Goal: Contribute content: Add original content to the website for others to see

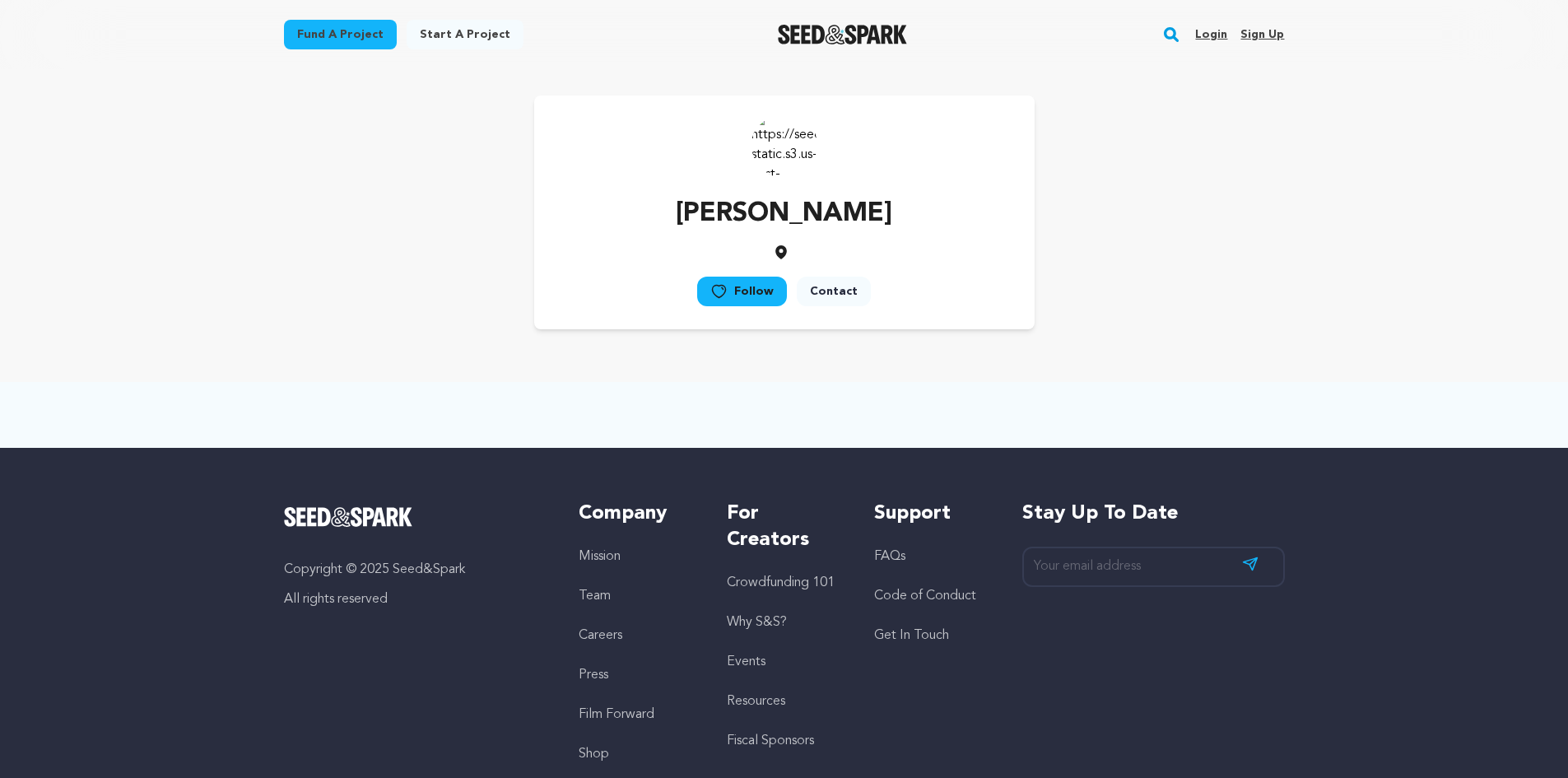
click at [1207, 30] on link "Login" at bounding box center [1211, 34] width 32 height 26
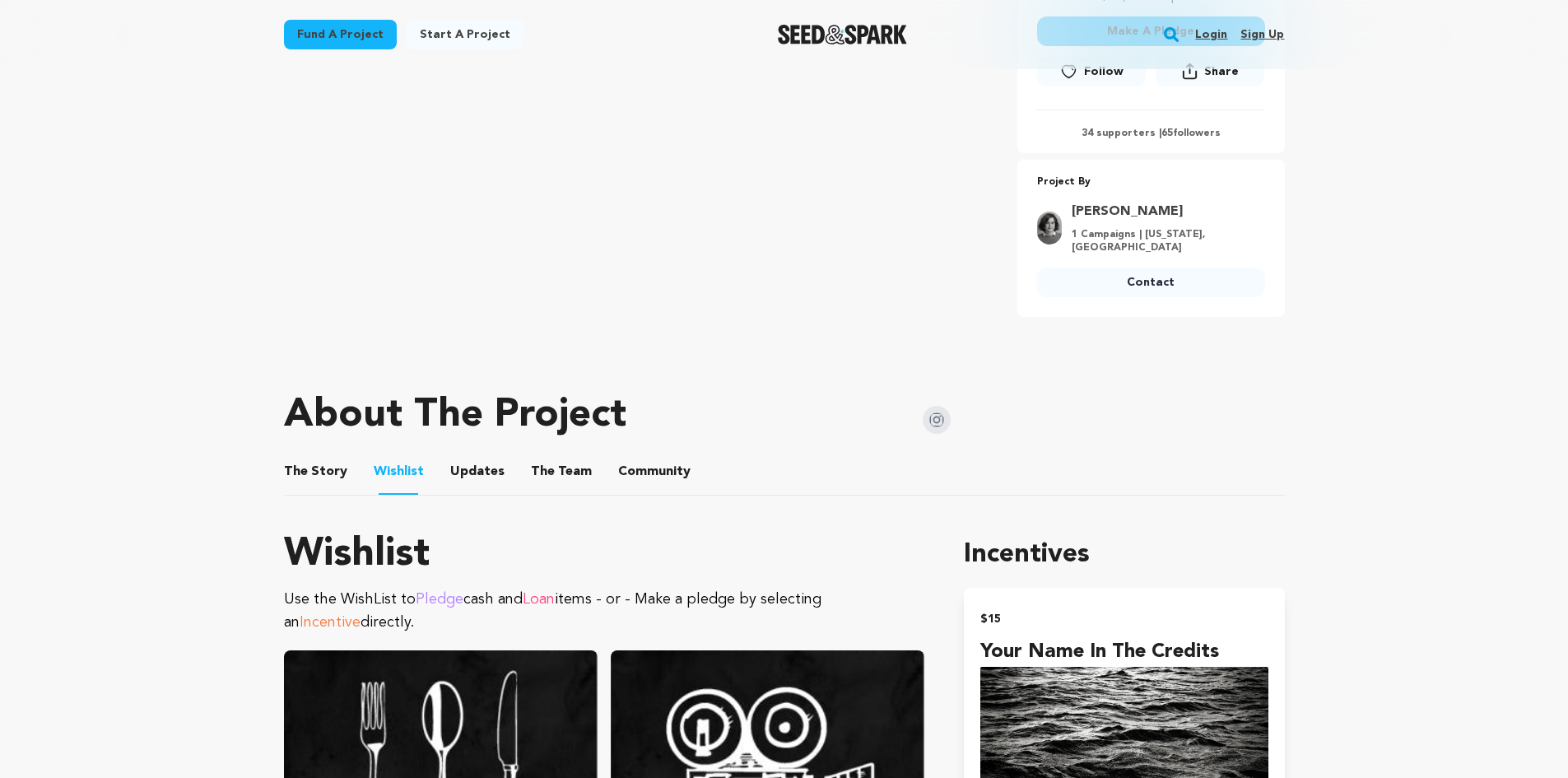
scroll to position [494, 0]
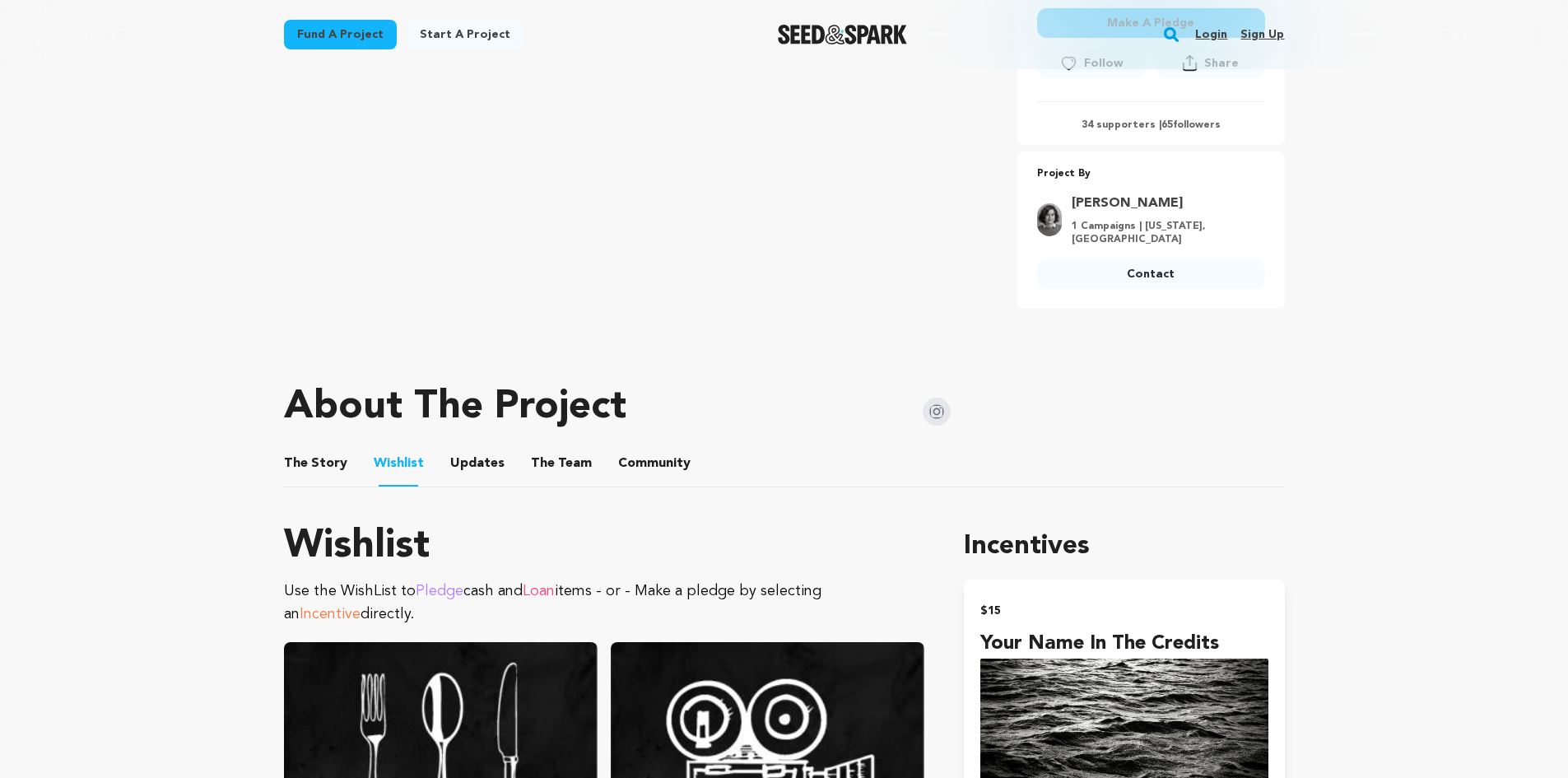
click at [335, 476] on li "The Story The Story" at bounding box center [315, 463] width 63 height 46
click at [310, 463] on button "The Story" at bounding box center [315, 466] width 40 height 40
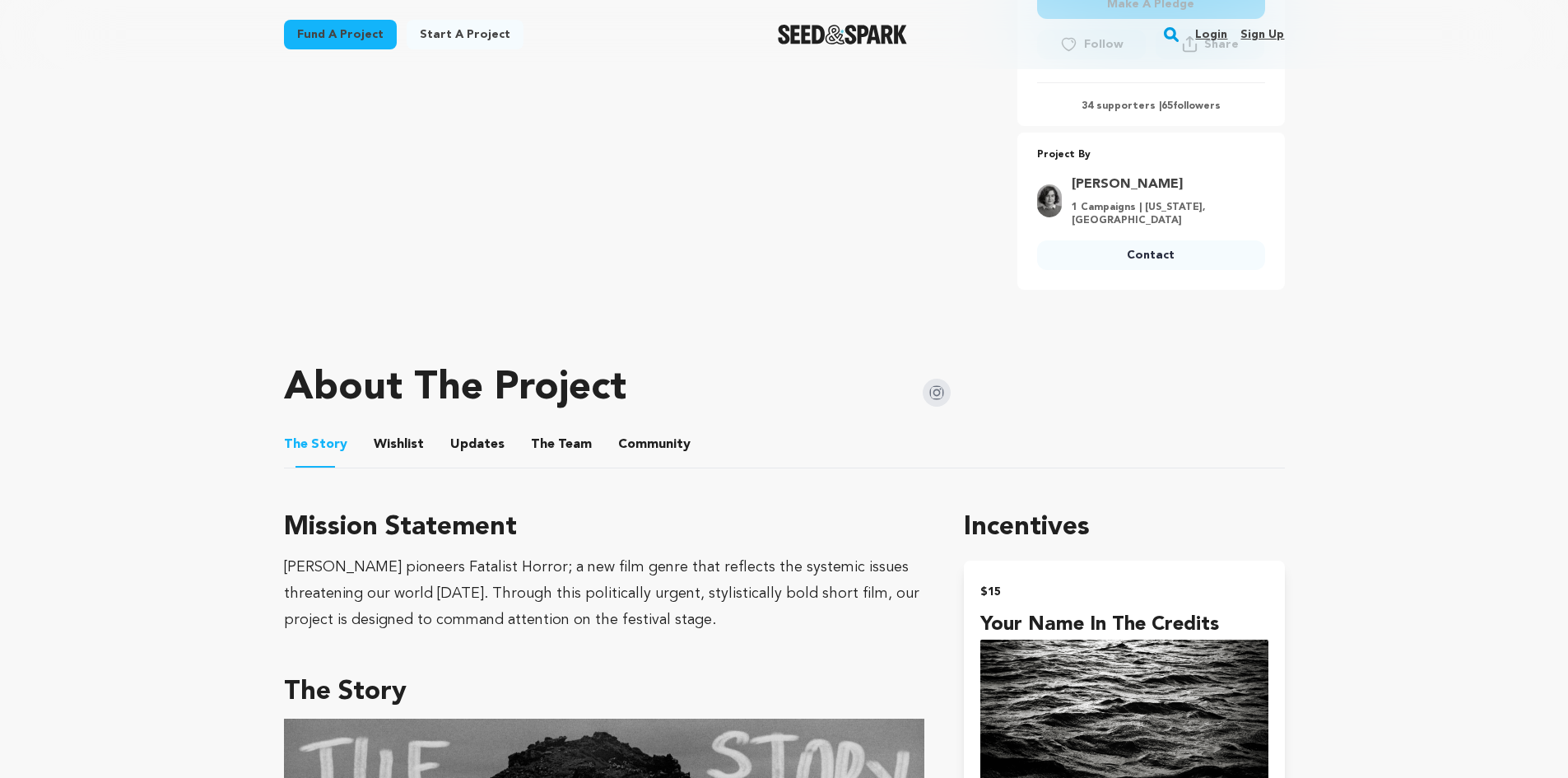
scroll to position [476, 0]
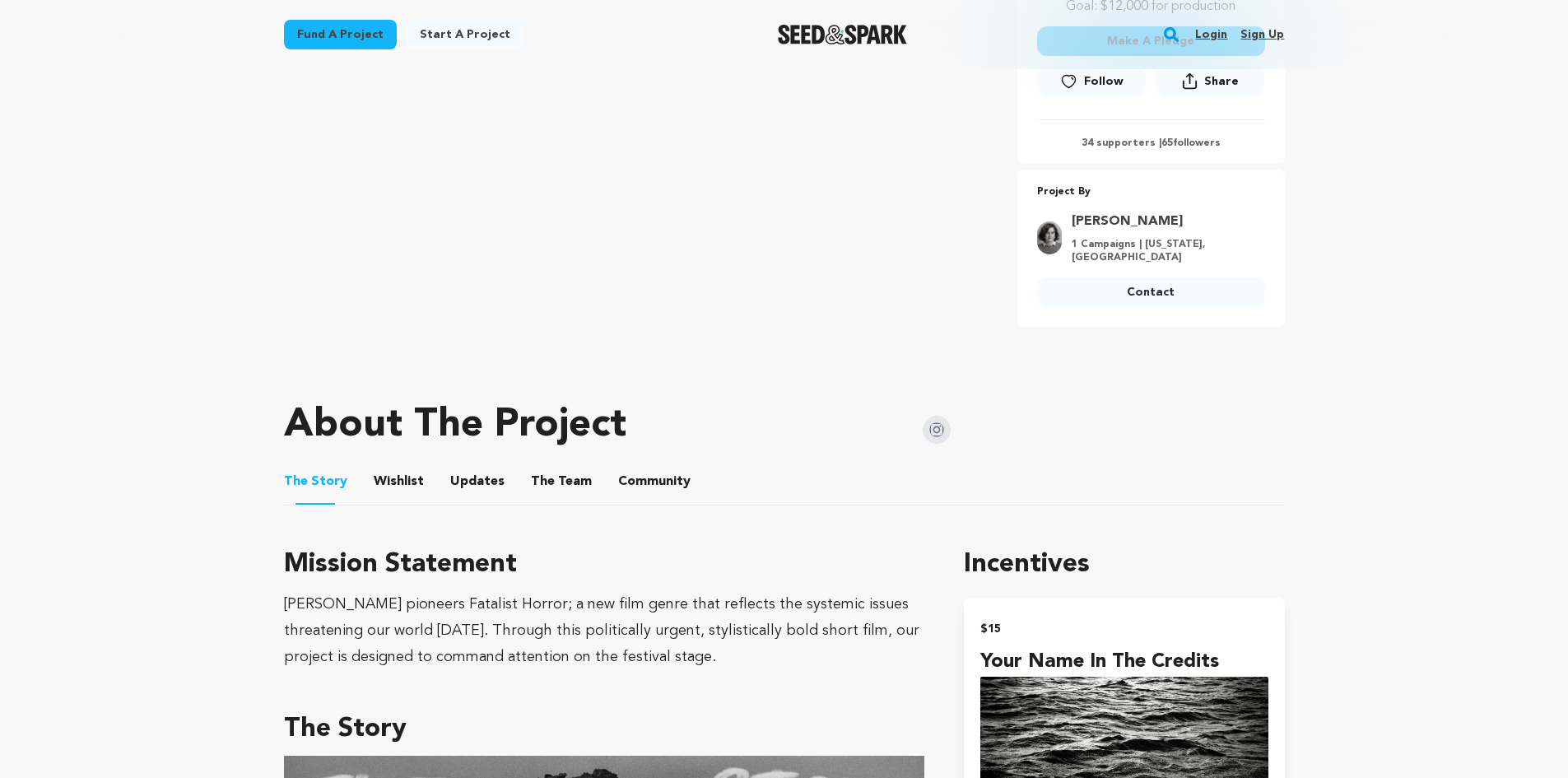
click at [408, 479] on button "Wishlist" at bounding box center [398, 485] width 40 height 40
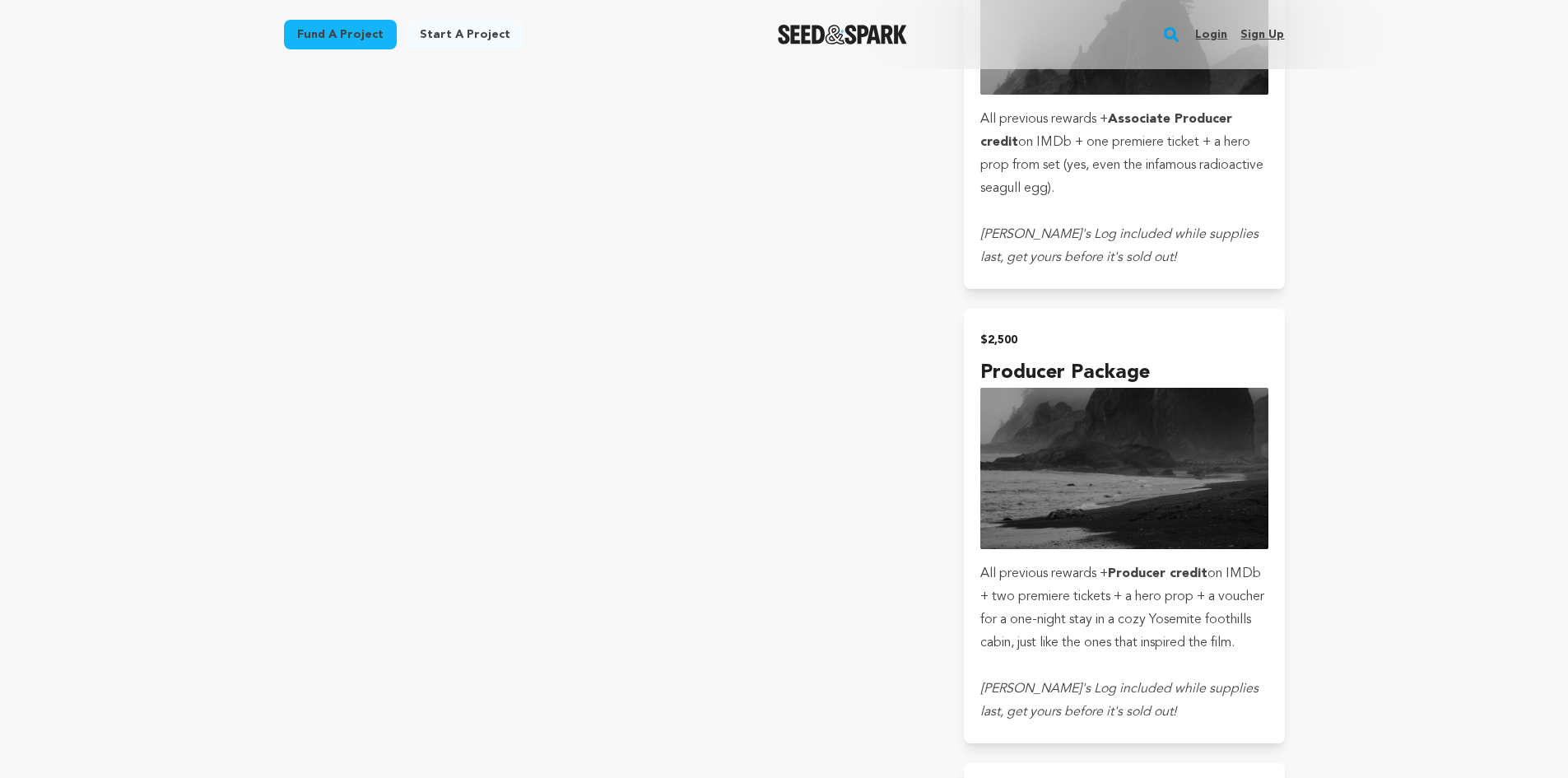
scroll to position [3801, 0]
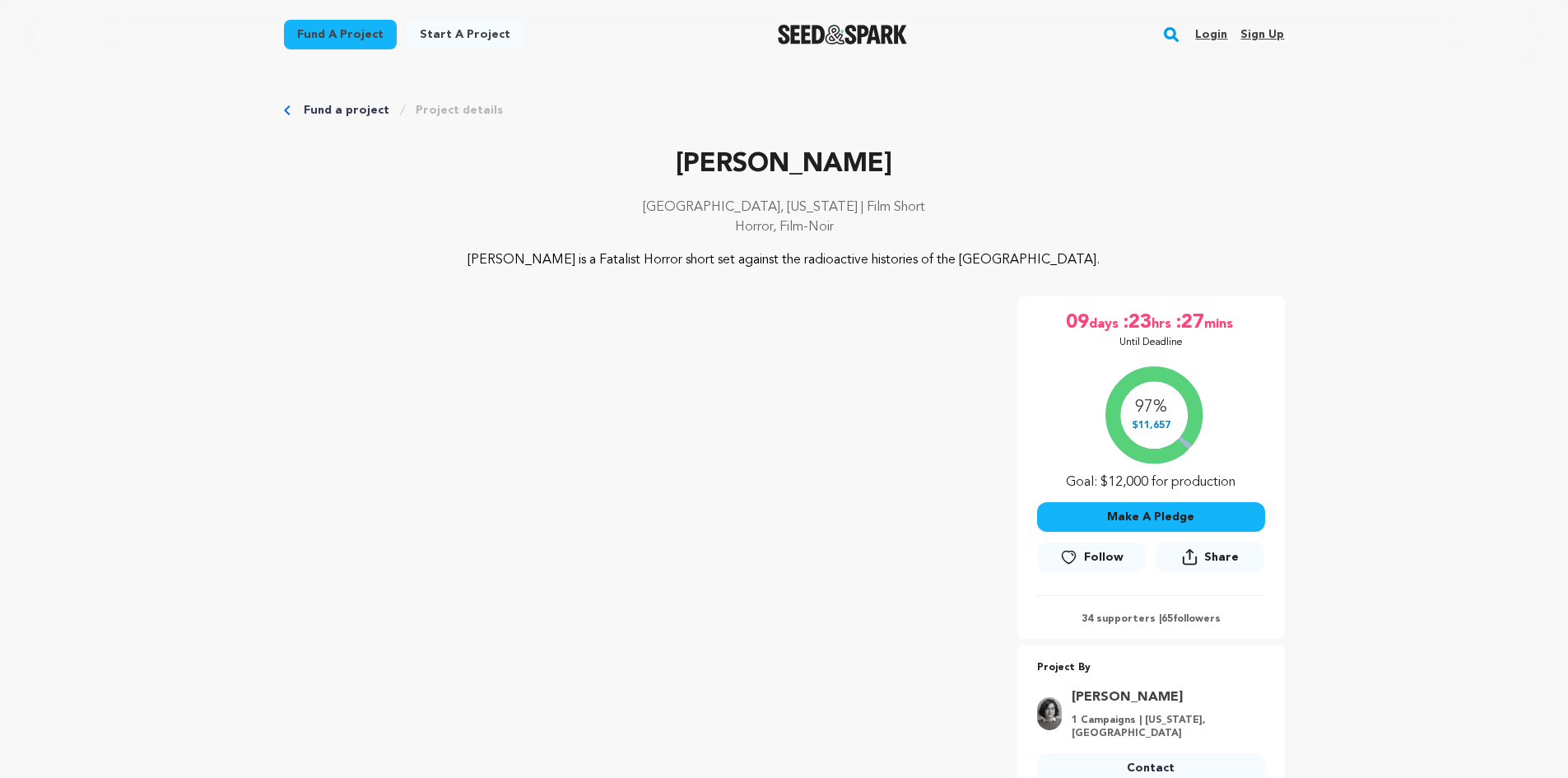
click at [1207, 36] on link "Login" at bounding box center [1211, 34] width 32 height 26
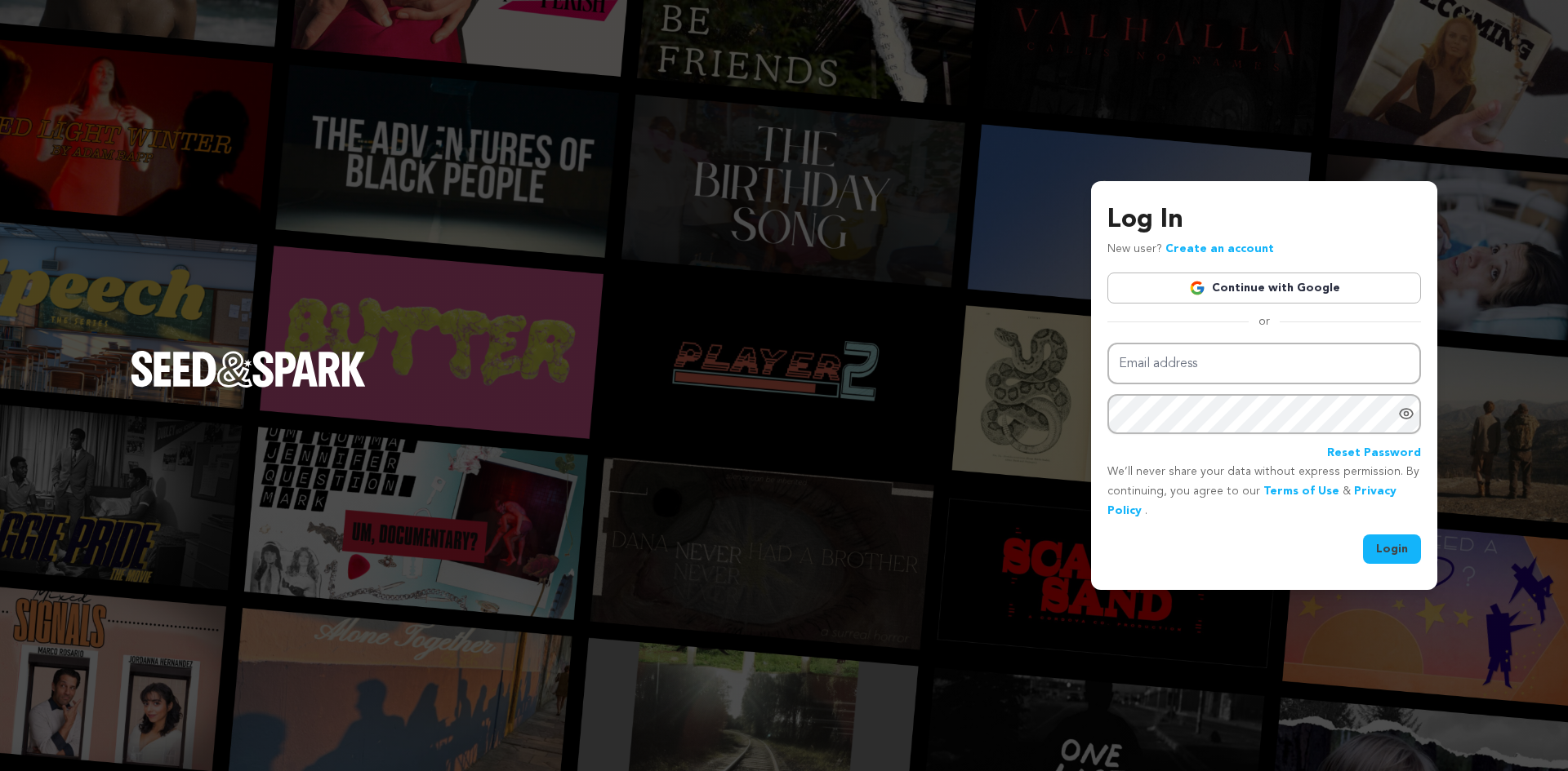
click at [1284, 295] on link "Continue with Google" at bounding box center [1264, 288] width 314 height 31
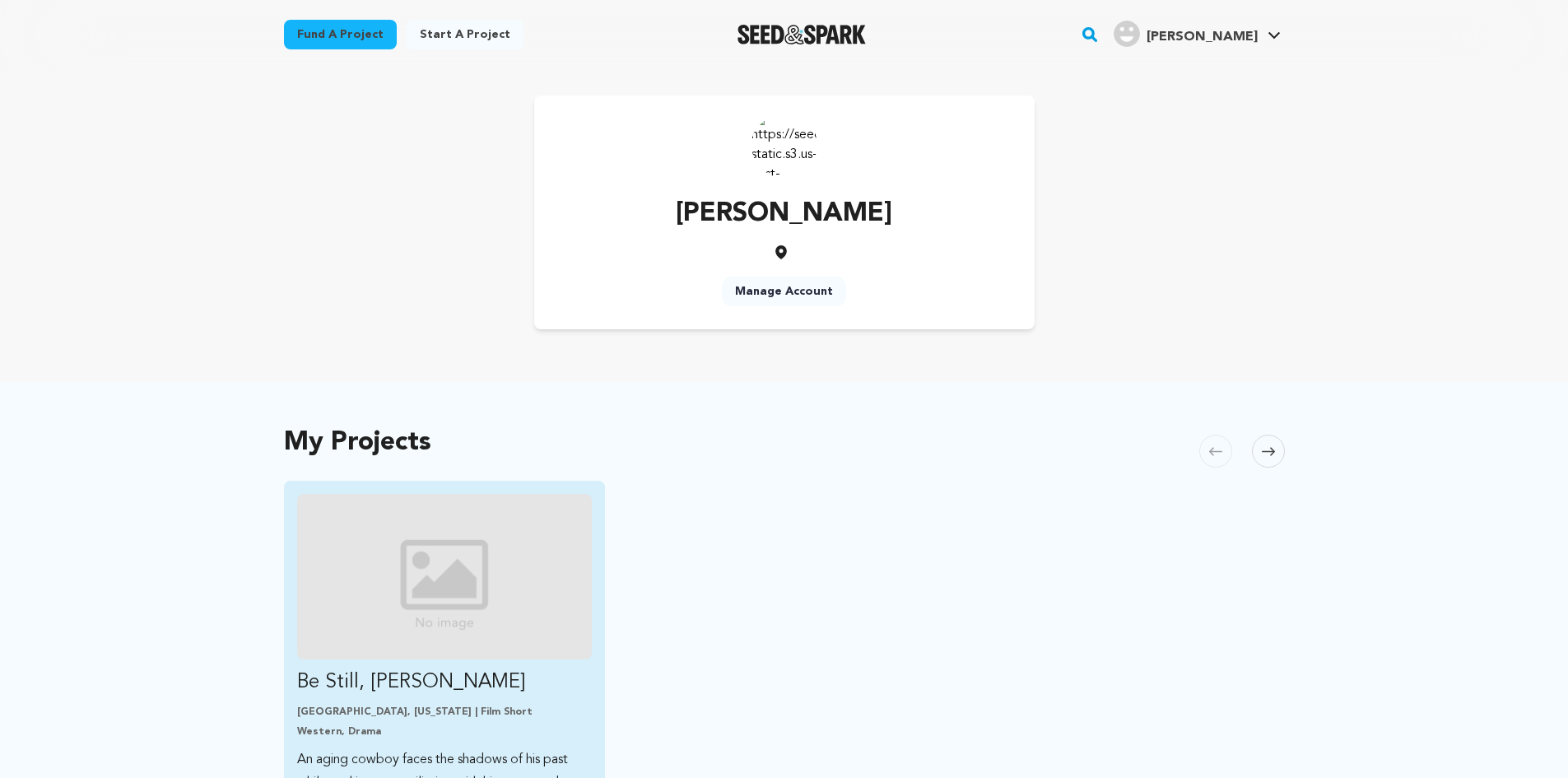
click at [464, 608] on img "Fund Be Still, Boone" at bounding box center [445, 576] width 296 height 166
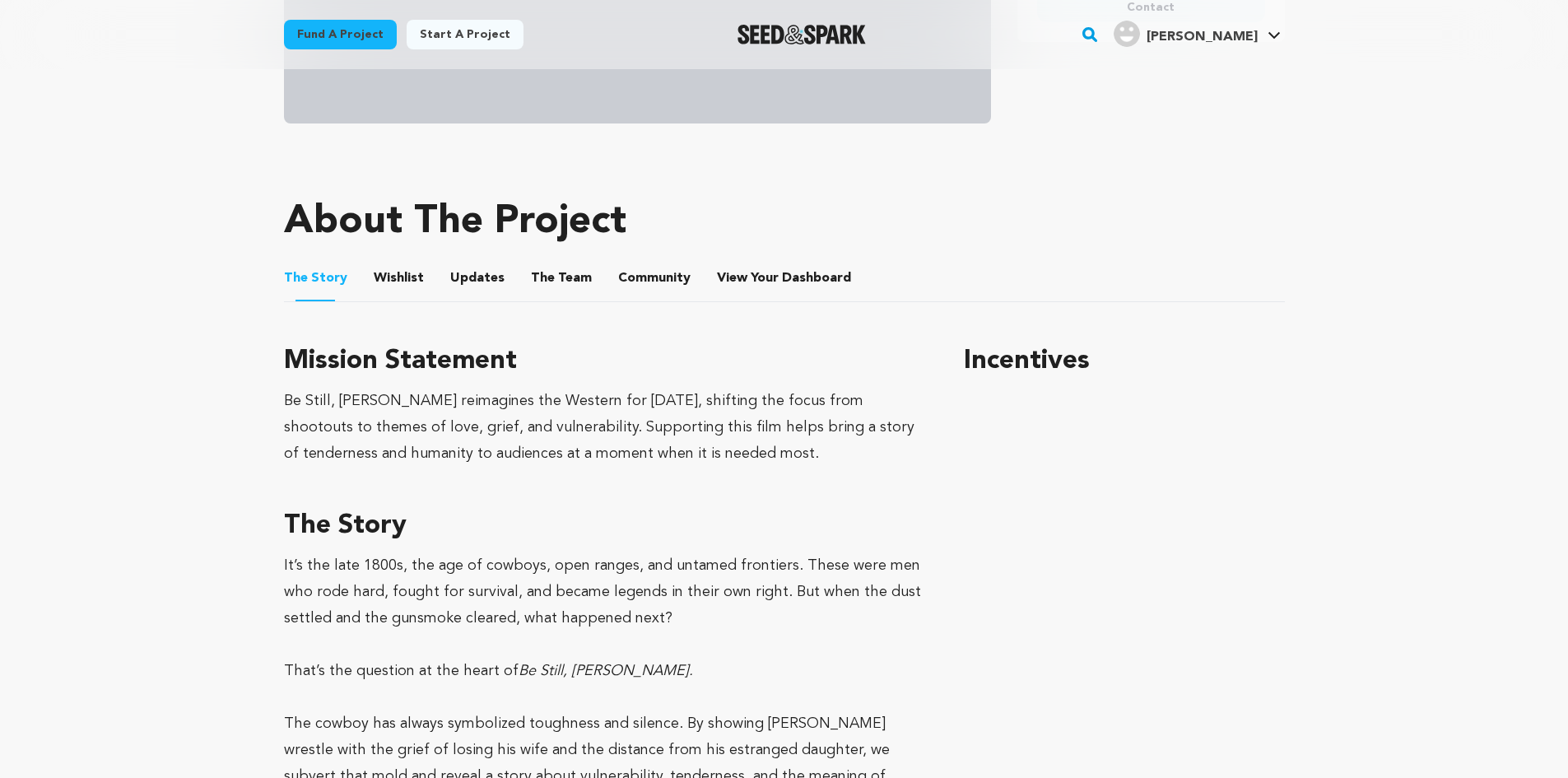
scroll to position [576, 0]
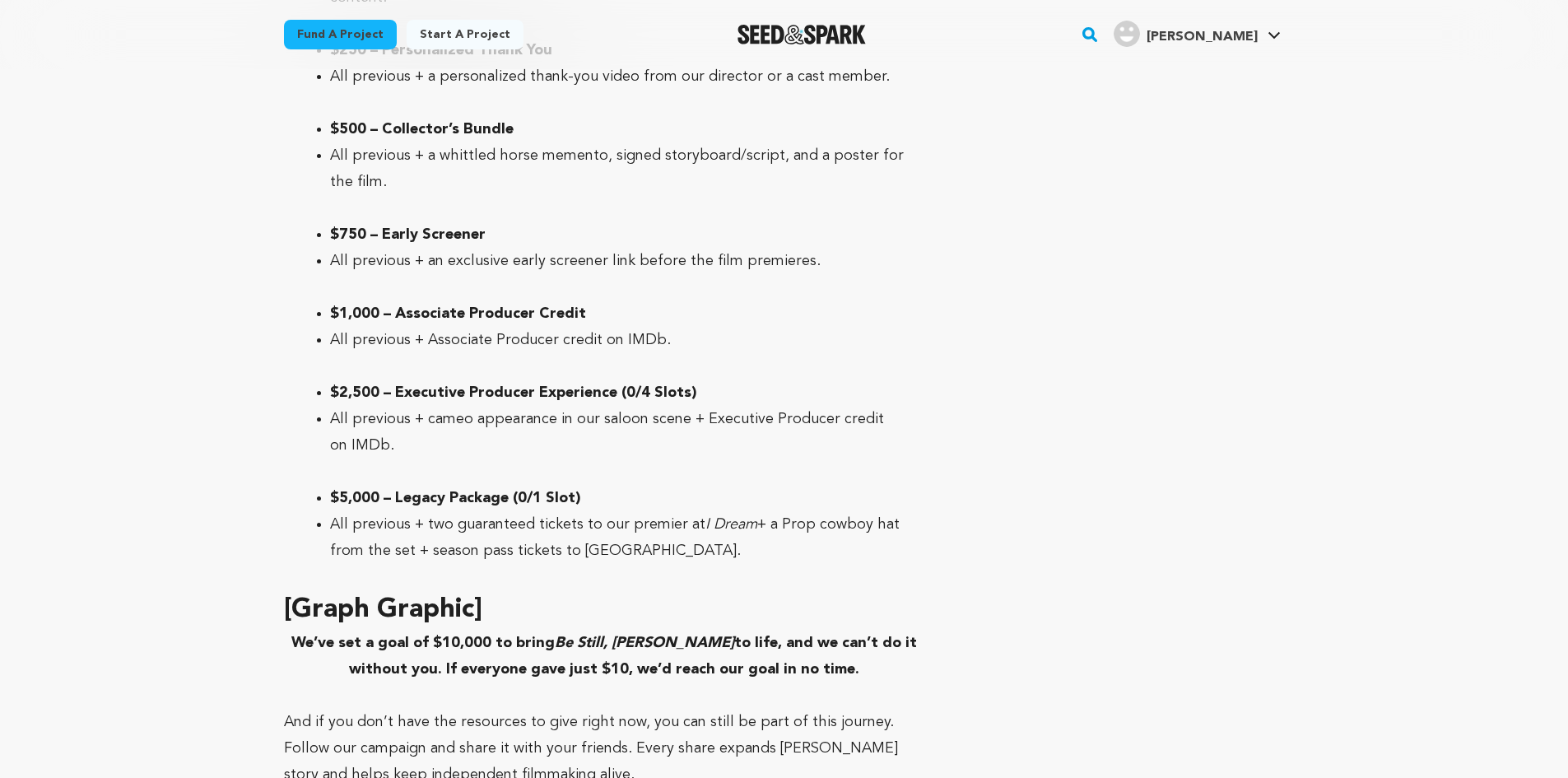
scroll to position [3404, 0]
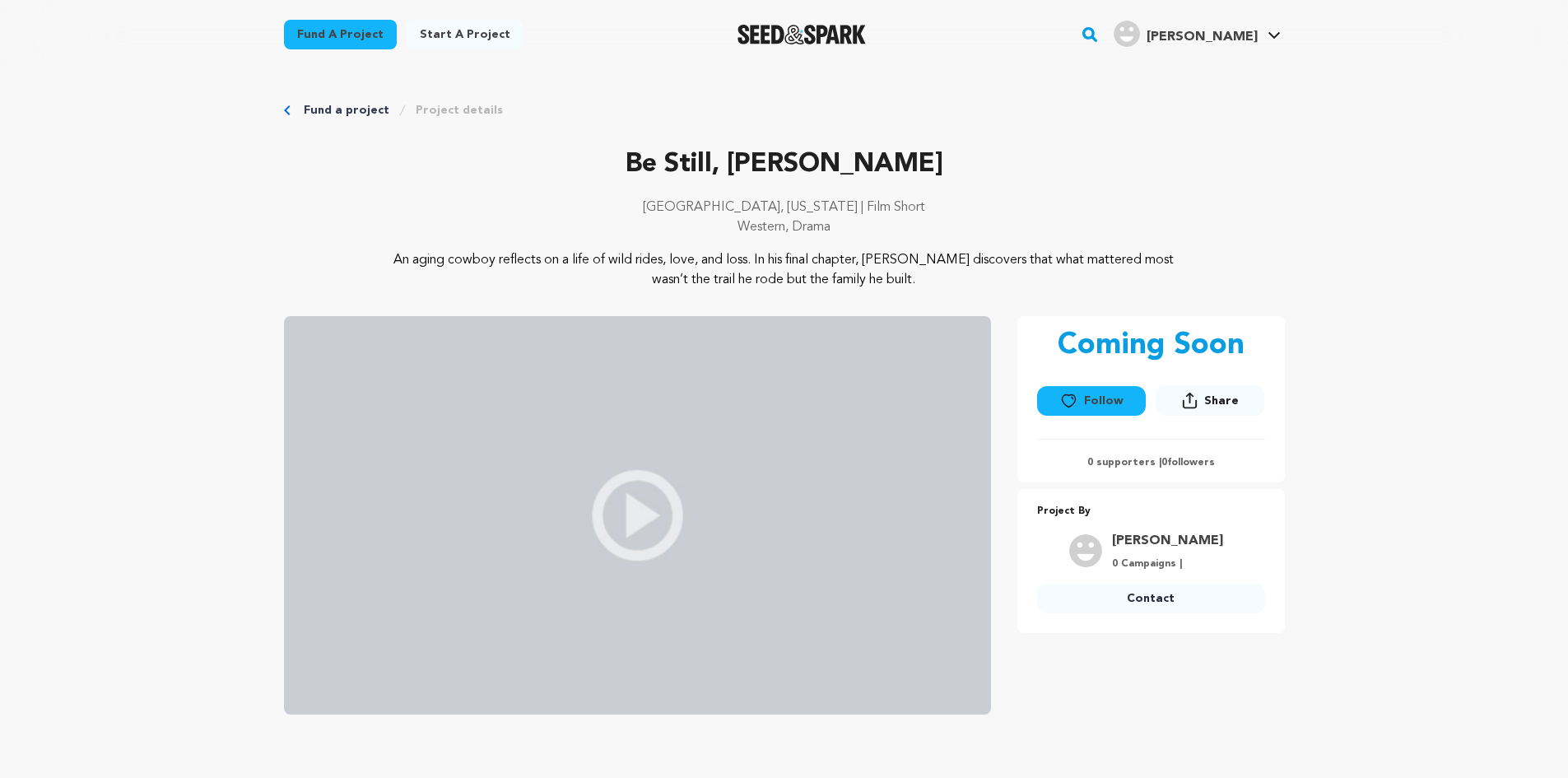
click at [373, 106] on link "Fund a project" at bounding box center [346, 110] width 86 height 17
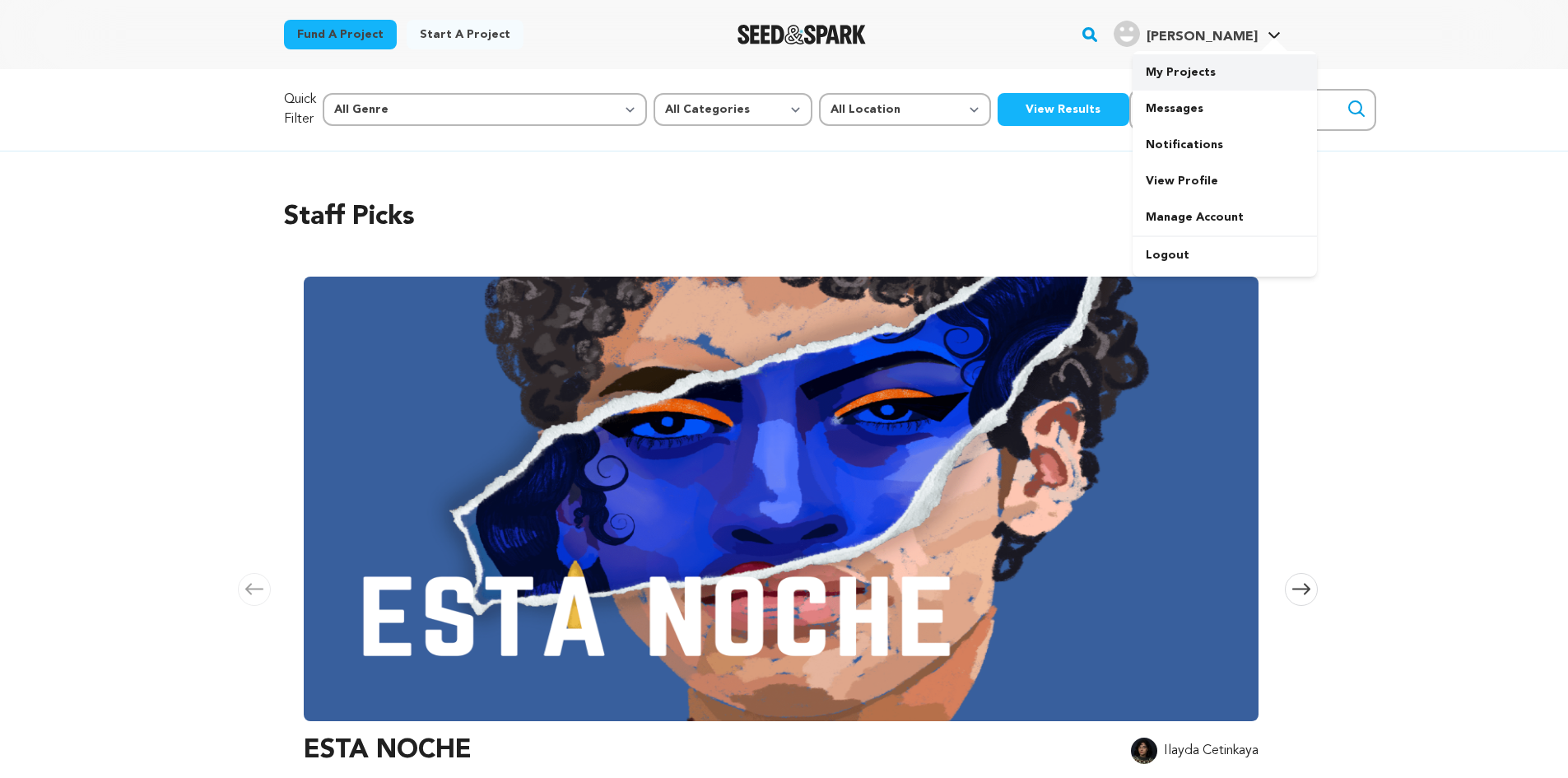
click at [1165, 81] on link "My Projects" at bounding box center [1224, 72] width 184 height 36
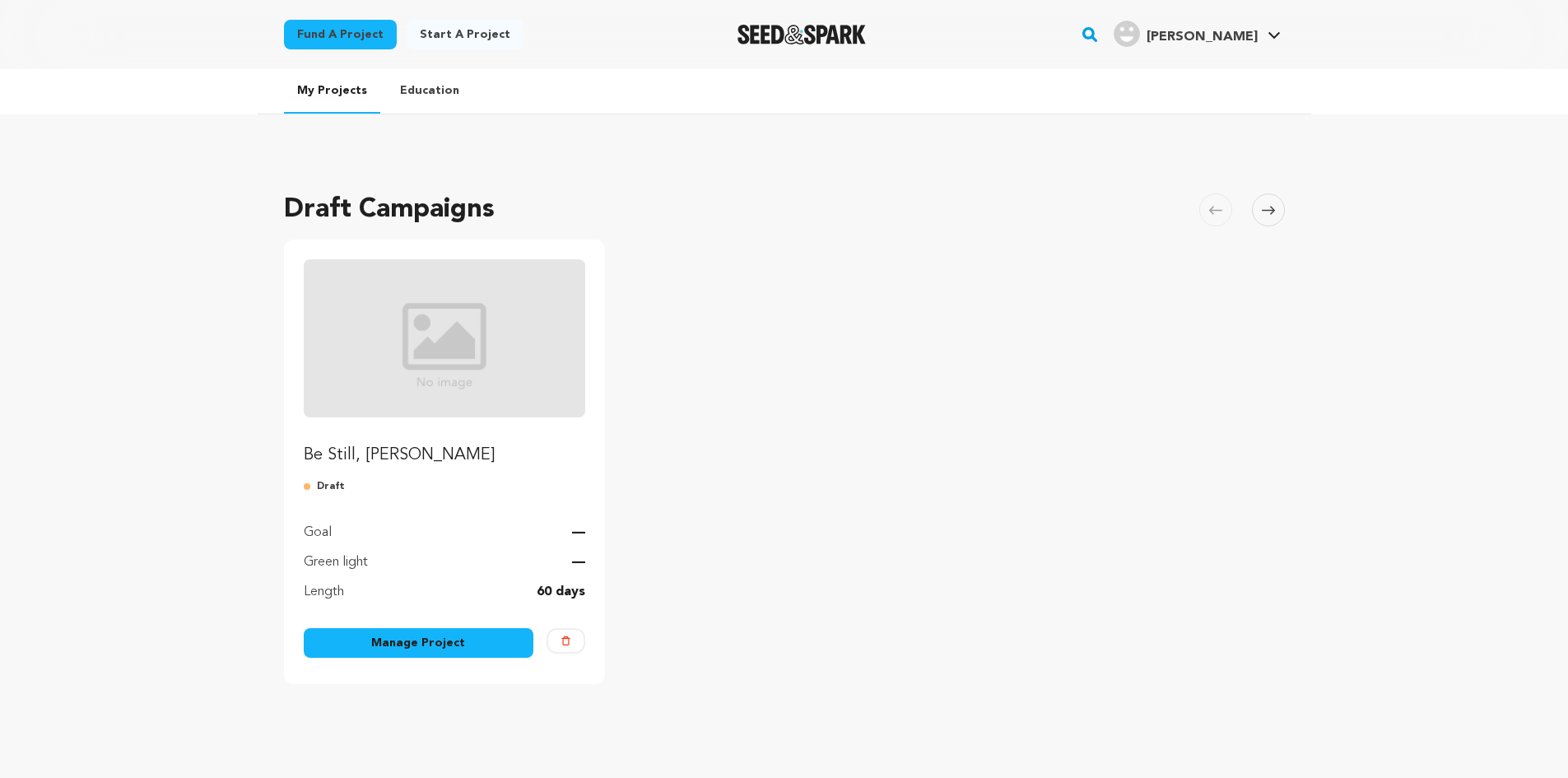
click at [408, 646] on link "Manage Project" at bounding box center [419, 643] width 231 height 29
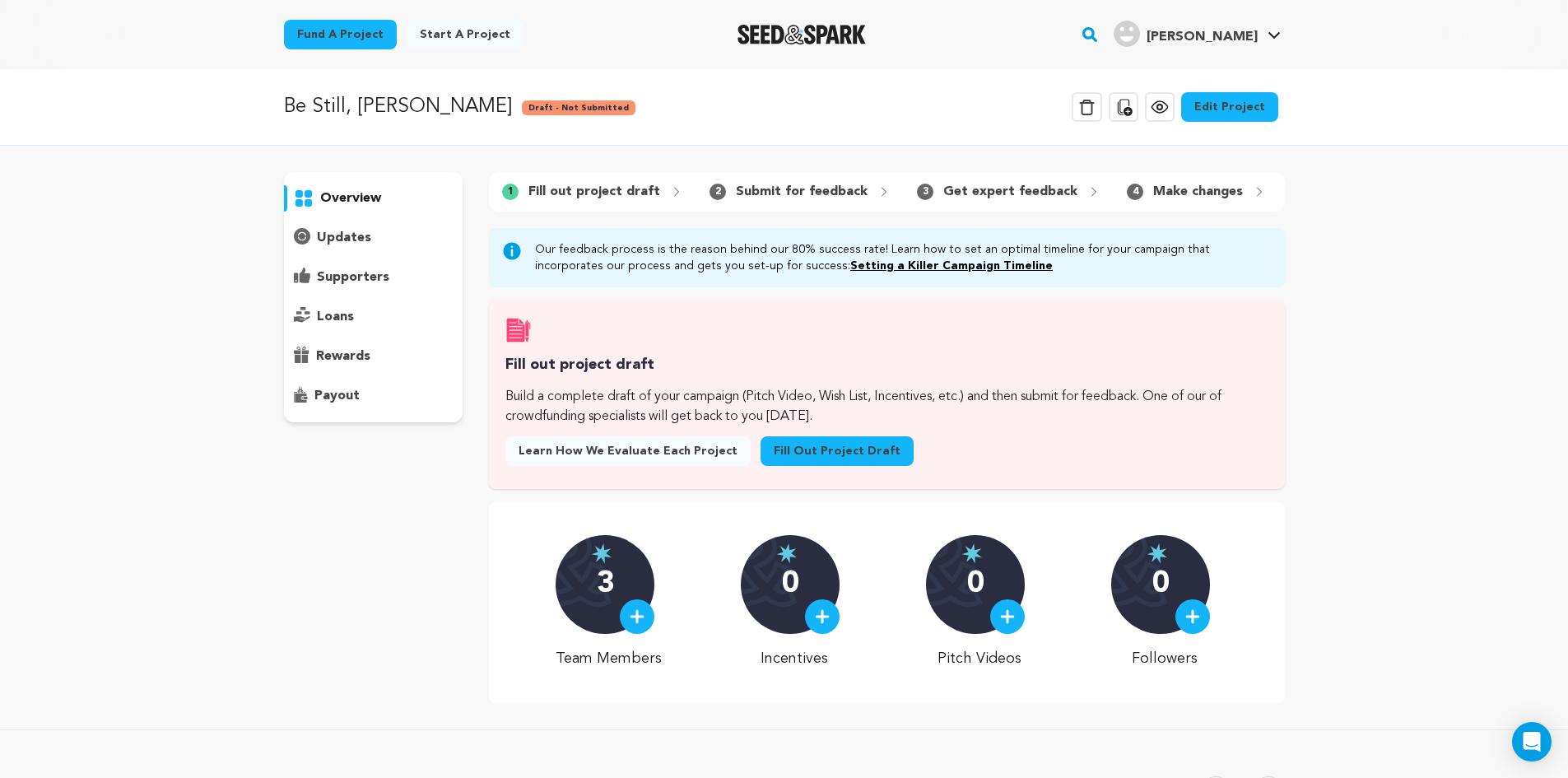
click at [1219, 110] on link "Edit Project" at bounding box center [1229, 107] width 97 height 29
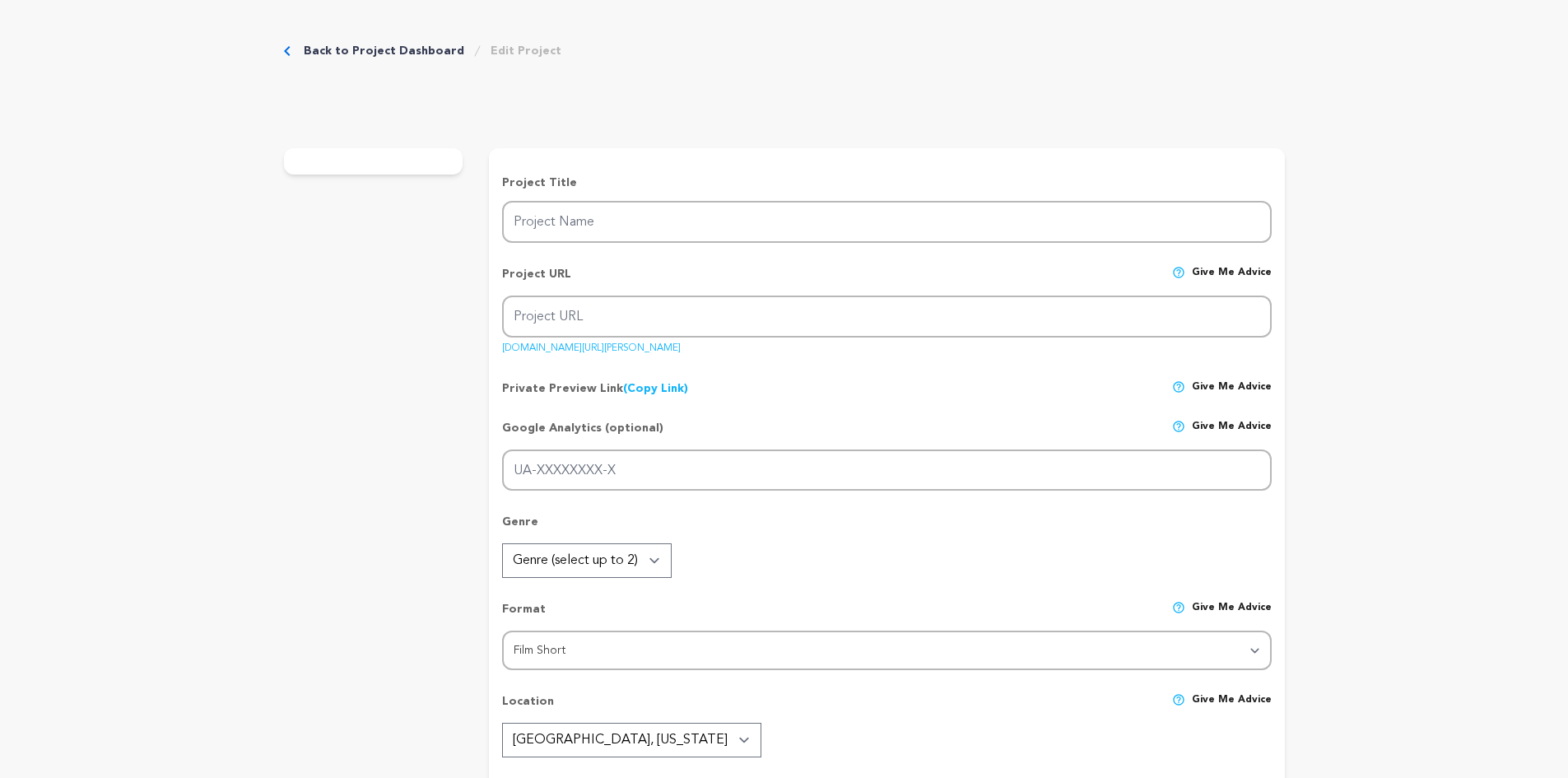
type input "Be Still, [PERSON_NAME]"
type input "be-still-[PERSON_NAME]"
type input "An aging cowboy faces the shadows of his past while seeking reconciliation with…"
type textarea "An aging cowboy reflects on a life of wild rides, love, and loss. In his final …"
type textarea "Be Still, Boone reimagines the Western for today, shifting the focus from shoot…"
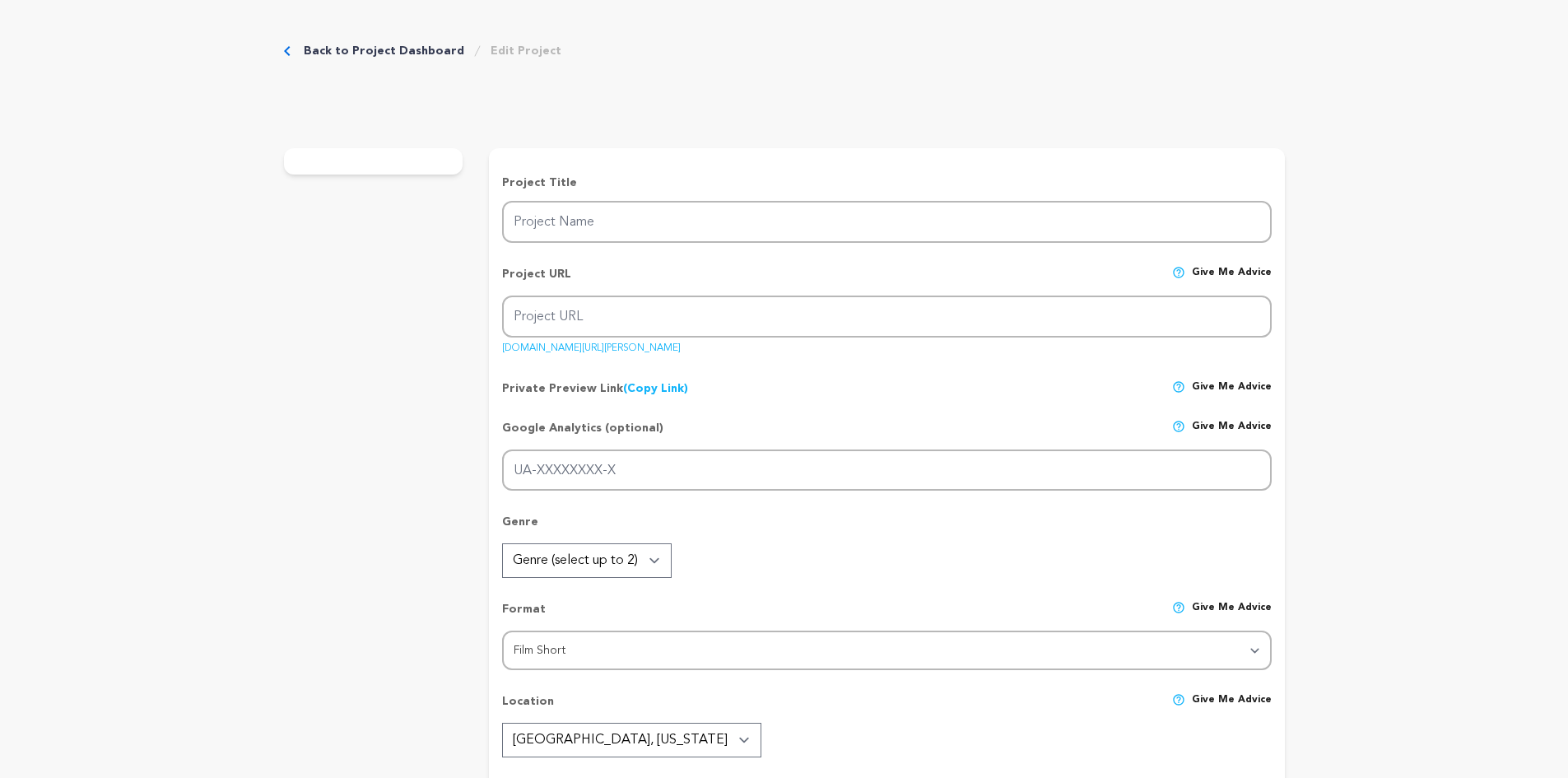
type textarea "University of Arizona, Tucson Film Community, Old Tucson Studios."
radio input "true"
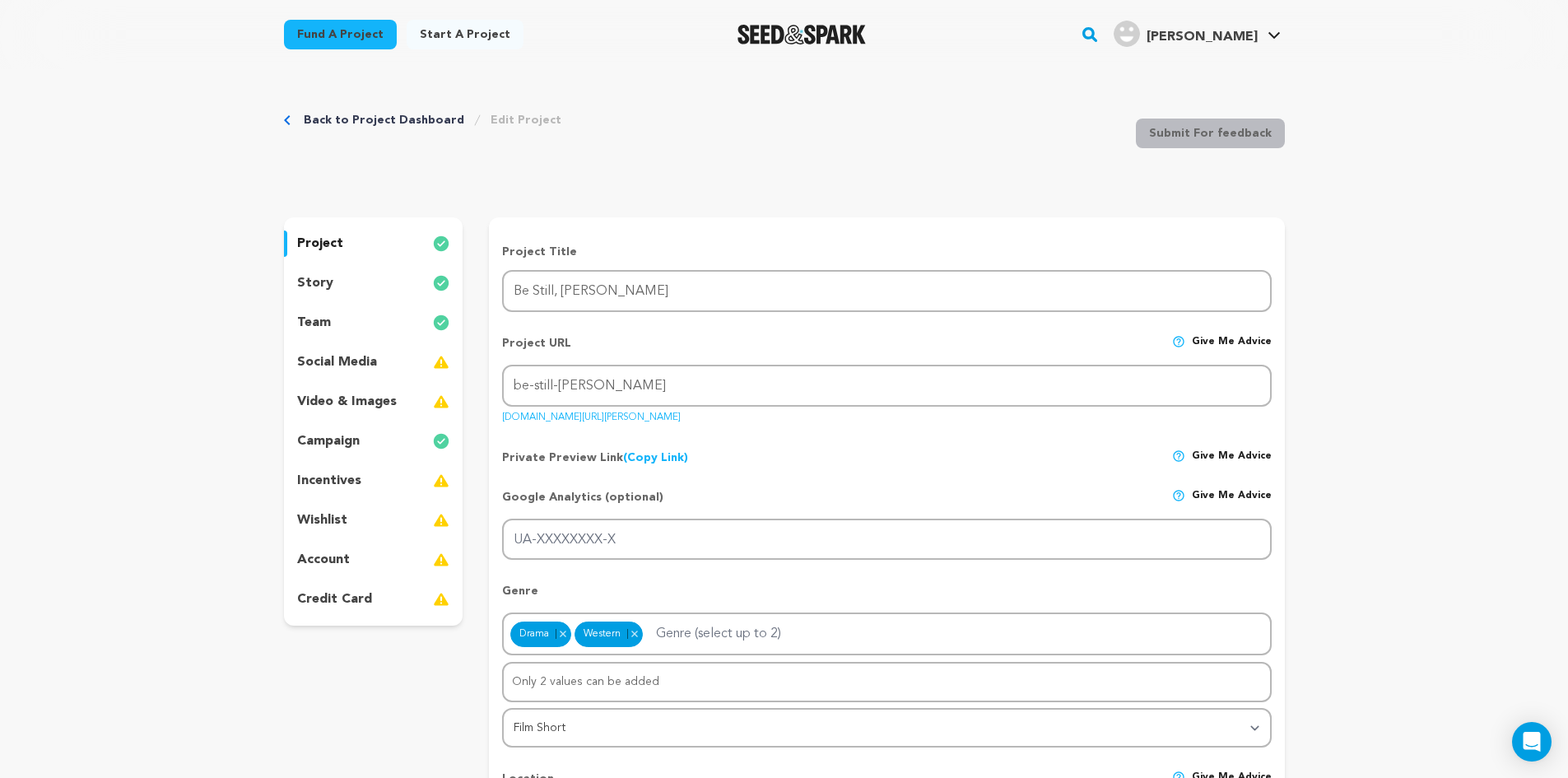
click at [329, 403] on p "video & images" at bounding box center [346, 402] width 99 height 19
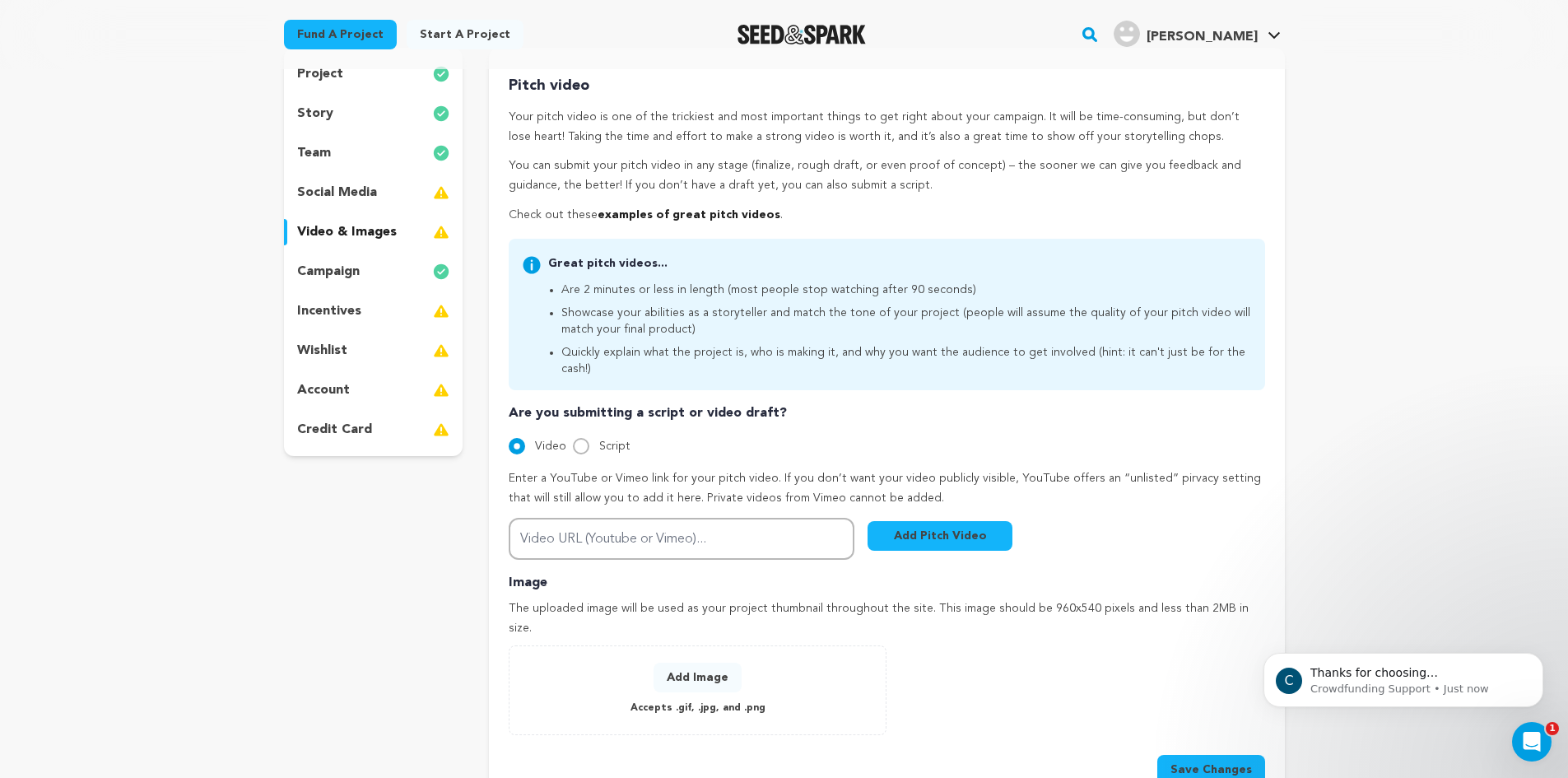
scroll to position [198, 0]
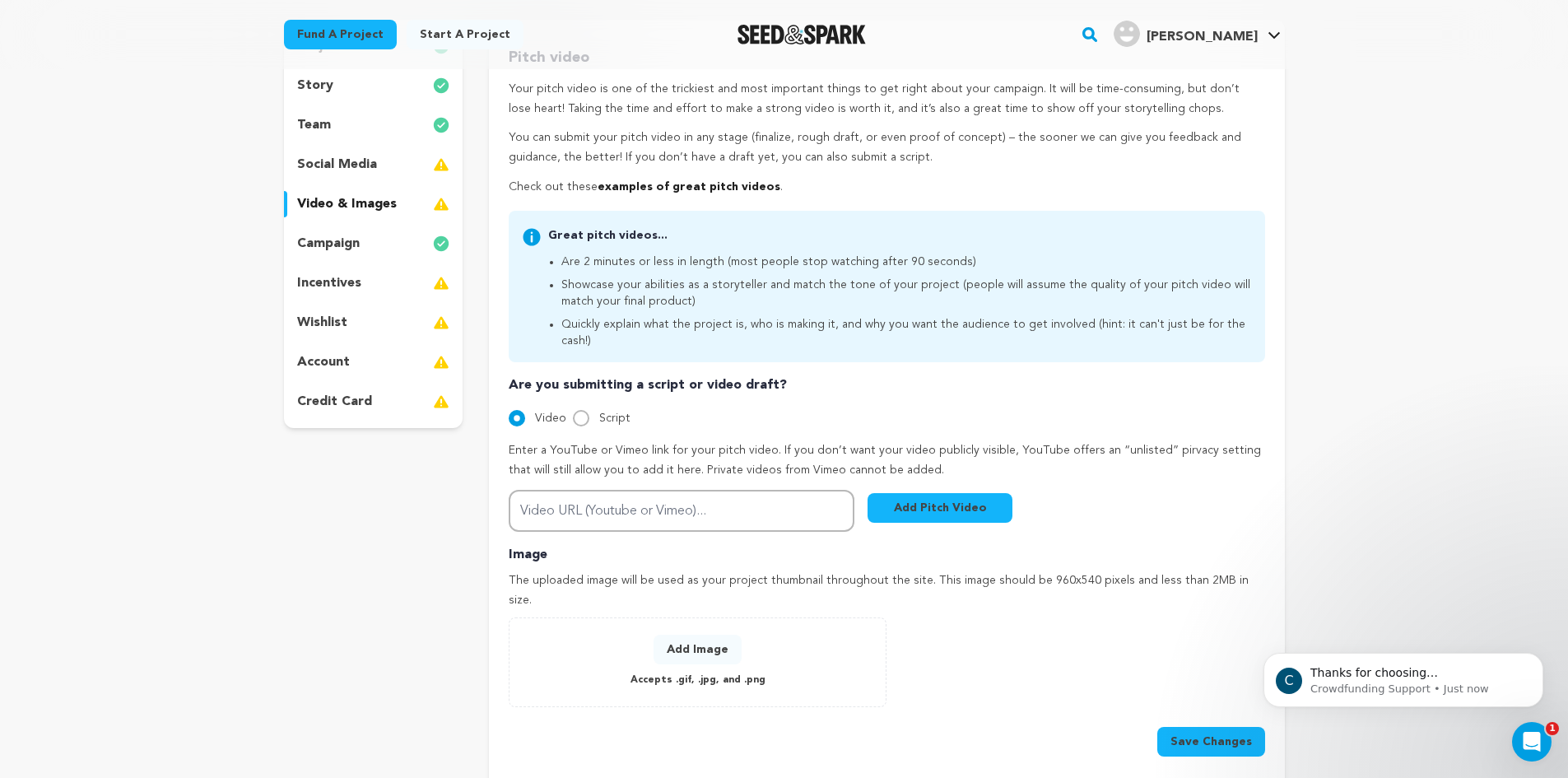
click at [383, 81] on div "story" at bounding box center [374, 85] width 179 height 26
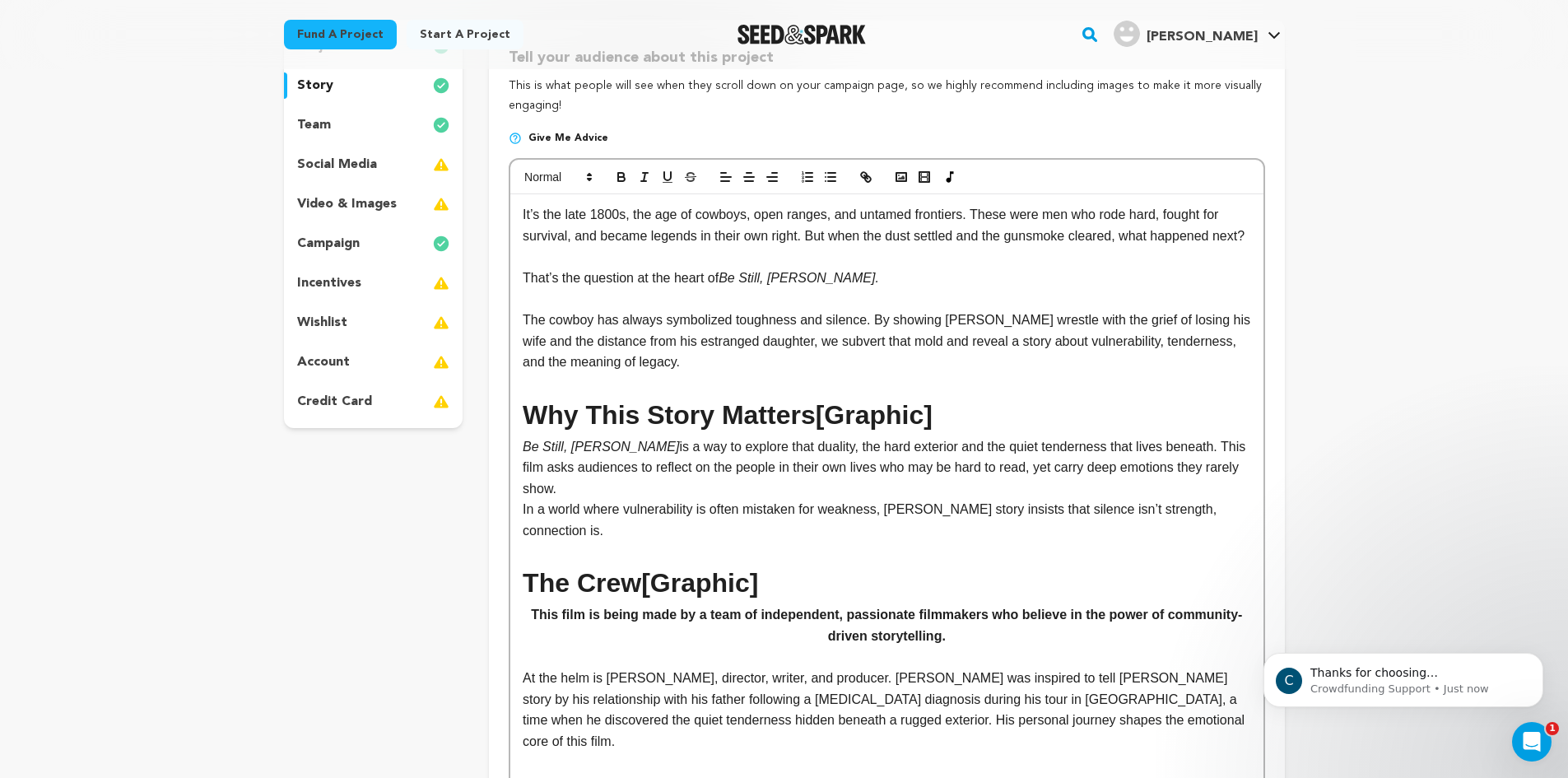
click at [794, 413] on h1 "Why This Story Matters[Graphic]" at bounding box center [887, 415] width 728 height 42
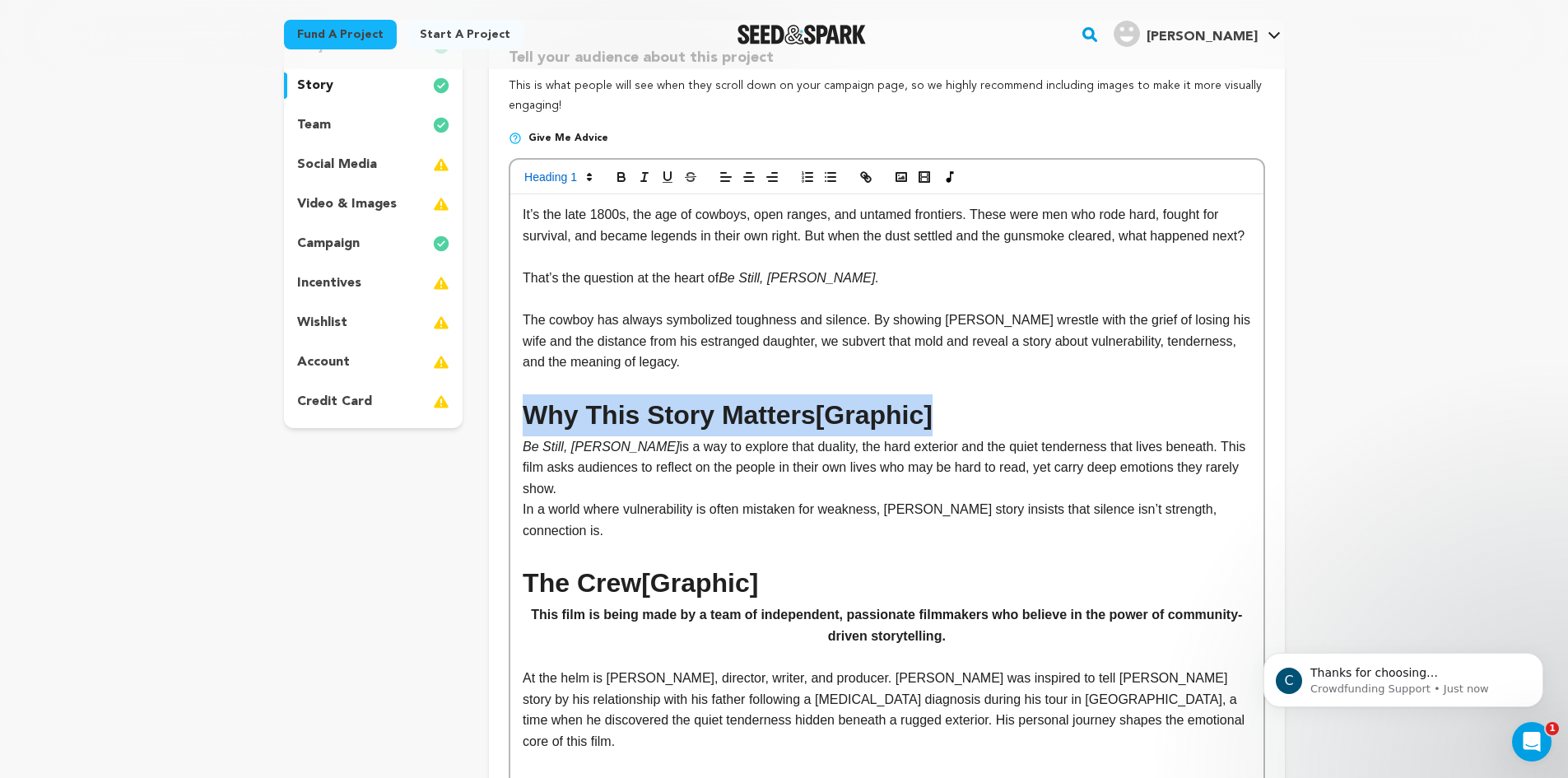
click at [794, 413] on h1 "Why This Story Matters[Graphic]" at bounding box center [887, 415] width 728 height 42
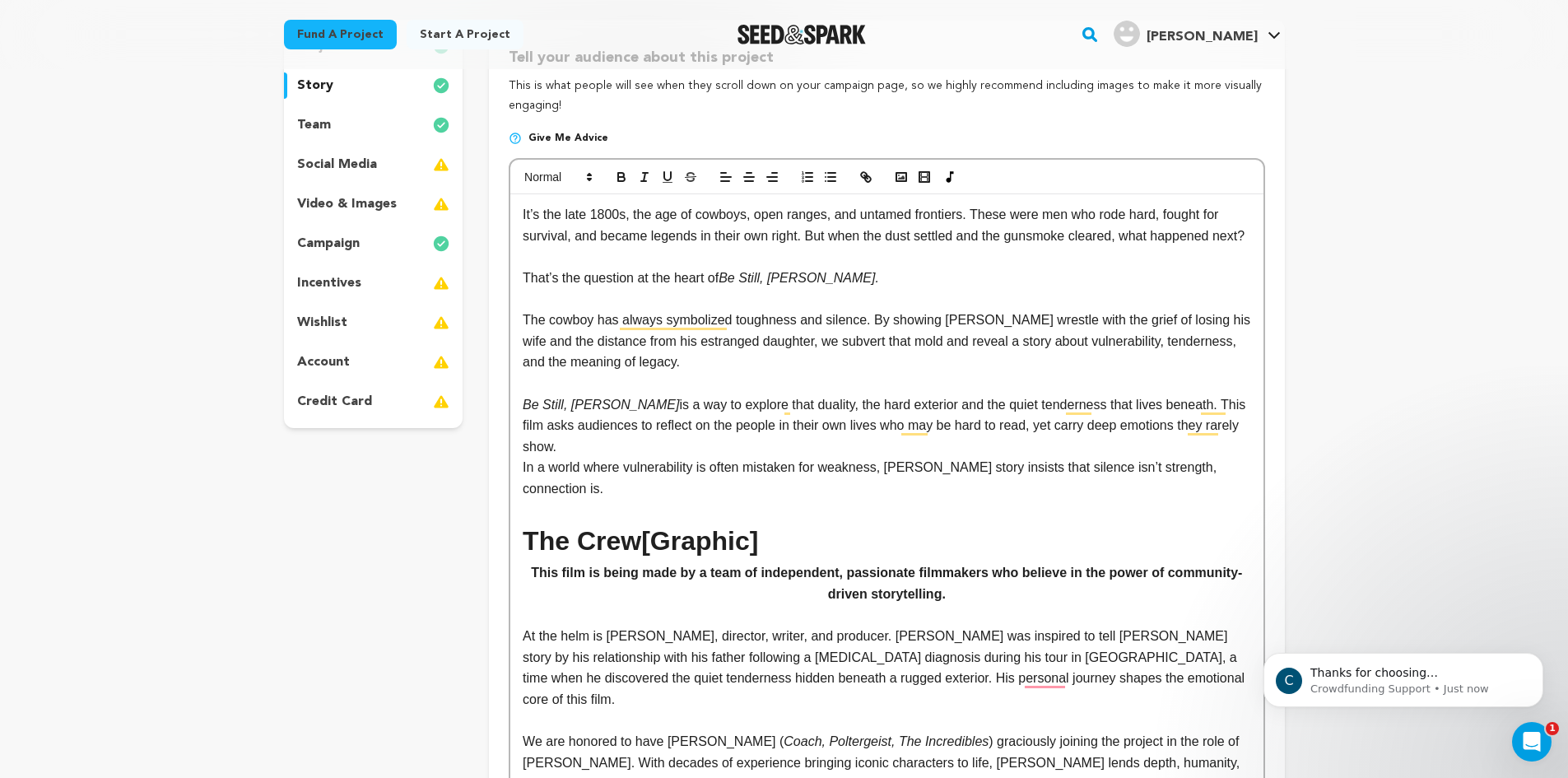
click at [832, 381] on p "To enrich screen reader interactions, please activate Accessibility in Grammarl…" at bounding box center [887, 384] width 728 height 21
click at [898, 173] on rect "button" at bounding box center [901, 177] width 10 height 8
click at [900, 186] on button "button" at bounding box center [901, 177] width 23 height 19
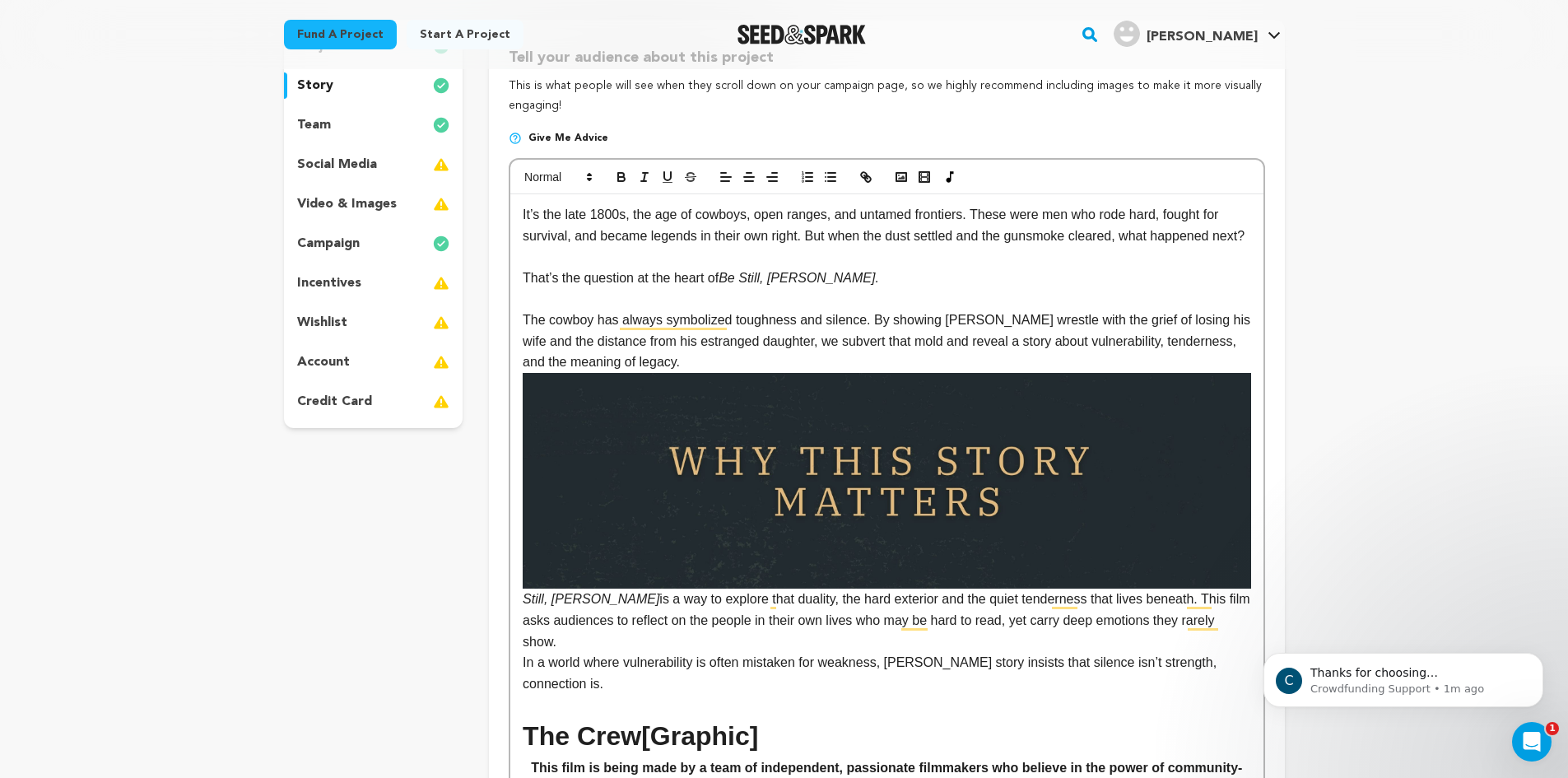
click at [882, 445] on img "To enrich screen reader interactions, please activate Accessibility in Grammarl…" at bounding box center [887, 481] width 728 height 216
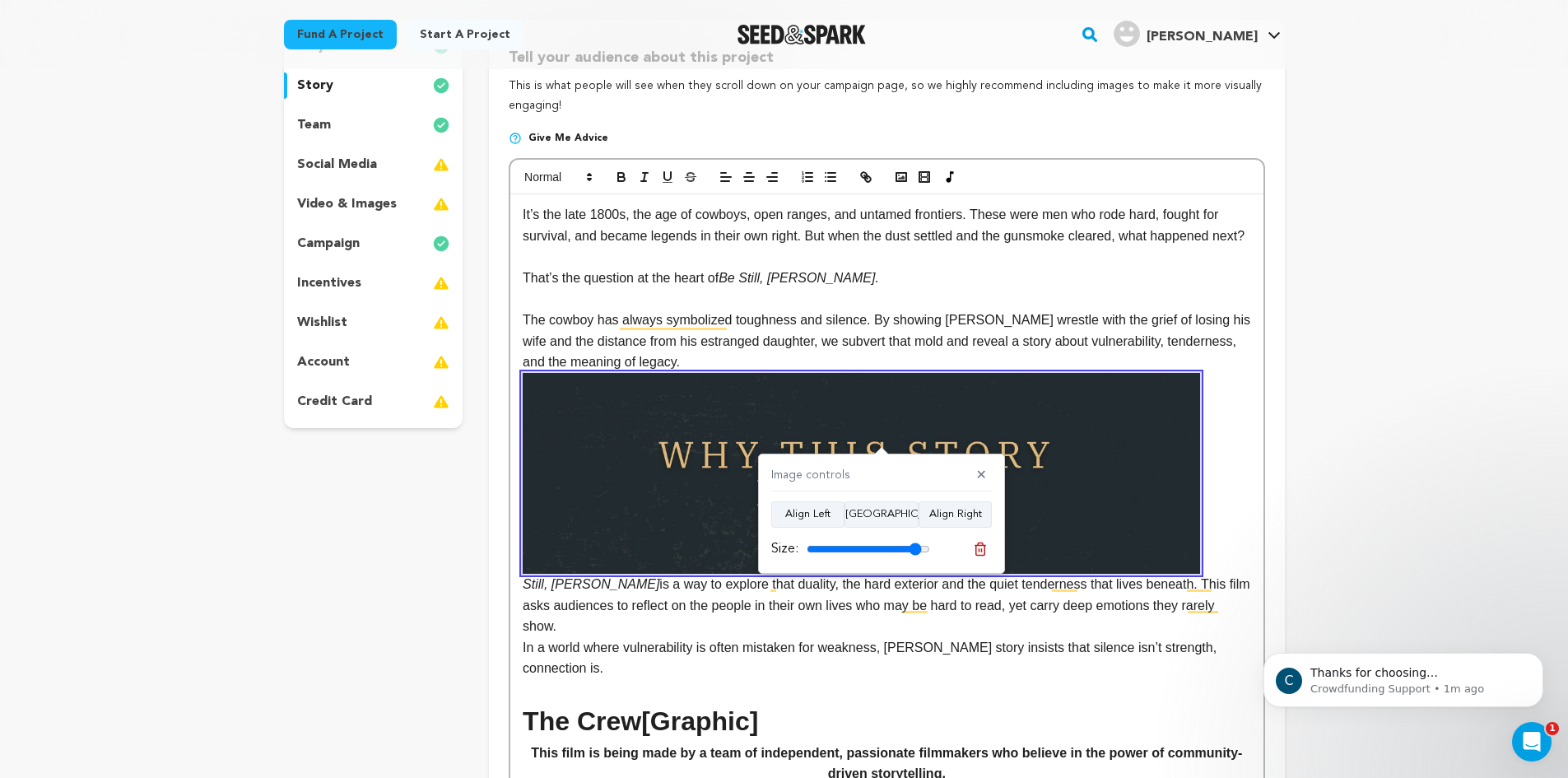
type input "93"
click at [915, 547] on input "range" at bounding box center [868, 549] width 124 height 14
click at [737, 463] on img "To enrich screen reader interactions, please activate Accessibility in Grammarl…" at bounding box center [860, 473] width 676 height 201
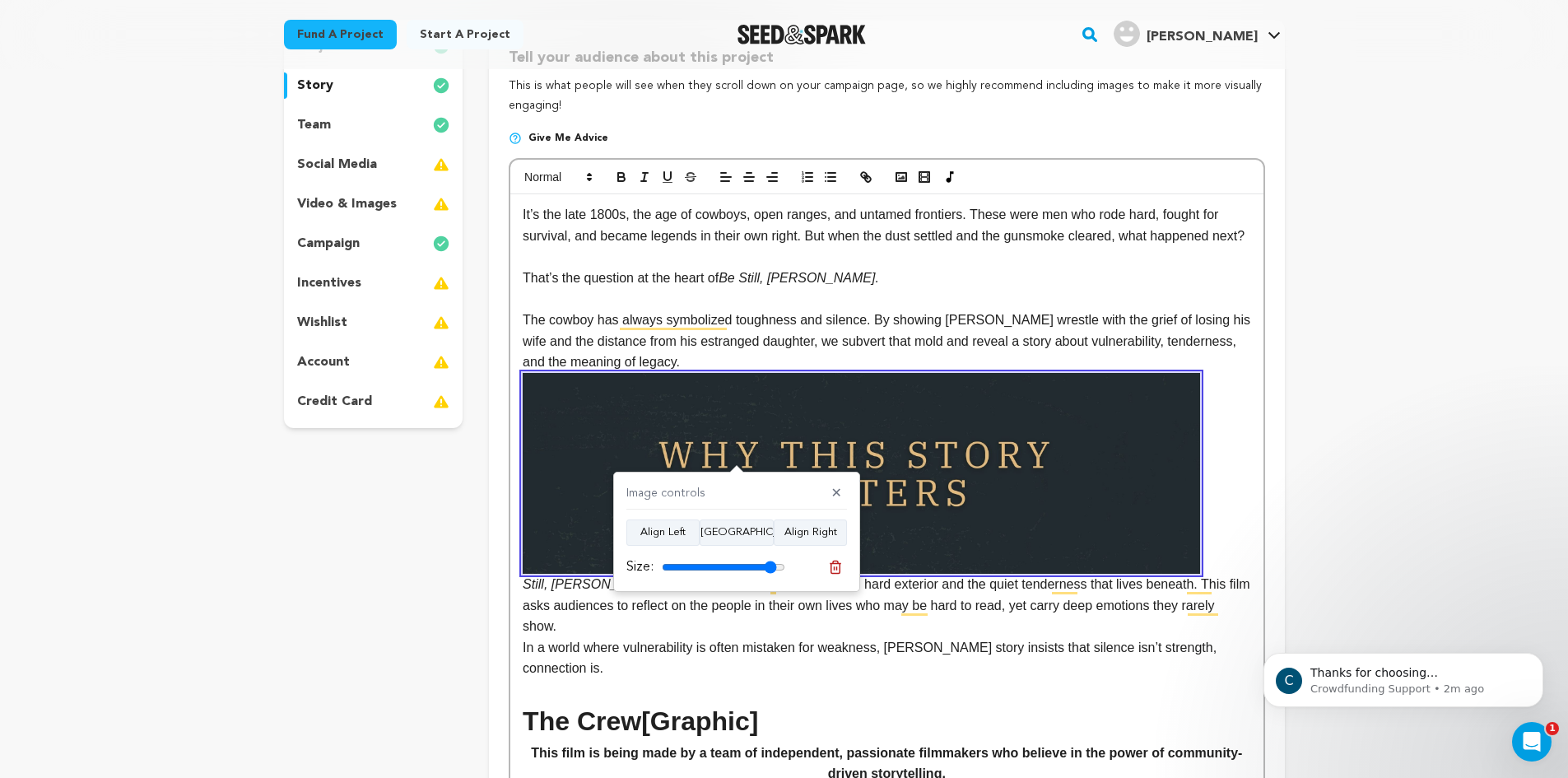
click at [851, 358] on p "The cowboy has always symbolized toughness and silence. By showing [PERSON_NAME…" at bounding box center [887, 341] width 728 height 63
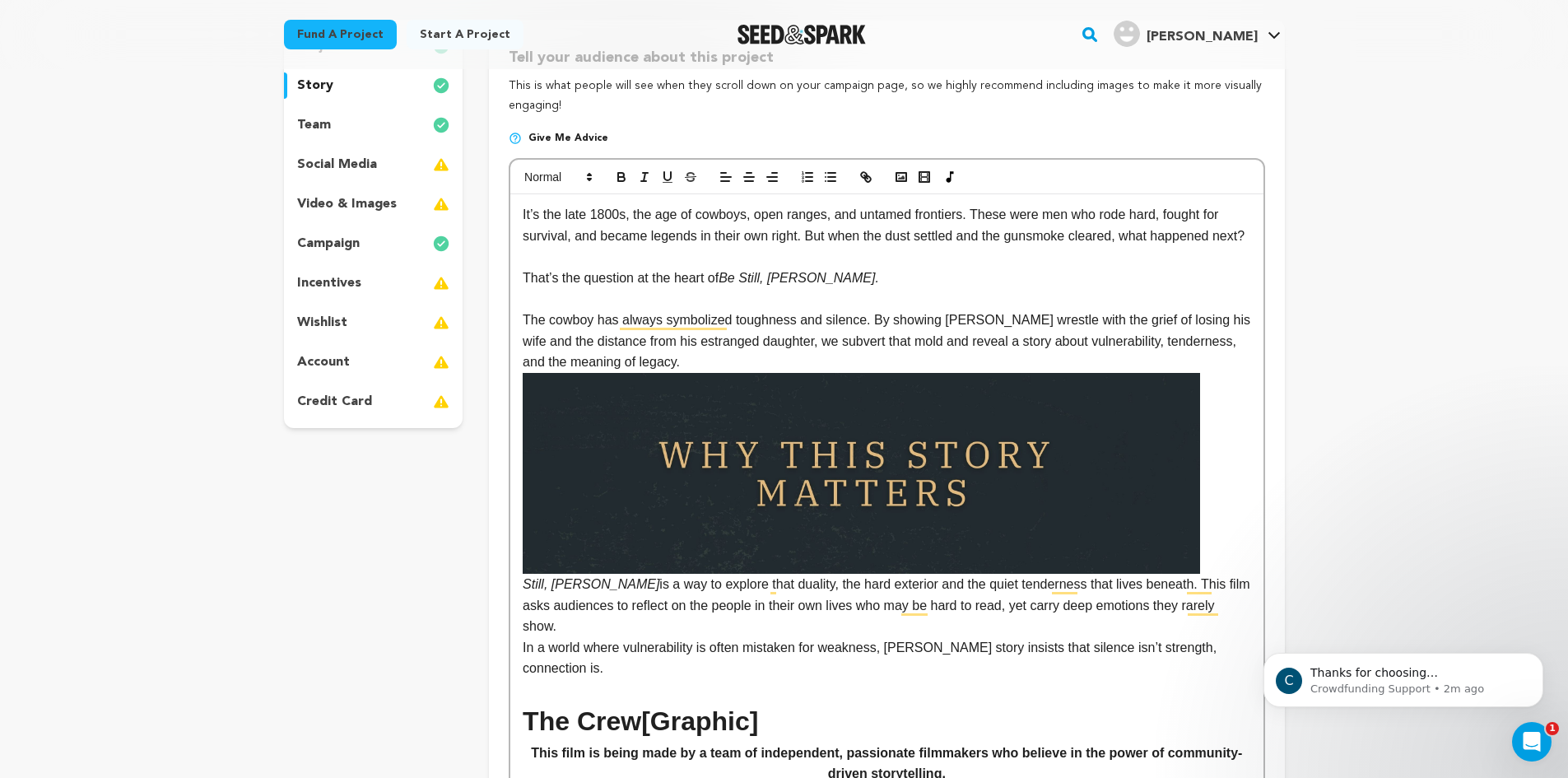
click at [818, 463] on img "To enrich screen reader interactions, please activate Accessibility in Grammarl…" at bounding box center [860, 473] width 676 height 201
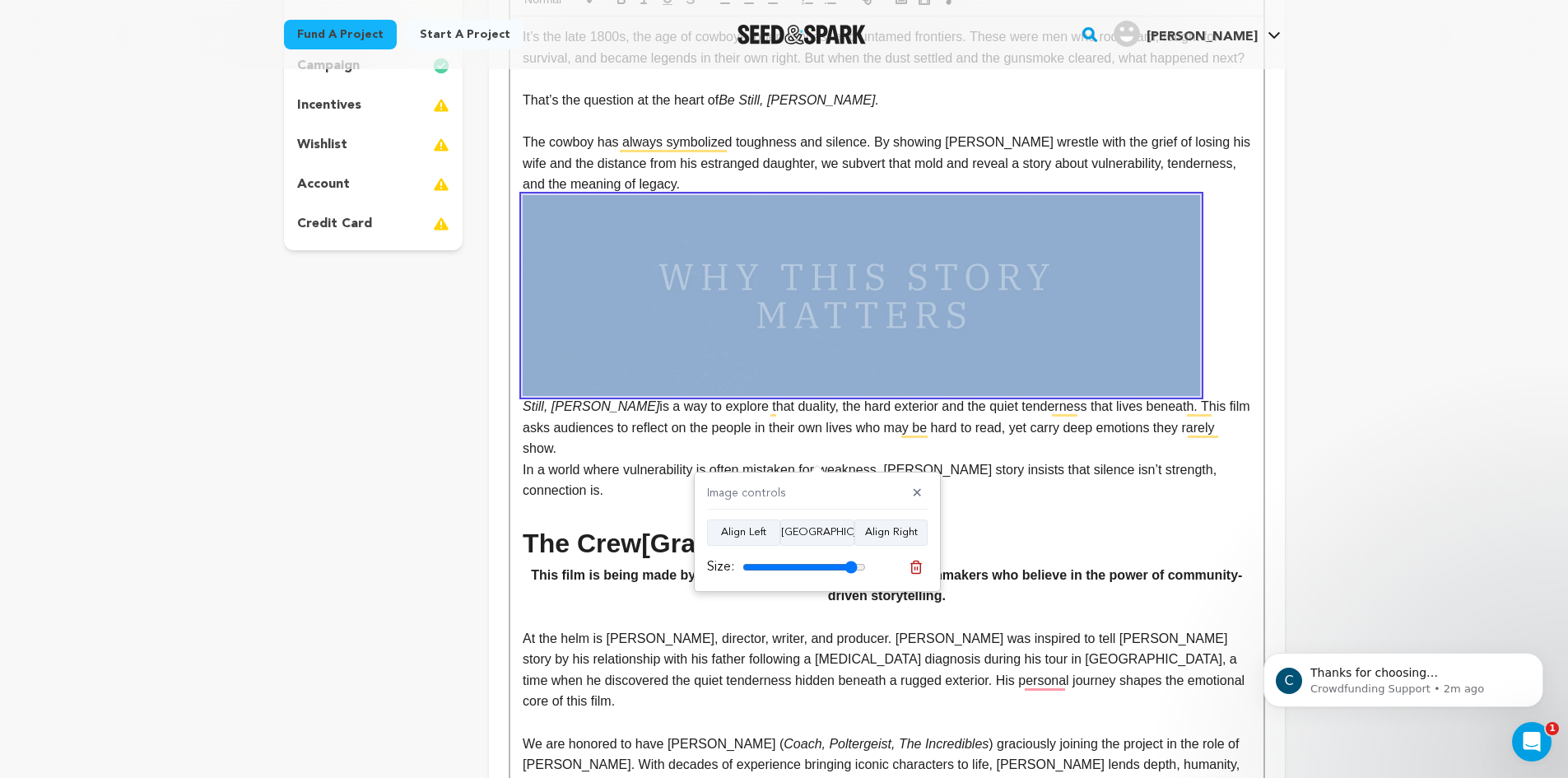
scroll to position [376, 0]
click at [973, 381] on img "To enrich screen reader interactions, please activate Accessibility in Grammarl…" at bounding box center [860, 295] width 676 height 201
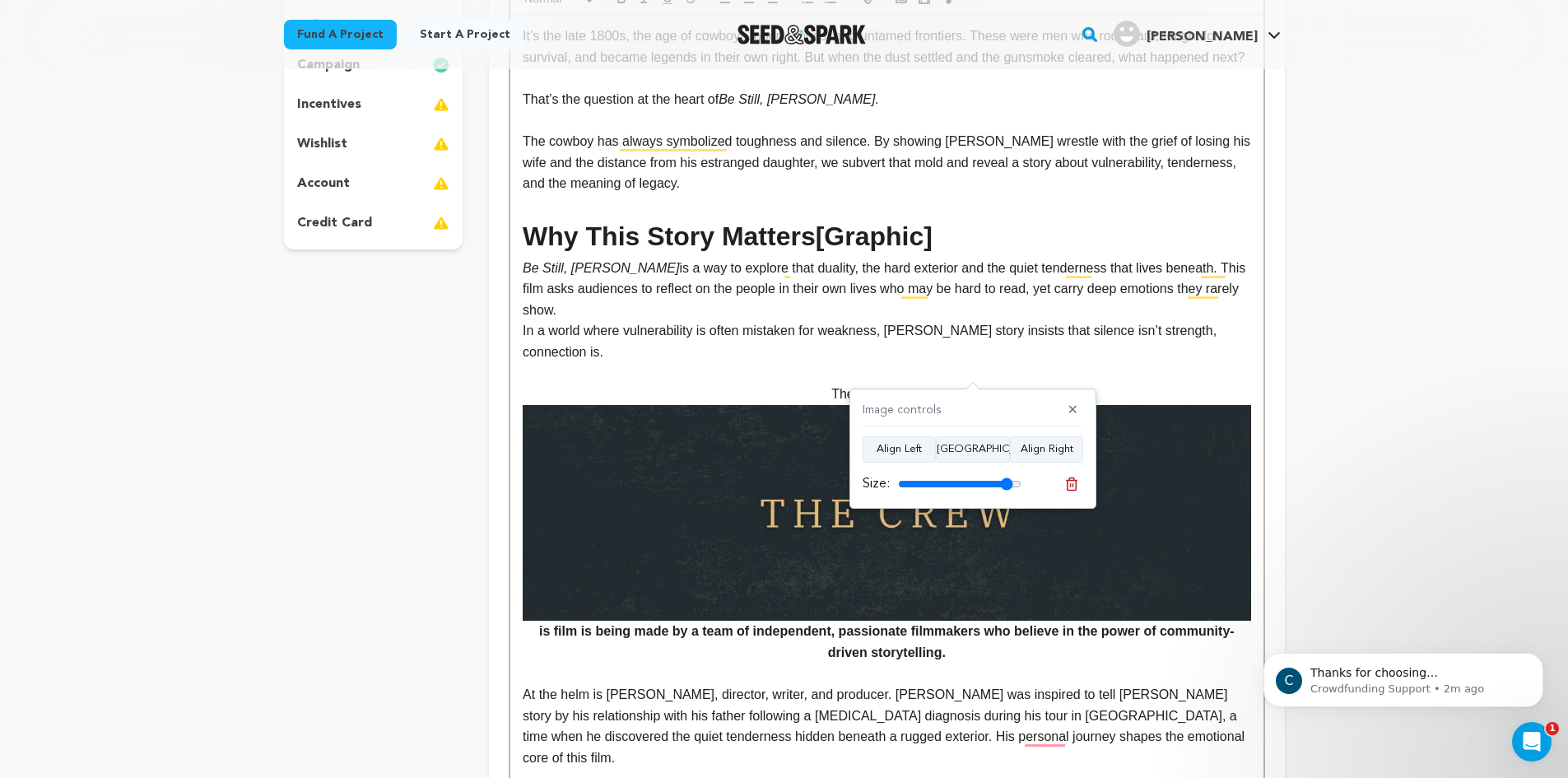
click at [897, 384] on p "The Crew[Graphic] is film is being made by a team of independent, passionate fi…" at bounding box center [887, 523] width 728 height 279
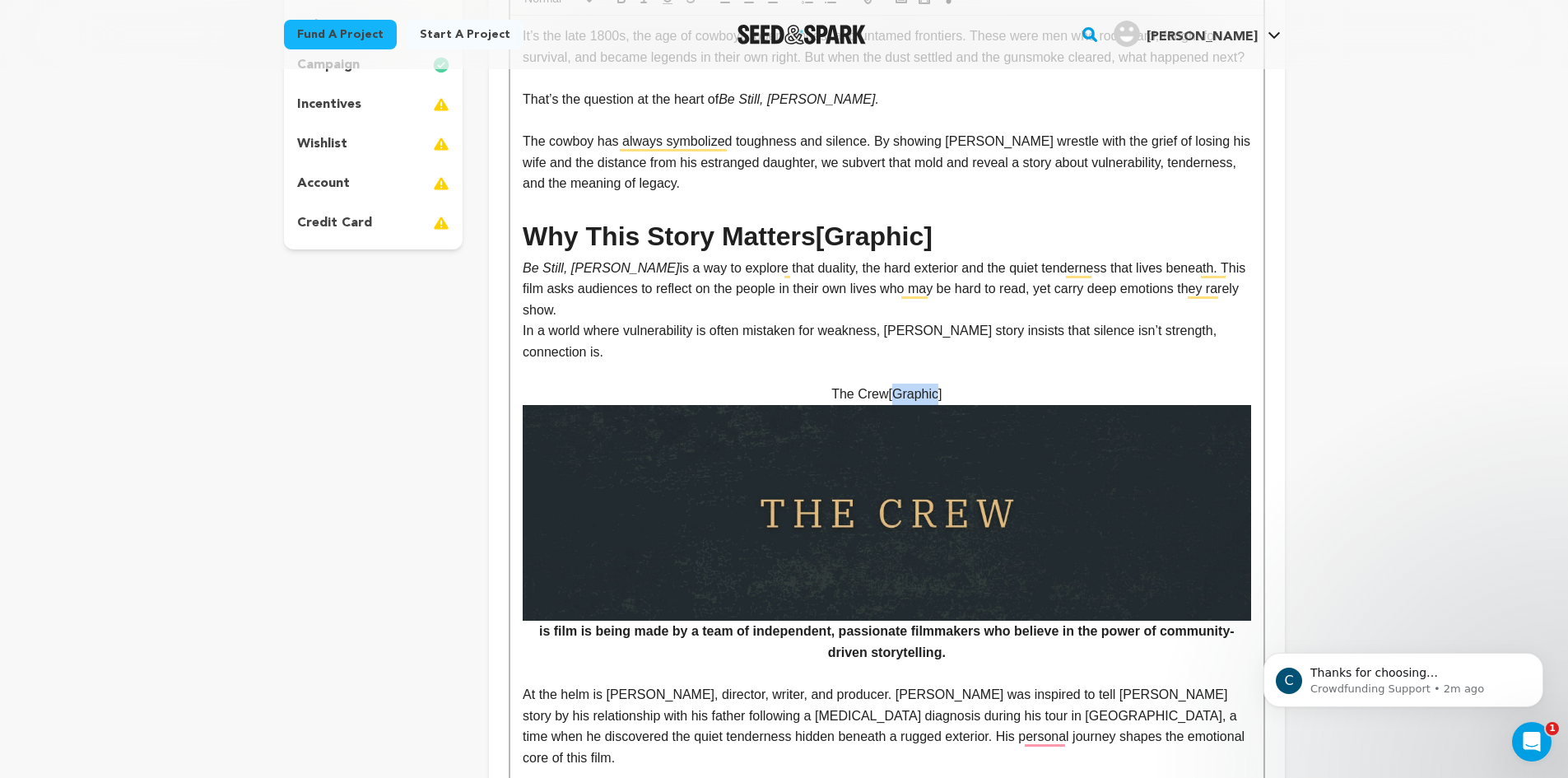
click at [897, 384] on p "The Crew[Graphic] is film is being made by a team of independent, passionate fi…" at bounding box center [887, 523] width 728 height 279
drag, startPoint x: 956, startPoint y: 357, endPoint x: 829, endPoint y: 355, distance: 127.0
click at [829, 384] on p "The Crew[Graphic] is film is being made by a team of independent, passionate fi…" at bounding box center [887, 523] width 728 height 279
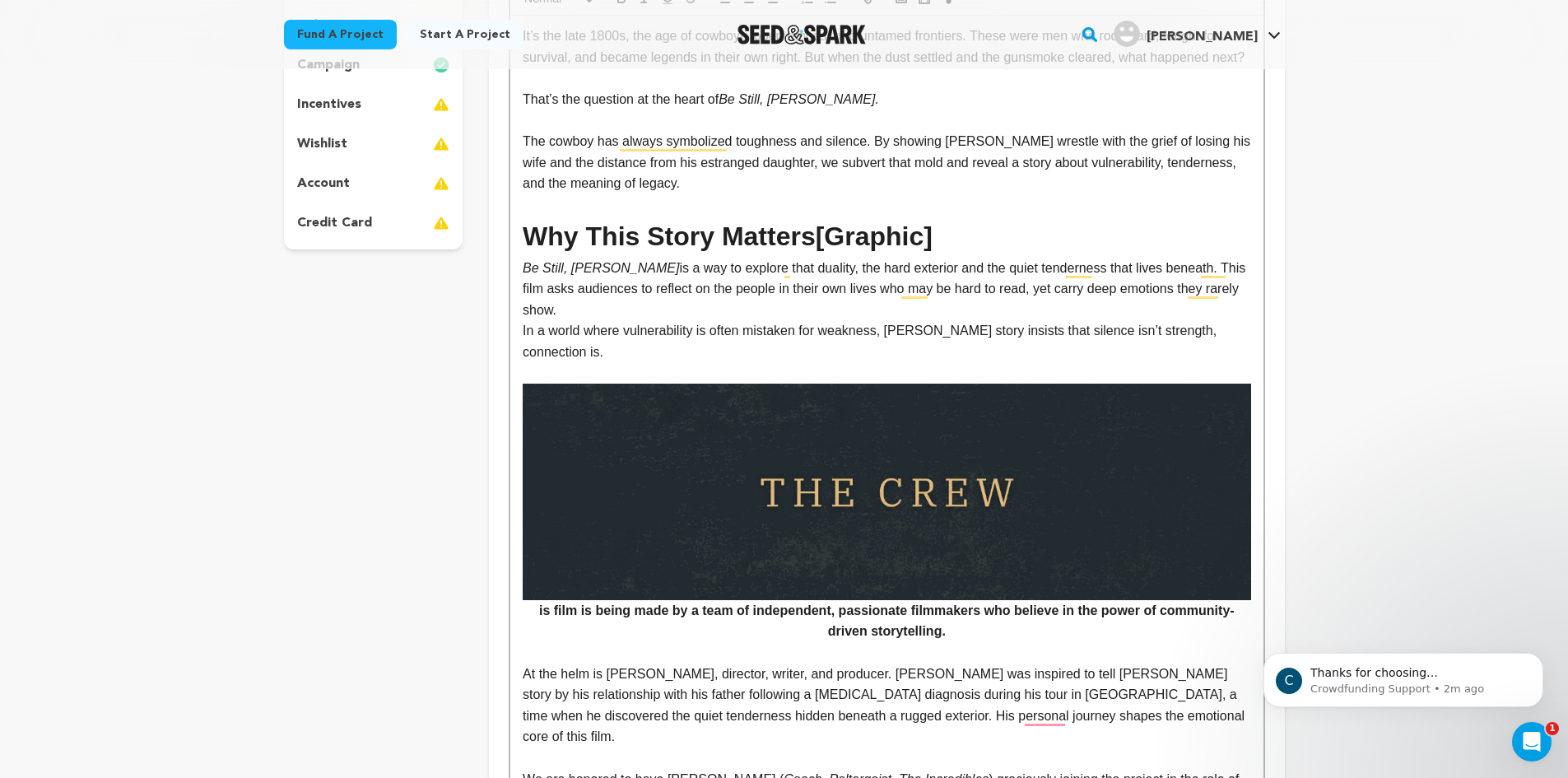
click at [820, 384] on img "To enrich screen reader interactions, please activate Accessibility in Grammarl…" at bounding box center [887, 492] width 728 height 216
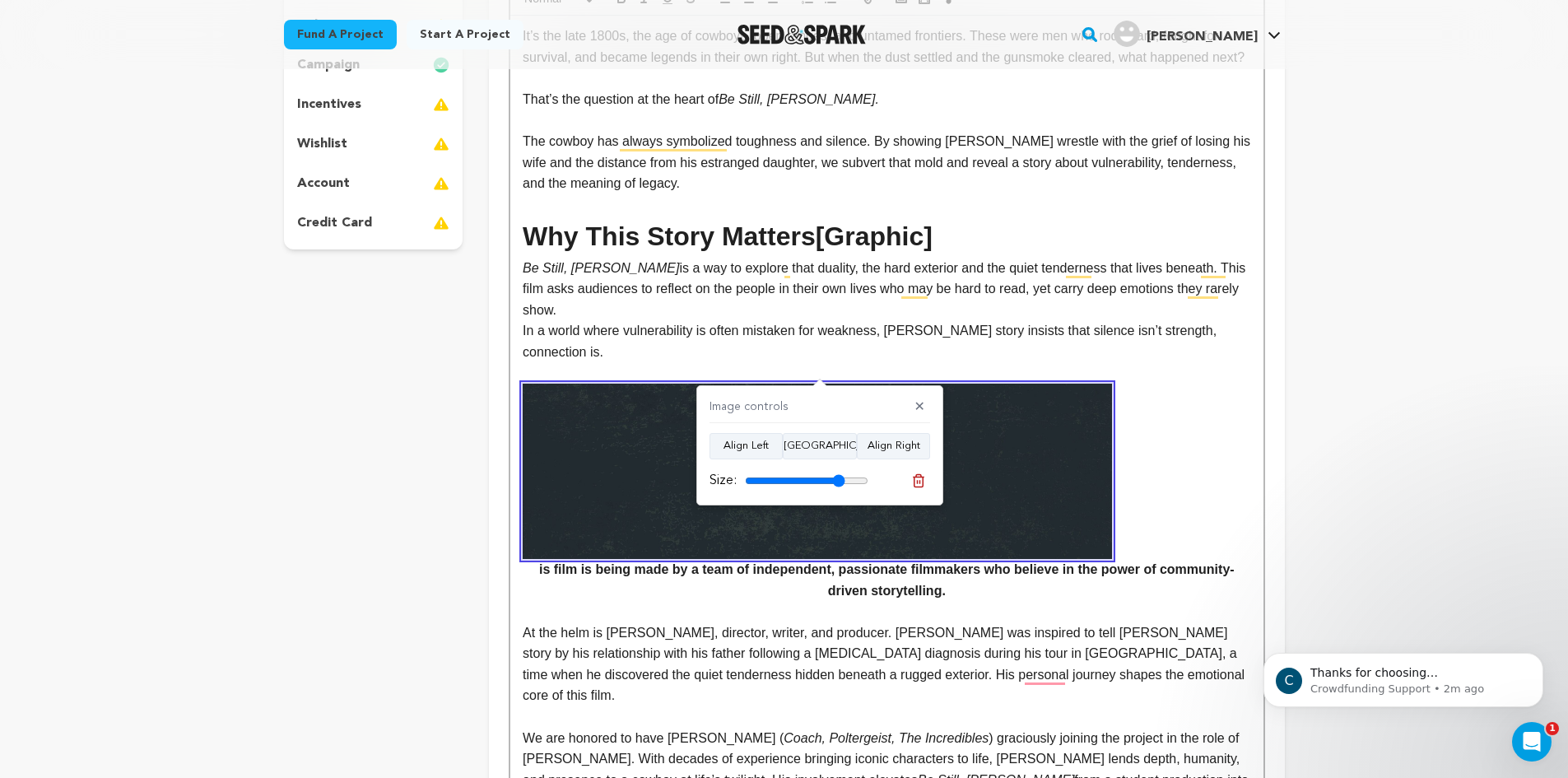
drag, startPoint x: 825, startPoint y: 486, endPoint x: 838, endPoint y: 485, distance: 13.0
click at [838, 485] on input "range" at bounding box center [806, 481] width 124 height 14
click at [834, 441] on button "Align Center" at bounding box center [820, 446] width 74 height 26
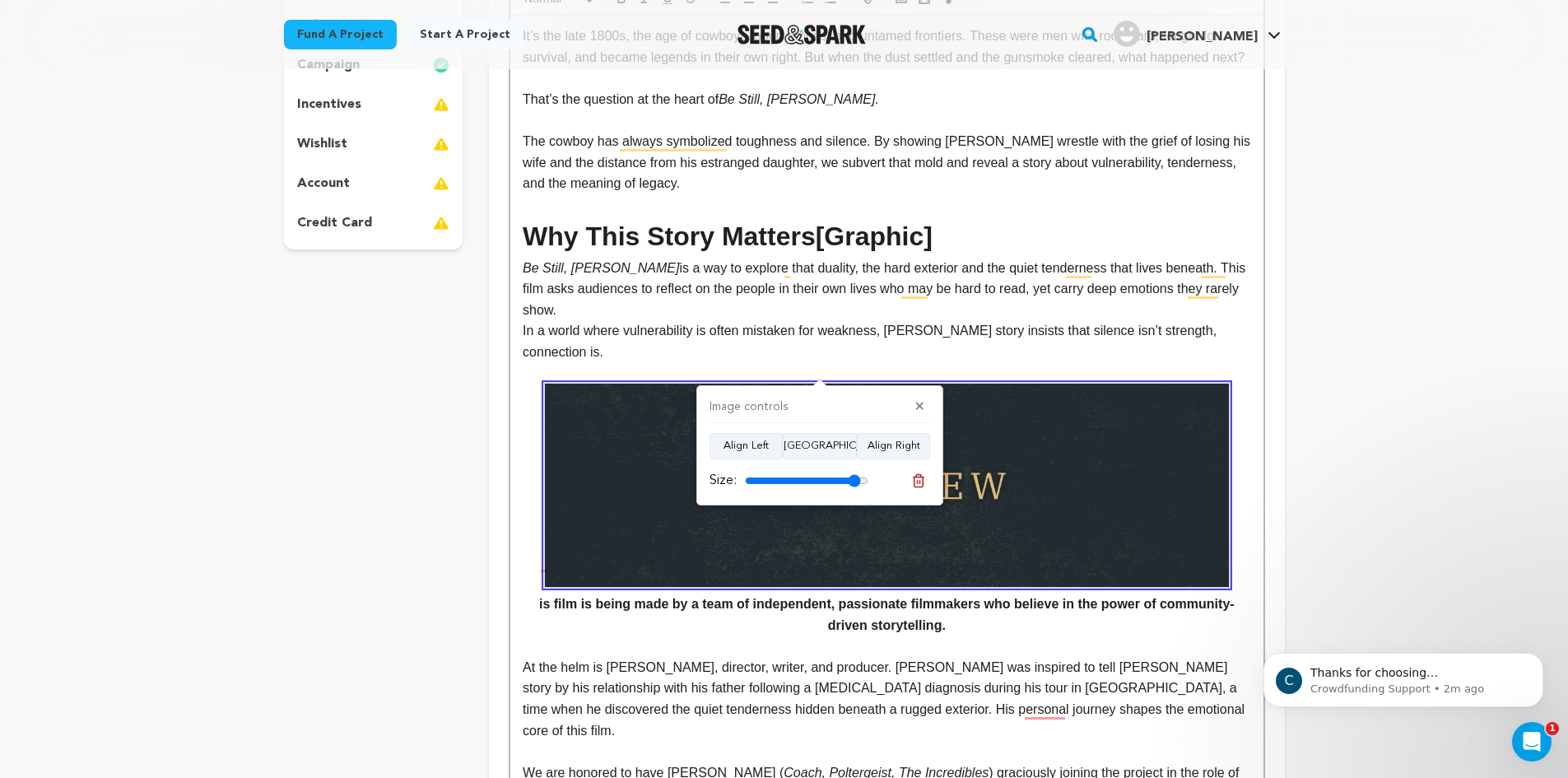
drag, startPoint x: 840, startPoint y: 483, endPoint x: 855, endPoint y: 483, distance: 15.0
click at [855, 483] on input "range" at bounding box center [806, 481] width 124 height 14
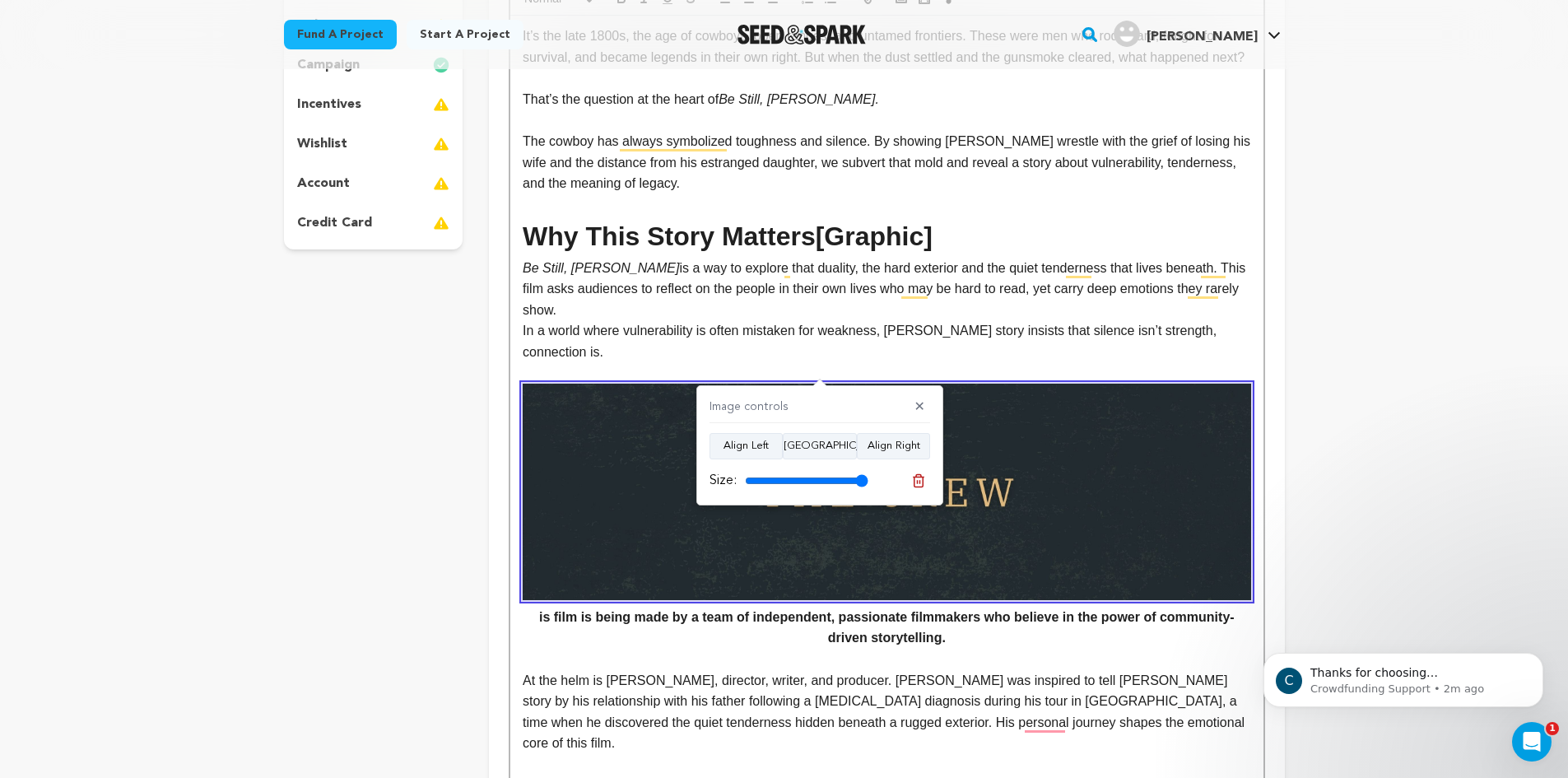
drag, startPoint x: 856, startPoint y: 483, endPoint x: 886, endPoint y: 483, distance: 30.0
type input "100"
click at [868, 483] on input "range" at bounding box center [806, 481] width 124 height 14
click at [1037, 320] on p "In a world where vulnerability is often mistaken for weakness, [PERSON_NAME] st…" at bounding box center [887, 341] width 728 height 42
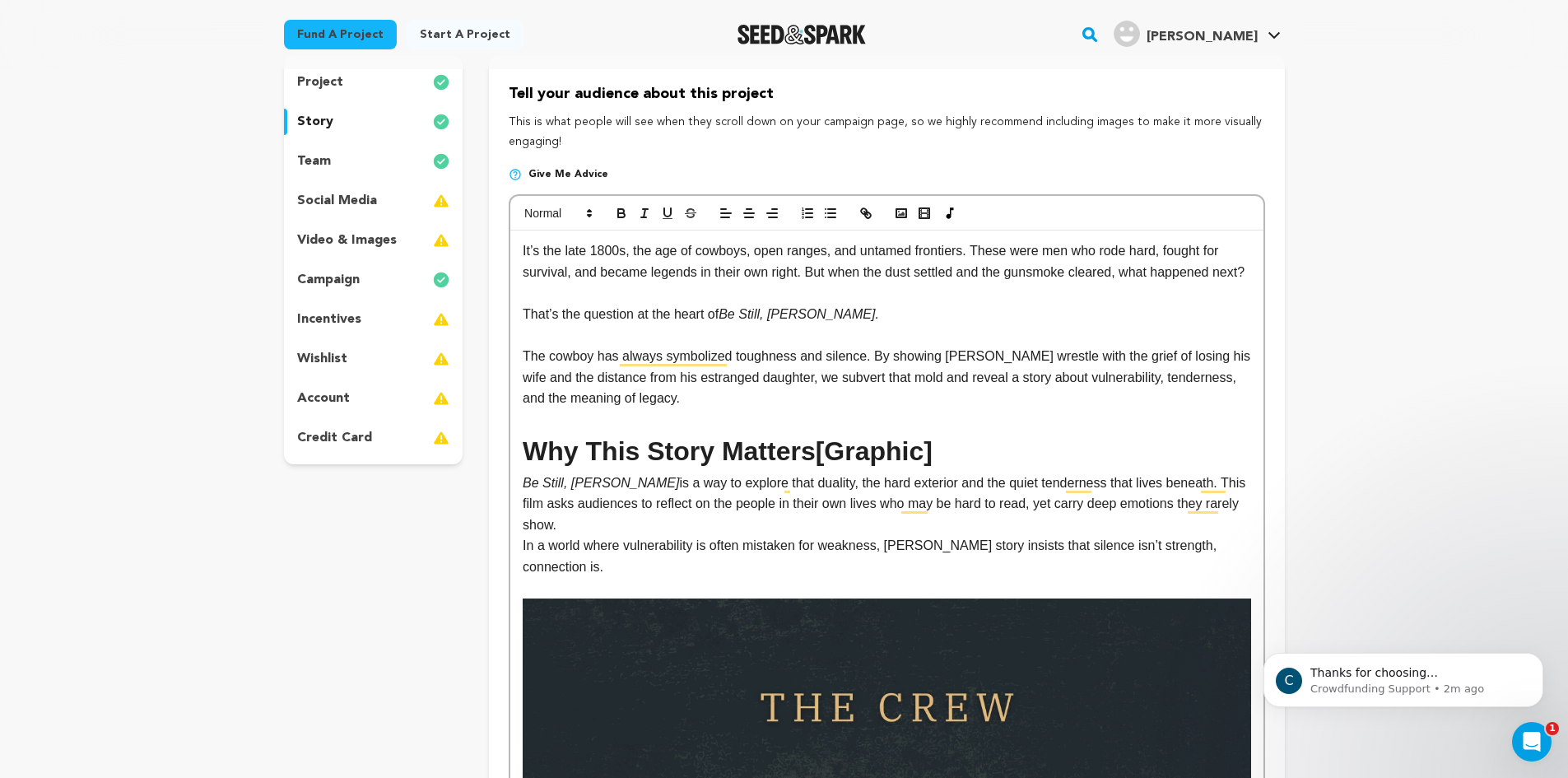
scroll to position [0, 0]
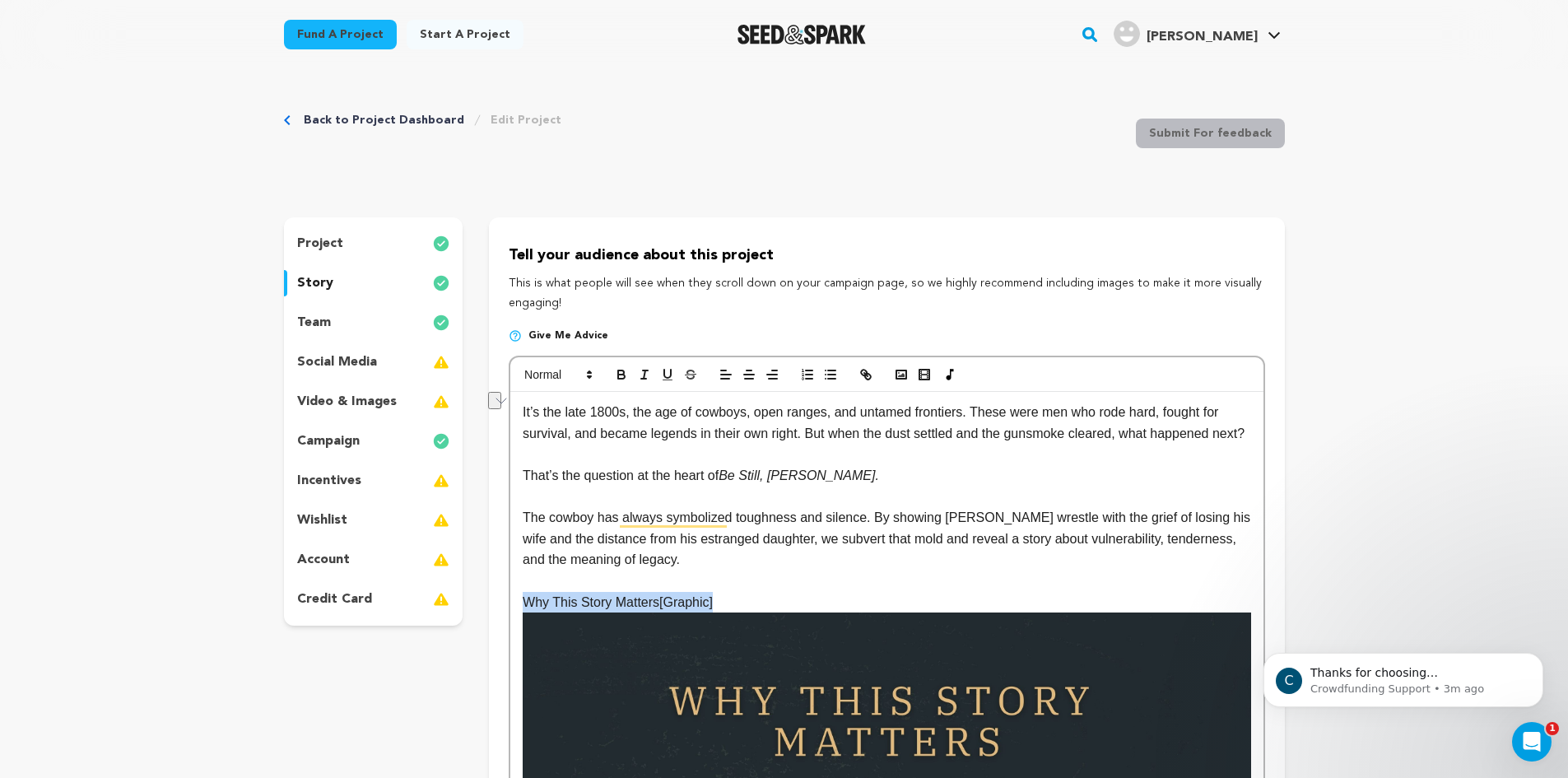
drag, startPoint x: 731, startPoint y: 604, endPoint x: 513, endPoint y: 596, distance: 218.1
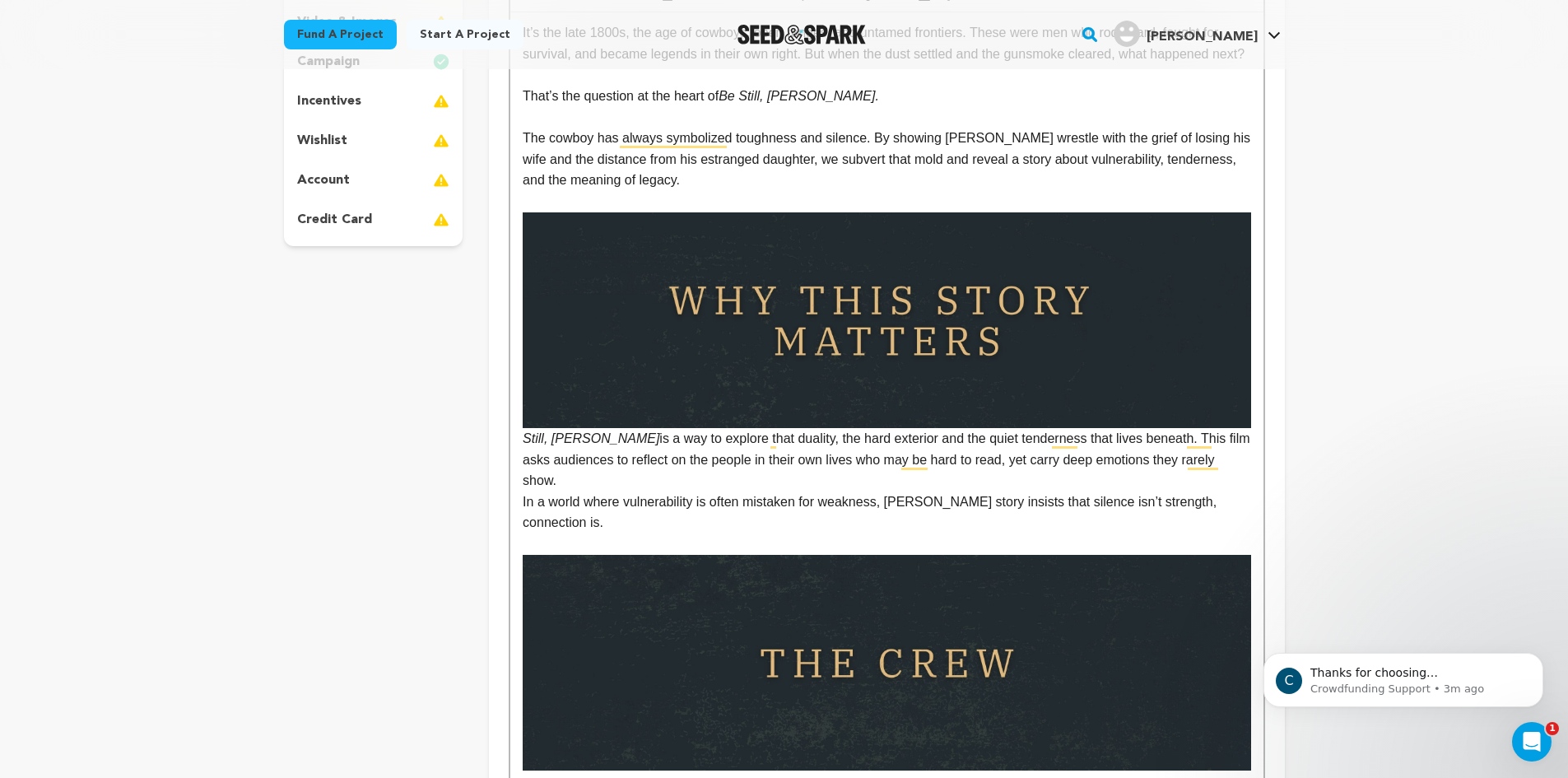
scroll to position [384, 0]
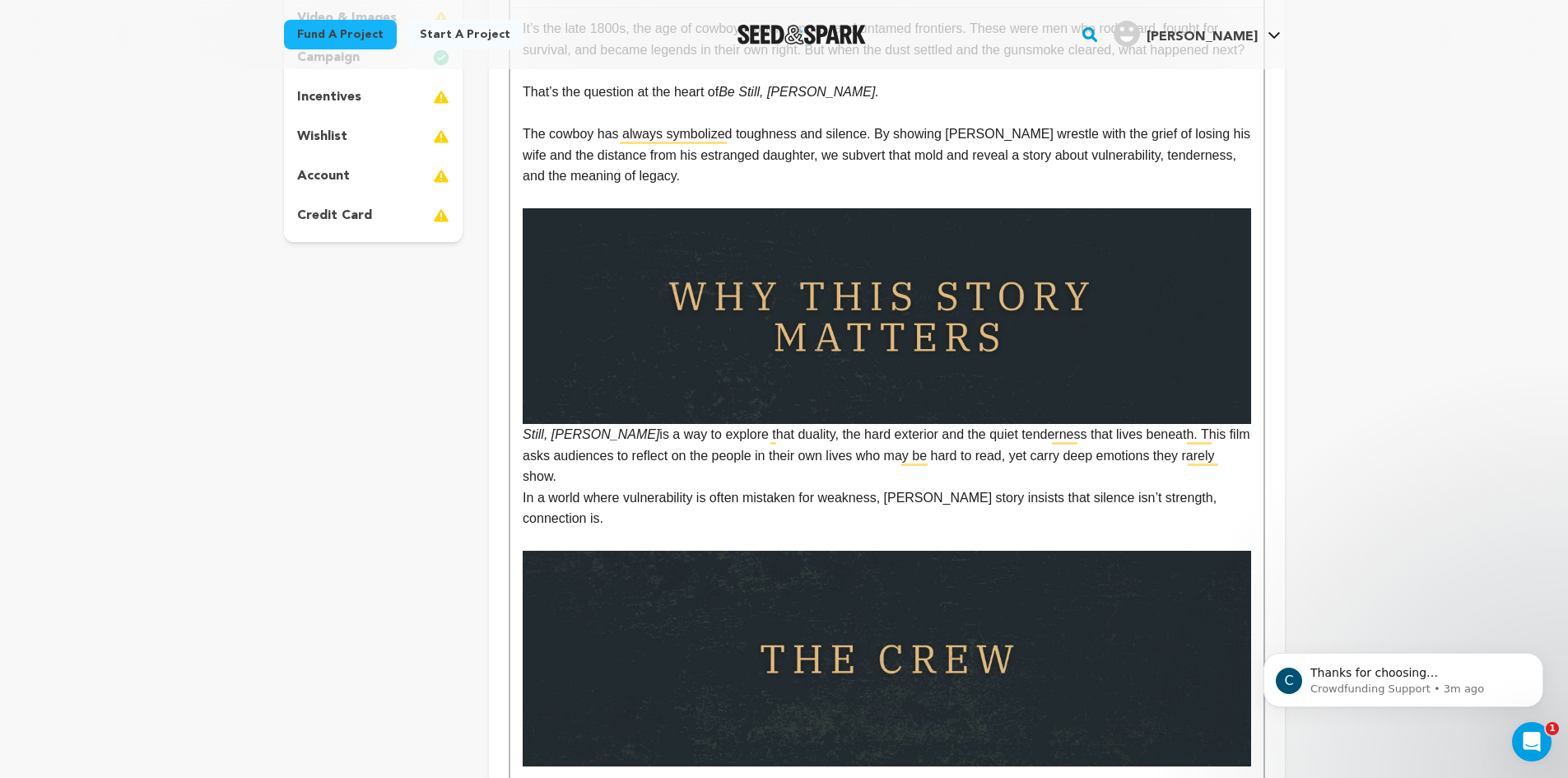
click at [527, 439] on em "Still, [PERSON_NAME]" at bounding box center [887, 325] width 728 height 234
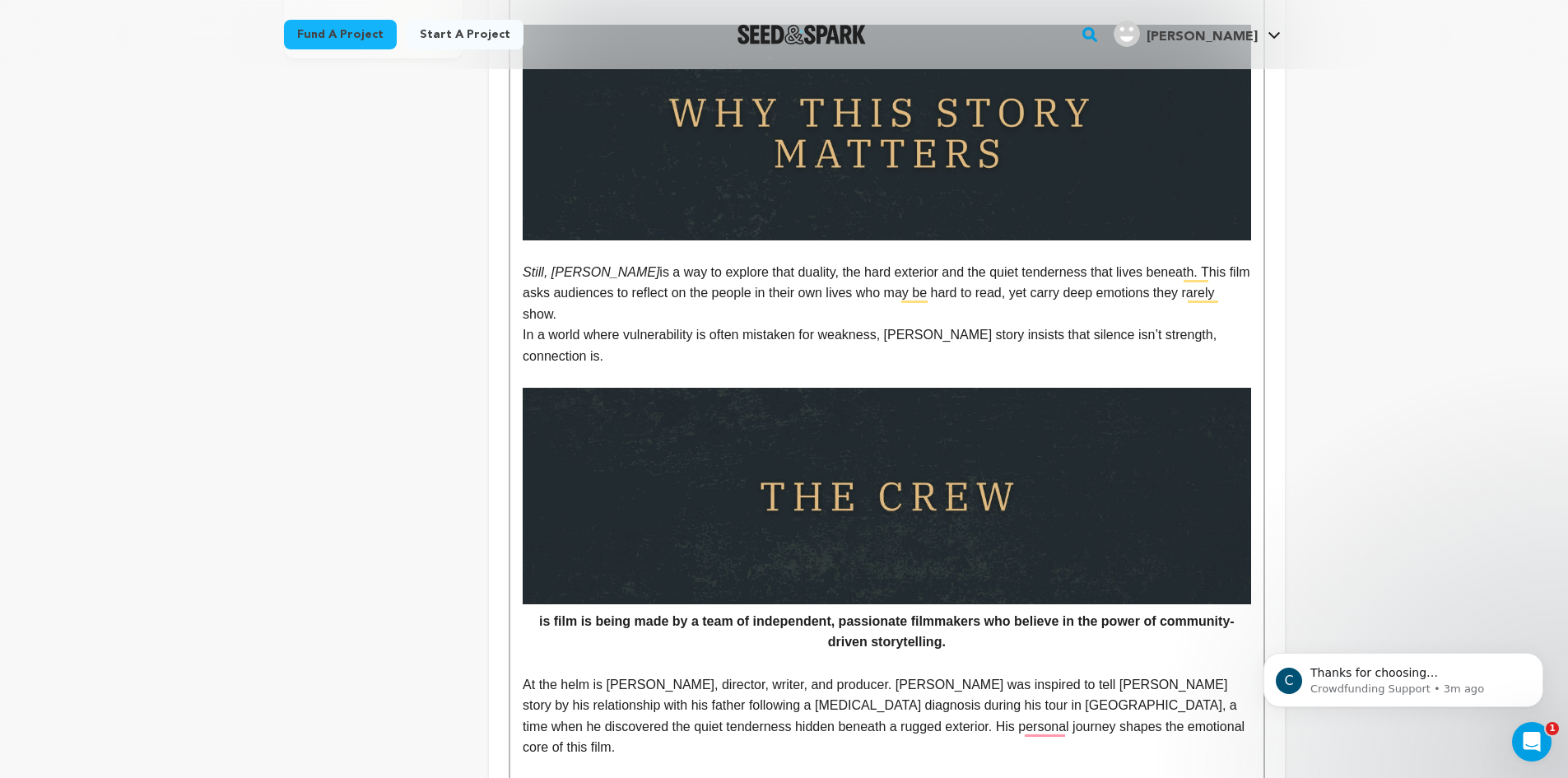
scroll to position [563, 0]
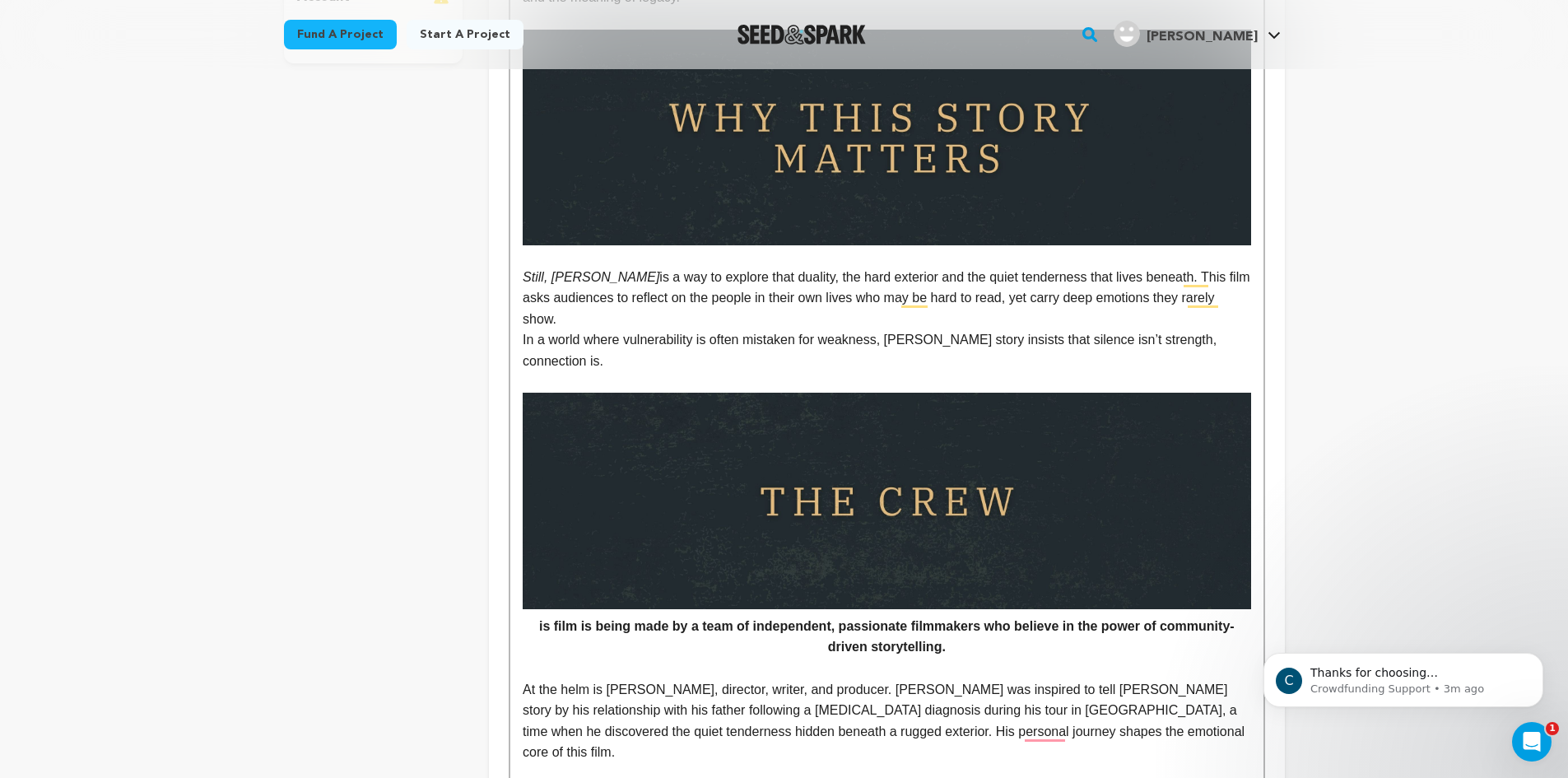
click at [531, 578] on p "is film is being made by a team of independent, passionate filmmakers who belie…" at bounding box center [887, 525] width 728 height 265
click at [559, 587] on strong "This is film is being made by a team of independent, passionate filmmakers who …" at bounding box center [887, 523] width 728 height 261
click at [535, 580] on strong "This film is being made by a team of independent, passionate filmmakers who bel…" at bounding box center [887, 523] width 728 height 261
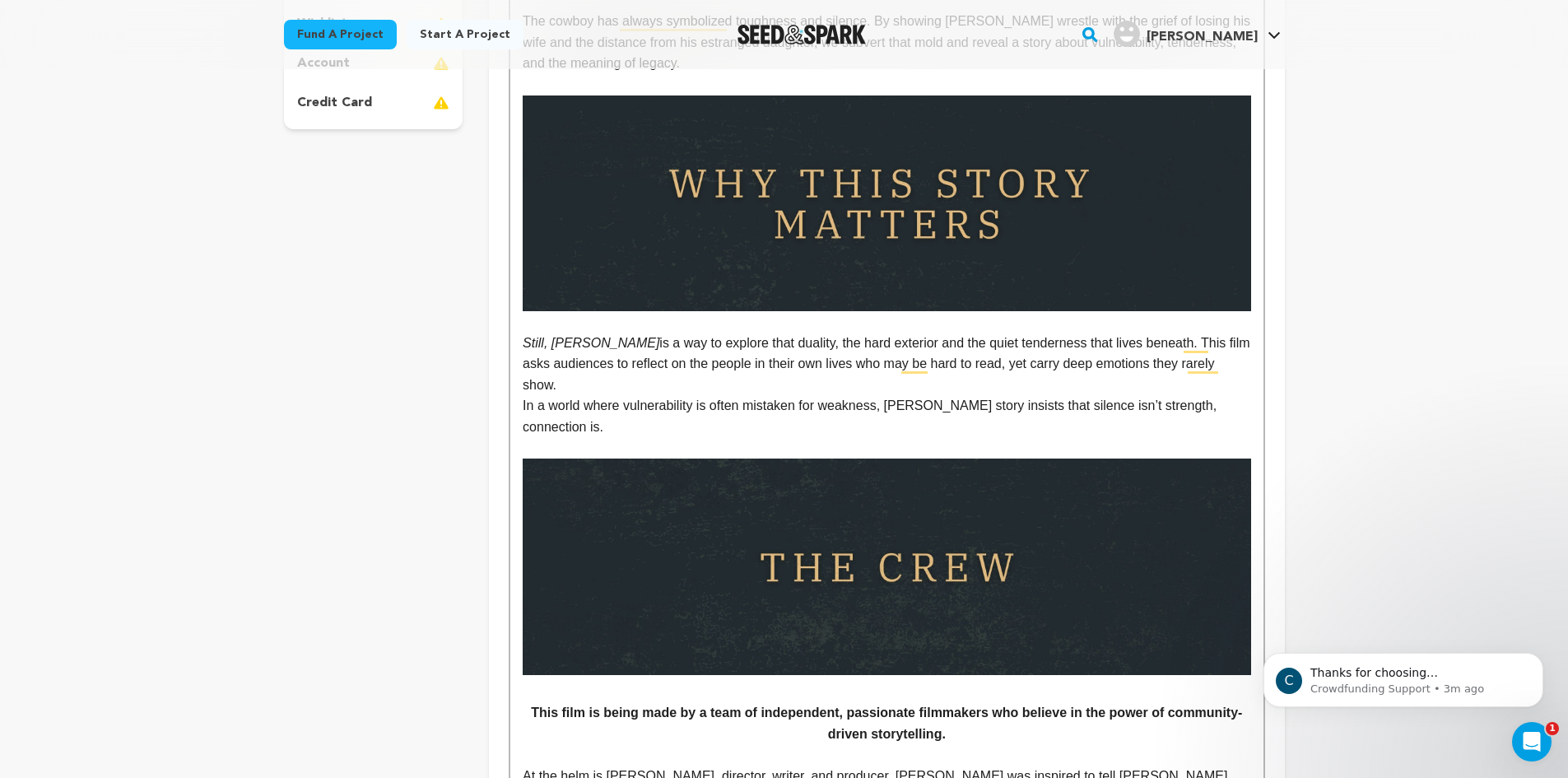
scroll to position [487, 0]
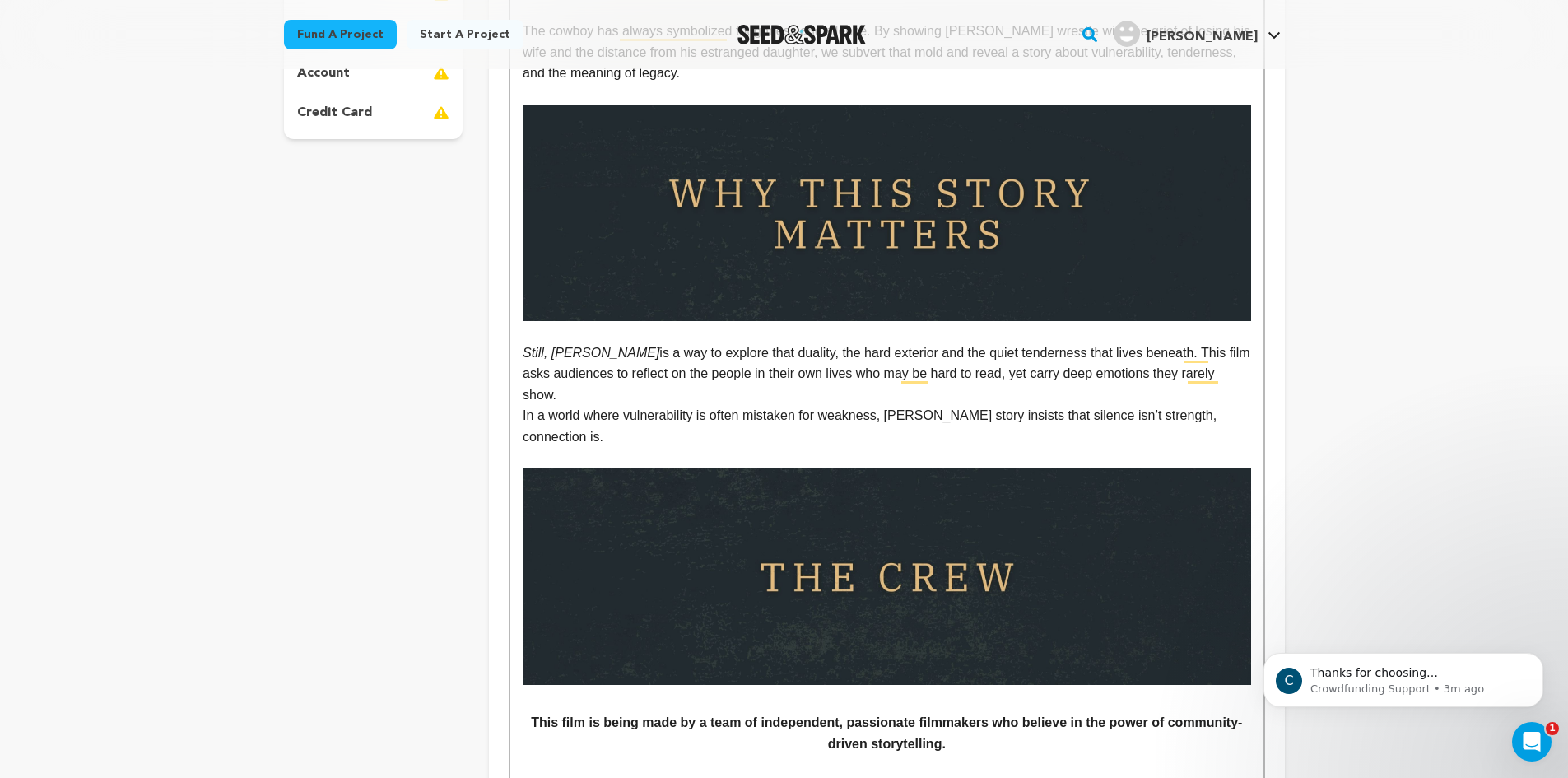
click at [528, 350] on em "Still, [PERSON_NAME]" at bounding box center [591, 352] width 136 height 14
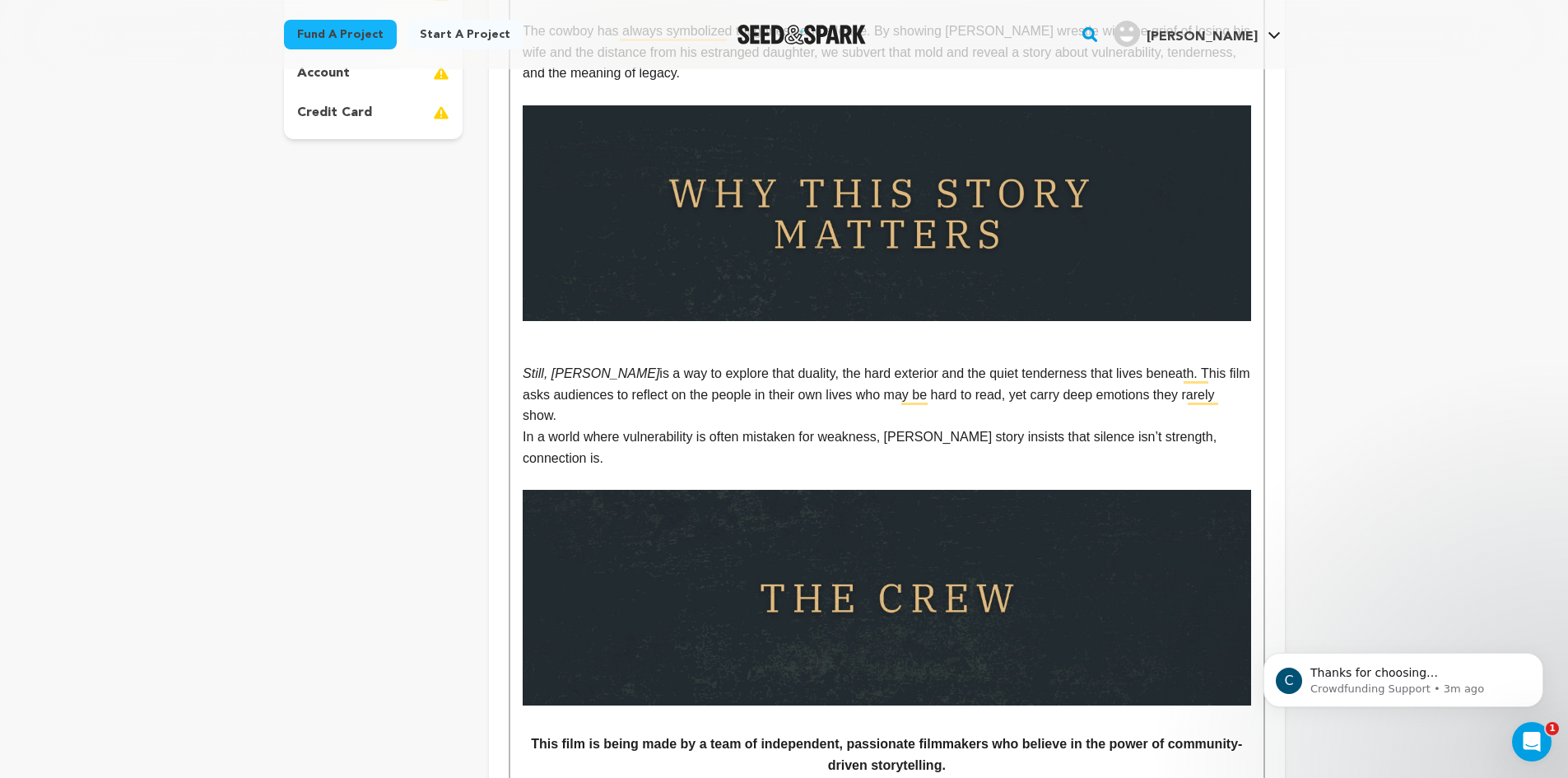
click at [1250, 426] on p "In a world where vulnerability is often mistaken for weakness, [PERSON_NAME] st…" at bounding box center [887, 447] width 728 height 42
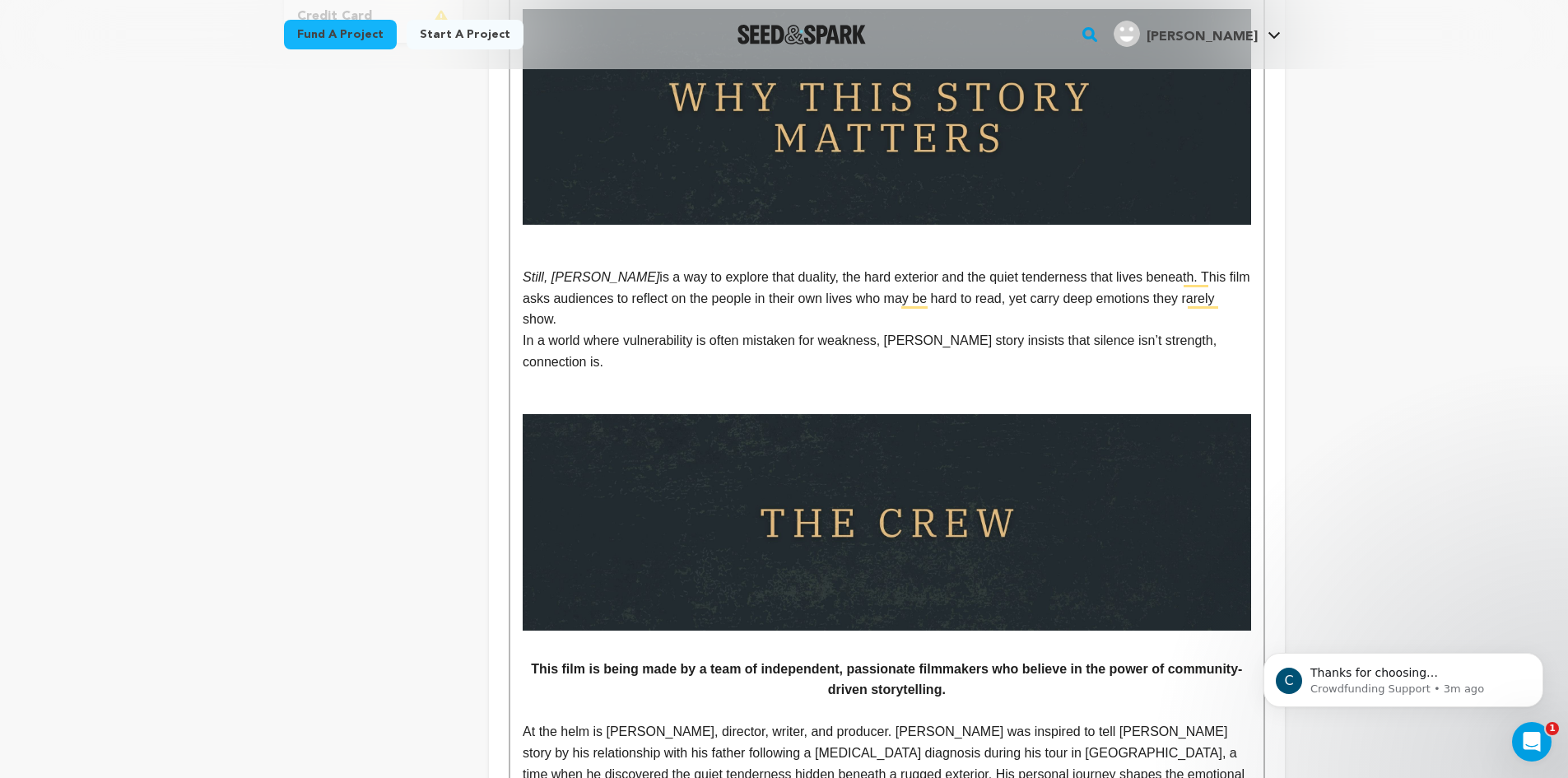
scroll to position [584, 0]
click at [529, 658] on p "This film is being made by a team of independent, passionate filmmakers who bel…" at bounding box center [887, 679] width 728 height 42
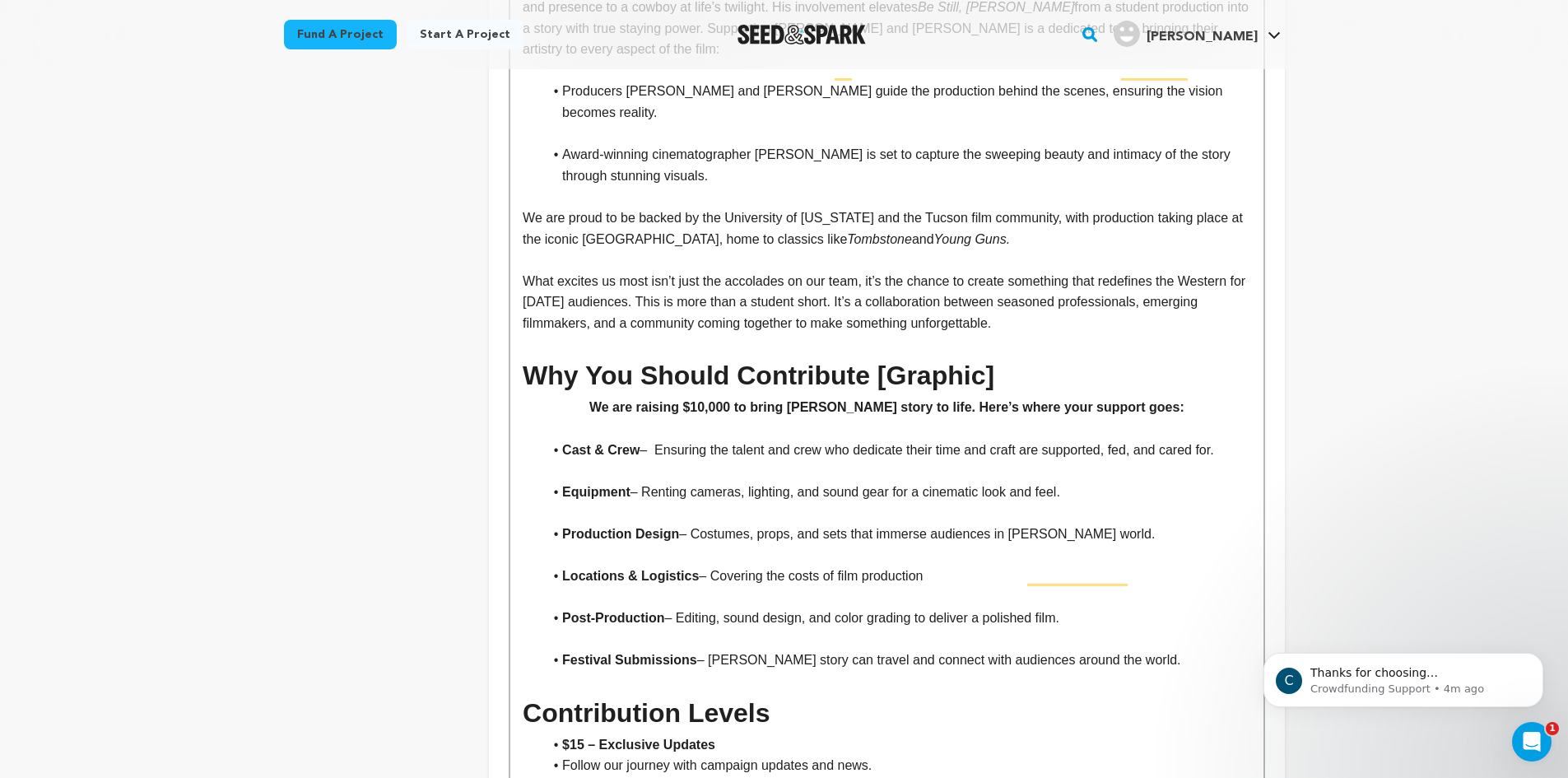
scroll to position [1483, 0]
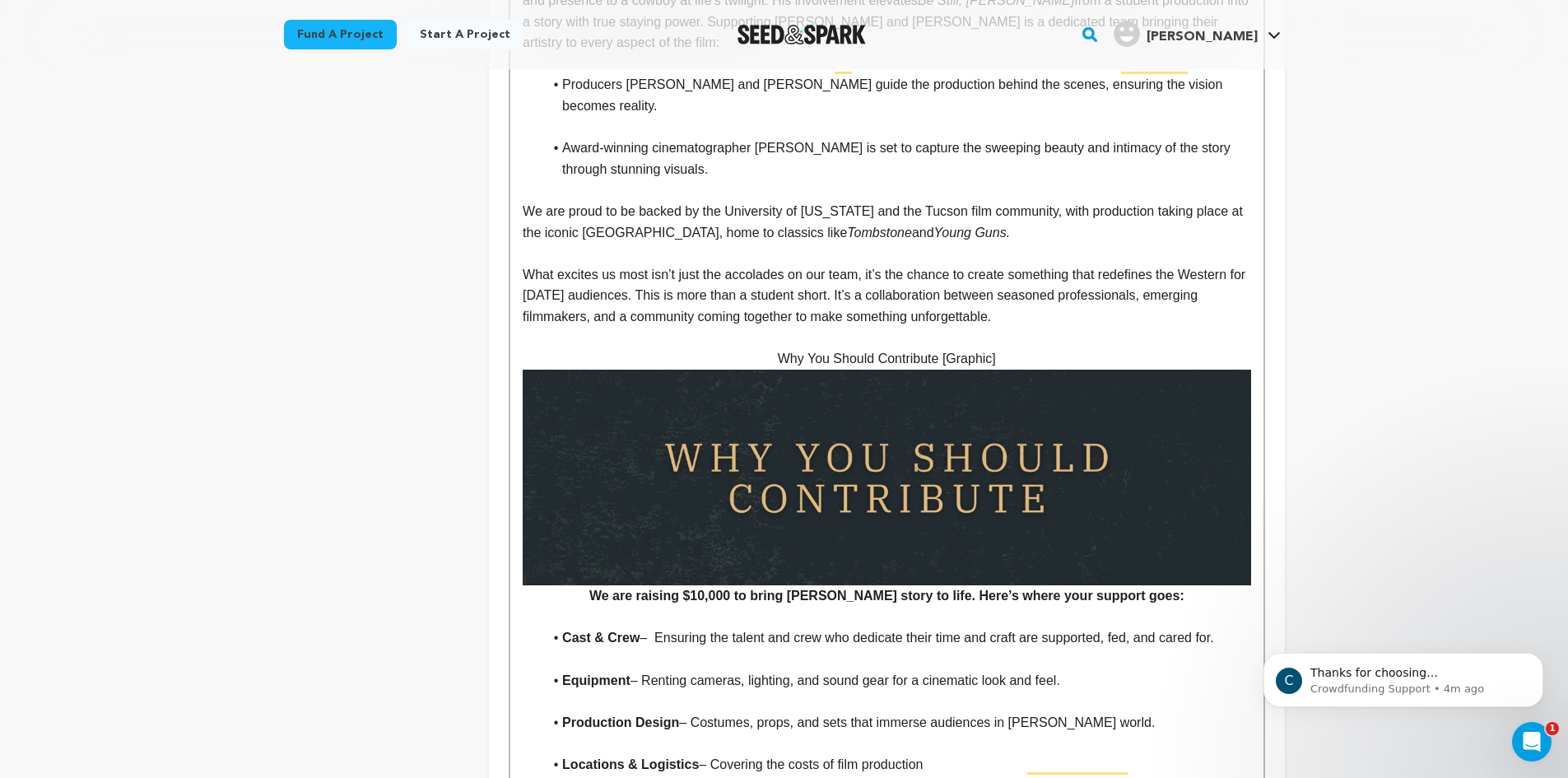
click at [910, 397] on img "To enrich screen reader interactions, please activate Accessibility in Grammarl…" at bounding box center [887, 478] width 728 height 216
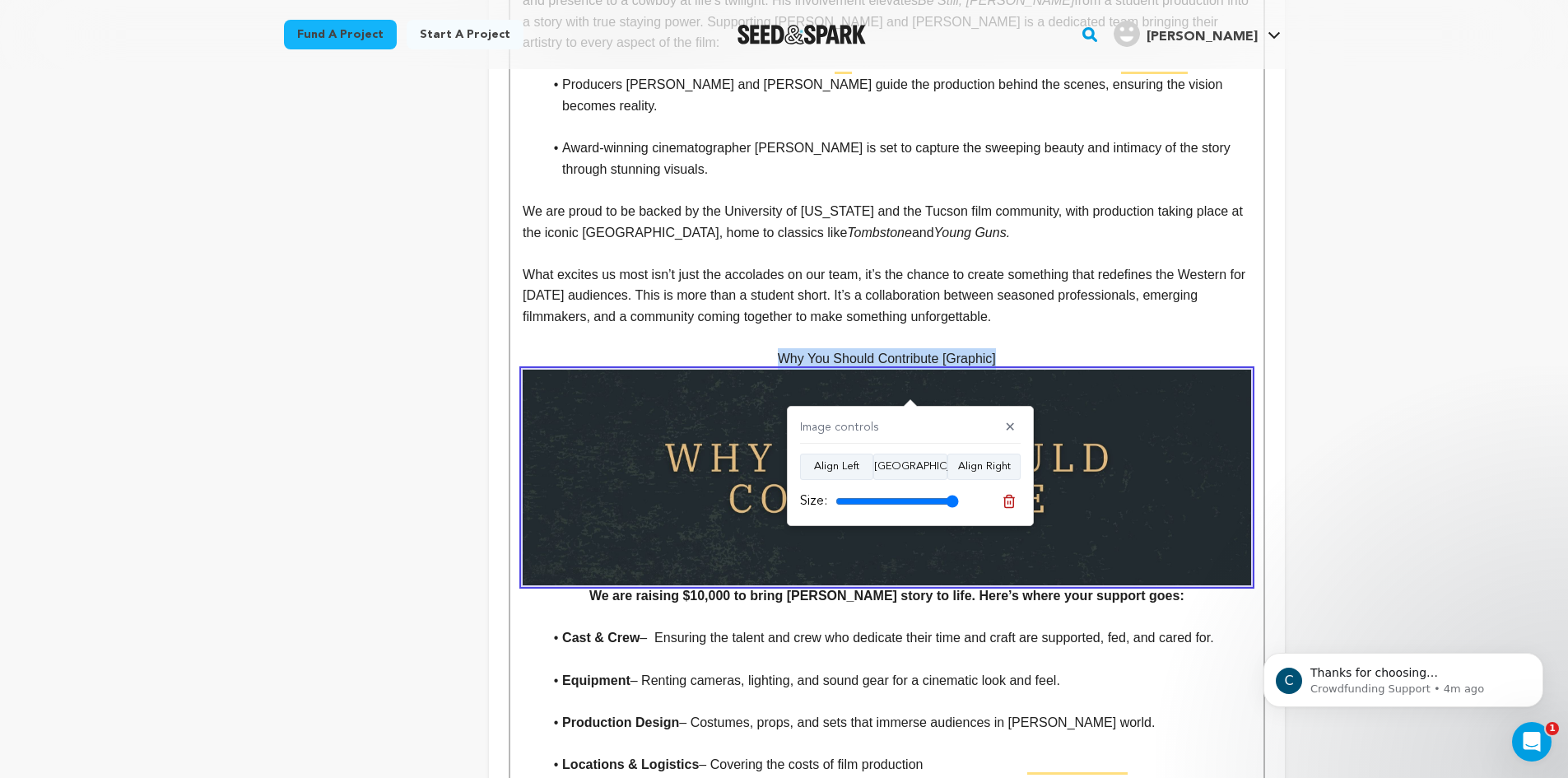
drag, startPoint x: 1003, startPoint y: 273, endPoint x: 772, endPoint y: 273, distance: 231.0
click at [772, 349] on p "Why You Should Contribute [Graphic] We are raising $10,000 to bring Boone’s sto…" at bounding box center [887, 478] width 728 height 259
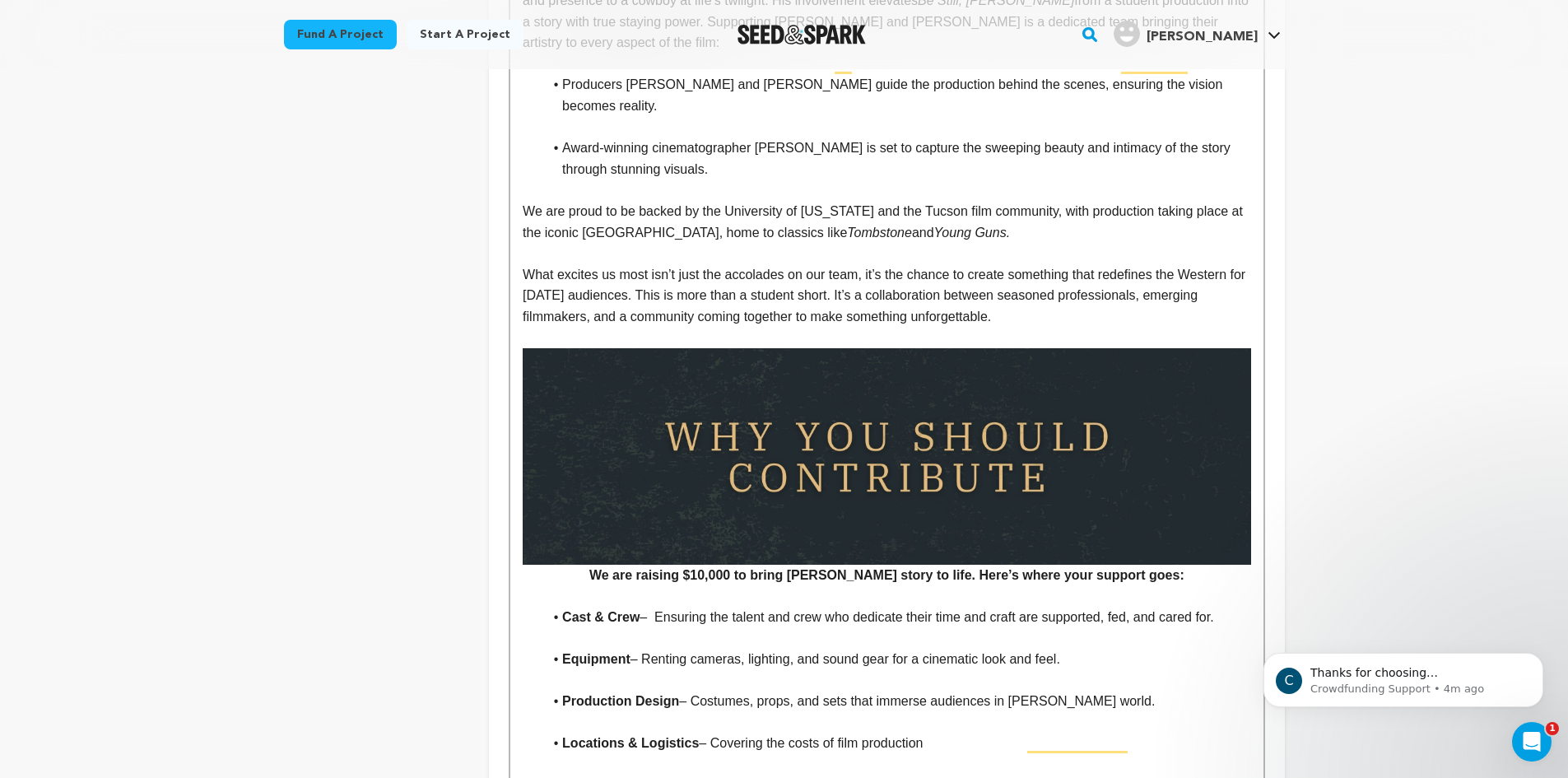
click at [1253, 469] on div "It’s the late 1800s, the age of cowboys, open ranges, and untamed frontiers. Th…" at bounding box center [886, 332] width 752 height 2845
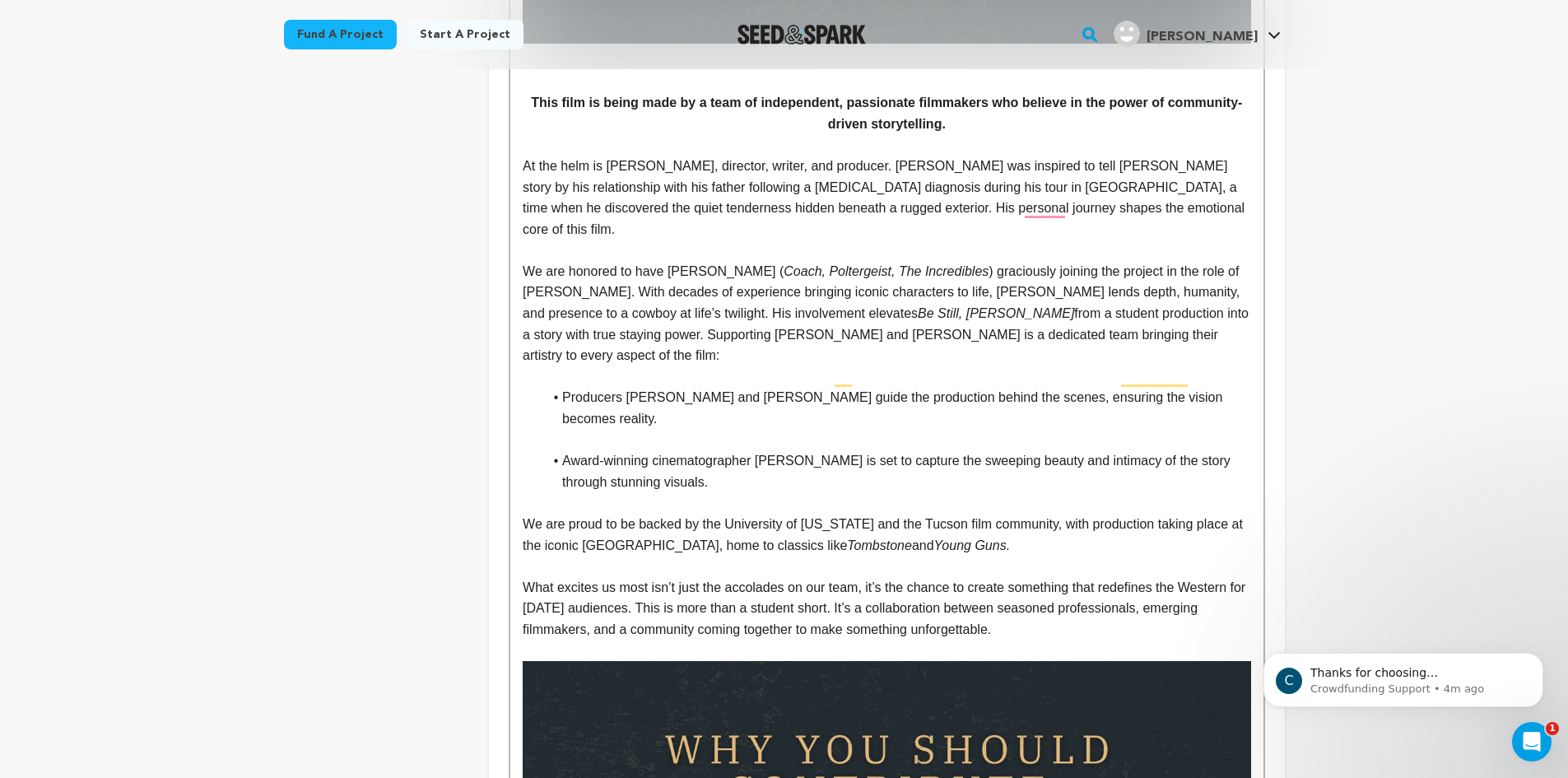
scroll to position [1440, 0]
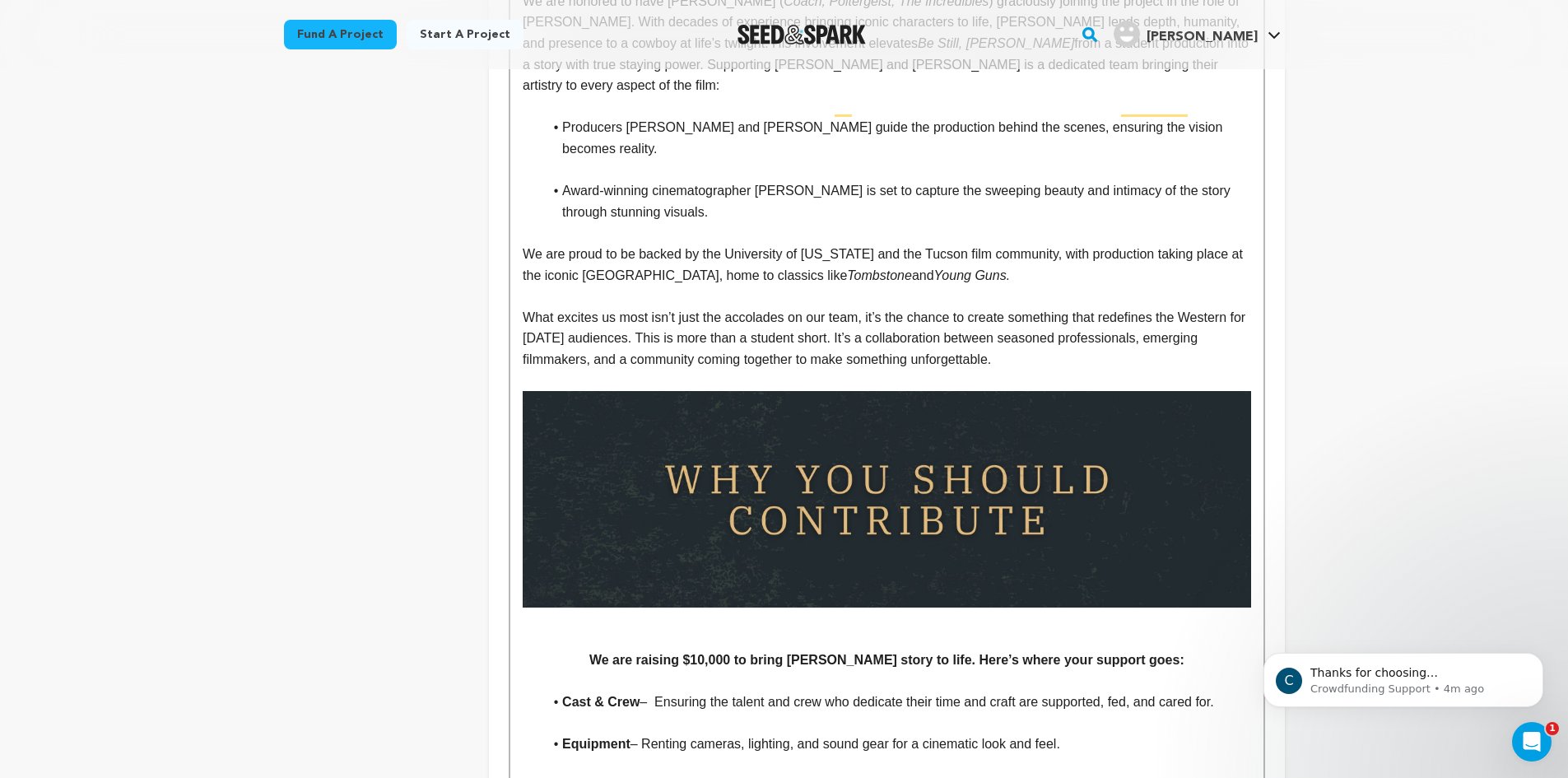
click at [1165, 649] on p "﻿ We are raising $10,000 to bring Boone’s story to life. Here’s where your supp…" at bounding box center [887, 660] width 728 height 21
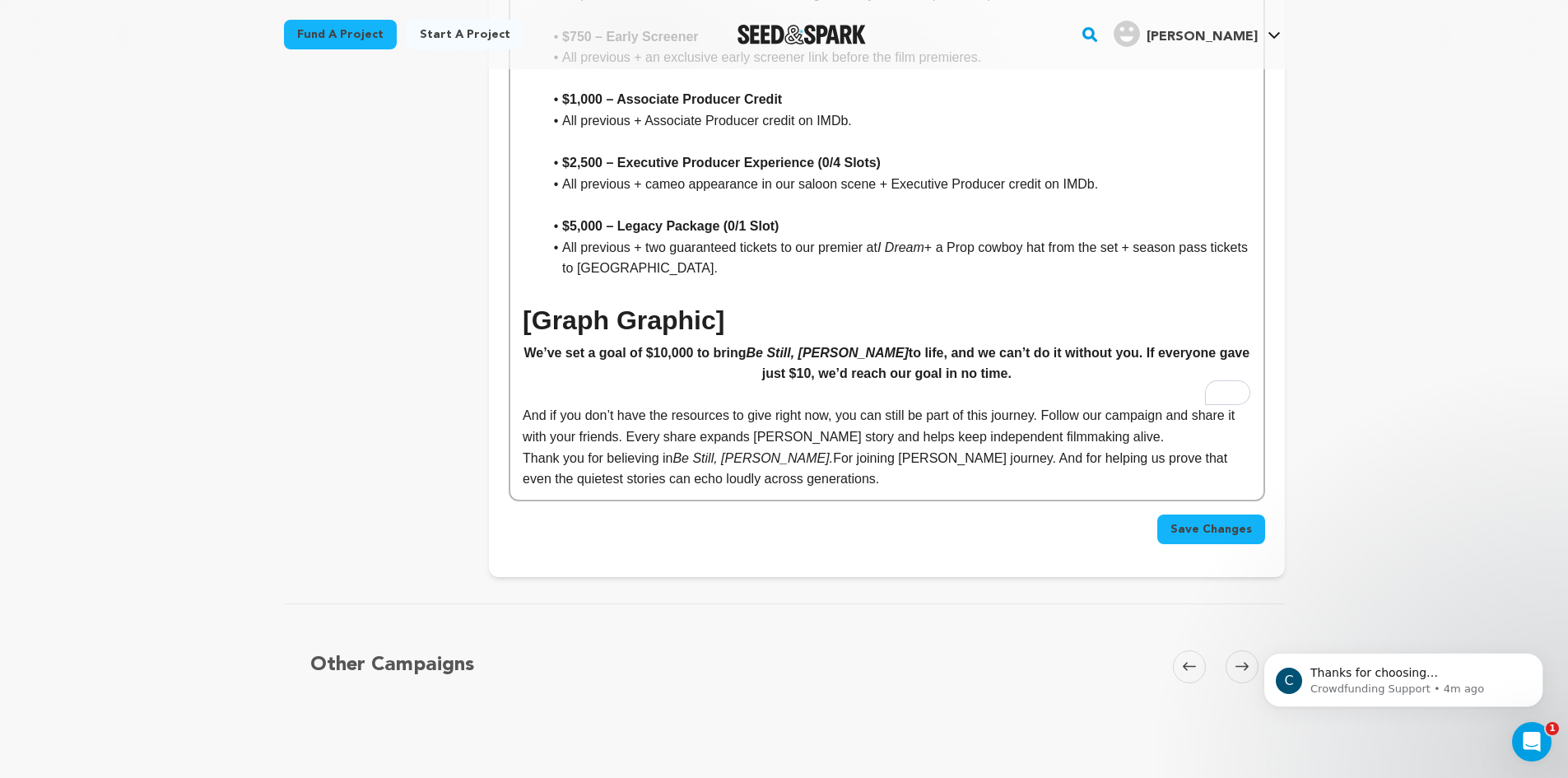
scroll to position [2803, 0]
click at [1229, 519] on span "Save Changes" at bounding box center [1211, 527] width 82 height 17
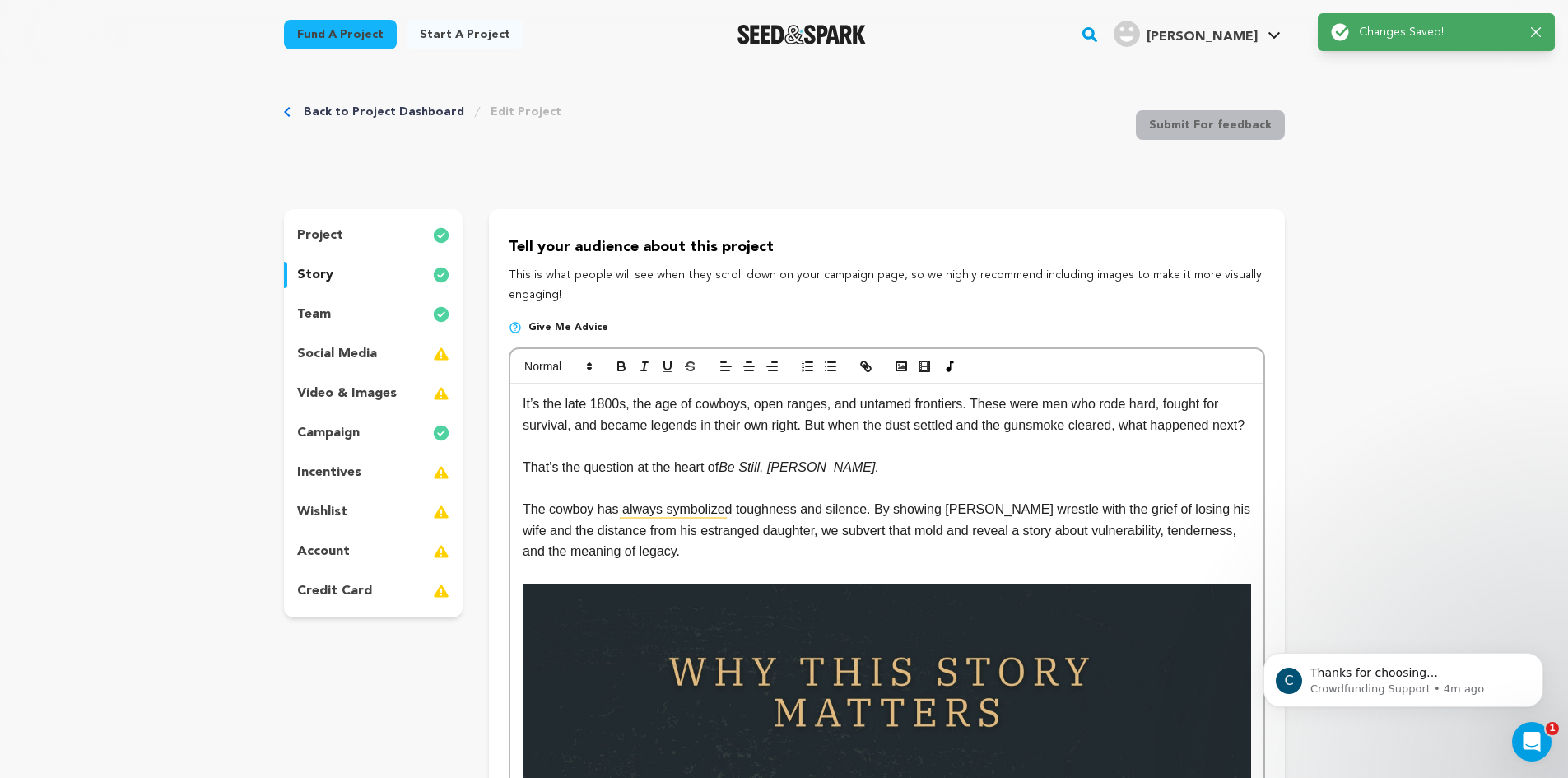
scroll to position [0, 0]
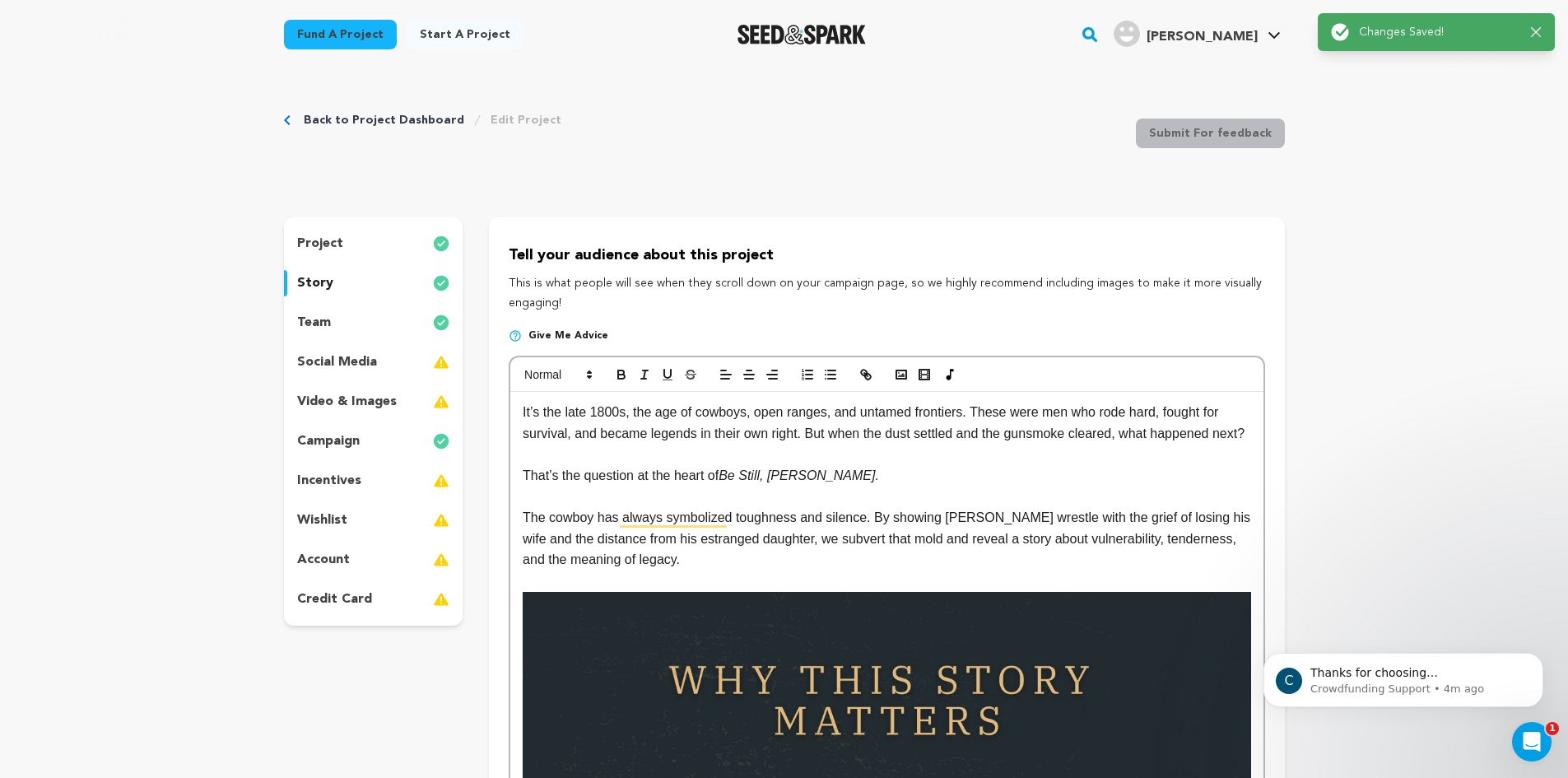
click at [398, 115] on link "Back to Project Dashboard" at bounding box center [383, 120] width 161 height 17
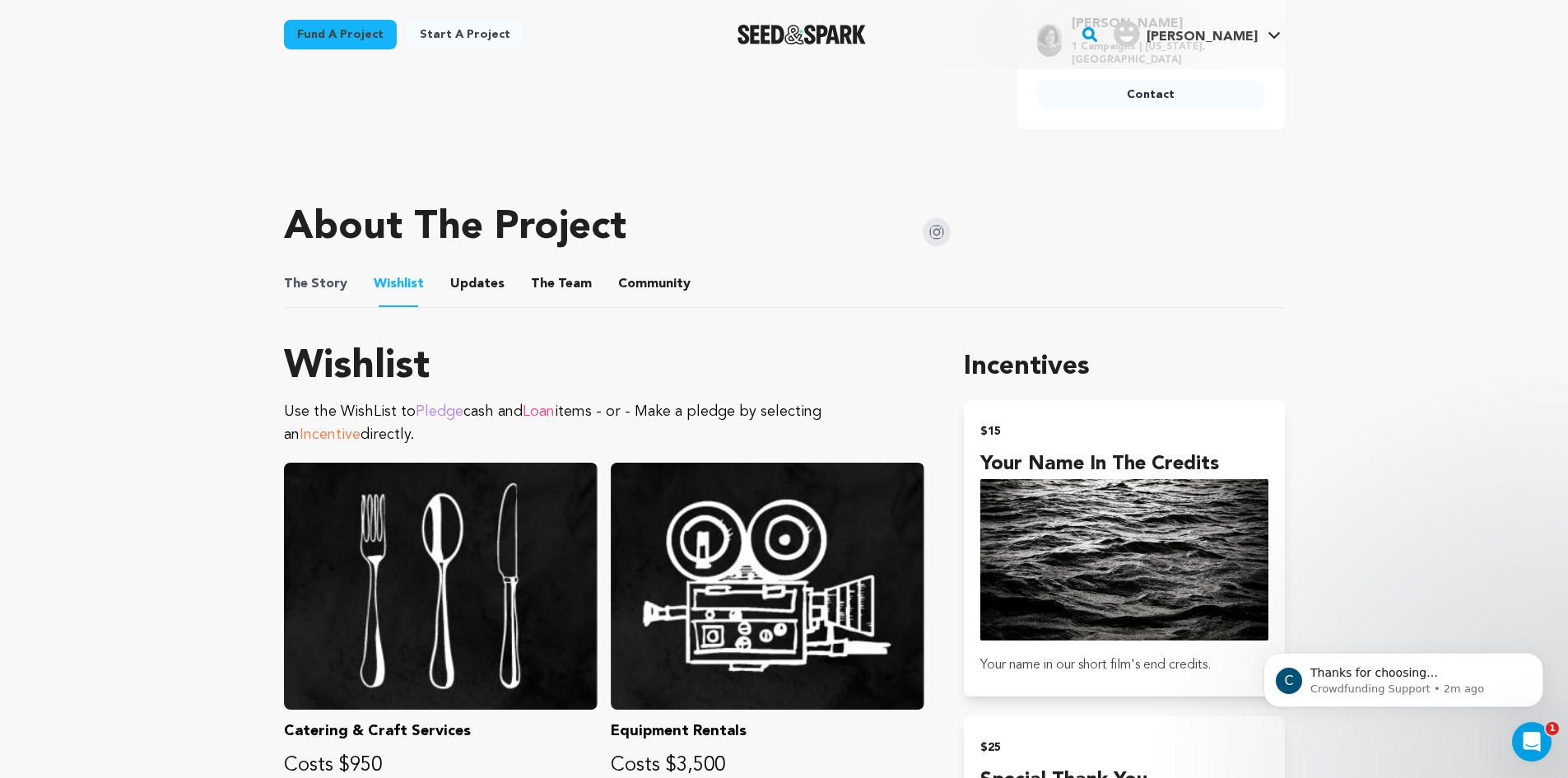
click at [338, 291] on span "The Story" at bounding box center [315, 284] width 63 height 19
click at [309, 275] on button "The Story" at bounding box center [315, 287] width 40 height 40
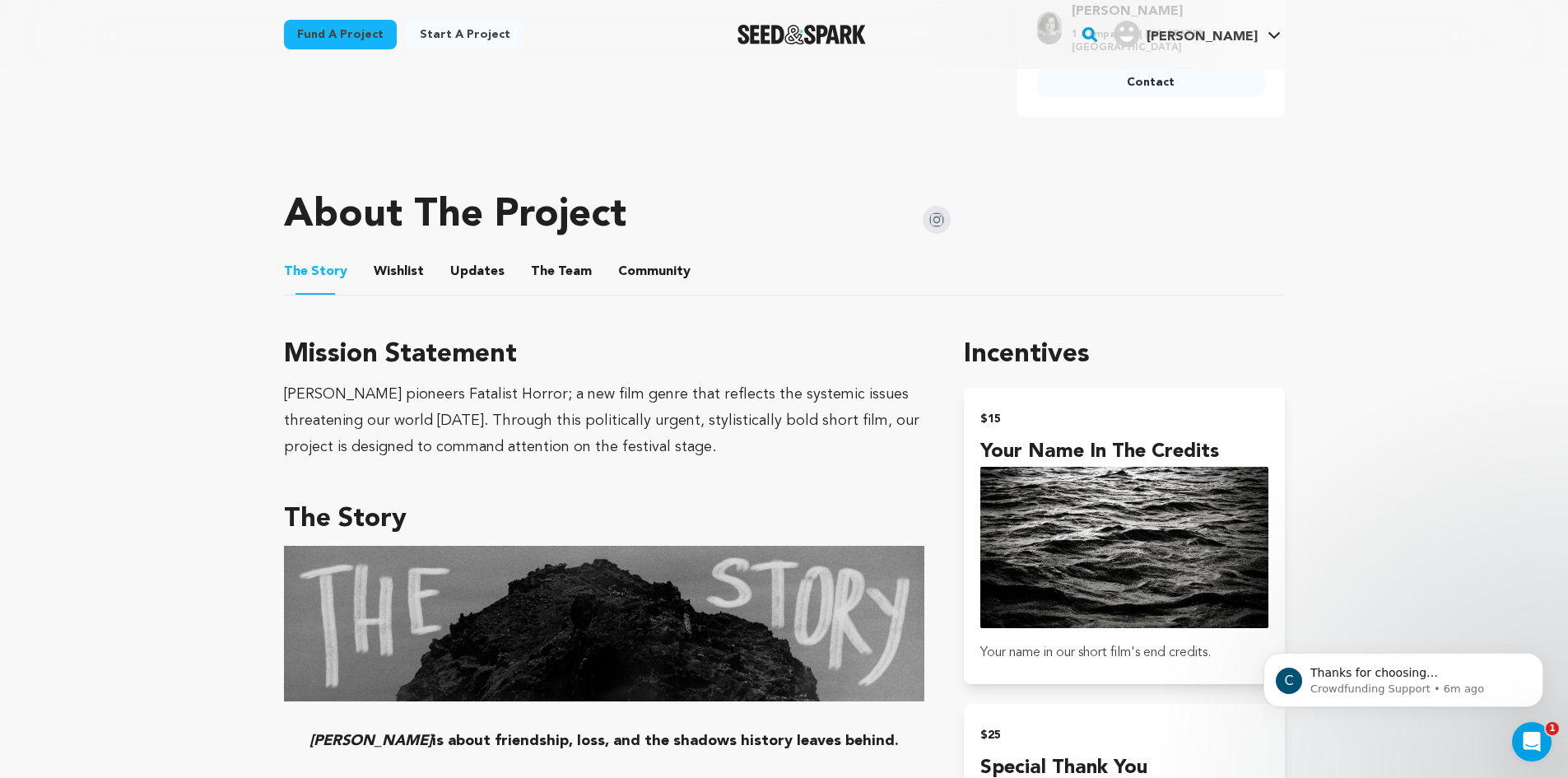
scroll to position [666, 0]
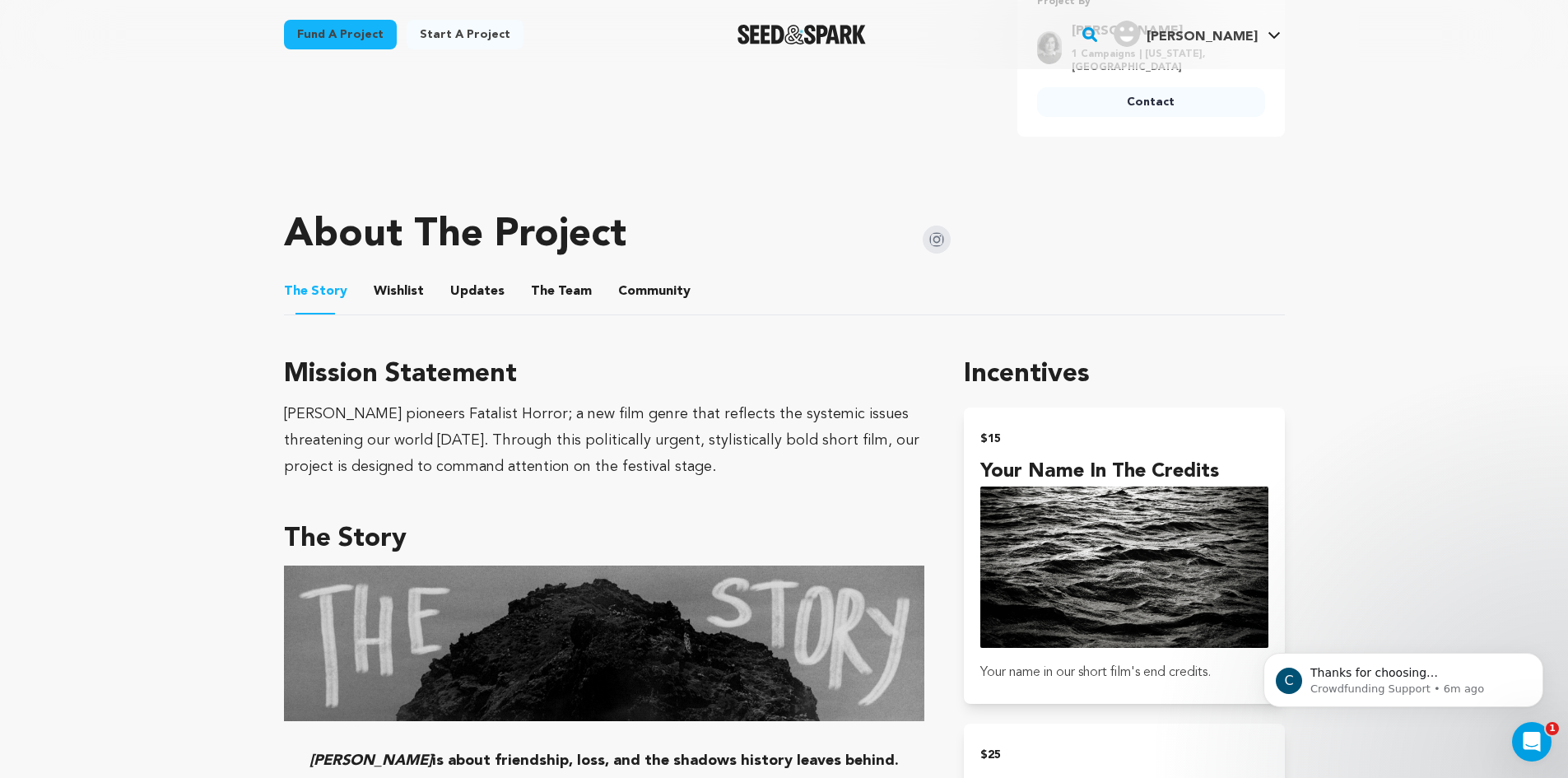
click at [423, 294] on ul "The Story The Story Wishlist Wishlist Updates Updates The Team The Team Communi…" at bounding box center [784, 292] width 1001 height 47
click at [404, 289] on button "Wishlist" at bounding box center [398, 294] width 40 height 40
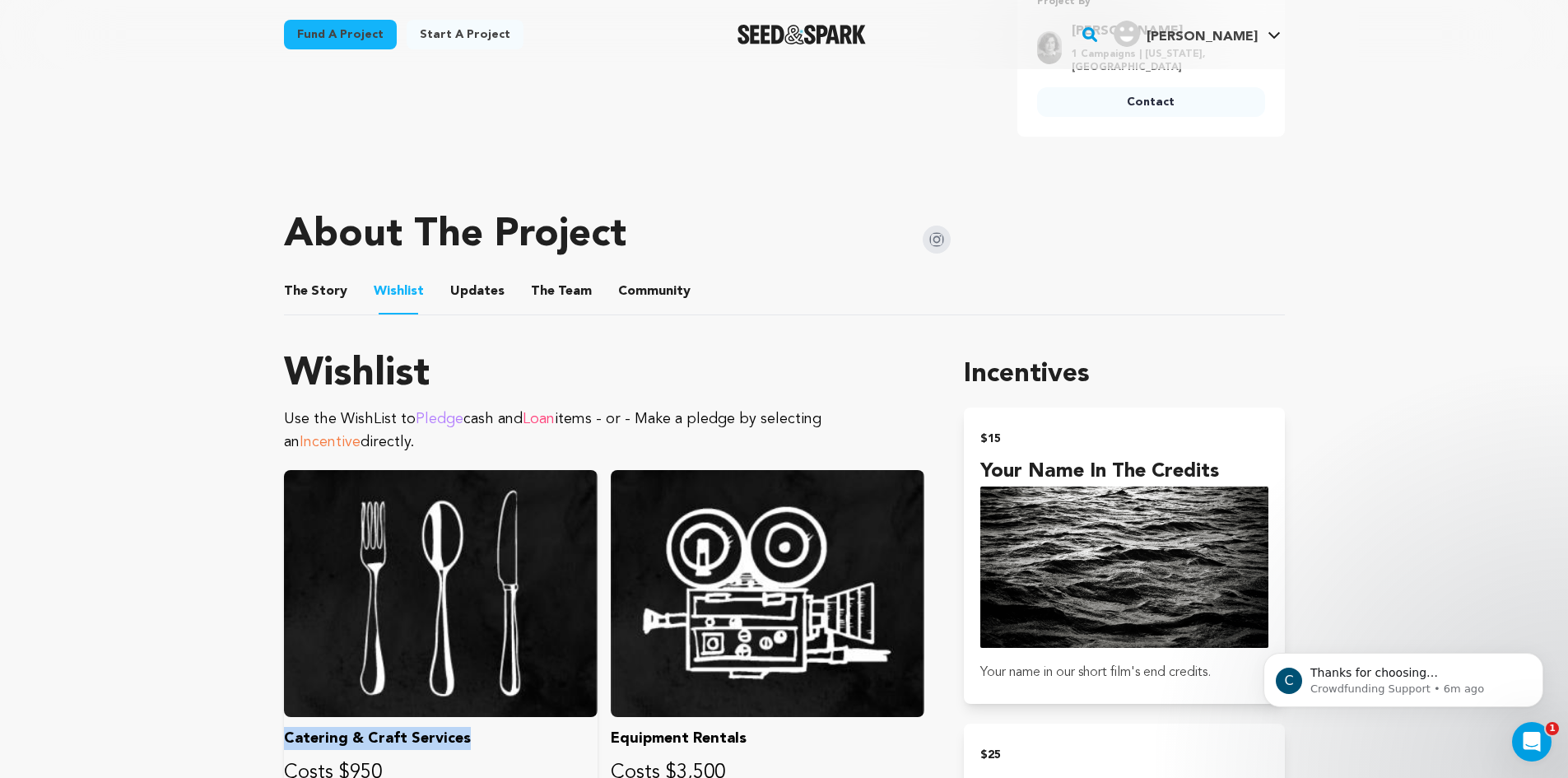
drag, startPoint x: 484, startPoint y: 735, endPoint x: 308, endPoint y: 715, distance: 177.1
click at [308, 715] on div "Catering & Craft Services Costs $950 Feeding cast & crew is essential to guaran…" at bounding box center [441, 685] width 313 height 428
copy div "Catering & Craft Services"
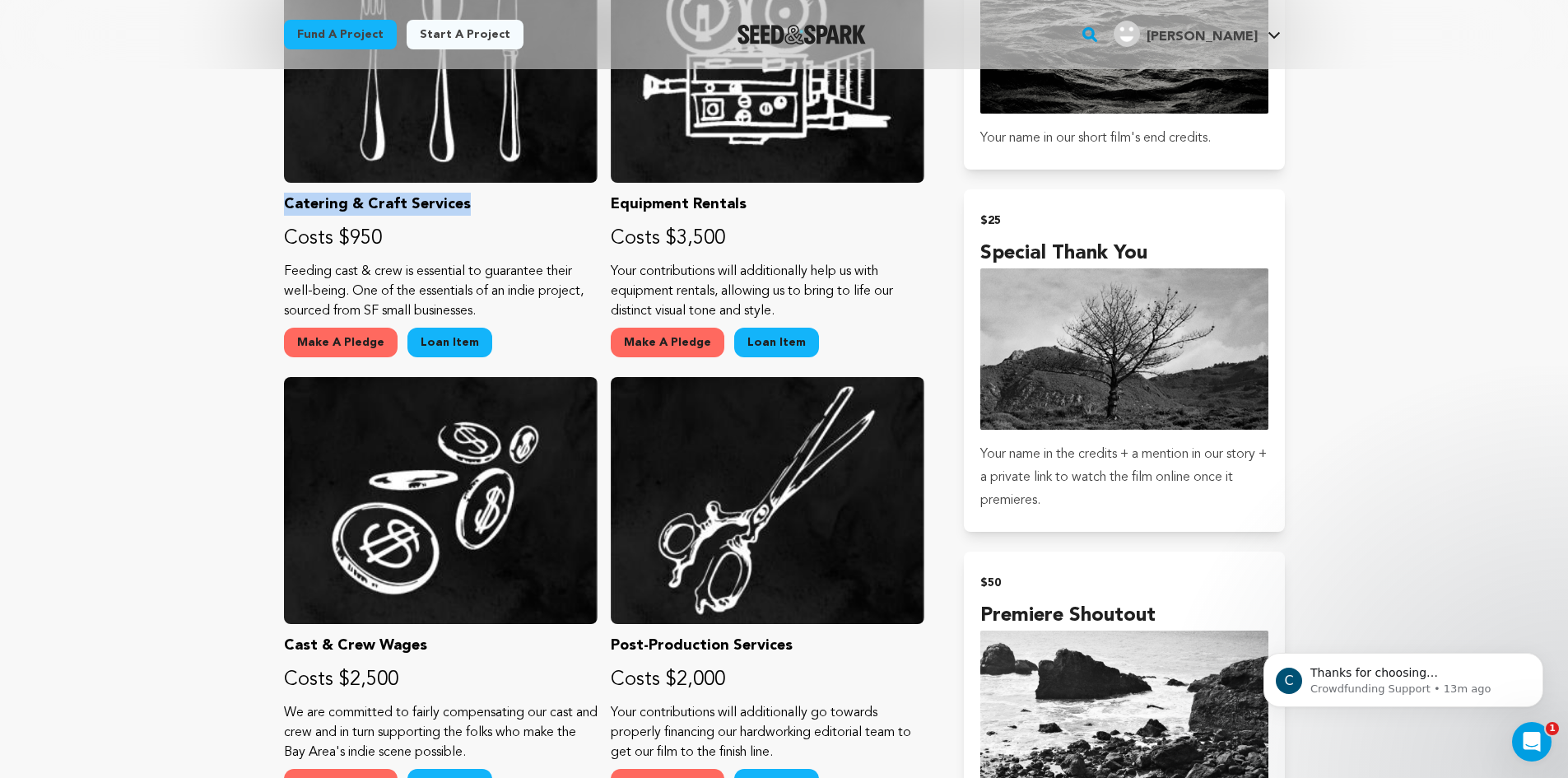
scroll to position [1200, 0]
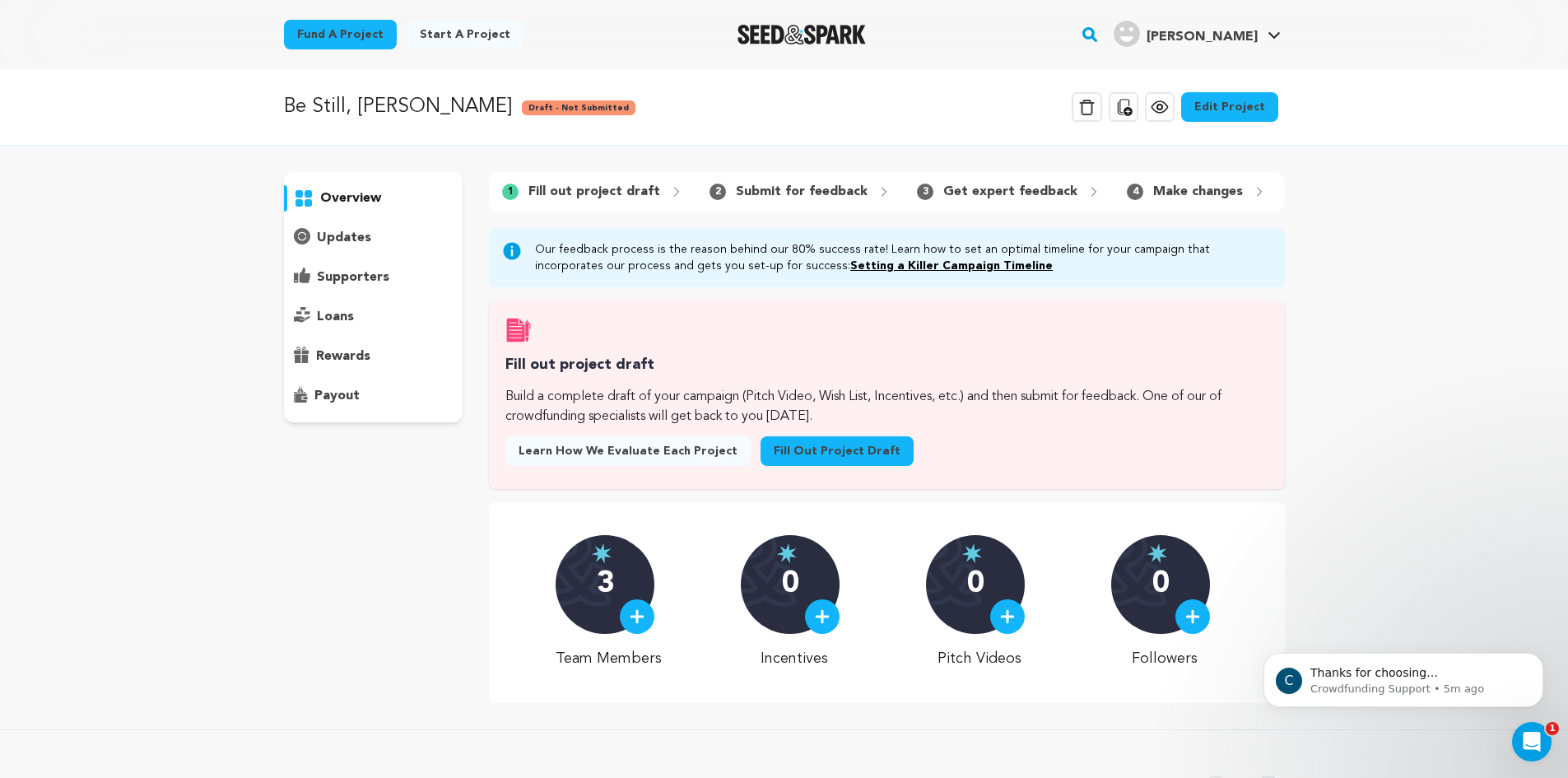
click at [1236, 99] on link "Edit Project" at bounding box center [1229, 107] width 97 height 29
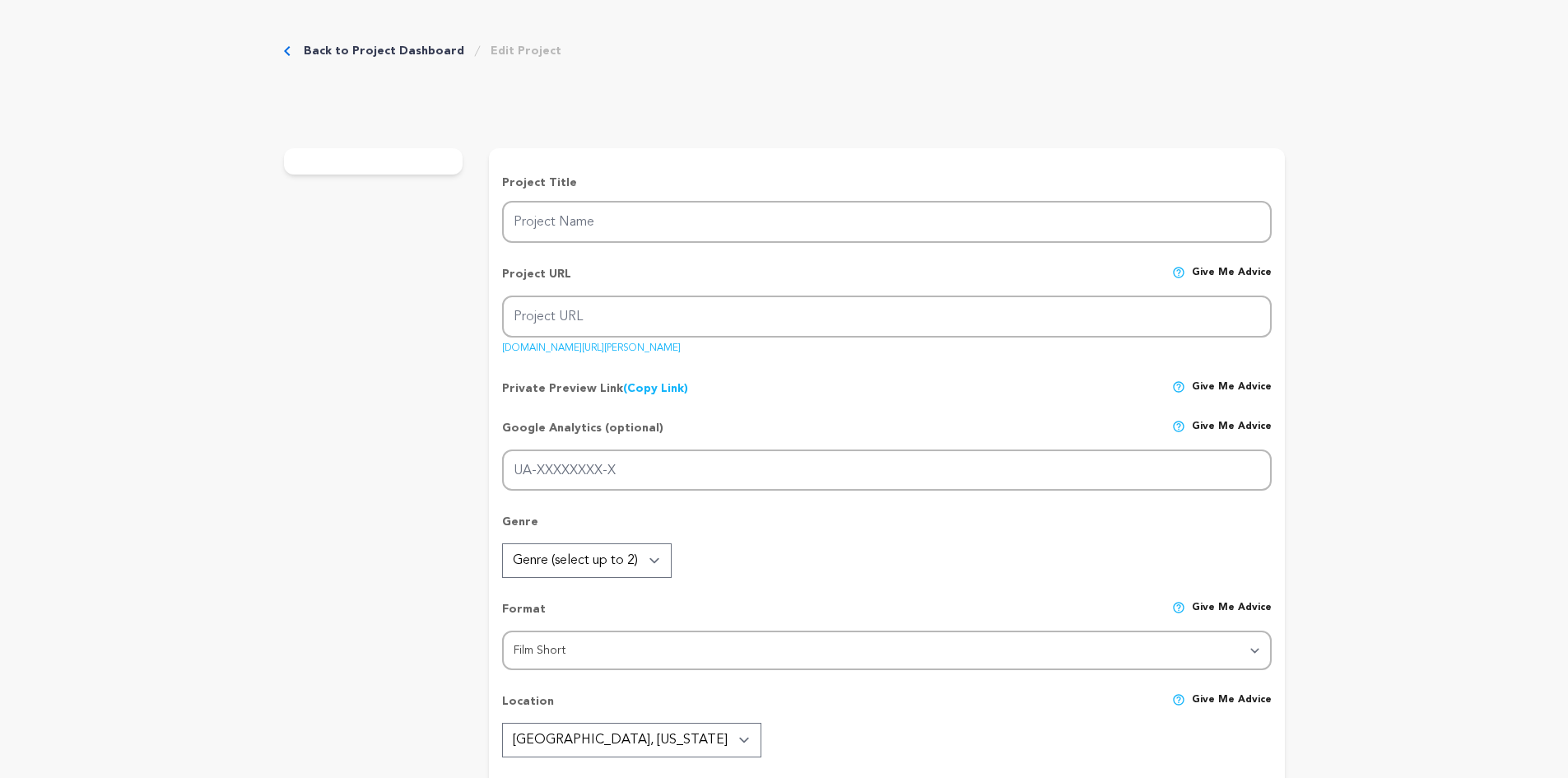
type input "Be Still, [PERSON_NAME]"
type input "be-still-[PERSON_NAME]"
type input "An aging cowboy faces the shadows of his past while seeking reconciliation with…"
type textarea "An aging cowboy reflects on a life of wild rides, love, and loss. In his final …"
type textarea "Be Still, [PERSON_NAME] reimagines the Western for [DATE], shifting the focus f…"
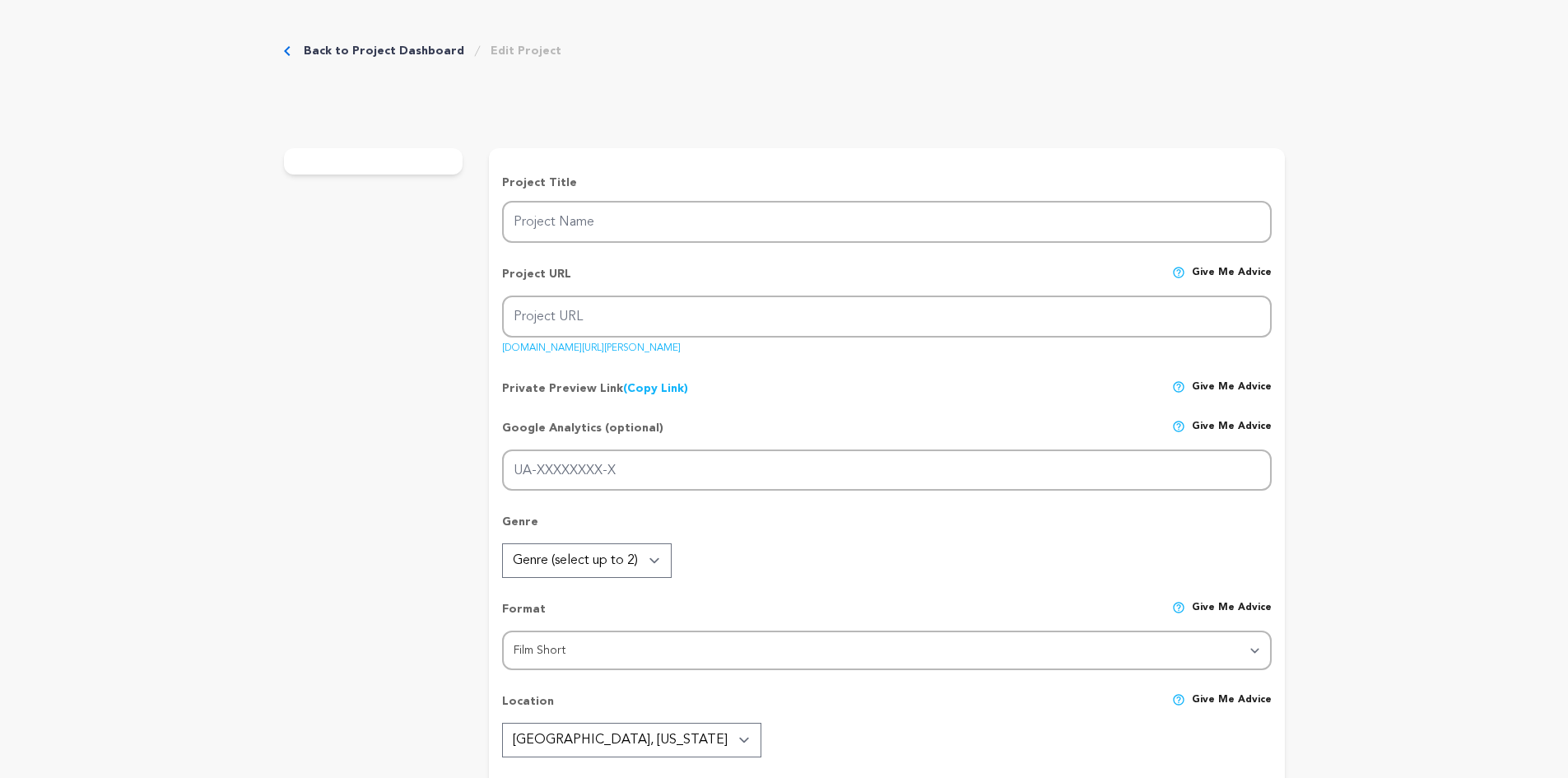
type textarea "[GEOGRAPHIC_DATA][US_STATE], Tucson Film Community, [GEOGRAPHIC_DATA]."
radio input "true"
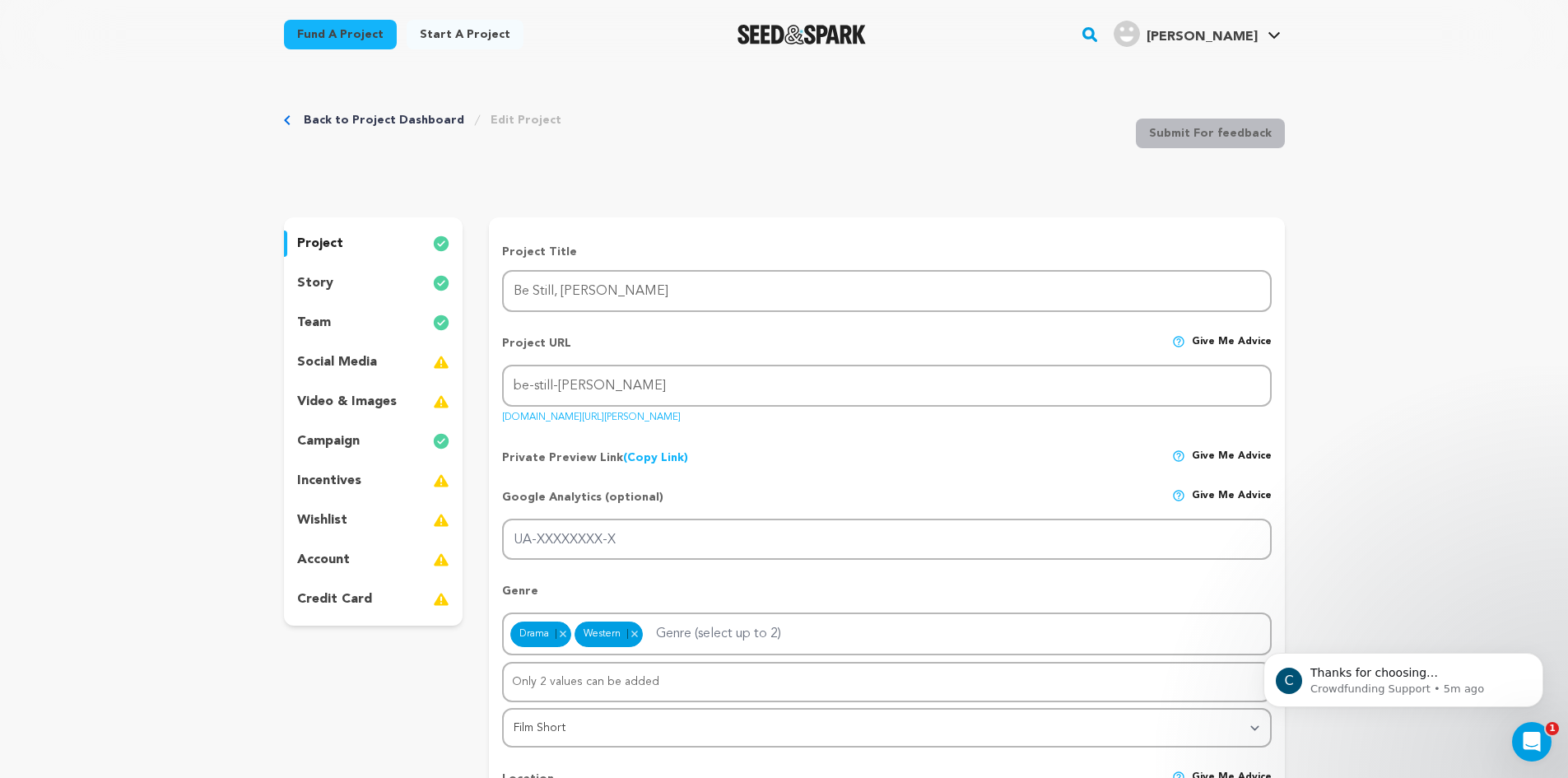
click at [447, 102] on div "Back to Project Dashboard Edit Project Submit For feedback Submit For feedback" at bounding box center [784, 137] width 1001 height 109
click at [423, 121] on link "Back to Project Dashboard" at bounding box center [383, 120] width 161 height 17
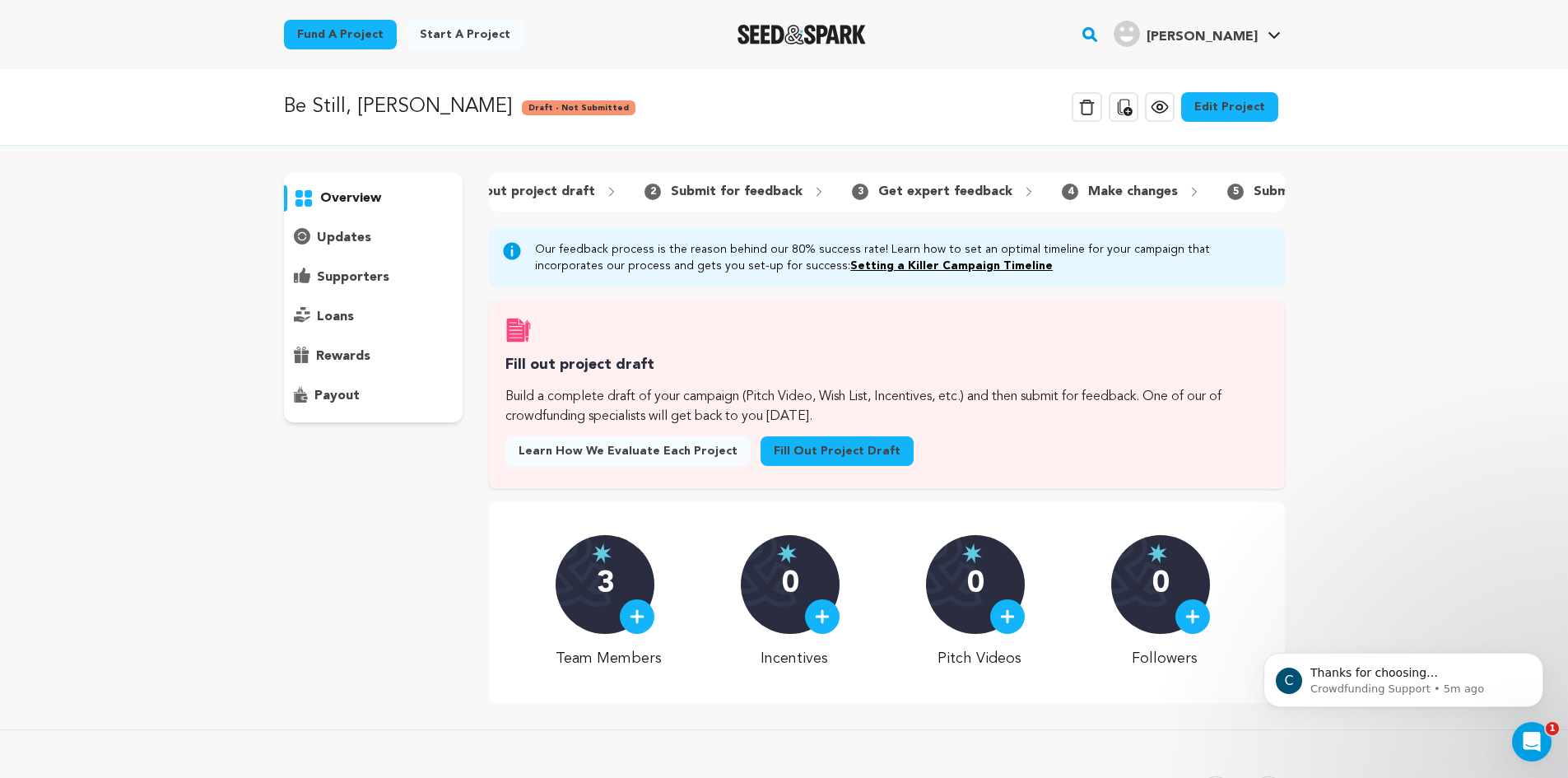
click at [1165, 103] on icon at bounding box center [1159, 107] width 19 height 19
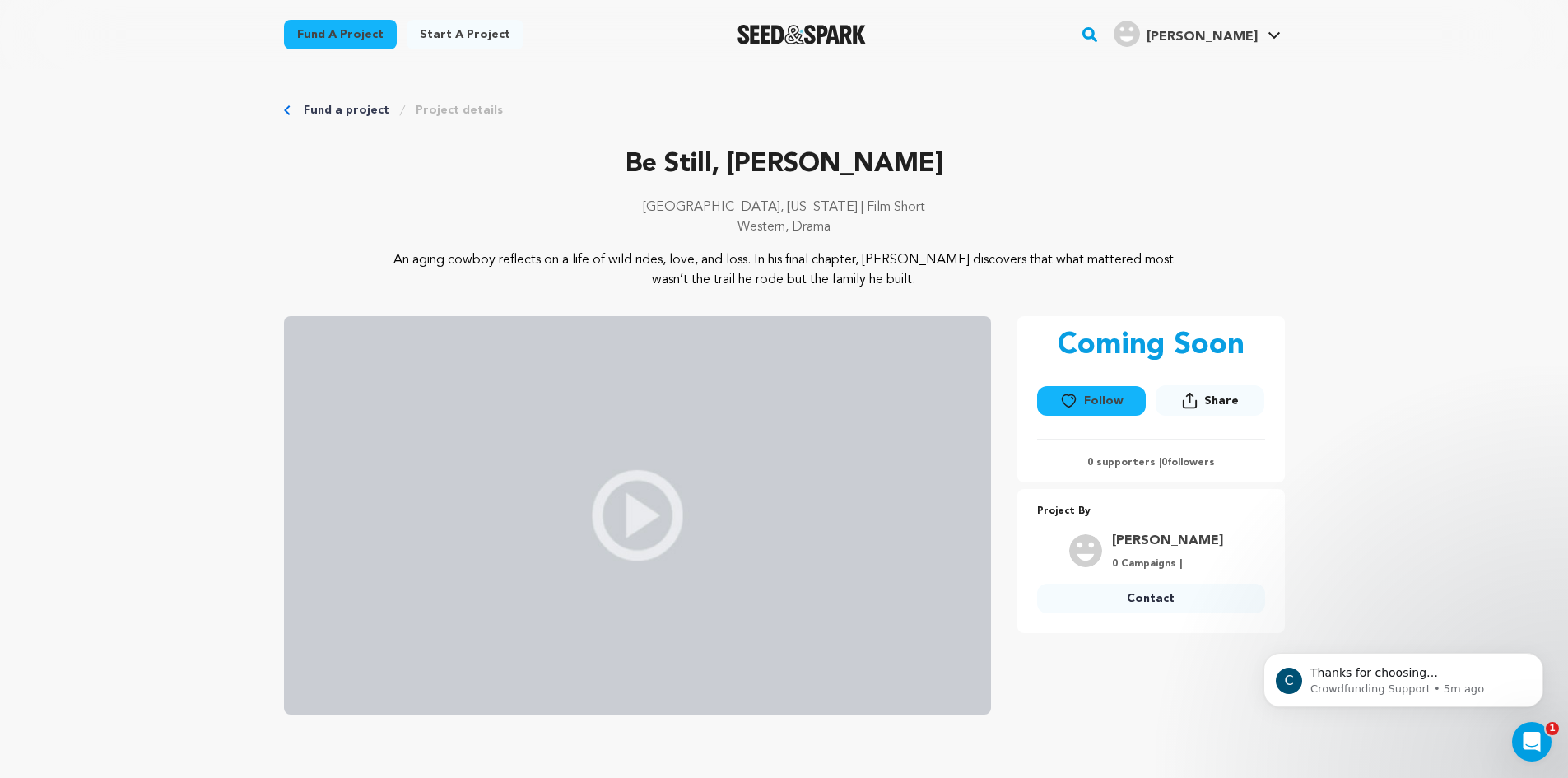
click at [362, 114] on link "Fund a project" at bounding box center [346, 110] width 86 height 17
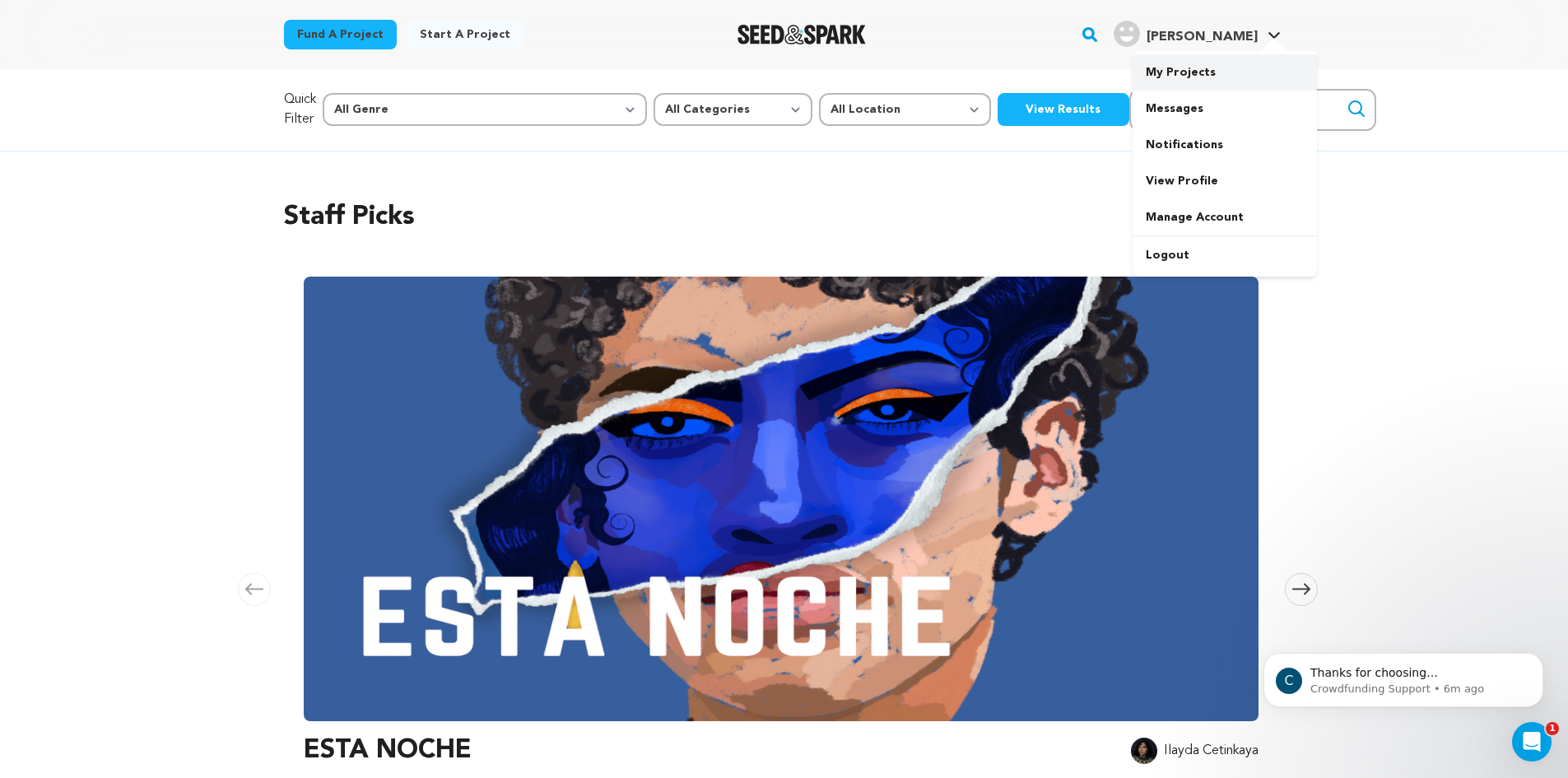
click at [1213, 64] on link "My Projects" at bounding box center [1224, 72] width 184 height 36
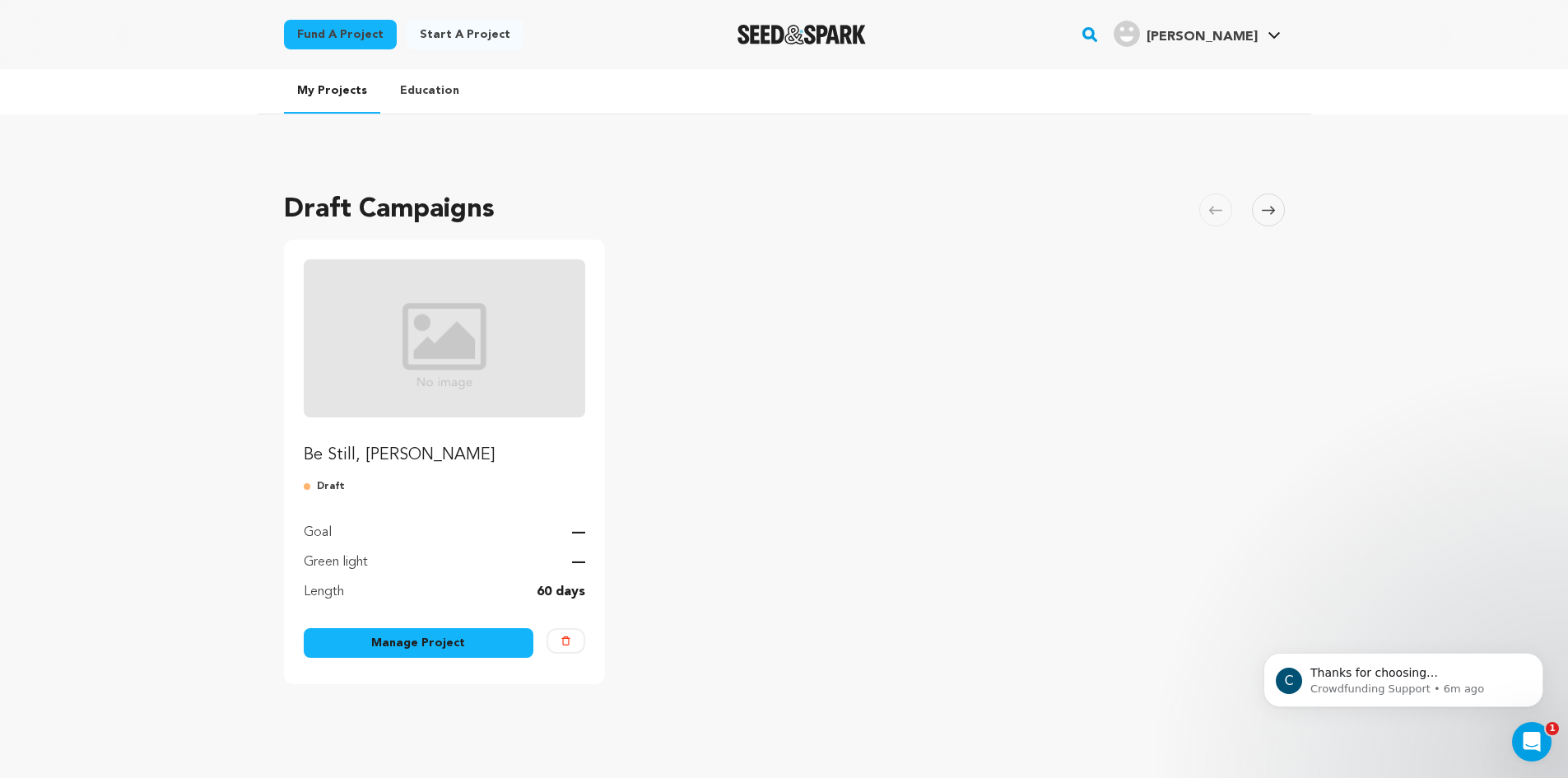
click at [424, 638] on link "Manage Project" at bounding box center [419, 643] width 231 height 29
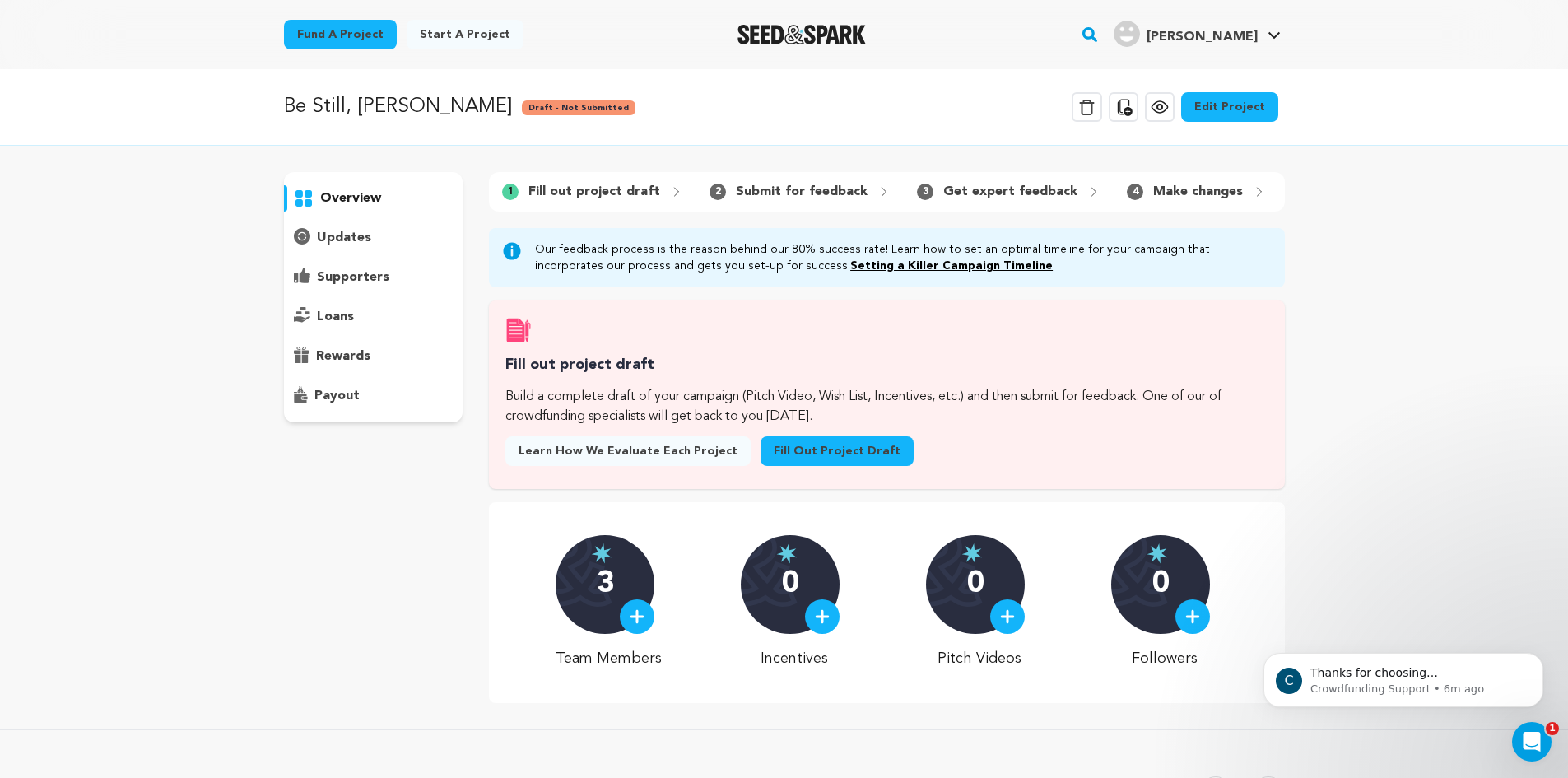
click at [1234, 116] on link "Edit Project" at bounding box center [1229, 107] width 97 height 29
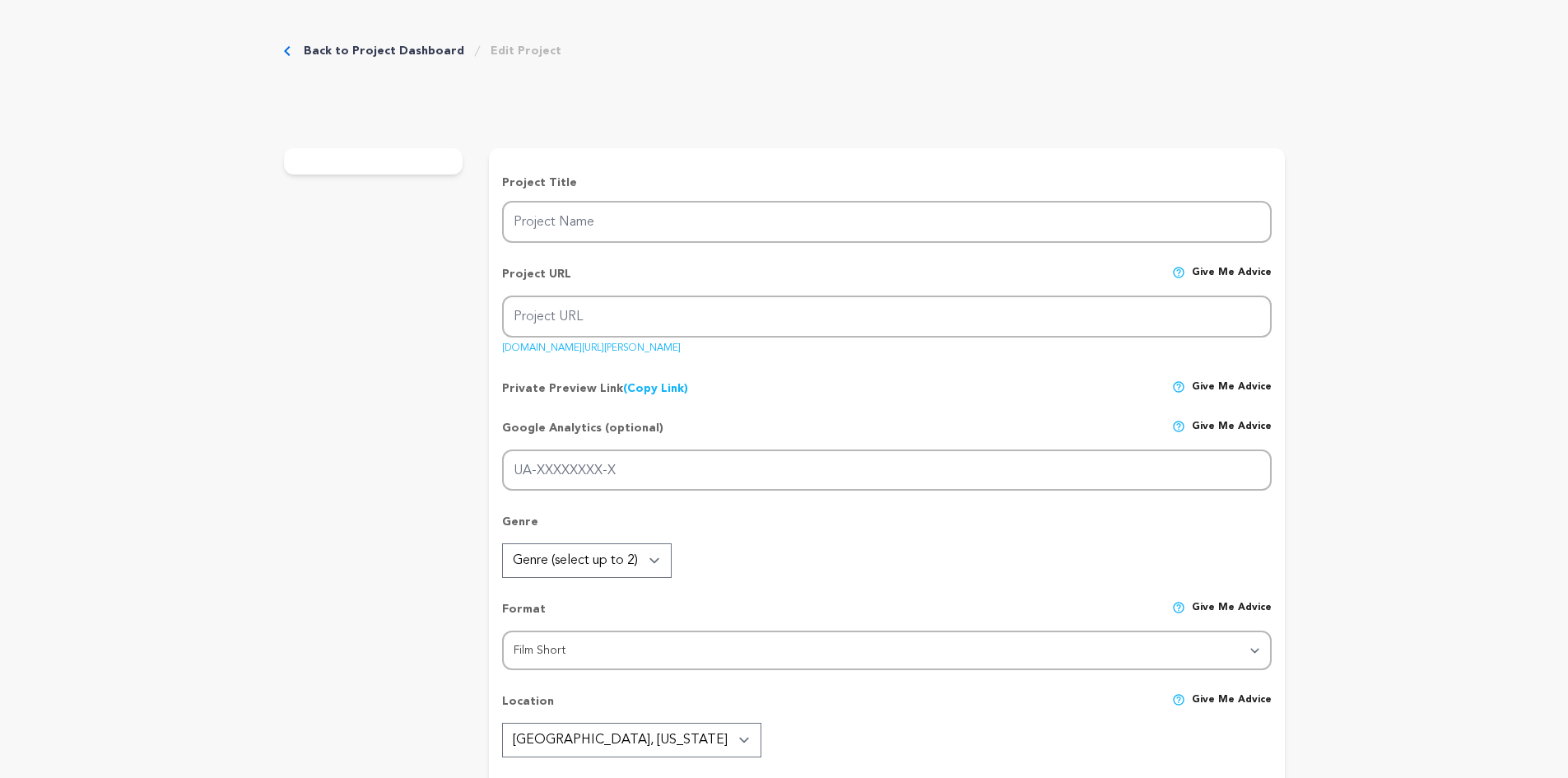
type input "Be Still, Boone"
type input "be-still-boone"
type input "An aging cowboy faces the shadows of his past while seeking reconciliation with…"
type textarea "An aging cowboy reflects on a life of wild rides, love, and loss. In his final …"
type textarea "Be Still, Boone reimagines the Western for today, shifting the focus from shoot…"
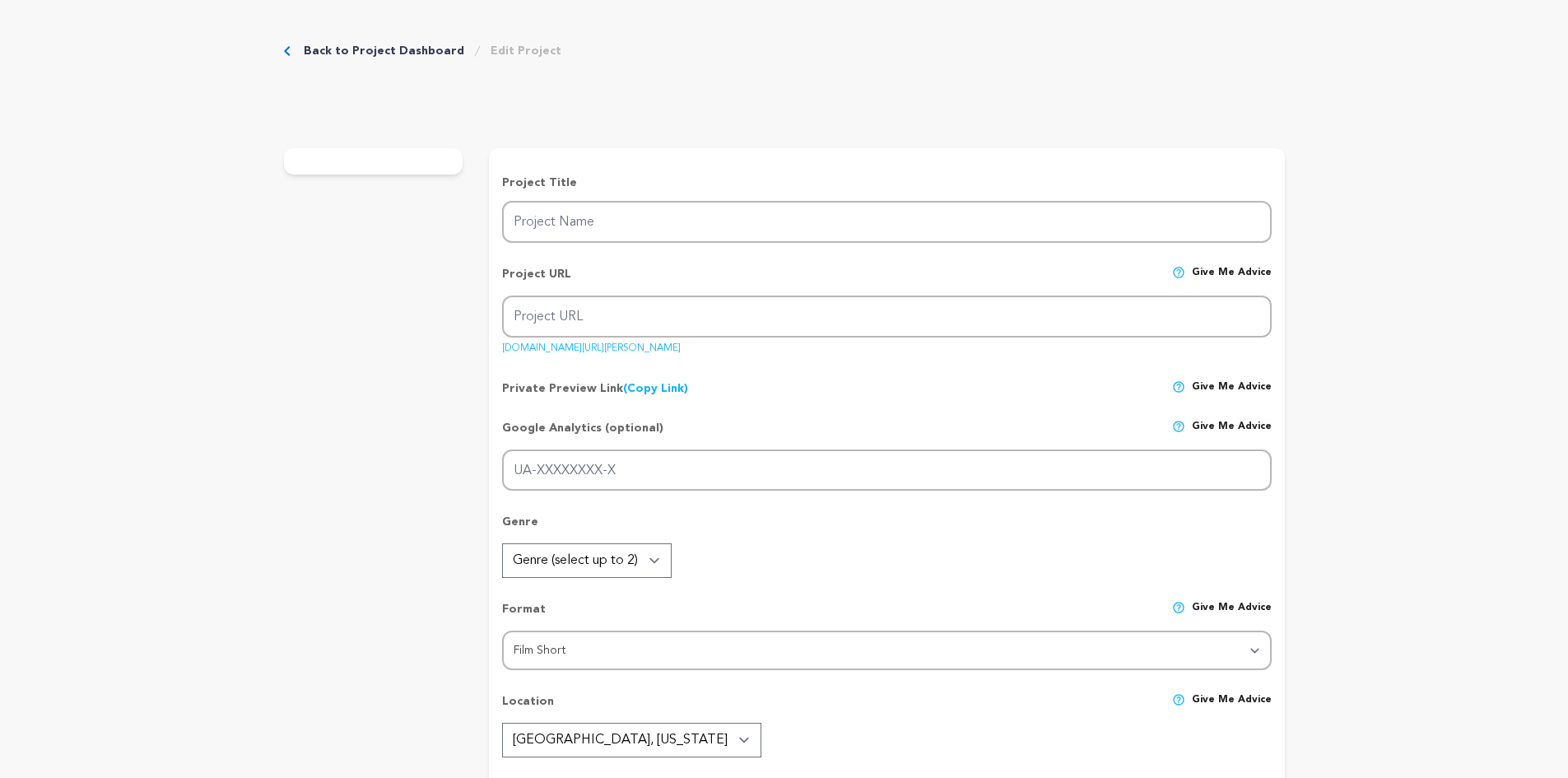
type textarea "University of Arizona, Tucson Film Community, Old Tucson Studios."
radio input "true"
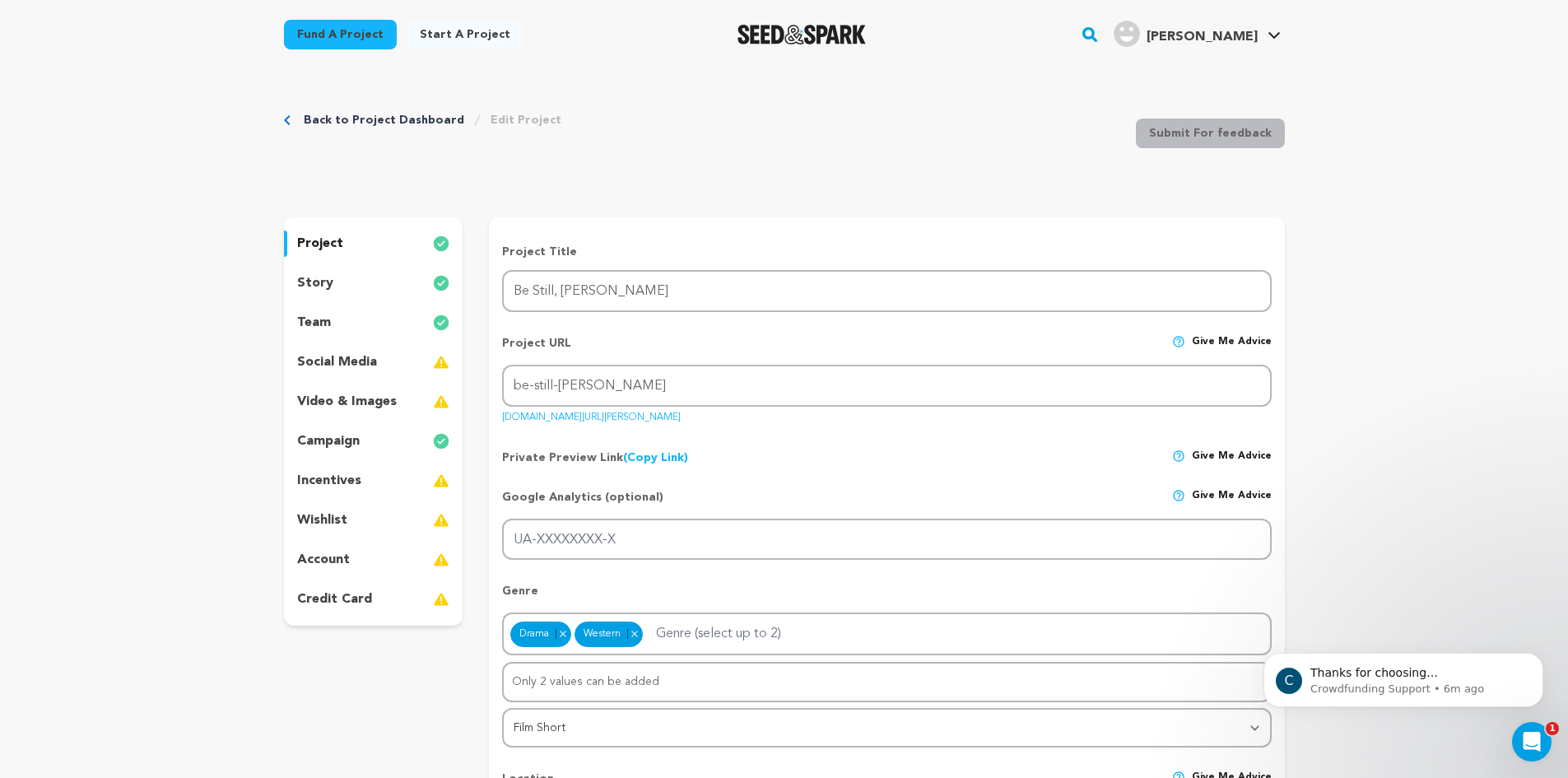
click at [343, 520] on p "wishlist" at bounding box center [322, 520] width 51 height 19
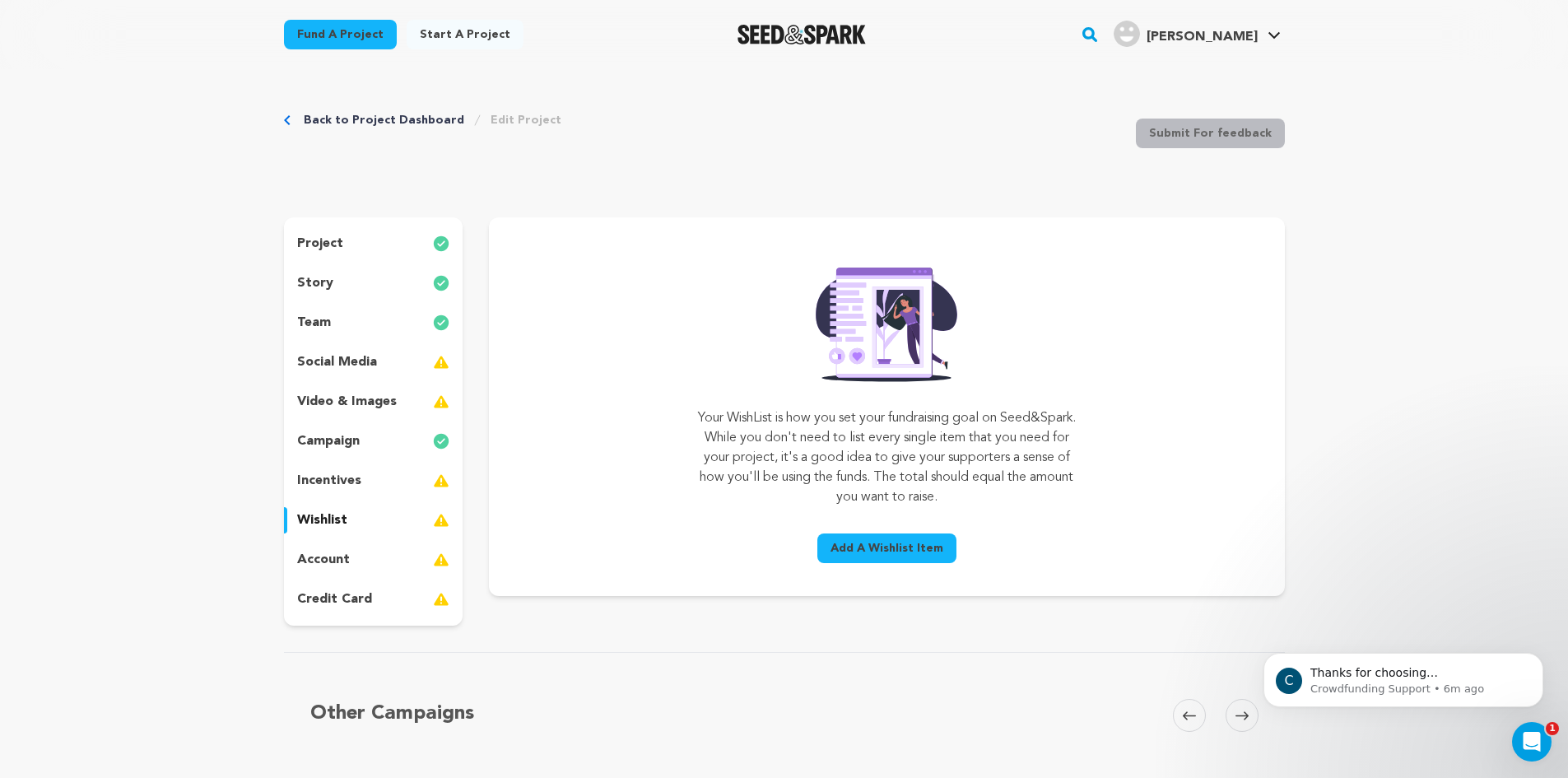
click at [883, 545] on span "Add A Wishlist Item" at bounding box center [887, 548] width 113 height 17
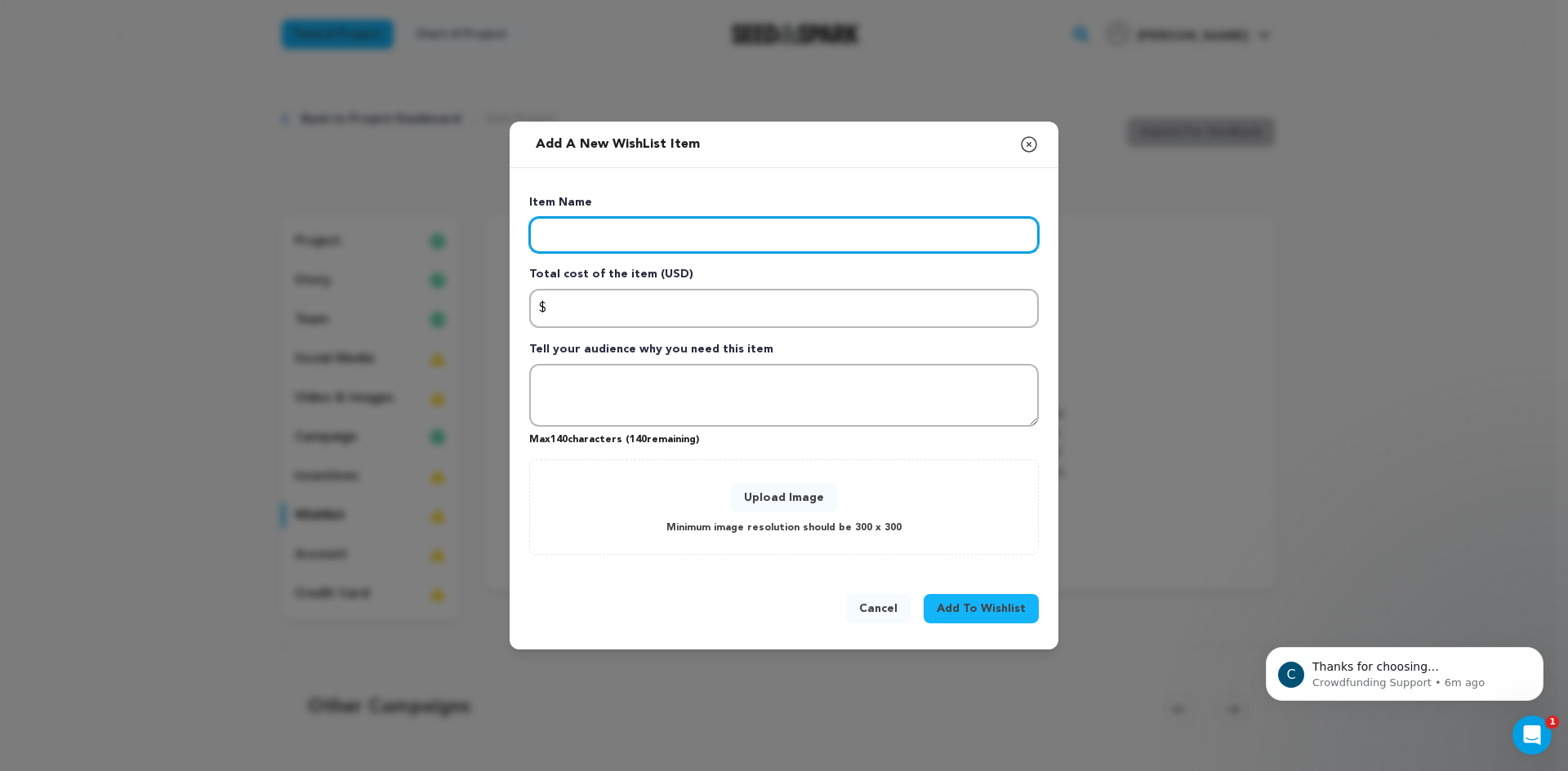
click at [812, 248] on input "Enter item name" at bounding box center [784, 234] width 510 height 36
paste input "Catering & Craft Services"
type input "Catering & Craft Services"
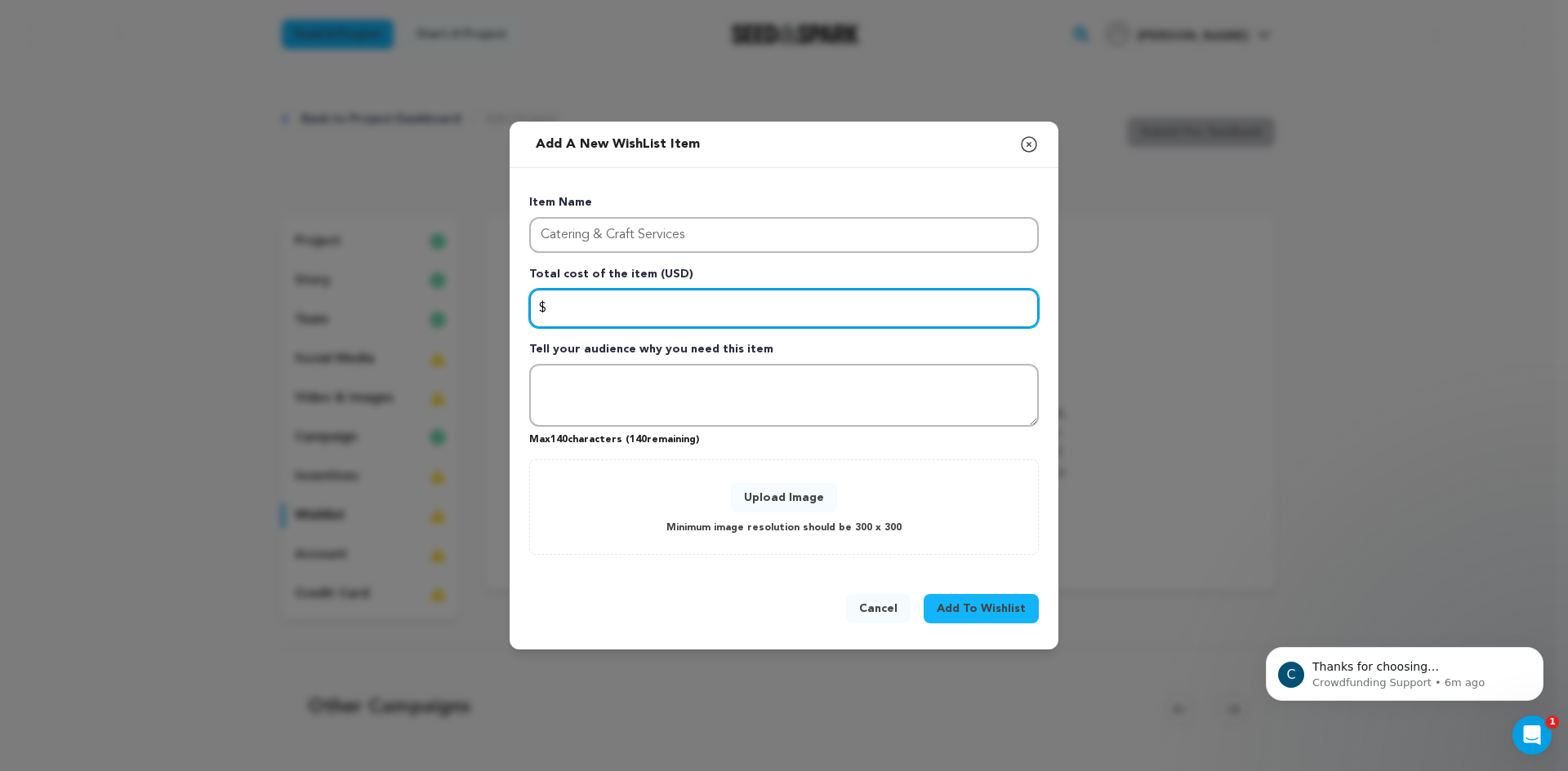
click at [665, 324] on input "Enter total cost of the item" at bounding box center [784, 308] width 510 height 40
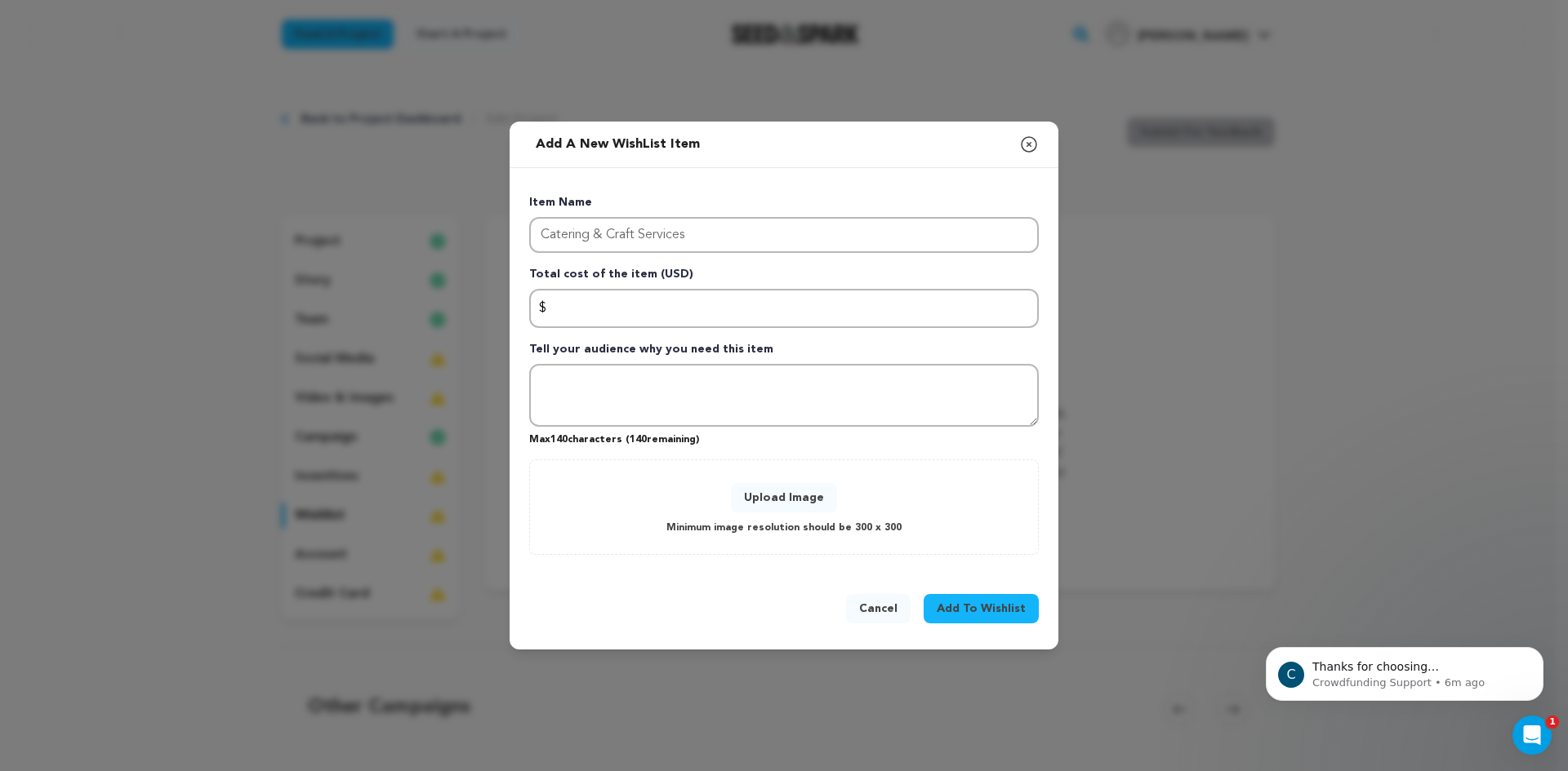
click at [748, 489] on button "Upload Image" at bounding box center [784, 498] width 106 height 29
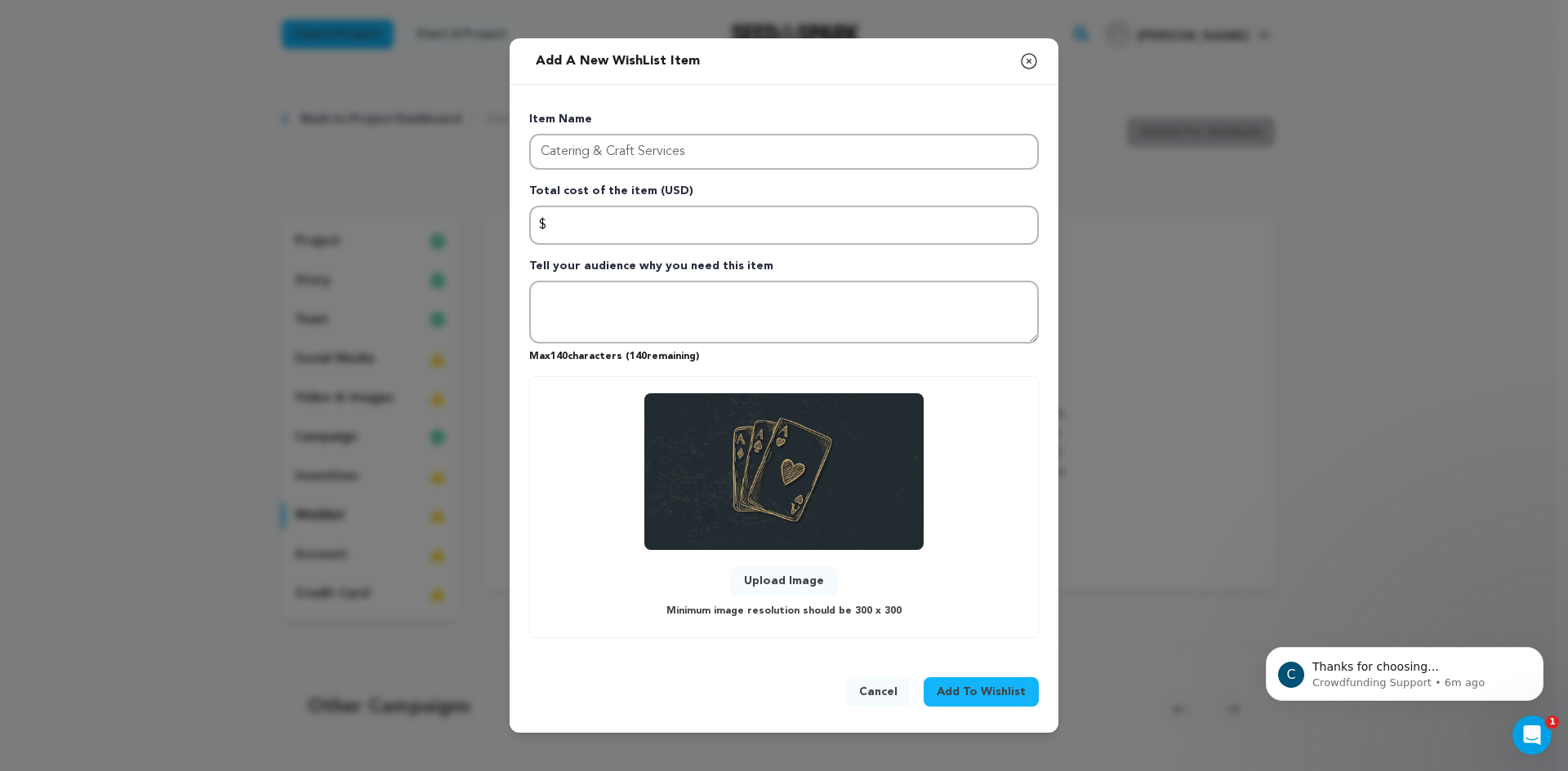
click at [984, 628] on div "Upload Image Minimum image resolution should be 300 x 300" at bounding box center [784, 507] width 510 height 262
click at [980, 686] on span "Add To Wishlist" at bounding box center [981, 692] width 89 height 16
click at [873, 532] on img at bounding box center [783, 472] width 278 height 156
click at [816, 578] on button "Upload Image" at bounding box center [784, 581] width 106 height 29
click at [979, 695] on span "Add To Wishlist" at bounding box center [981, 692] width 89 height 16
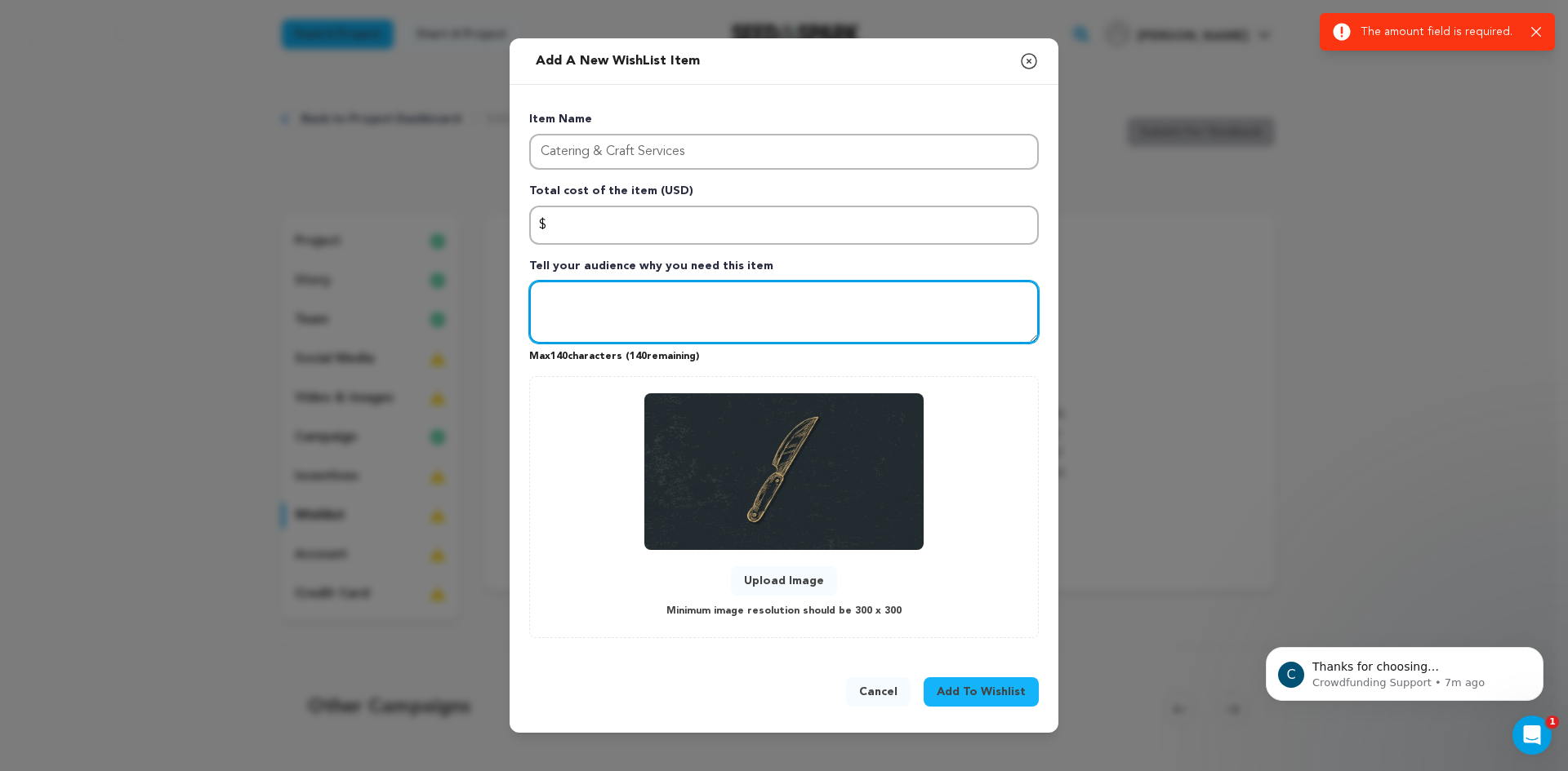
click at [809, 323] on textarea "Tell your audience why you need this item" at bounding box center [784, 313] width 510 height 64
type textarea "NA"
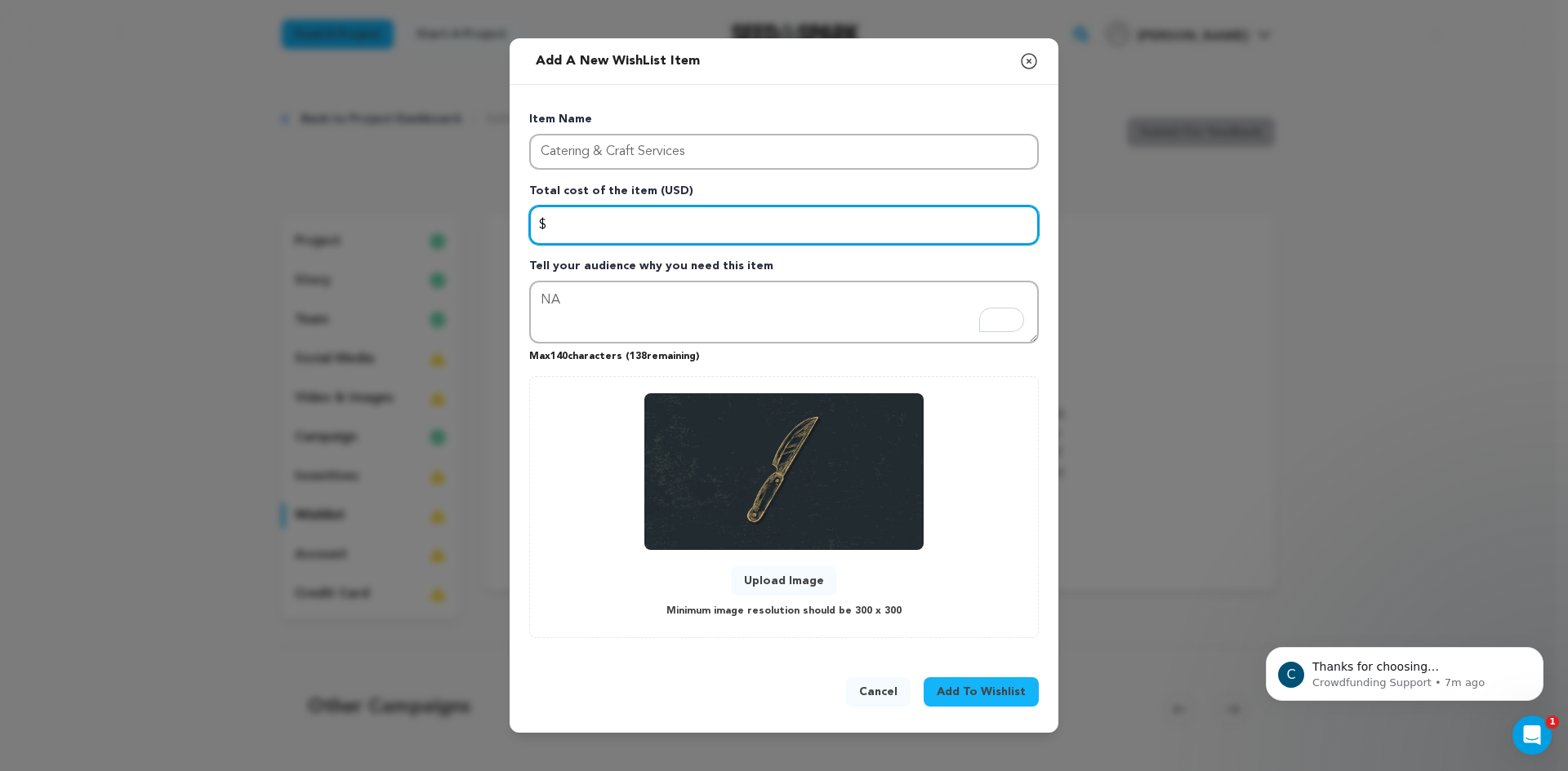
click at [820, 235] on input "Enter total cost of the item" at bounding box center [784, 225] width 510 height 40
type input "NA"
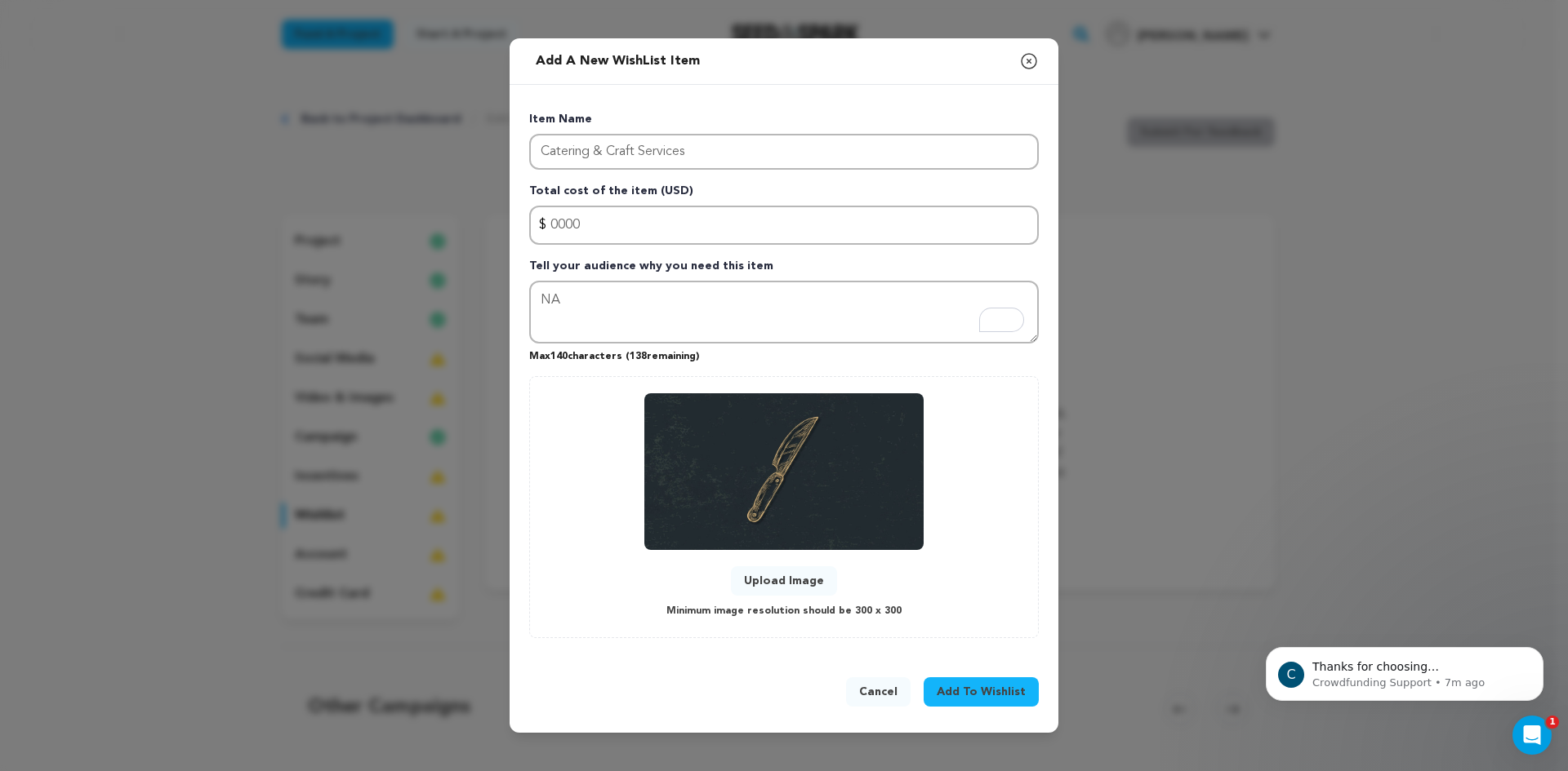
click at [946, 684] on span "Add To Wishlist" at bounding box center [981, 692] width 89 height 16
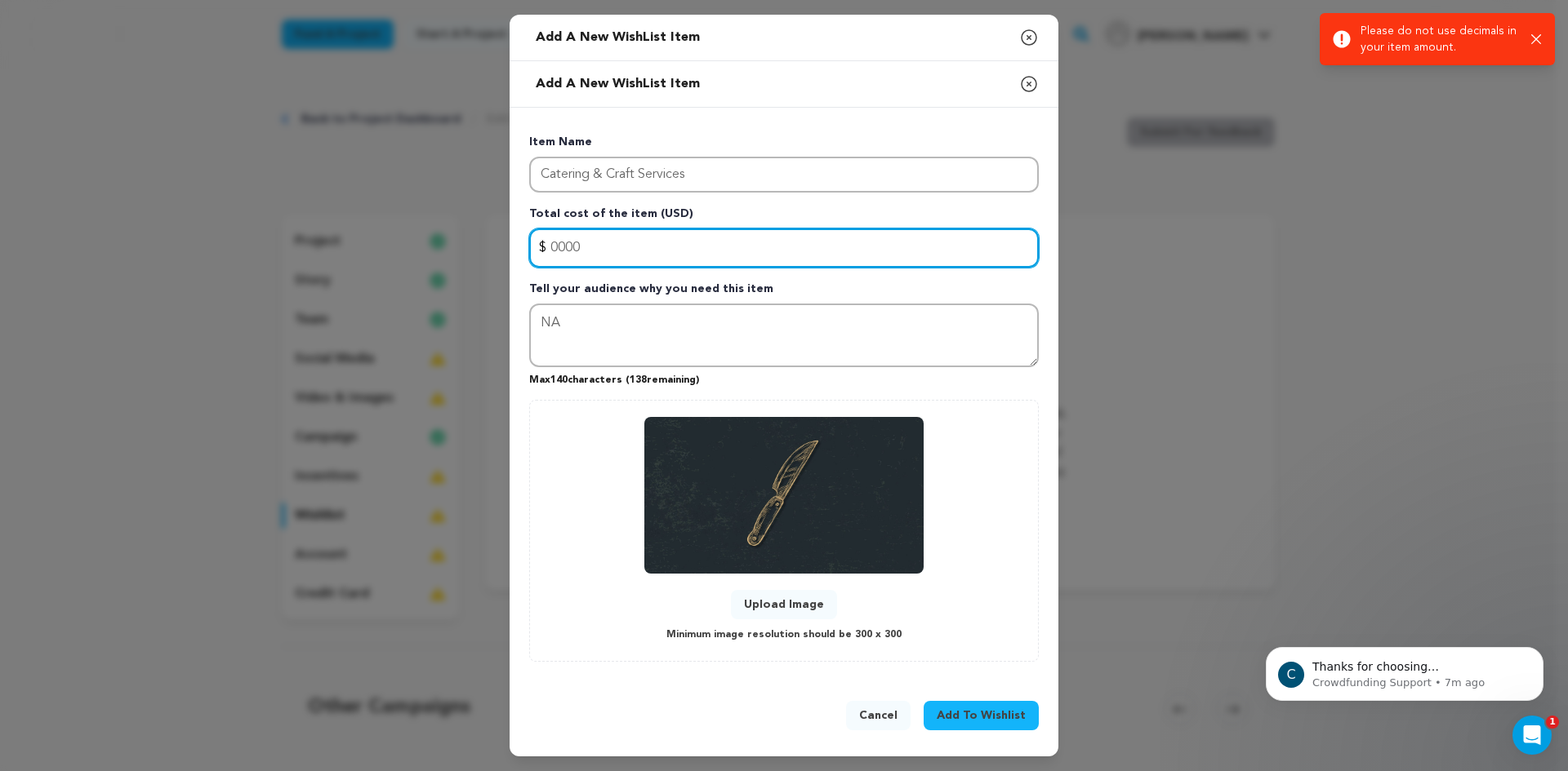
click at [606, 243] on input "0000" at bounding box center [784, 248] width 510 height 40
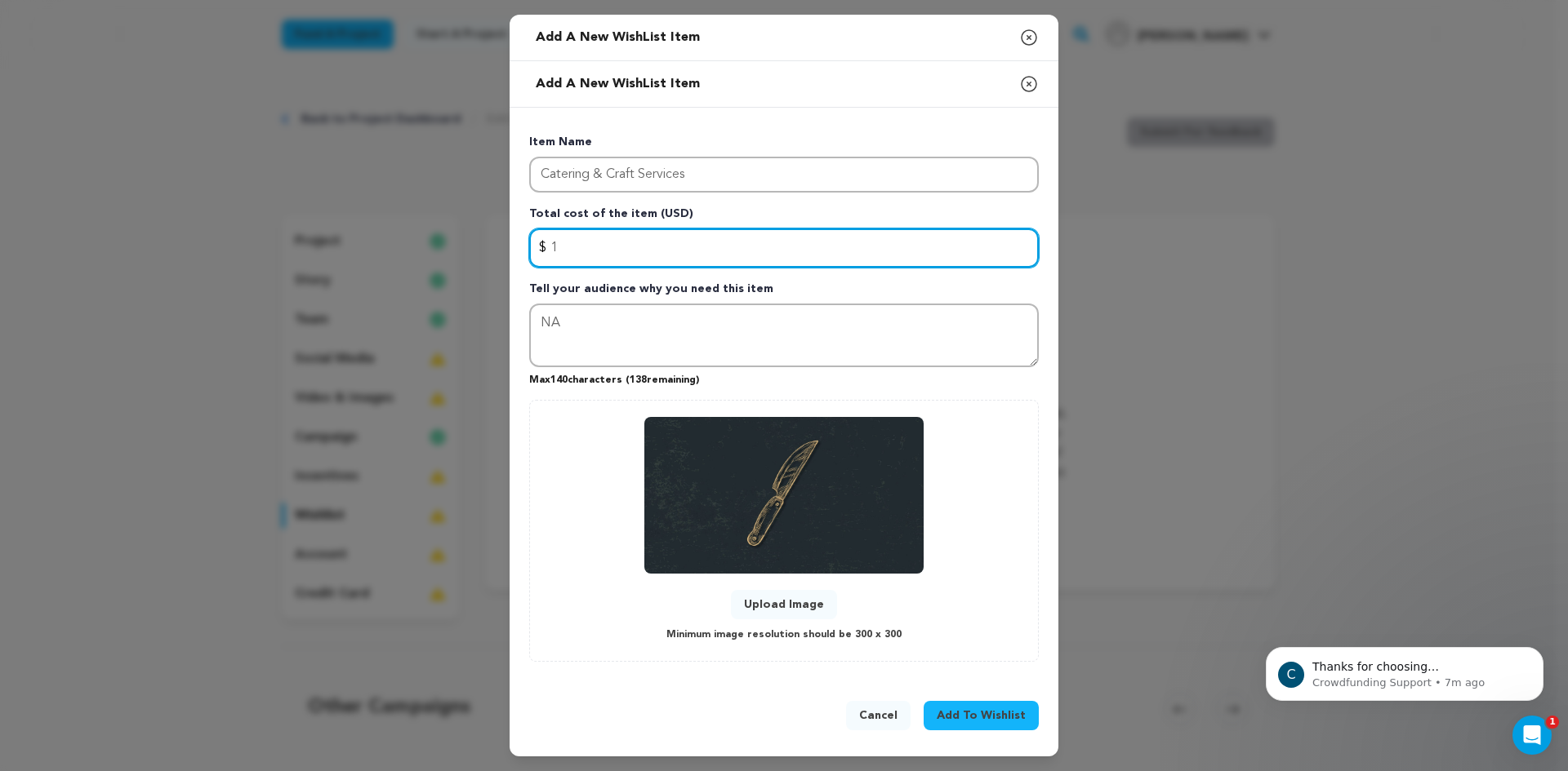
type input "1"
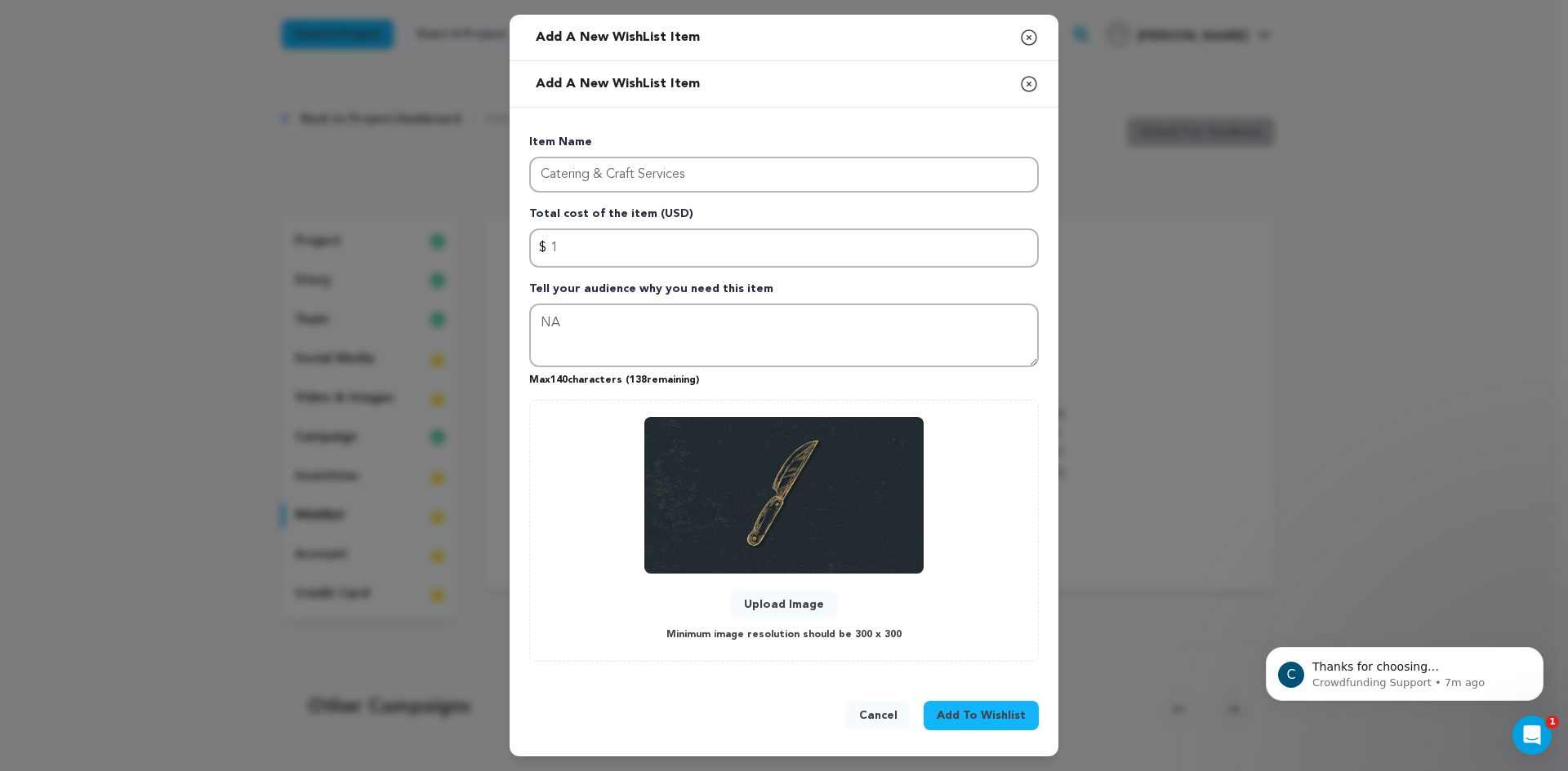
click at [960, 722] on span "Add To Wishlist" at bounding box center [981, 715] width 89 height 16
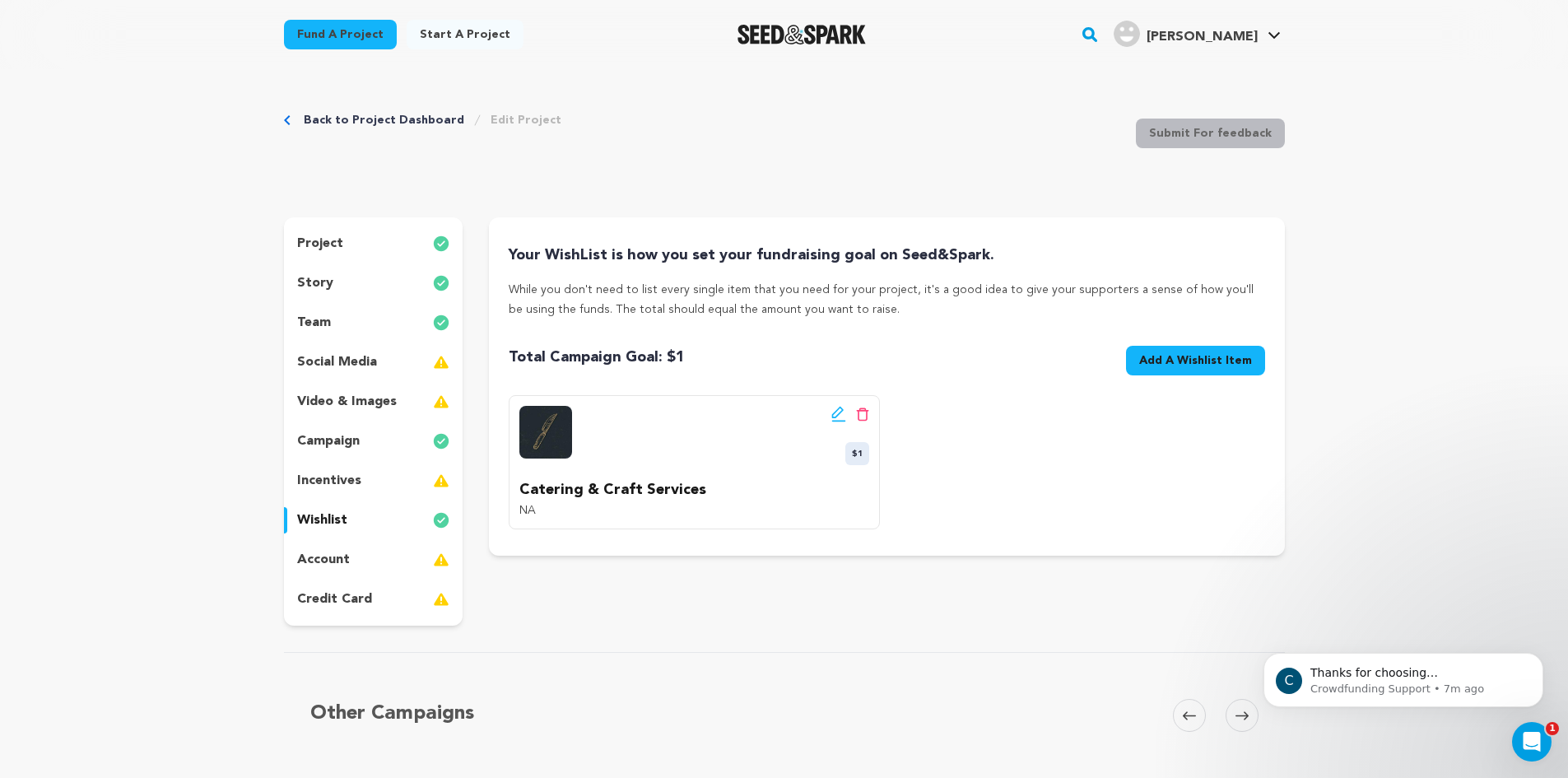
click at [1182, 365] on span "Add A Wishlist Item" at bounding box center [1195, 360] width 113 height 17
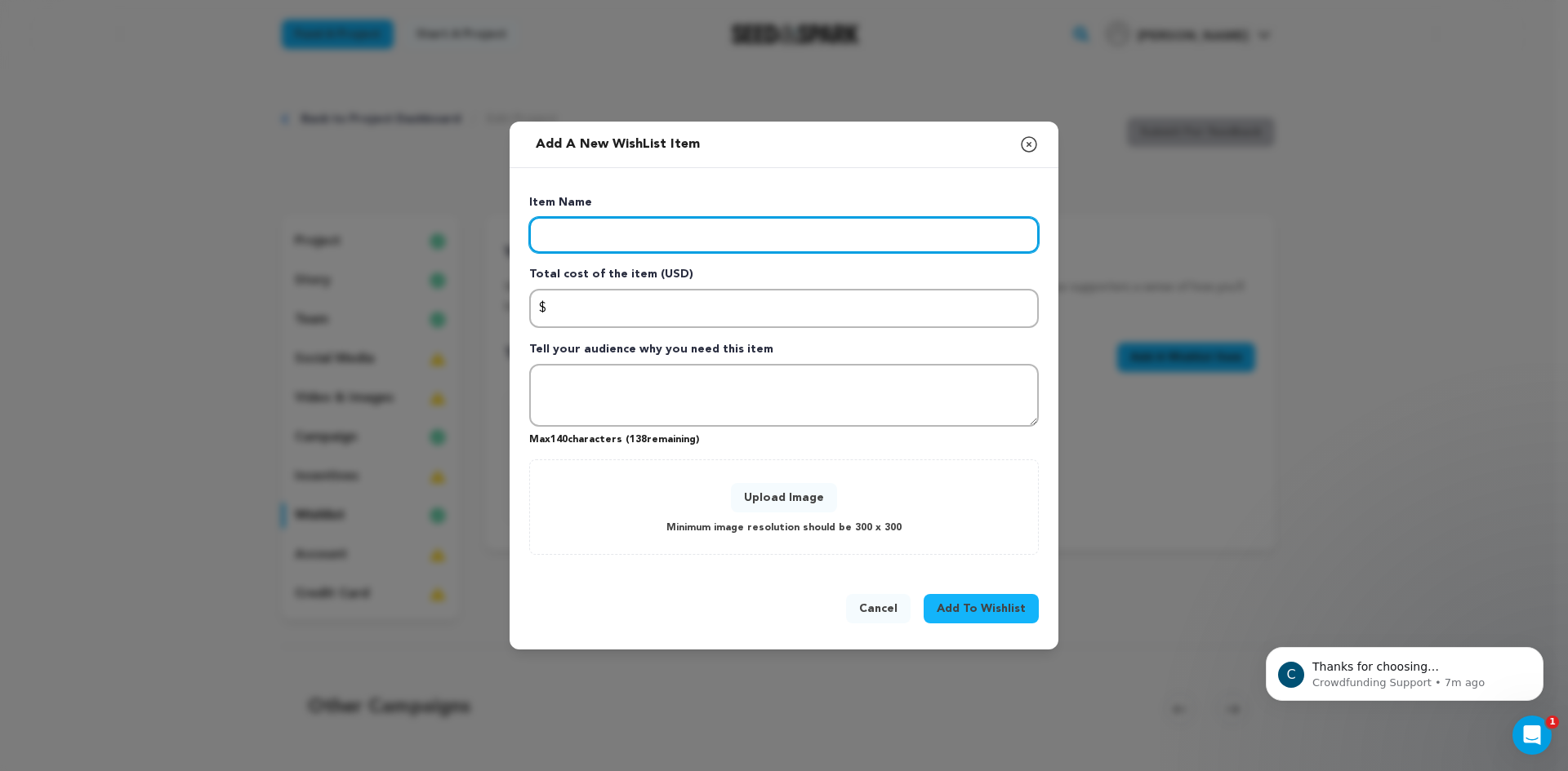
click at [885, 229] on input "Enter item name" at bounding box center [784, 234] width 510 height 36
type input "Equipment Rentals"
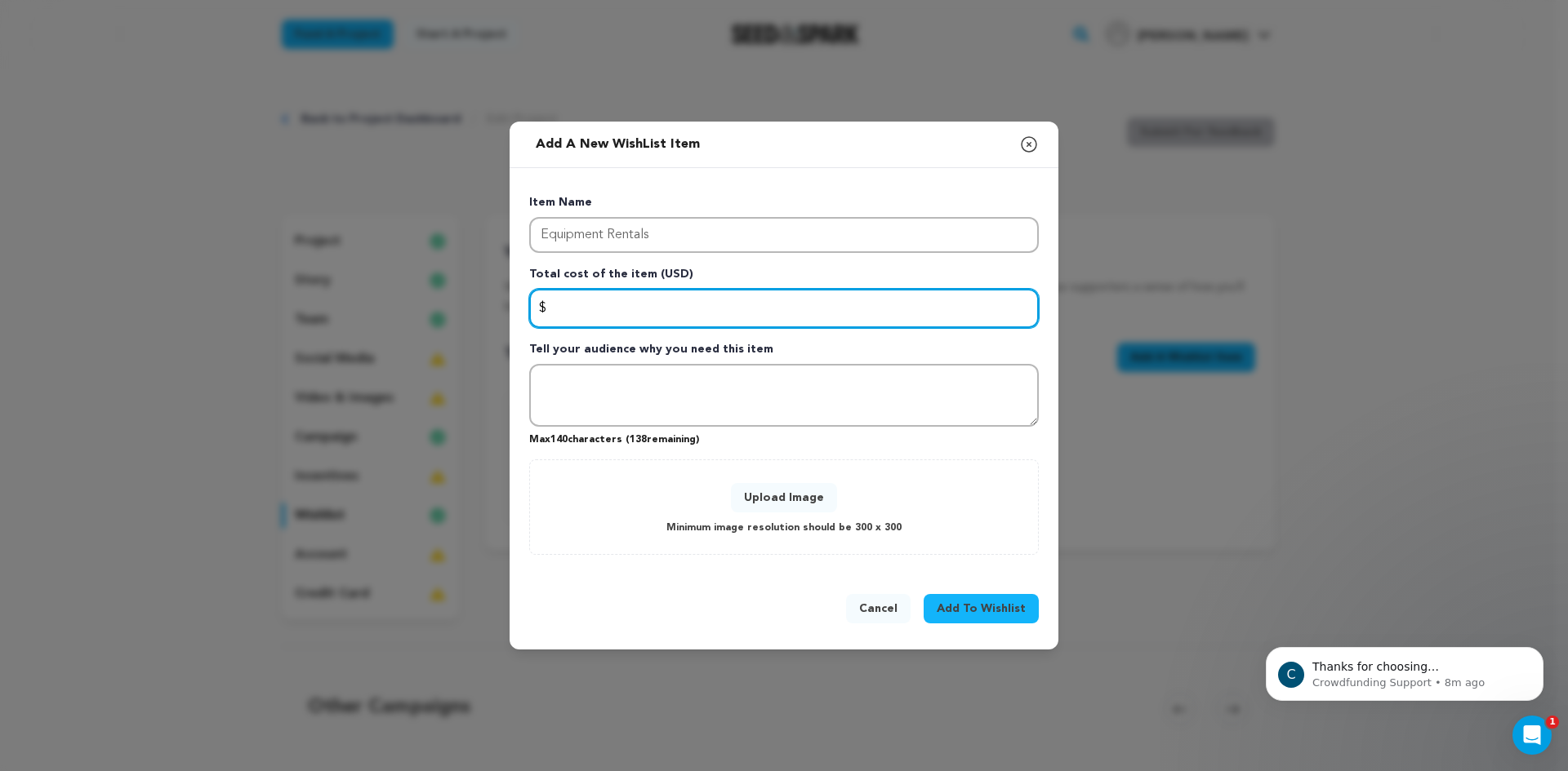
click at [985, 294] on input "Enter total cost of the item" at bounding box center [784, 308] width 510 height 40
type input "1"
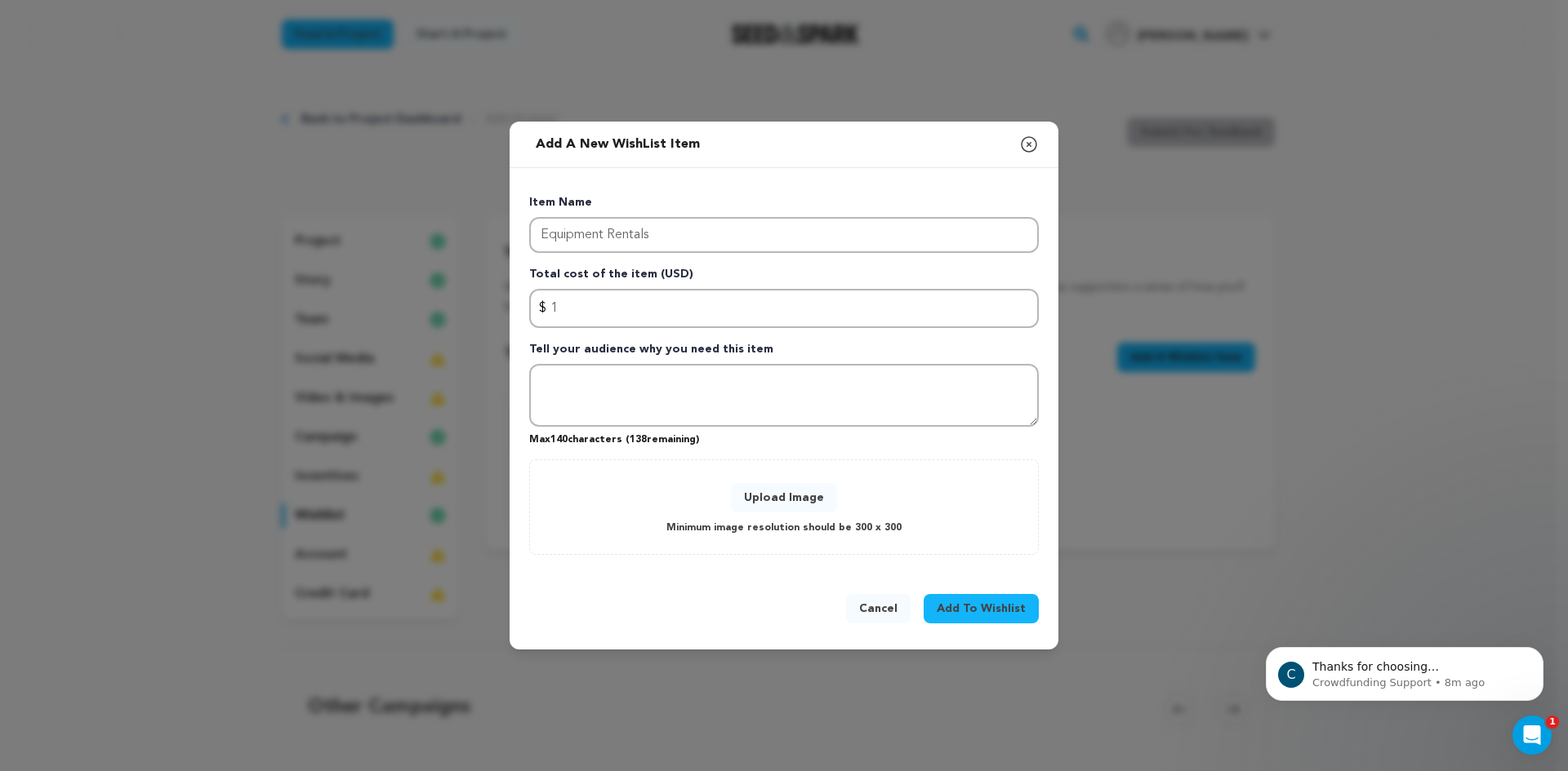
click at [805, 492] on button "Upload Image" at bounding box center [784, 498] width 106 height 29
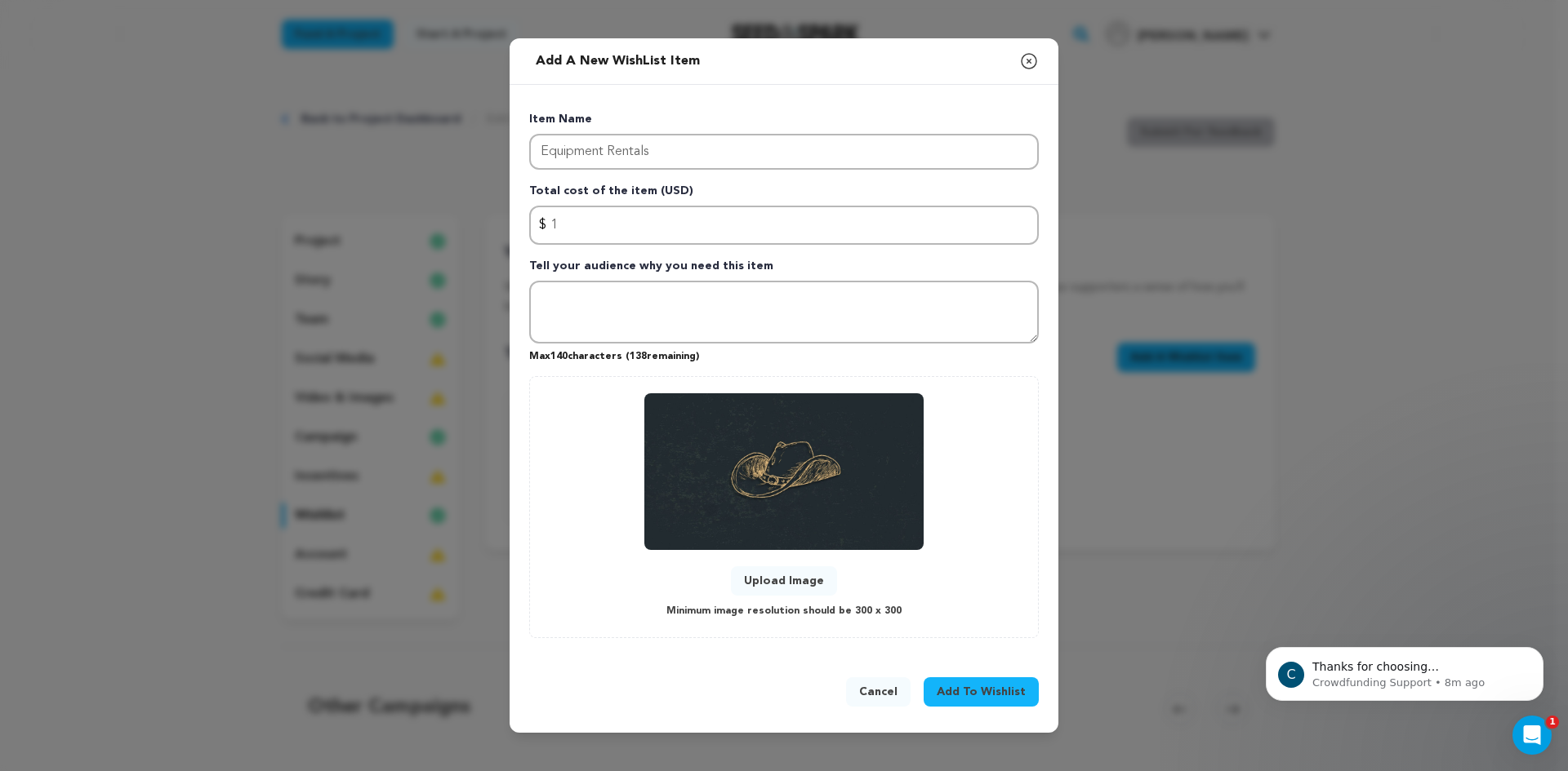
click at [942, 698] on span "Add To Wishlist" at bounding box center [981, 692] width 89 height 16
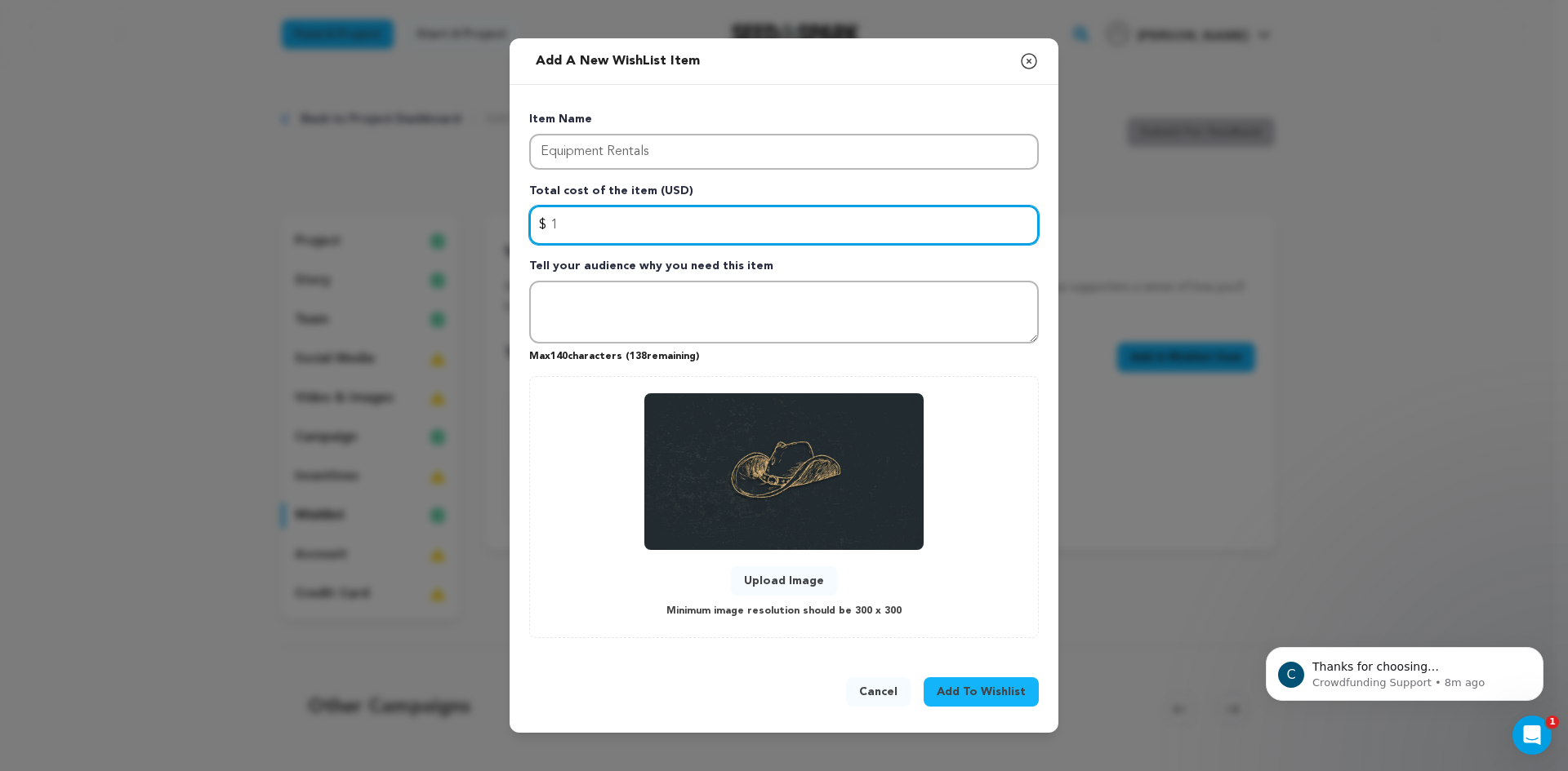
click at [798, 219] on input "1" at bounding box center [784, 225] width 510 height 40
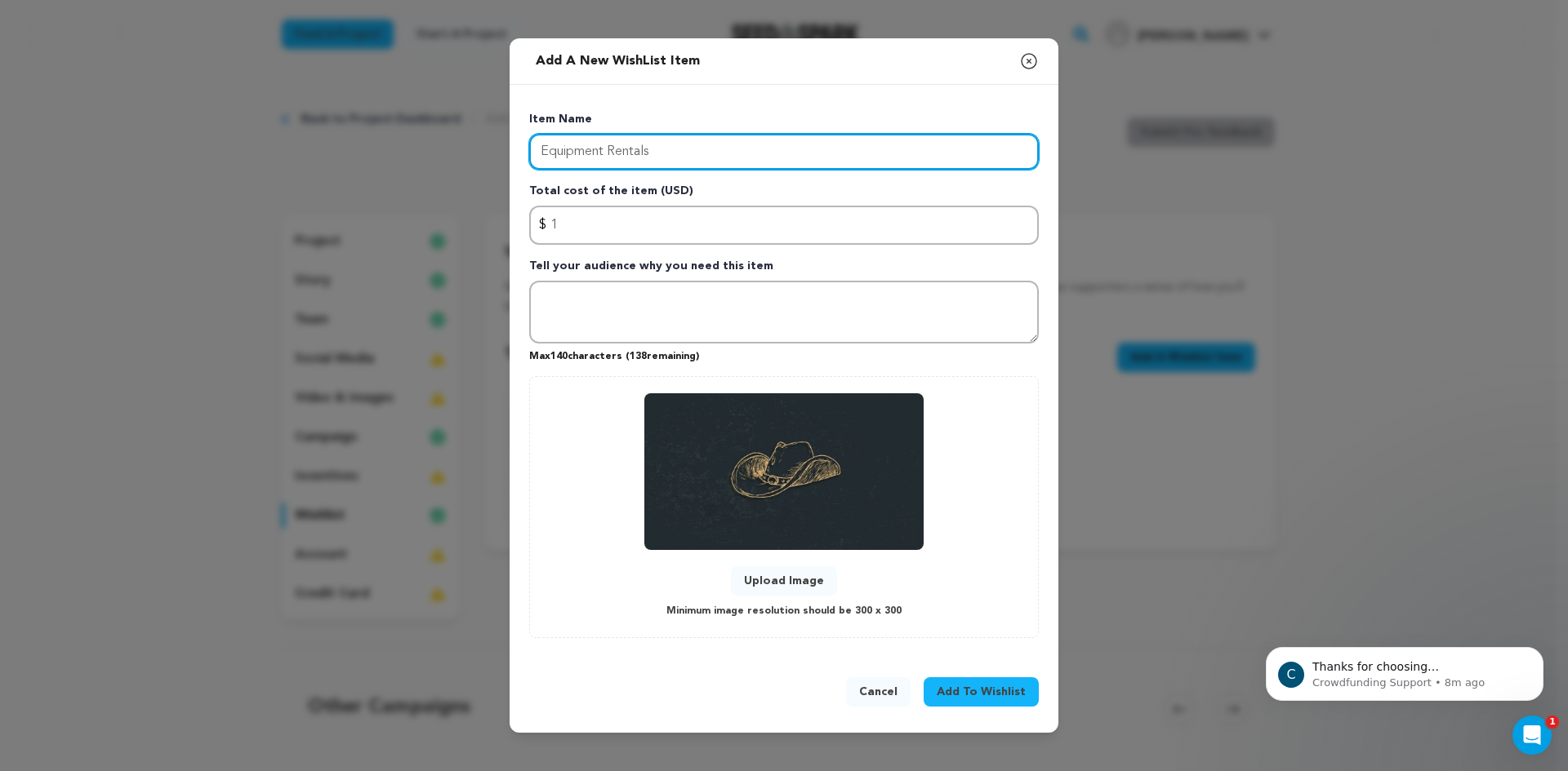
click at [742, 152] on input "Equipment Rentals" at bounding box center [784, 151] width 510 height 36
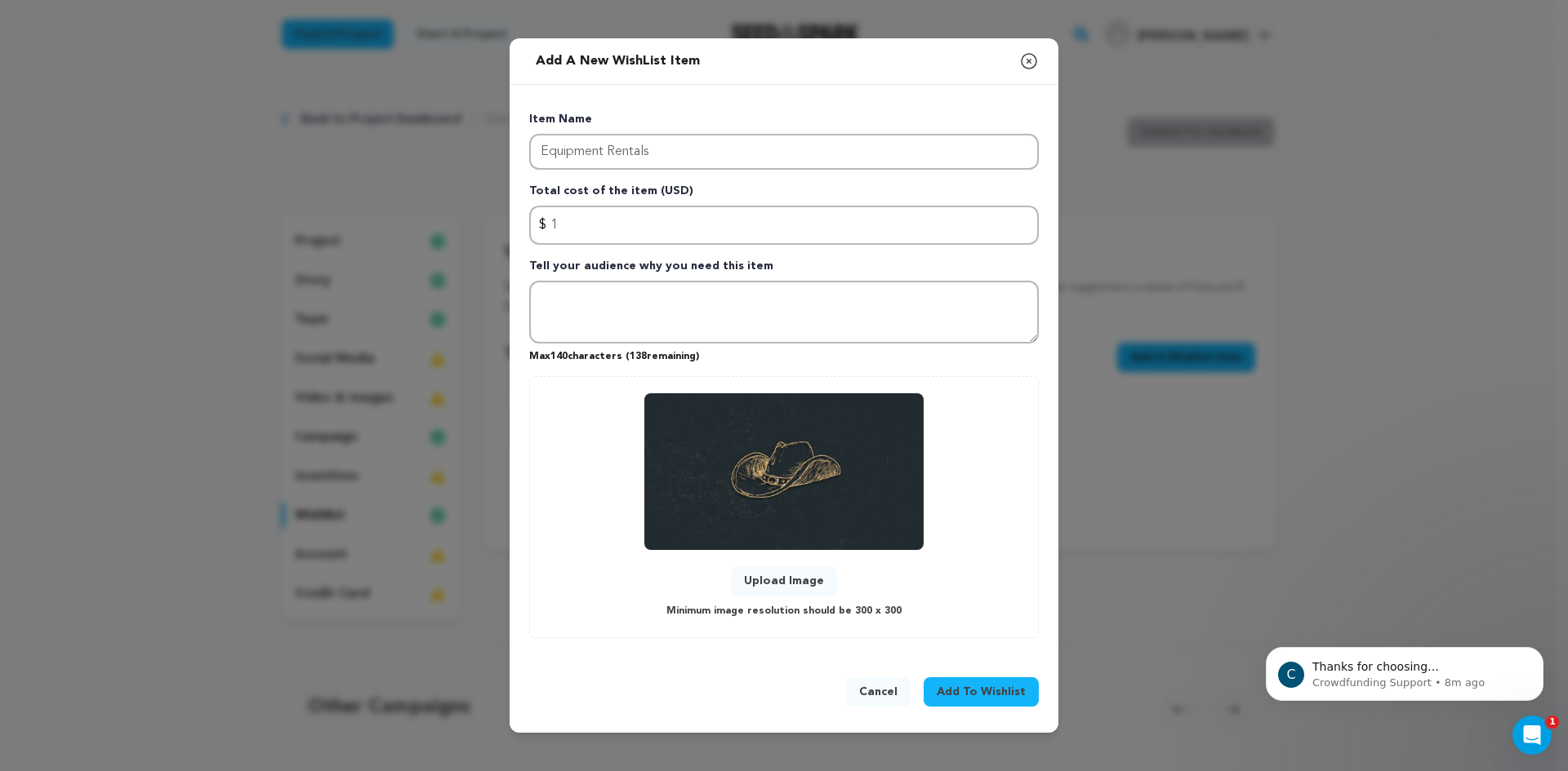
click at [985, 702] on button "Add To Wishlist" at bounding box center [980, 692] width 115 height 29
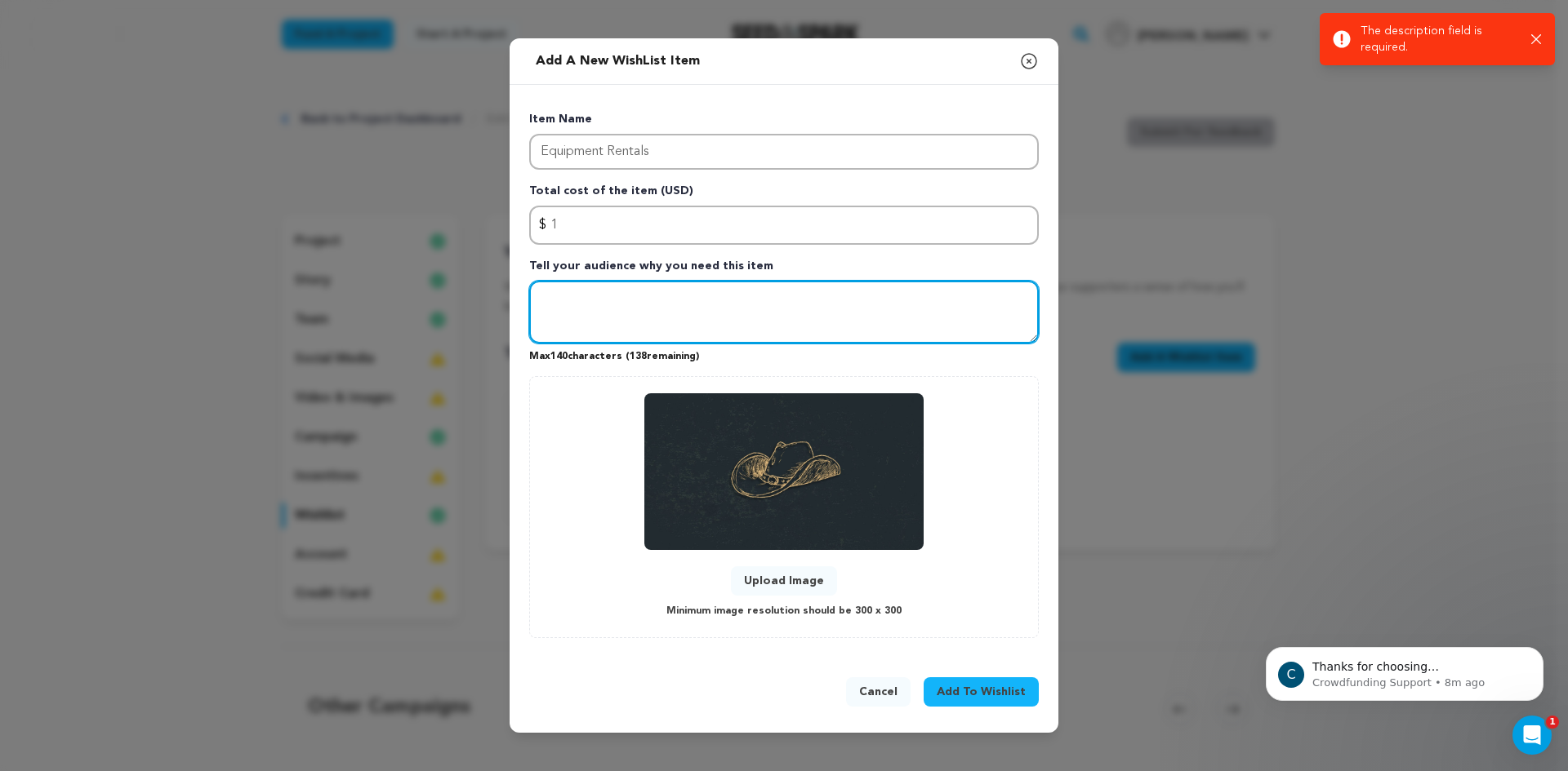
click at [717, 294] on textarea "Tell your audience why you need this item" at bounding box center [784, 313] width 510 height 64
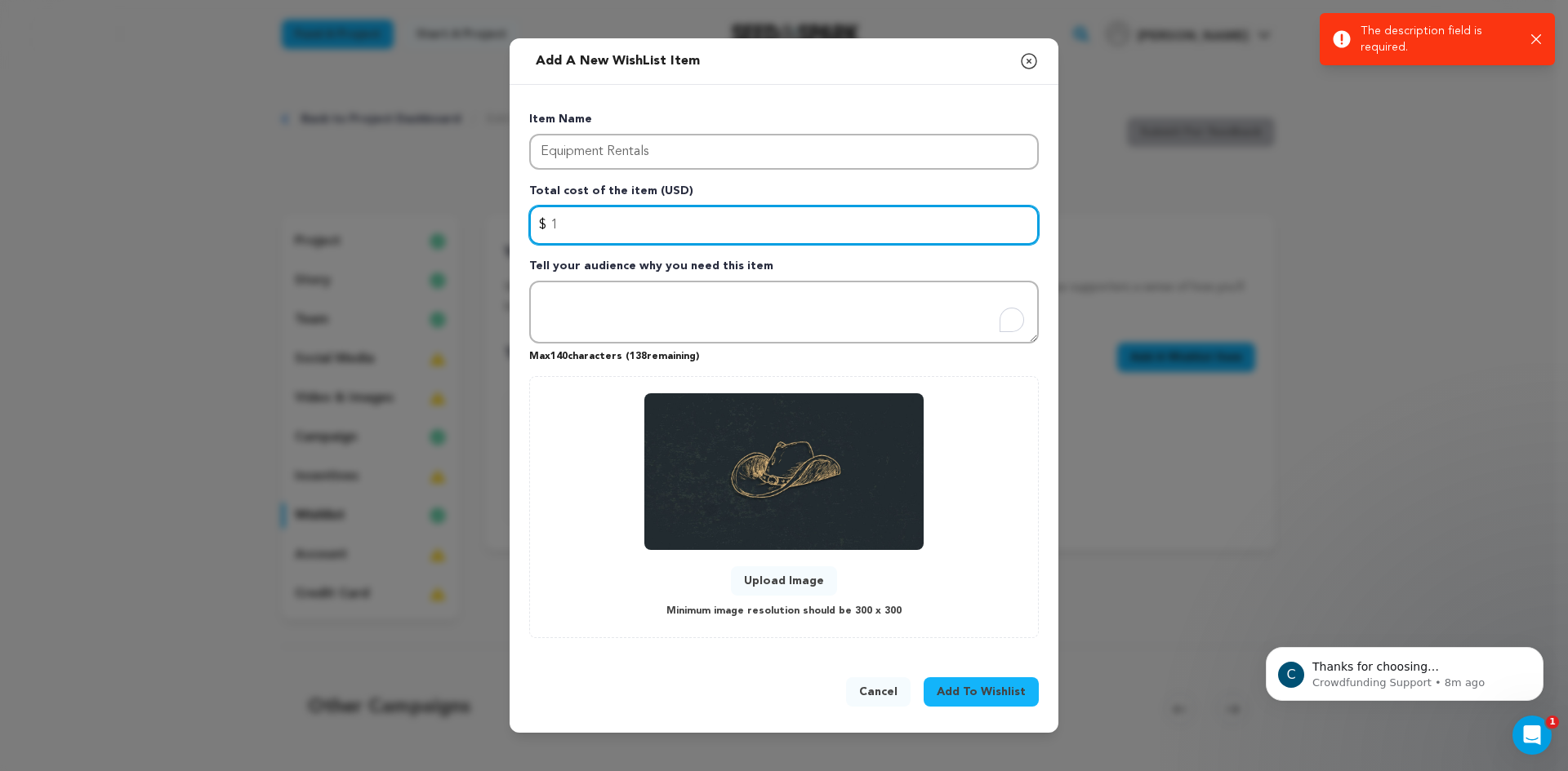
click at [733, 221] on input "1" at bounding box center [784, 225] width 510 height 40
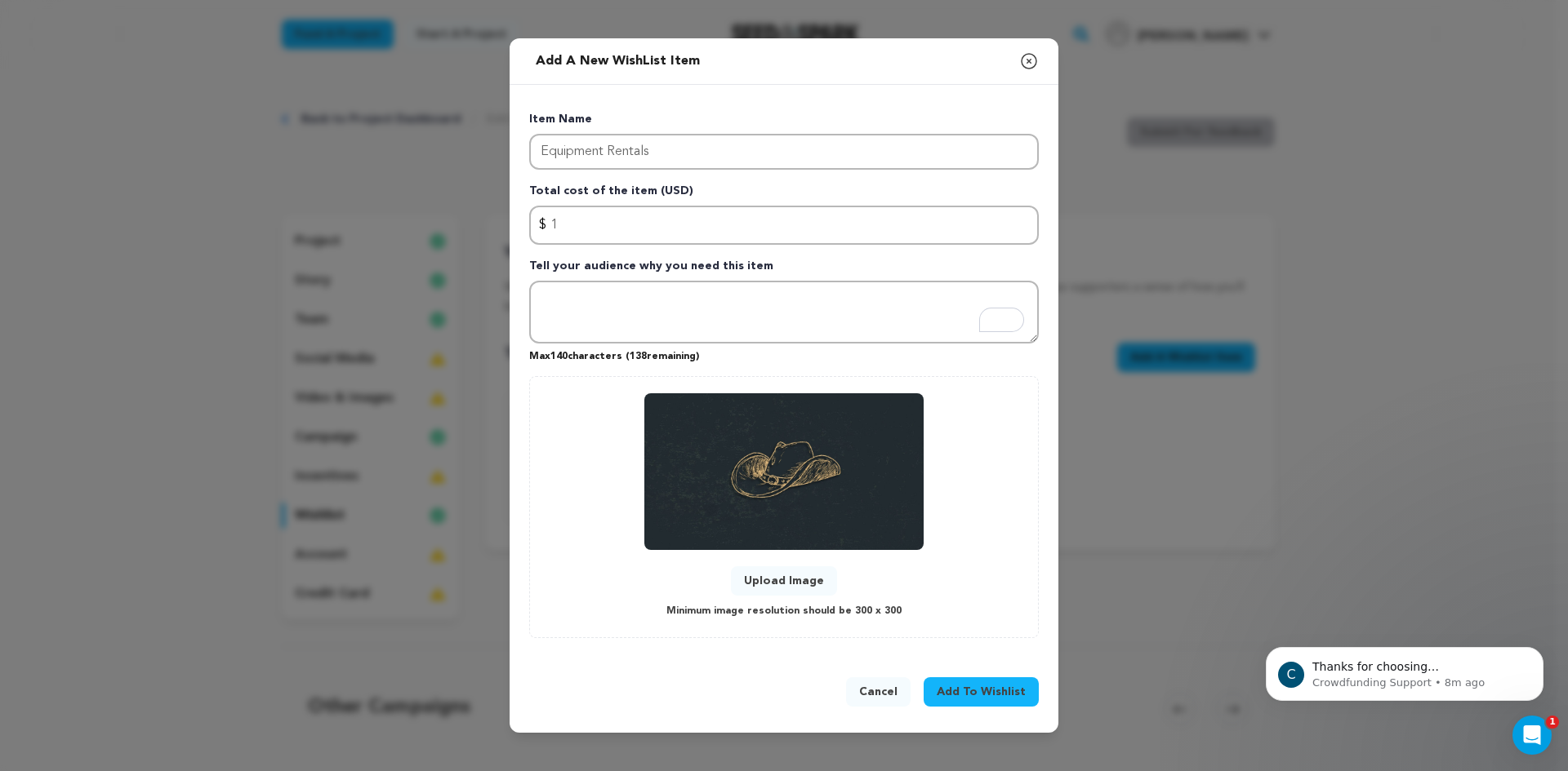
click at [811, 572] on button "Upload Image" at bounding box center [784, 581] width 106 height 29
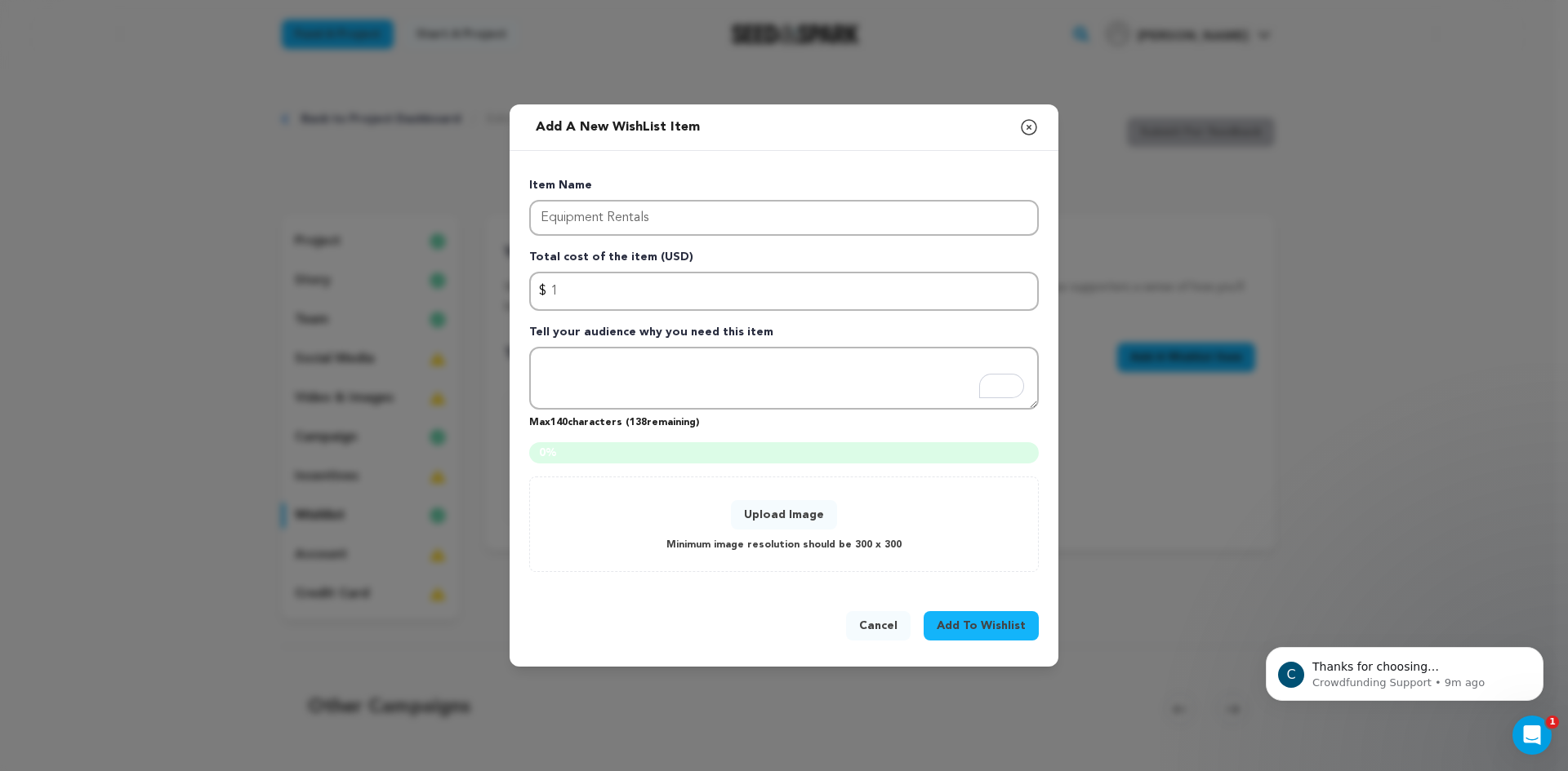
click at [796, 514] on button "Upload Image" at bounding box center [784, 514] width 106 height 29
click at [678, 318] on div "Item Name Equipment Rentals Total cost of the item (USD) $ Amount 1 Tell your a…" at bounding box center [784, 373] width 510 height 395
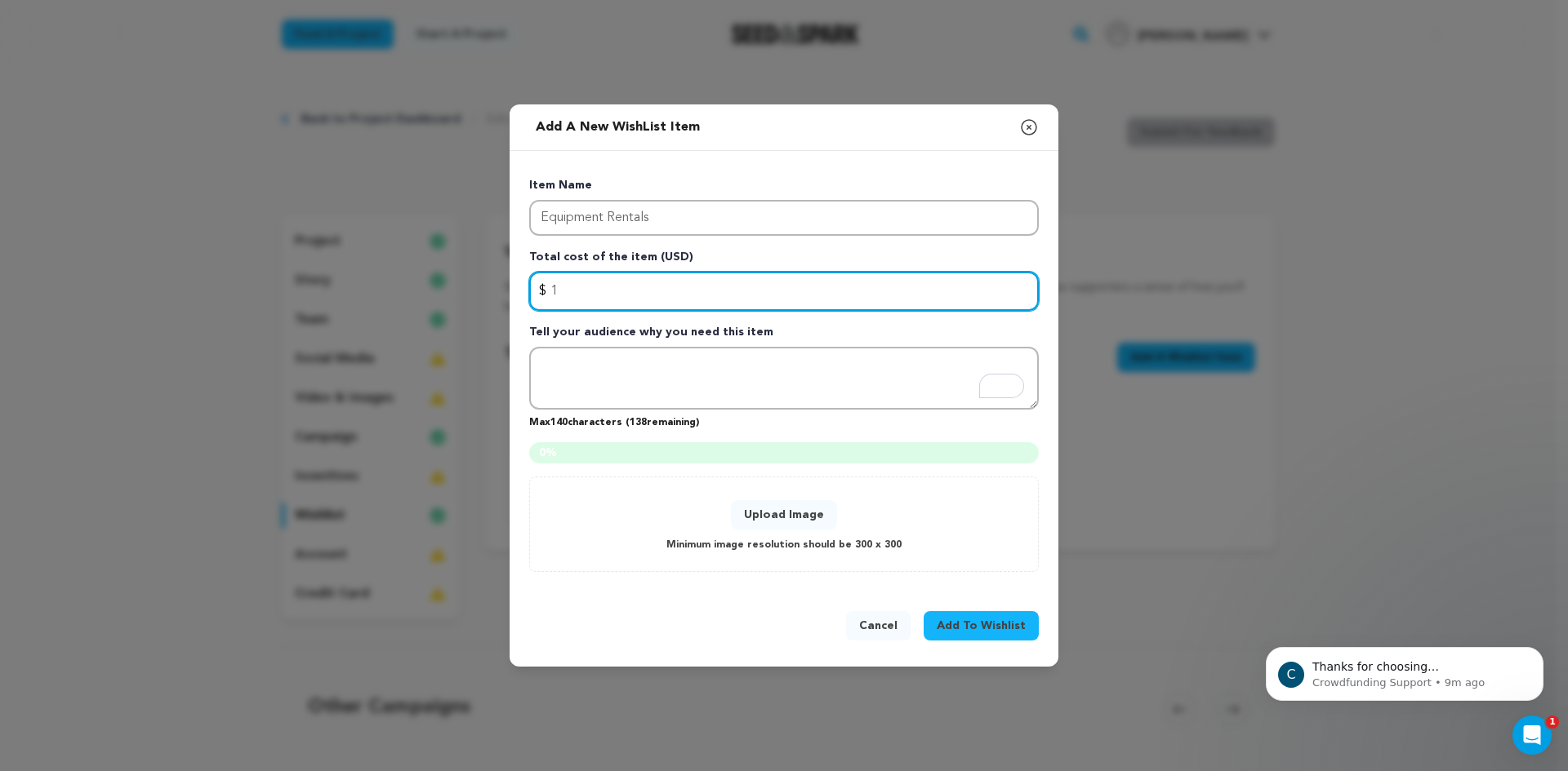
click at [697, 294] on input "1" at bounding box center [784, 291] width 510 height 40
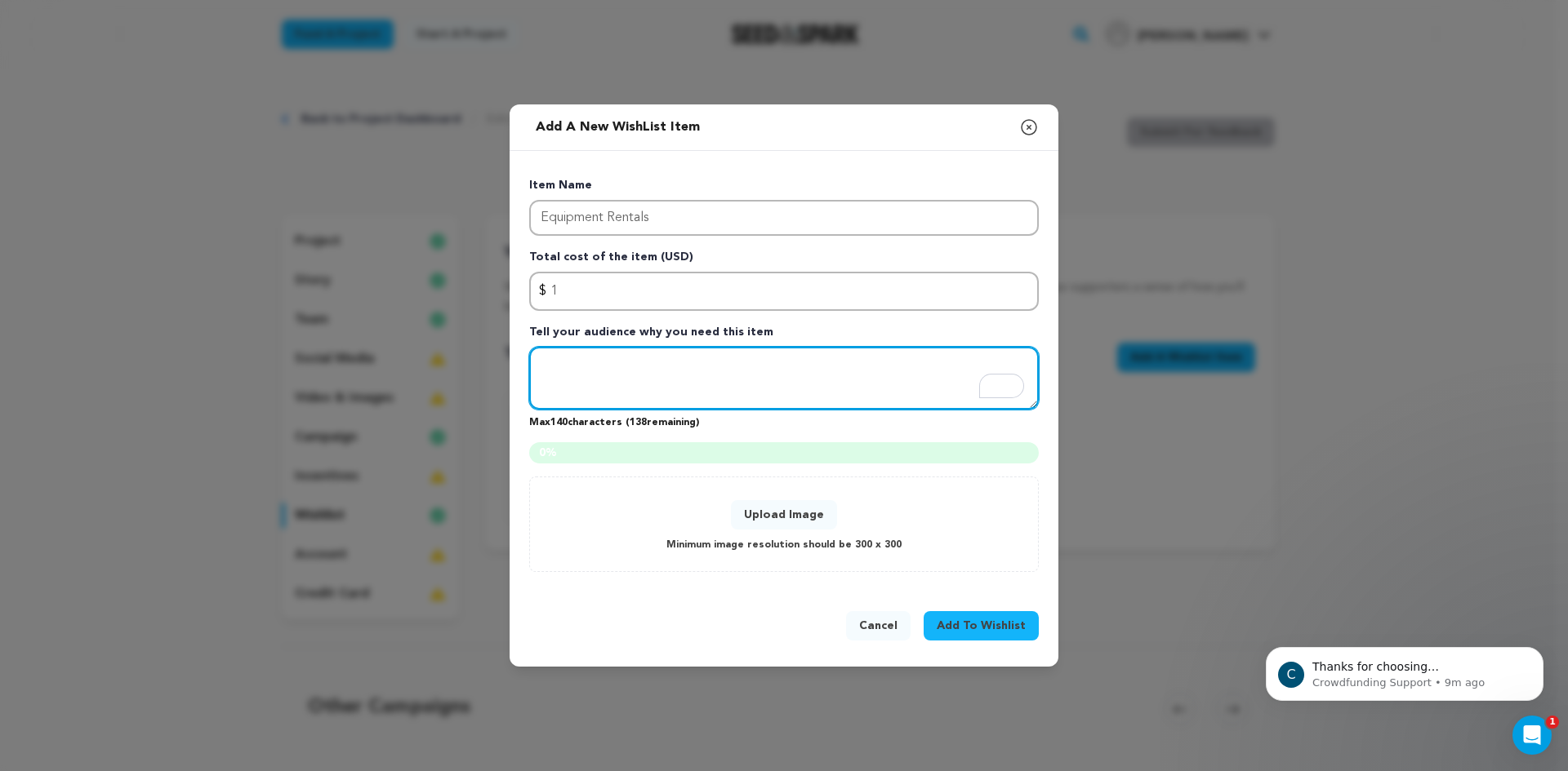
click at [863, 394] on textarea "To enrich screen reader interactions, please activate Accessibility in Grammarl…" at bounding box center [784, 378] width 510 height 64
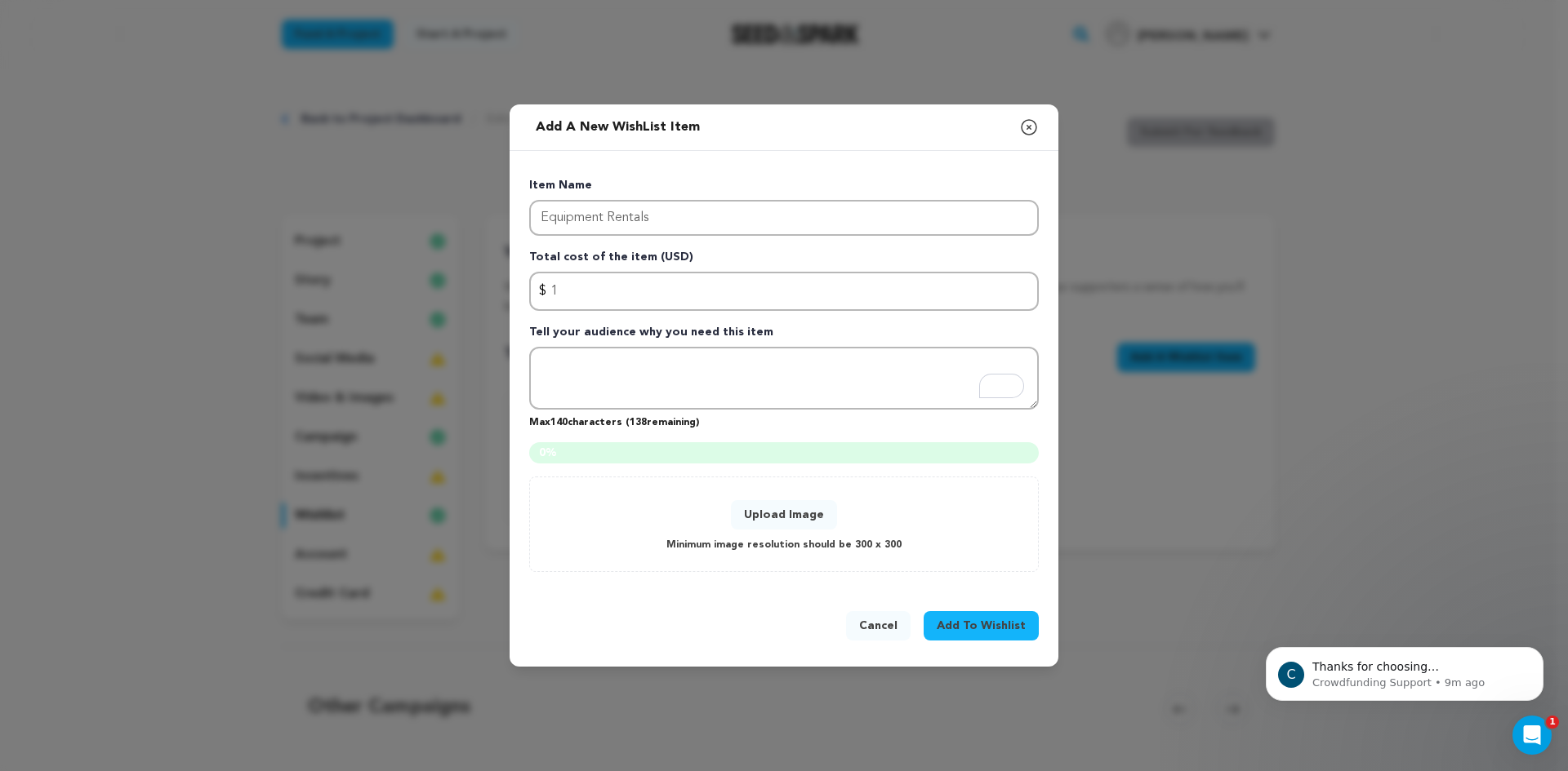
click at [797, 521] on button "Upload Image" at bounding box center [784, 514] width 106 height 29
click at [1029, 131] on icon "button" at bounding box center [1028, 127] width 19 height 19
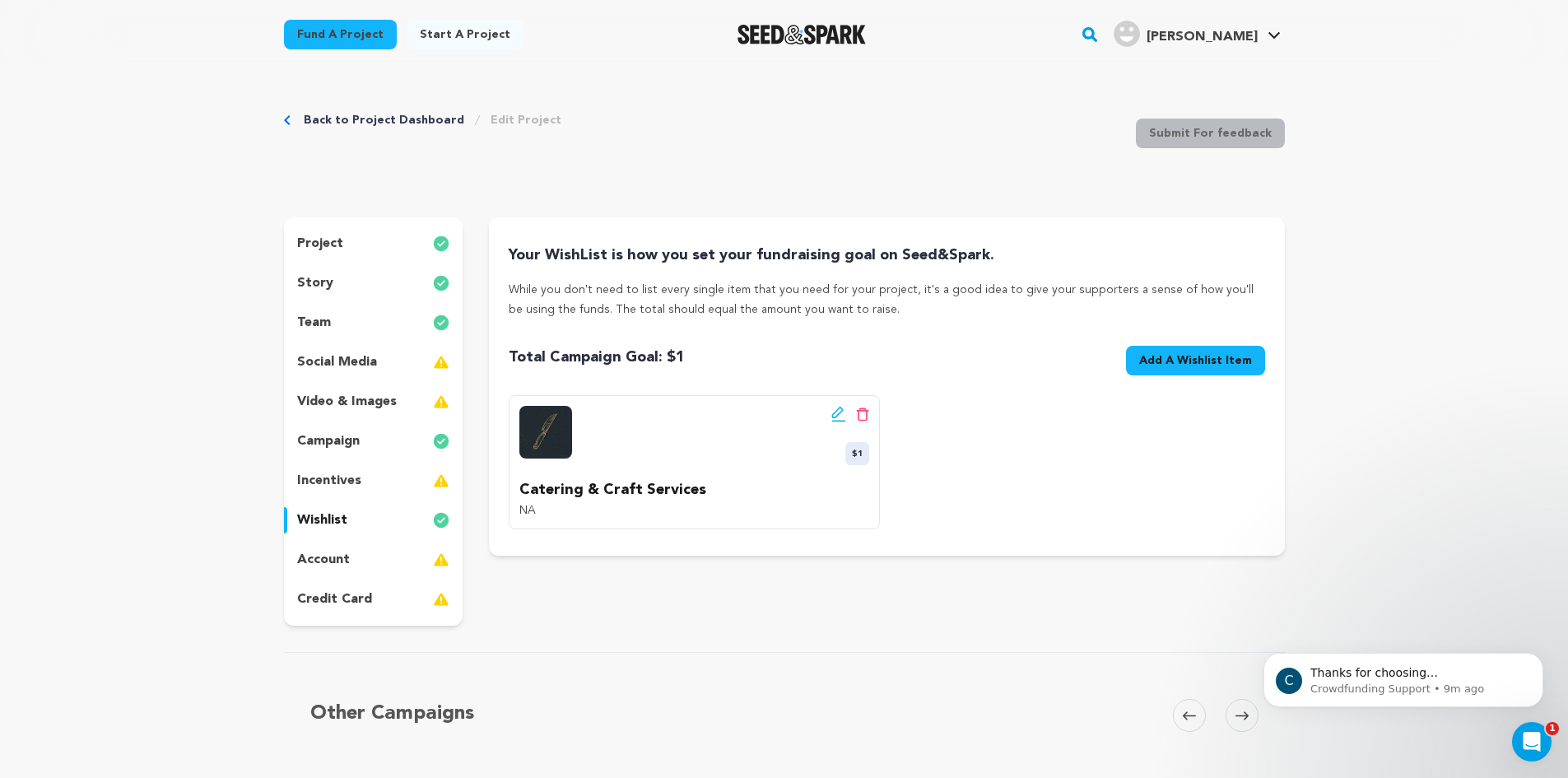
click at [1215, 355] on span "Add A Wishlist Item" at bounding box center [1195, 360] width 113 height 17
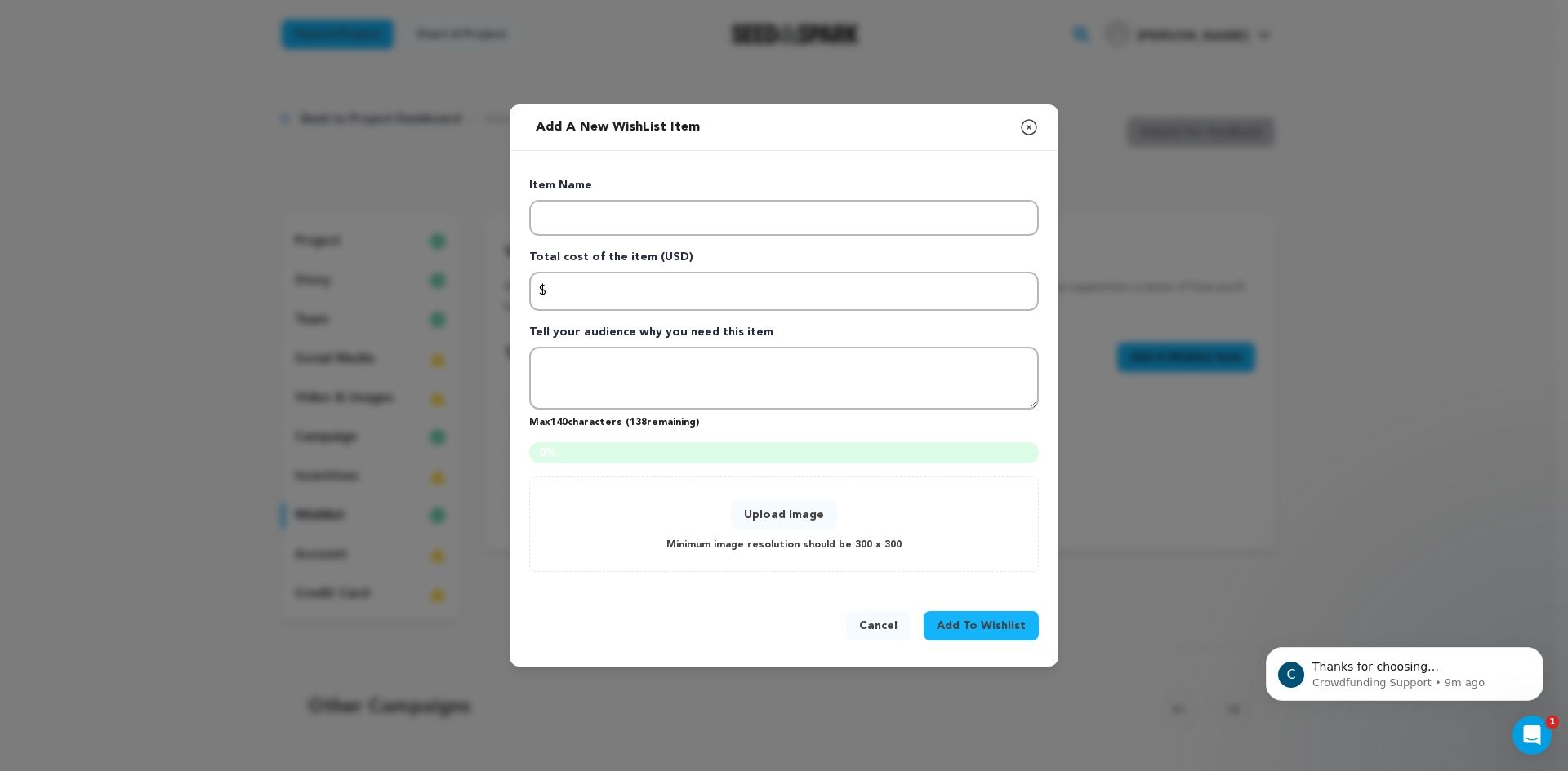
click at [774, 505] on button "Upload Image" at bounding box center [784, 514] width 106 height 29
click at [1031, 126] on icon "button" at bounding box center [1028, 127] width 19 height 19
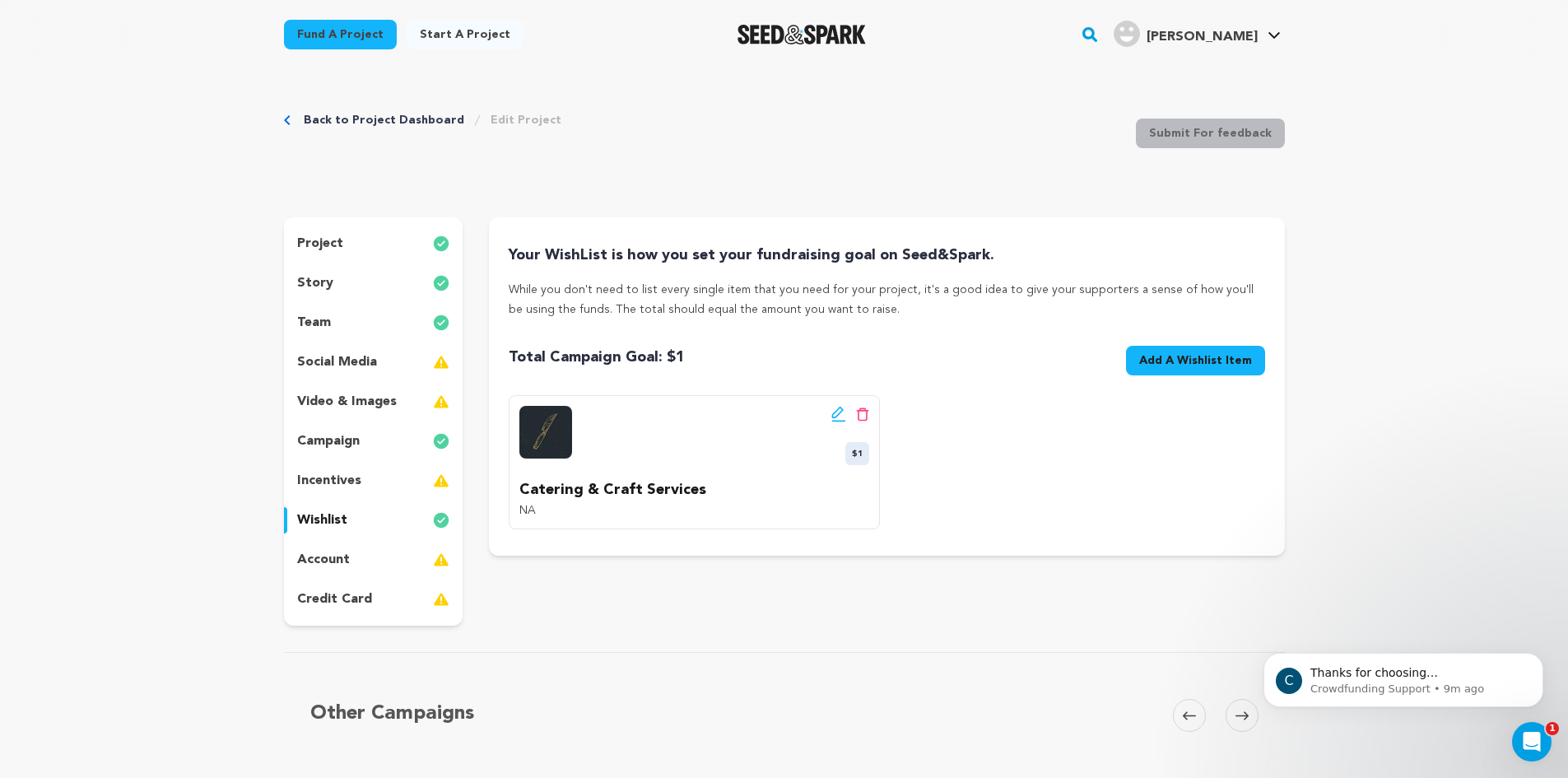
click at [1068, 294] on p "While you don't need to list every single item that you need for your project, …" at bounding box center [887, 300] width 755 height 40
click at [434, 121] on link "Back to Project Dashboard" at bounding box center [383, 120] width 161 height 17
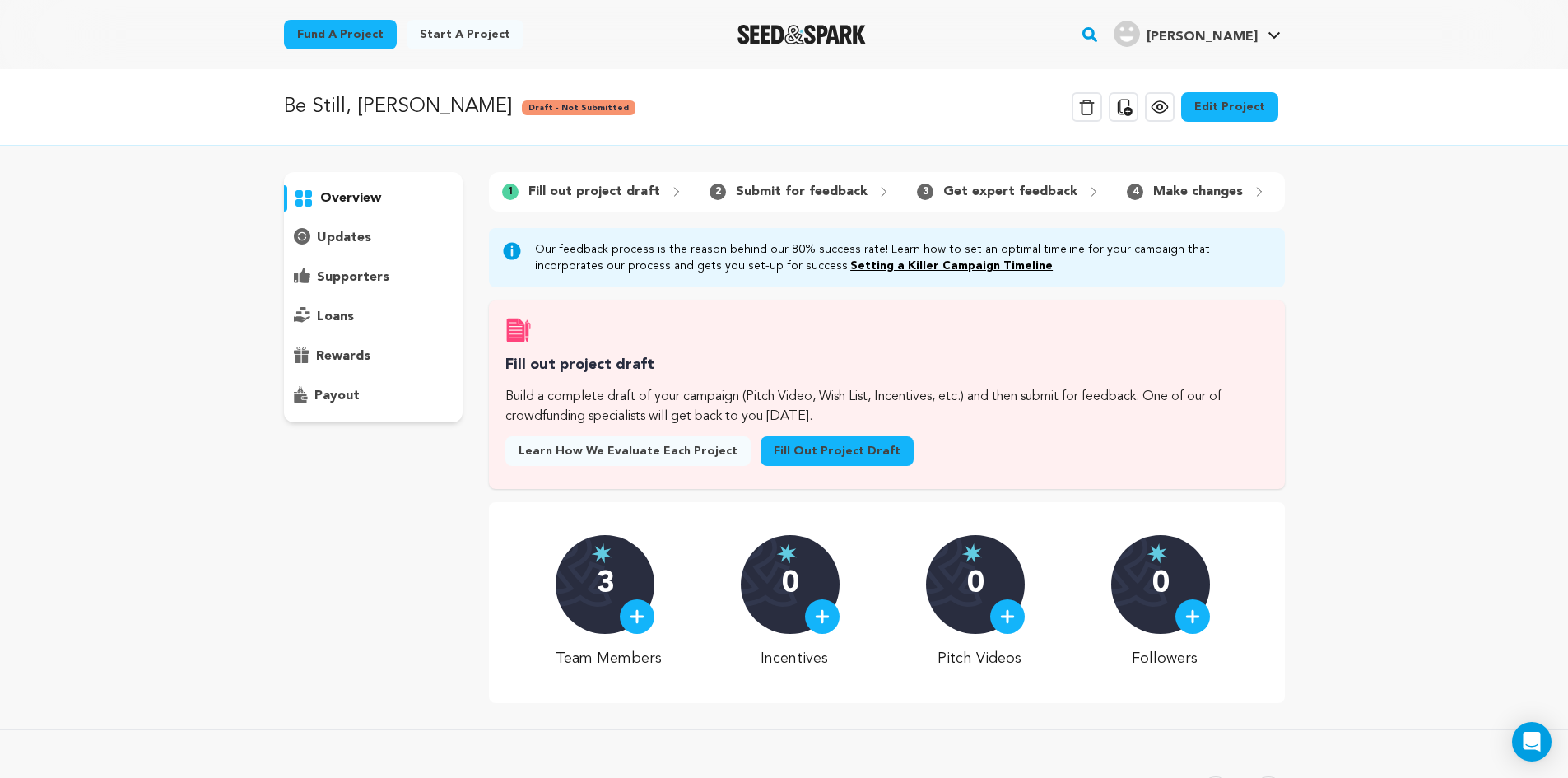
click at [1170, 120] on link "View project" at bounding box center [1159, 107] width 29 height 29
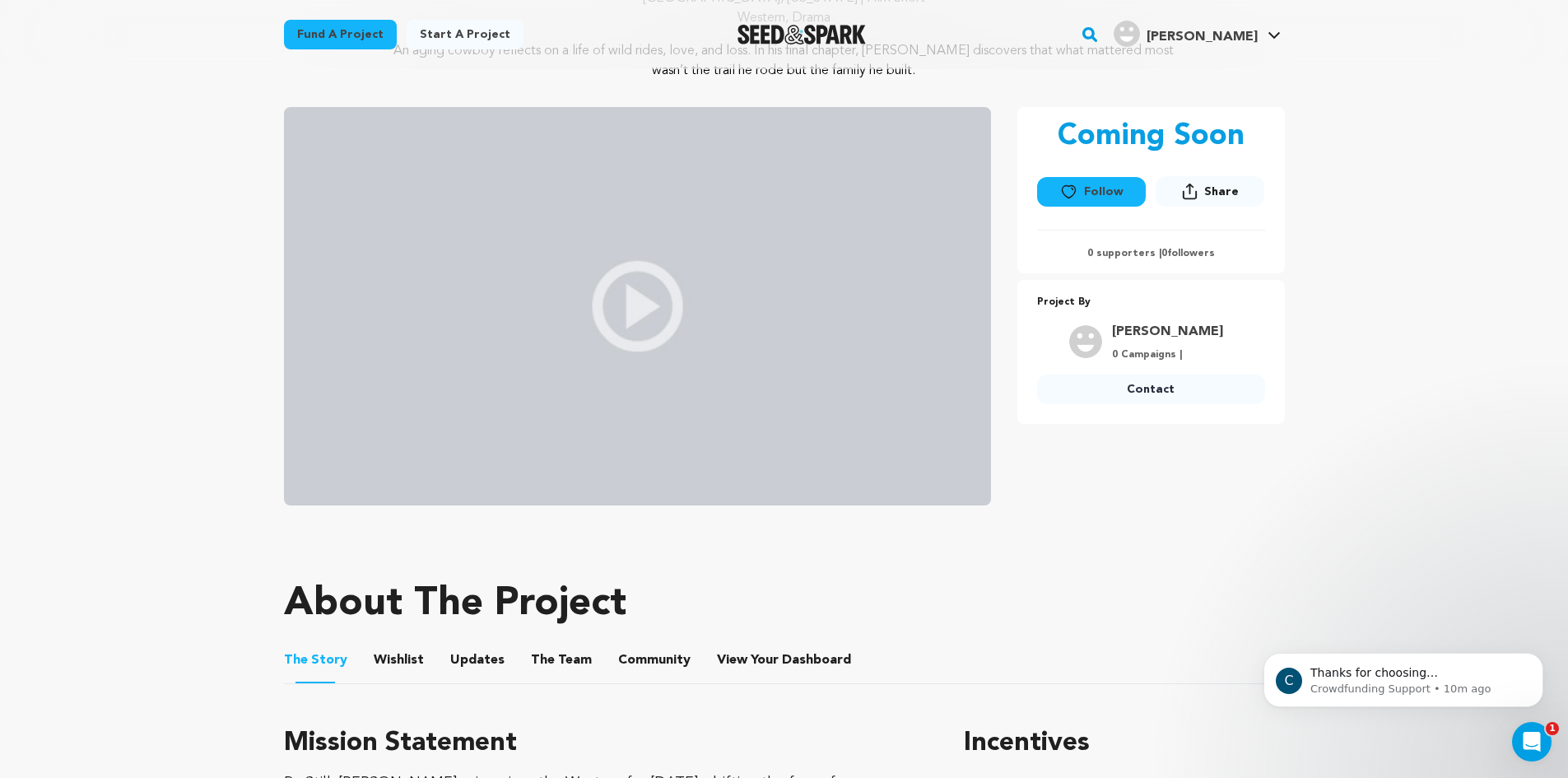
click at [408, 653] on button "Wishlist" at bounding box center [398, 663] width 40 height 40
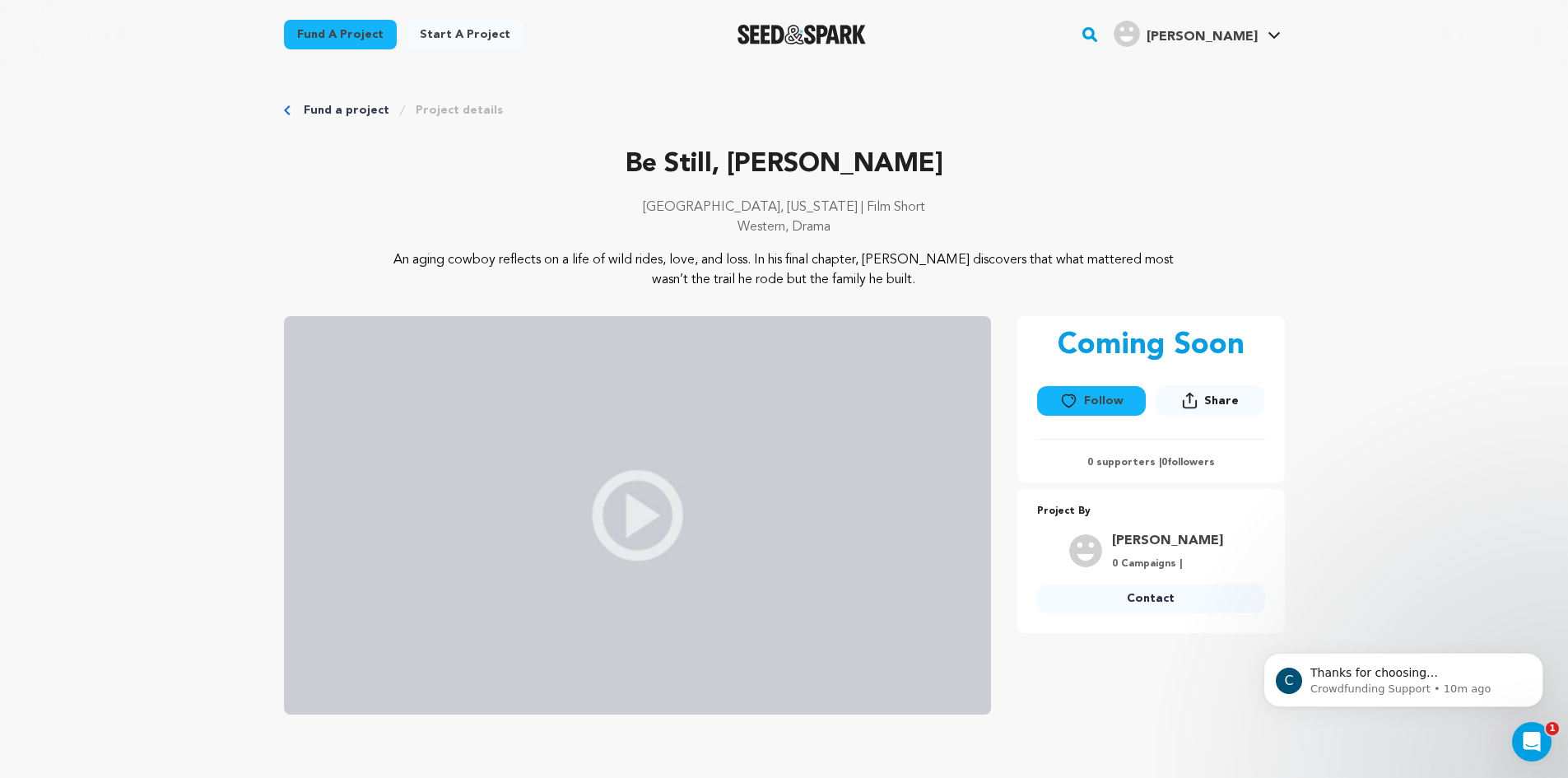
click at [323, 112] on link "Fund a project" at bounding box center [346, 110] width 86 height 17
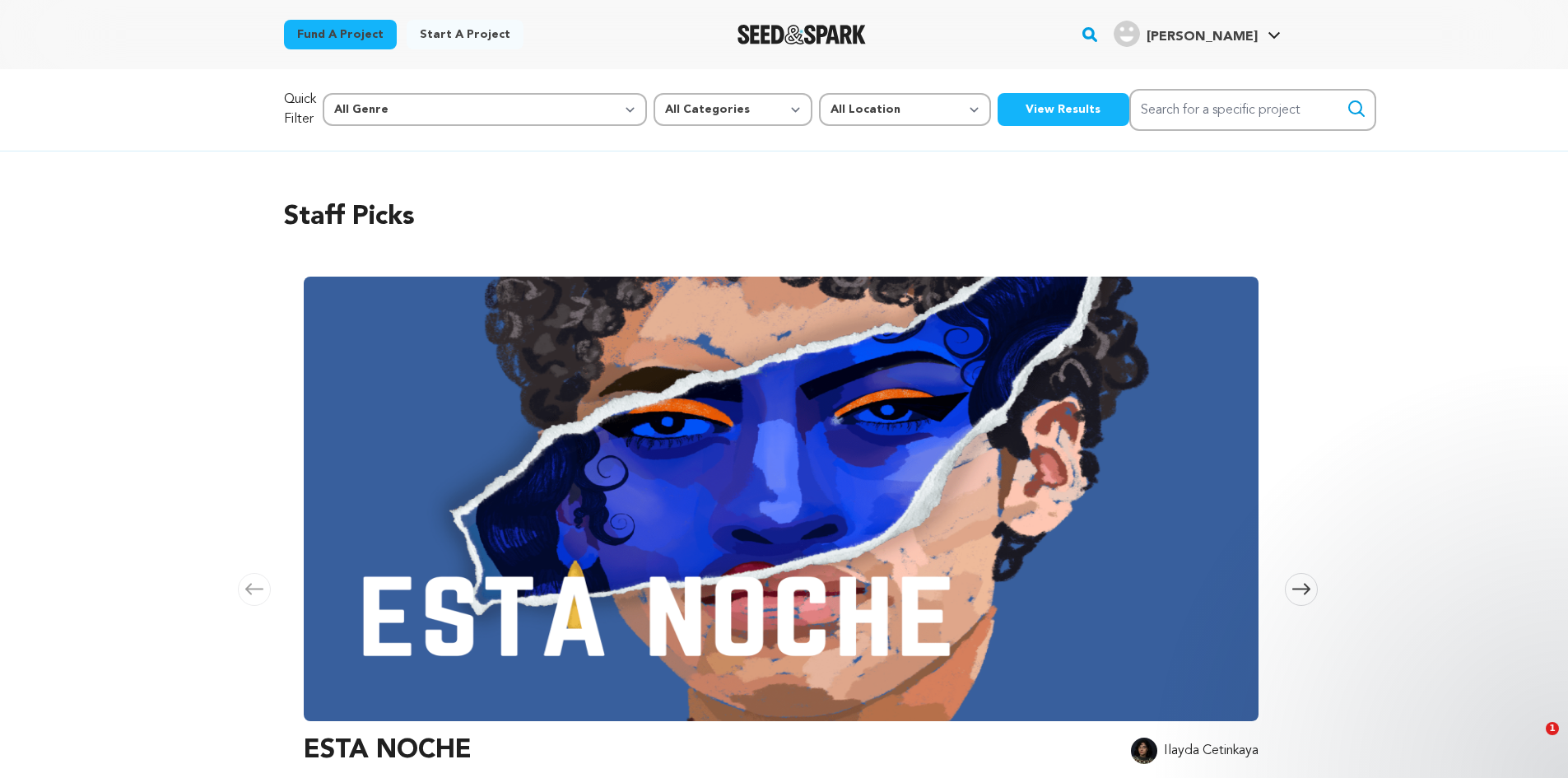
click at [1213, 45] on h4 "[PERSON_NAME]" at bounding box center [1202, 37] width 111 height 19
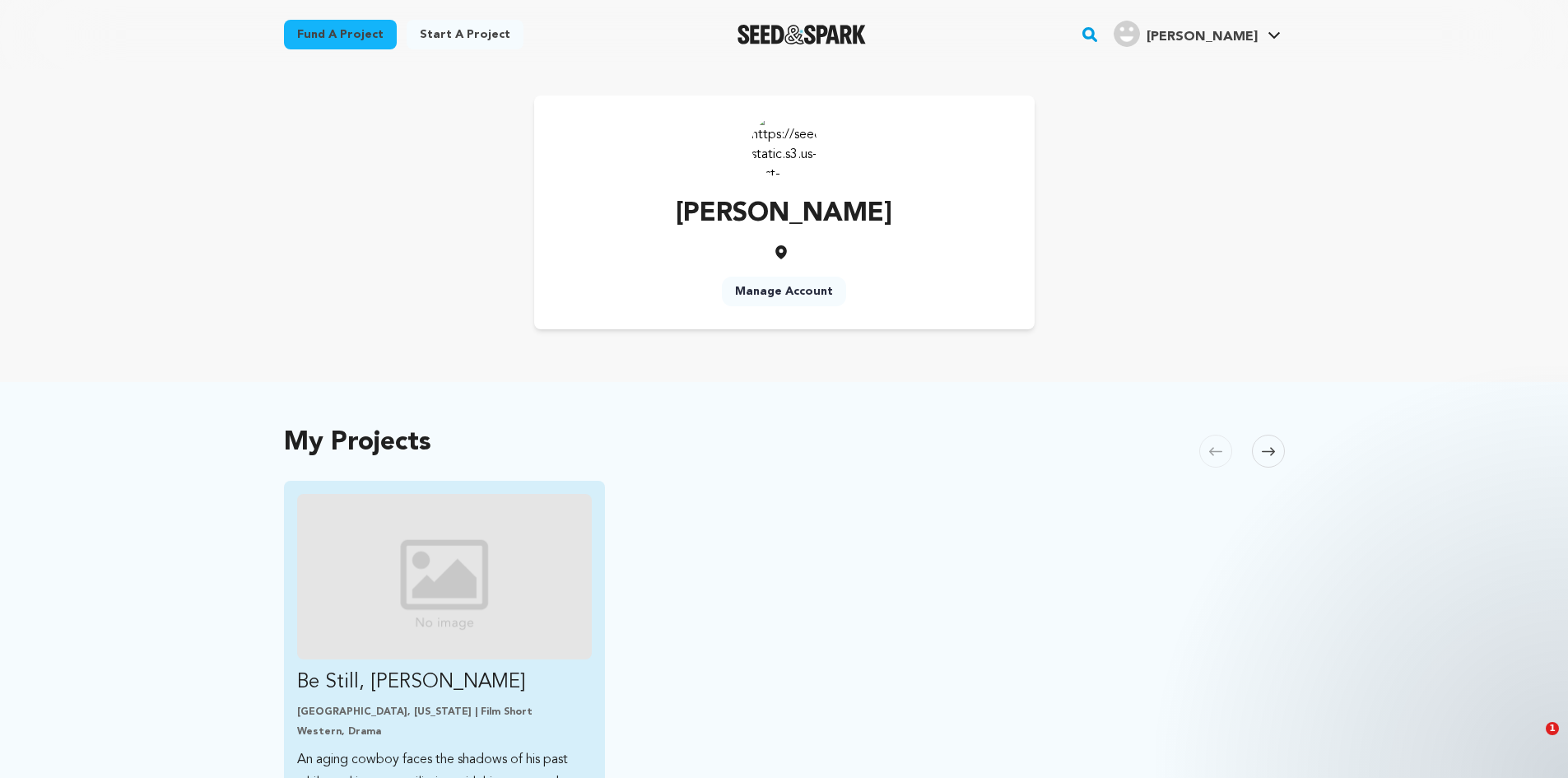
click at [520, 531] on img "Fund Be Still, Boone" at bounding box center [445, 576] width 296 height 166
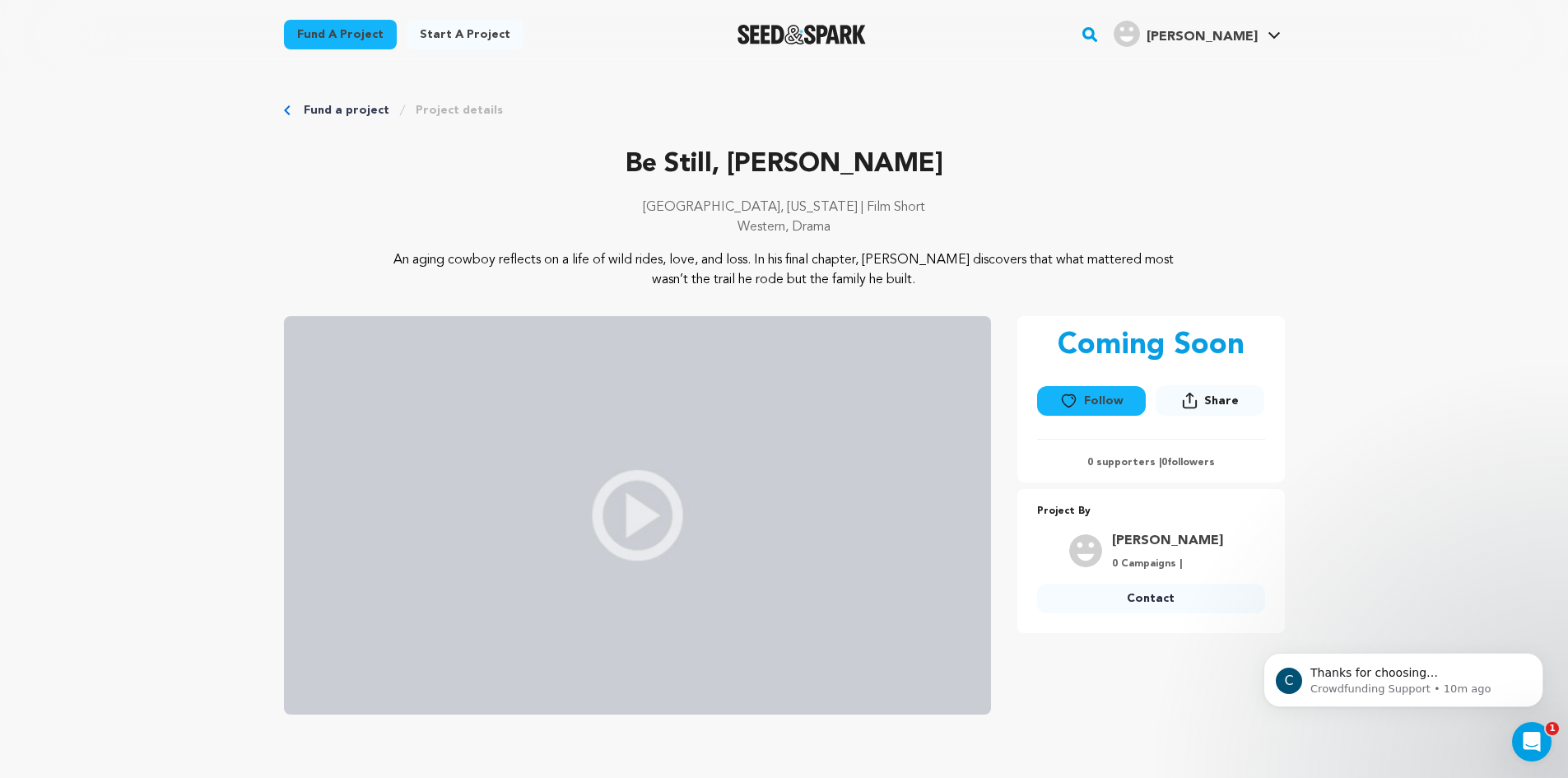
click at [354, 113] on link "Fund a project" at bounding box center [346, 110] width 86 height 17
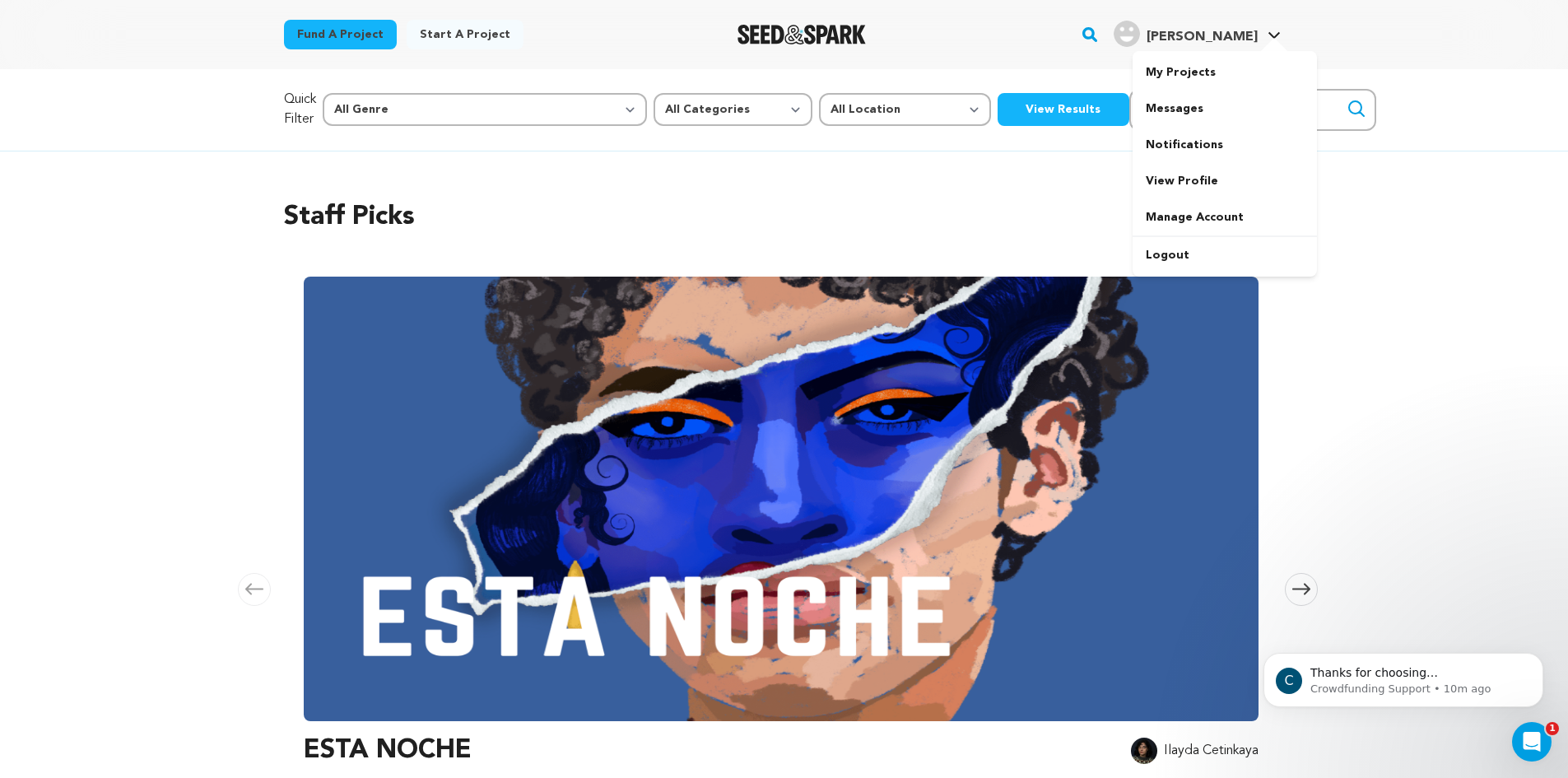
click at [1215, 28] on h4 "[PERSON_NAME]" at bounding box center [1202, 37] width 111 height 19
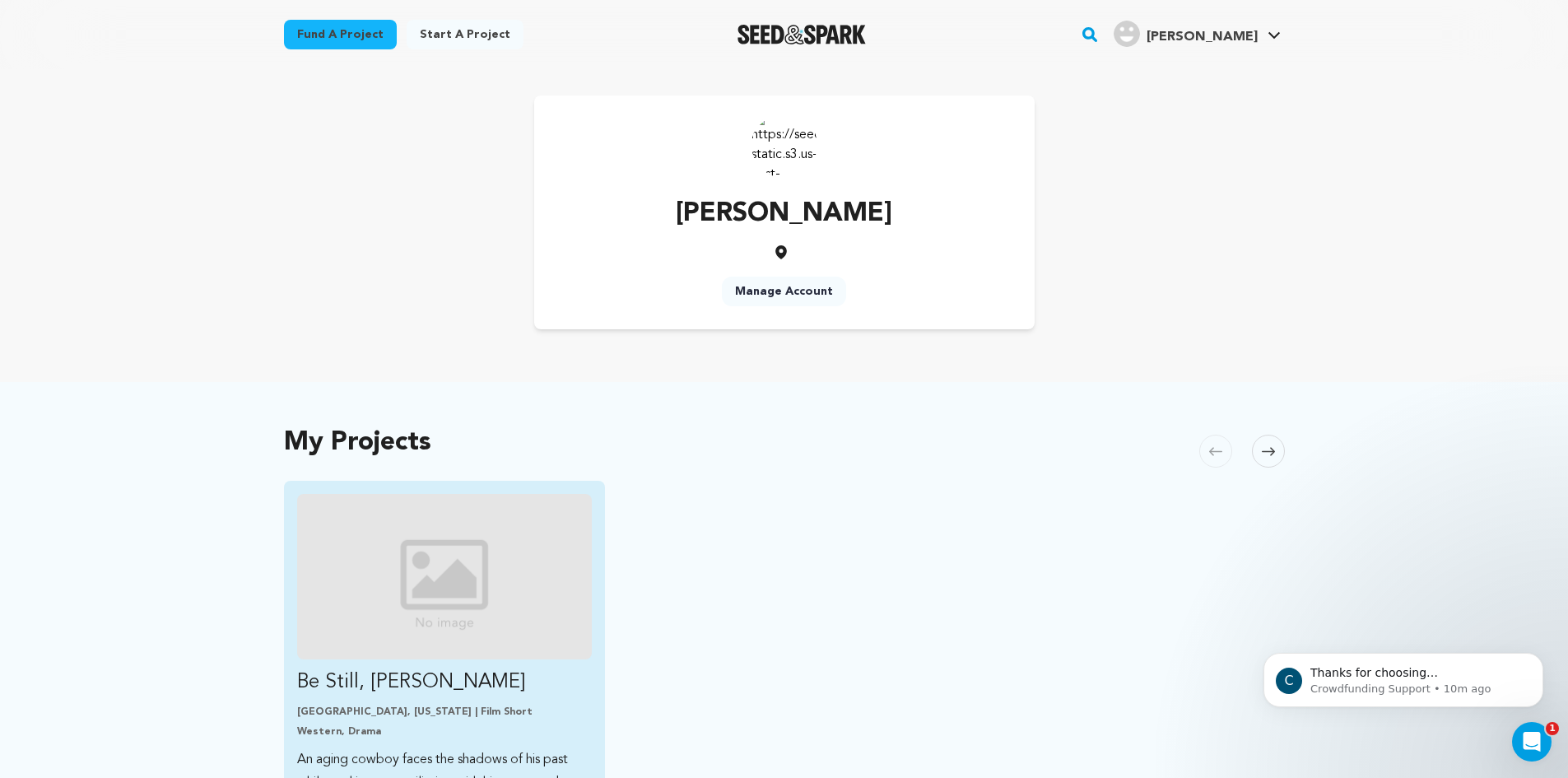
click at [339, 701] on link "Be Still, [PERSON_NAME] [GEOGRAPHIC_DATA], [US_STATE] | Film Short Western, Dra…" at bounding box center [445, 655] width 296 height 323
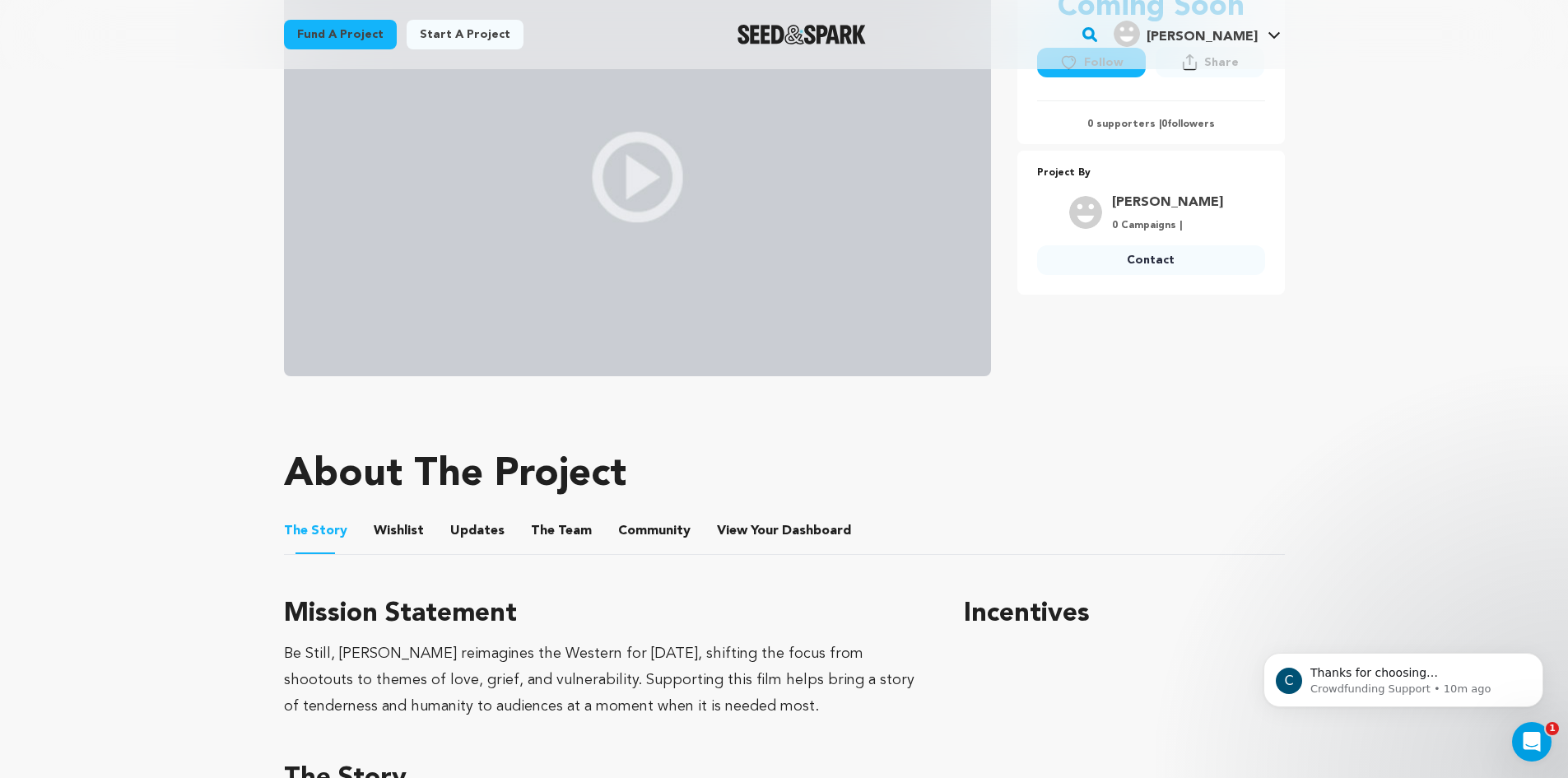
scroll to position [338, 0]
click at [390, 539] on button "Wishlist" at bounding box center [398, 535] width 40 height 40
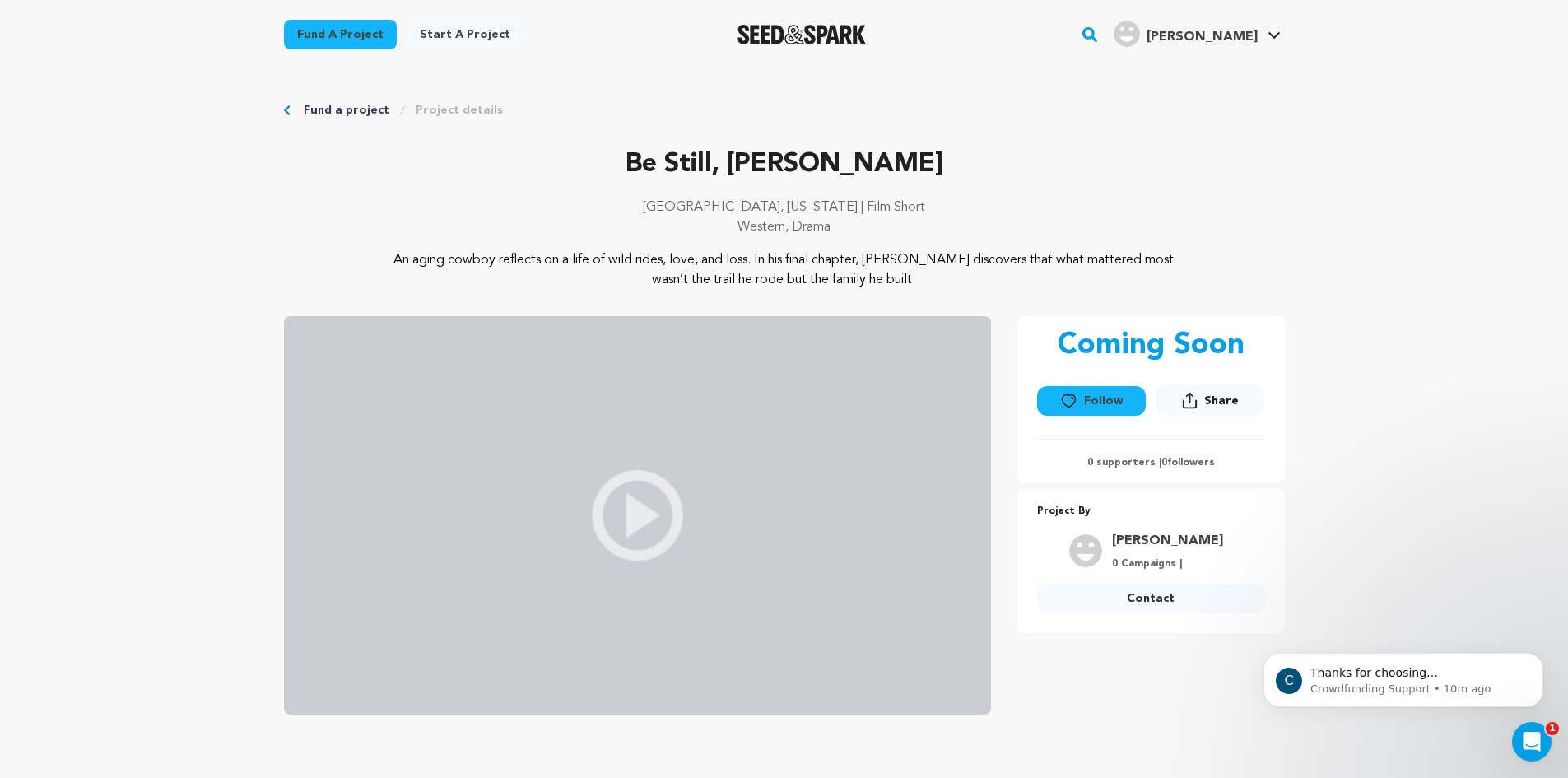
click at [355, 112] on link "Fund a project" at bounding box center [346, 110] width 86 height 17
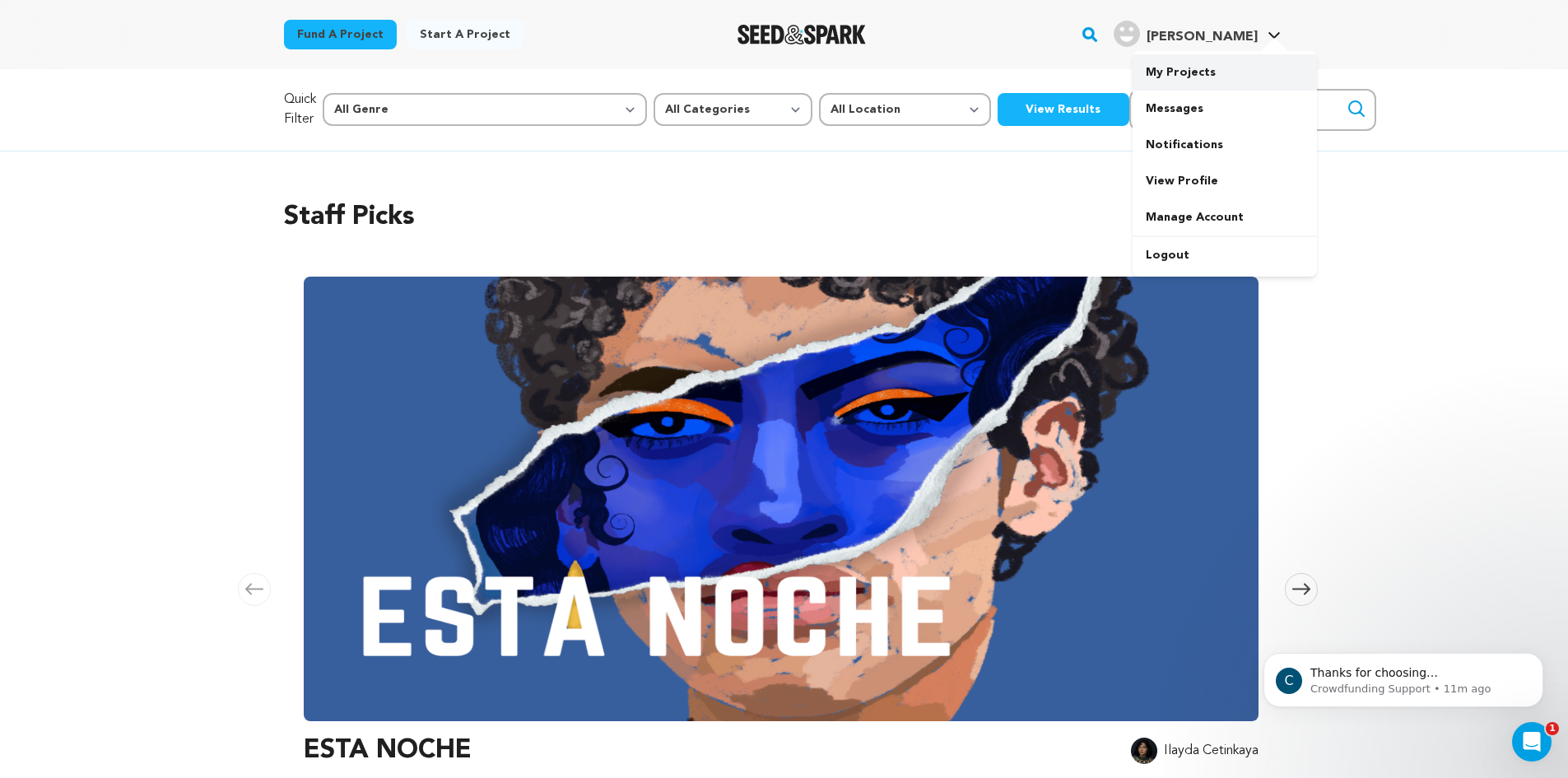
click at [1192, 81] on link "My Projects" at bounding box center [1224, 72] width 184 height 36
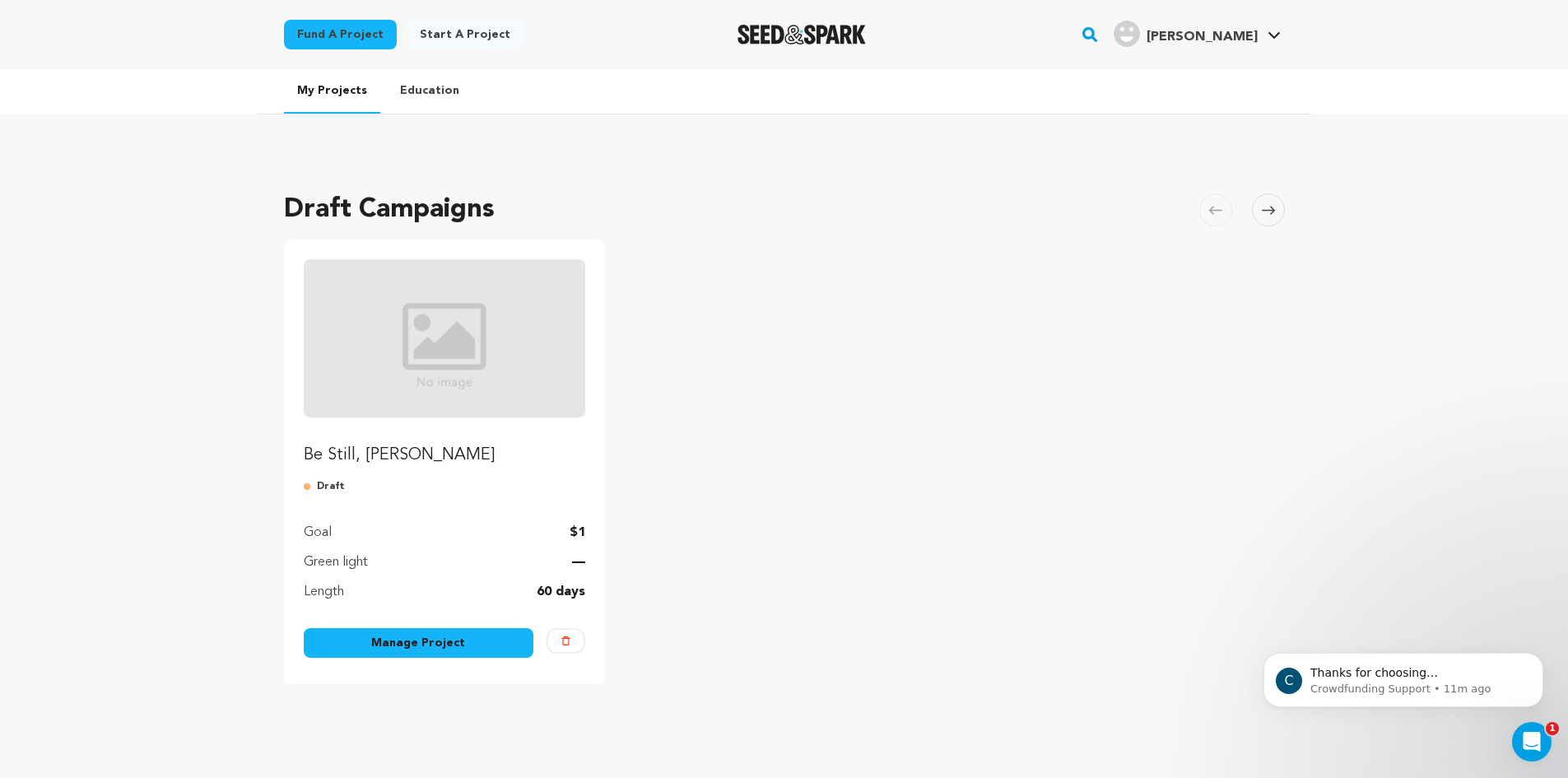
click at [414, 644] on link "Manage Project" at bounding box center [419, 643] width 231 height 29
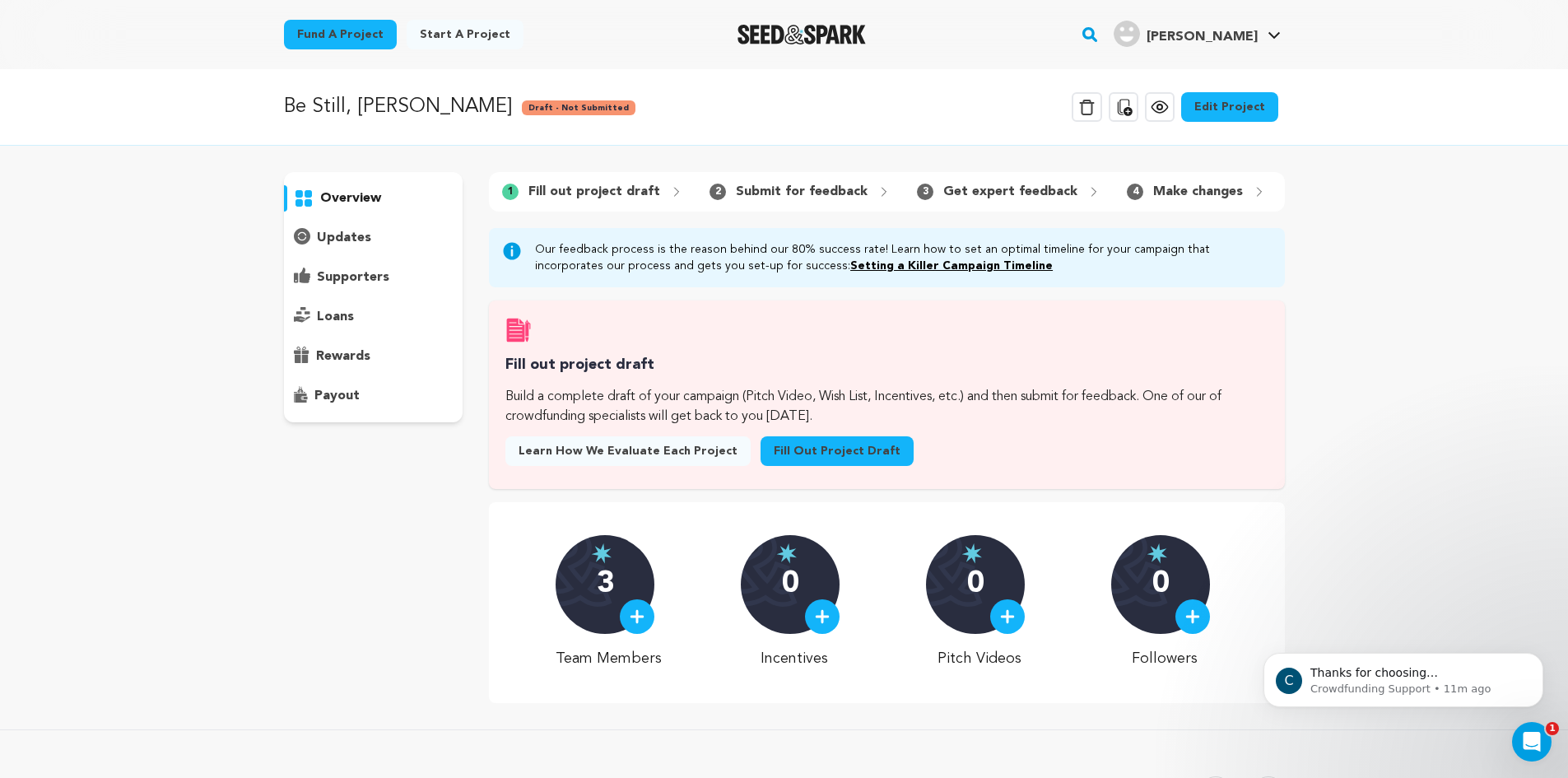
click at [1233, 106] on link "Edit Project" at bounding box center [1229, 107] width 97 height 29
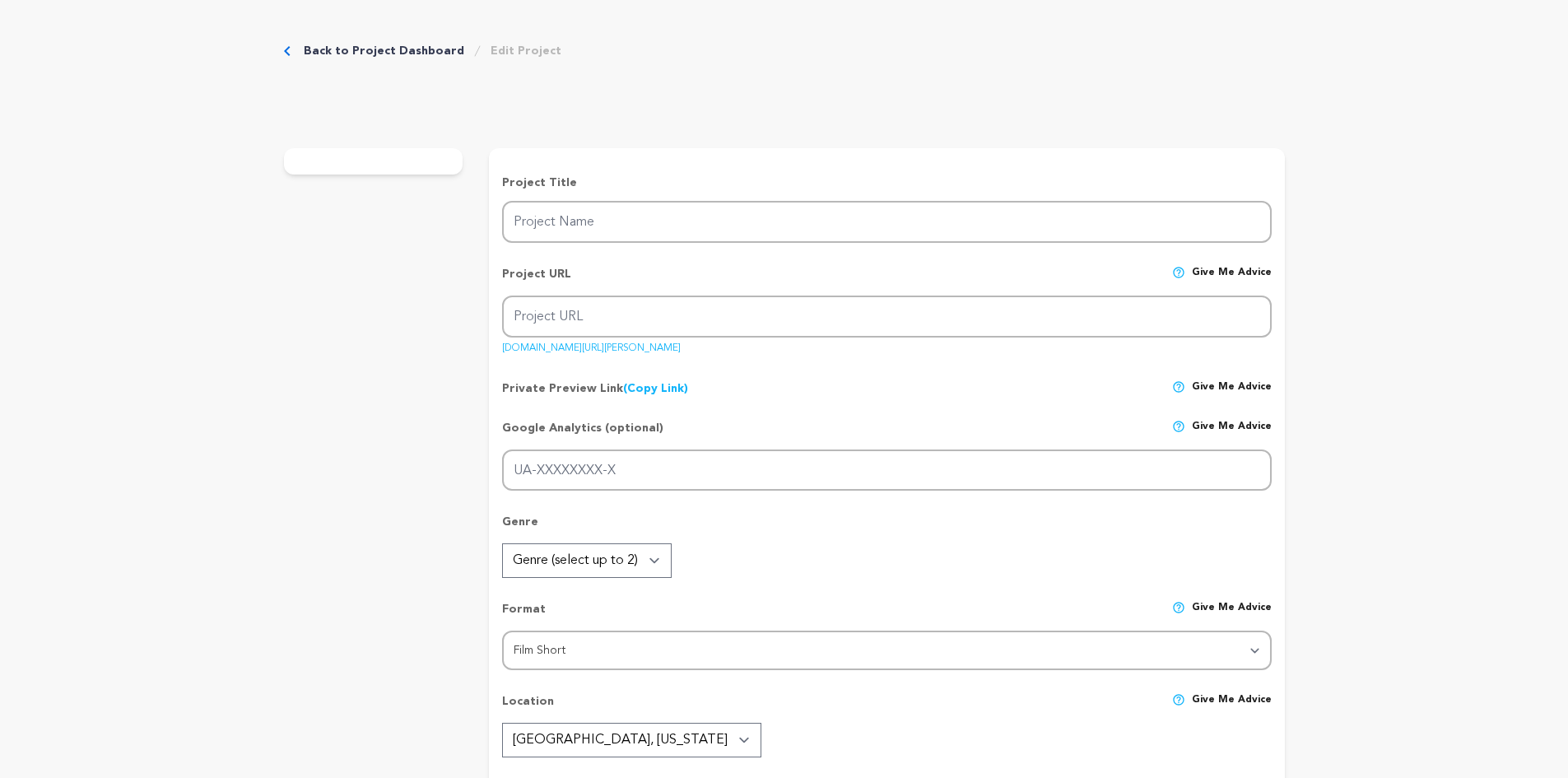
type input "Be Still, [PERSON_NAME]"
type input "be-still-[PERSON_NAME]"
type input "An aging cowboy faces the shadows of his past while seeking reconciliation with…"
type textarea "An aging cowboy reflects on a life of wild rides, love, and loss. In his final …"
type textarea "Be Still, [PERSON_NAME] reimagines the Western for [DATE], shifting the focus f…"
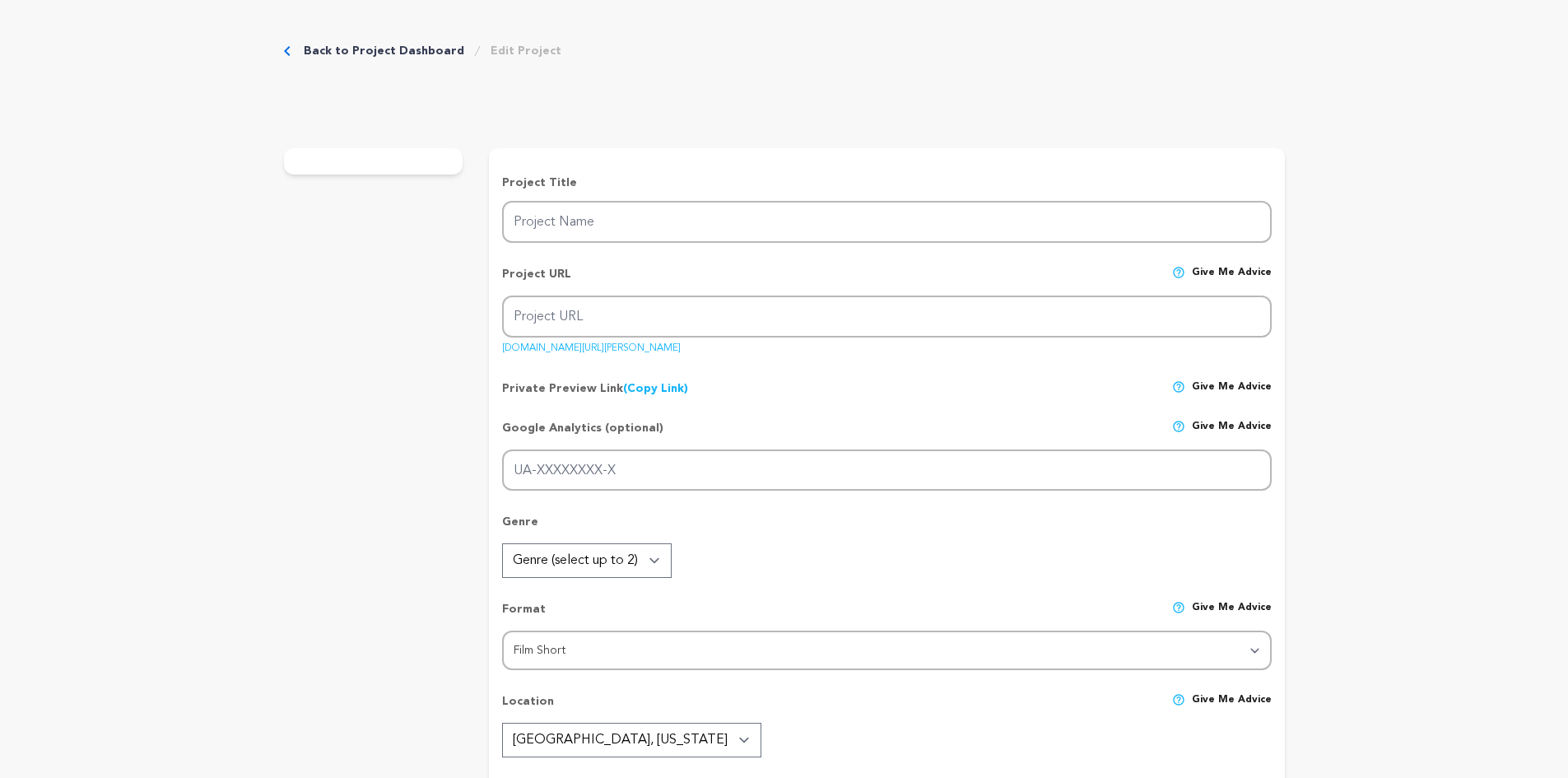
type textarea "[GEOGRAPHIC_DATA][US_STATE], Tucson Film Community, [GEOGRAPHIC_DATA]."
radio input "true"
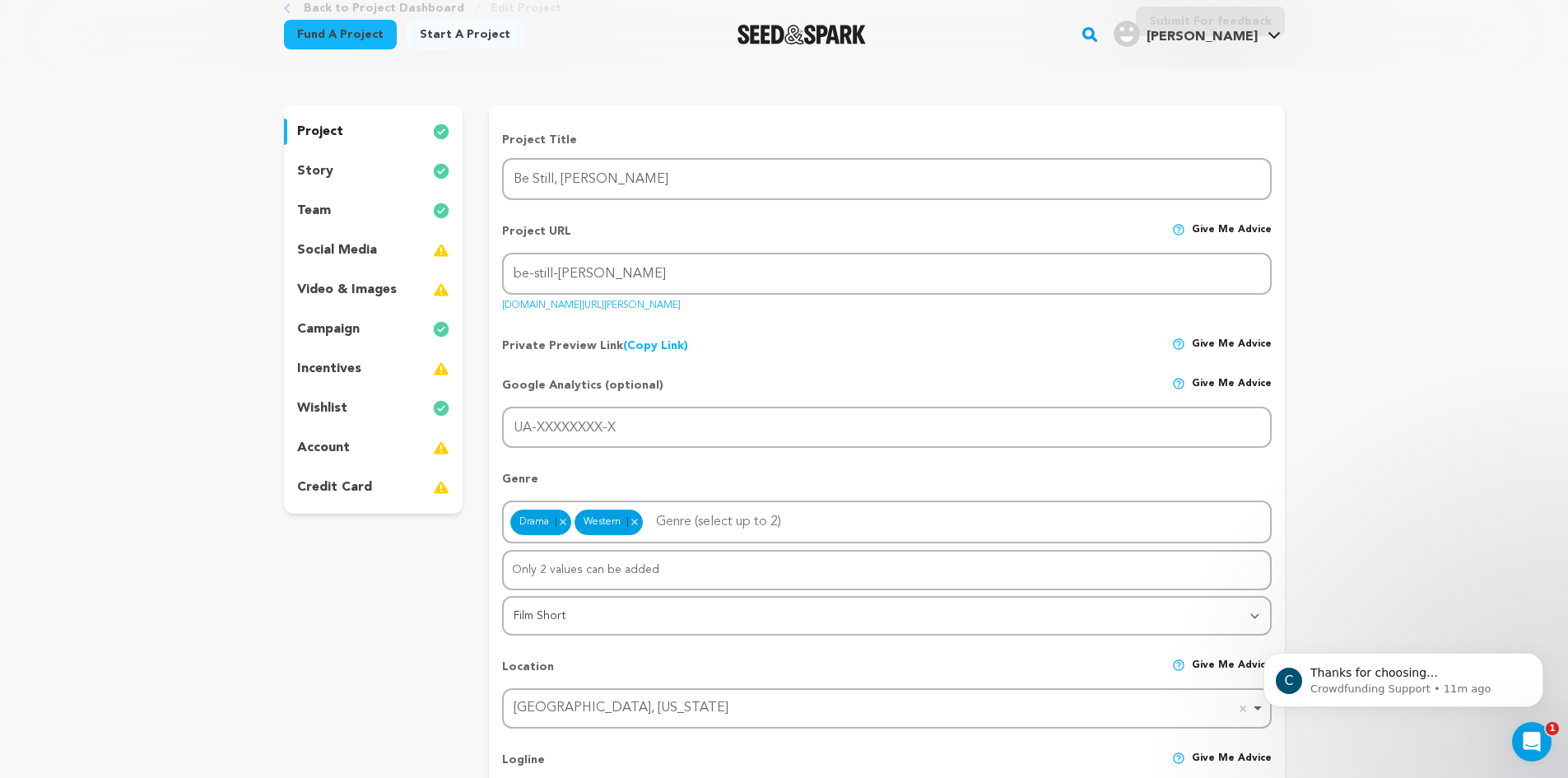
click at [352, 408] on div "wishlist" at bounding box center [374, 408] width 179 height 26
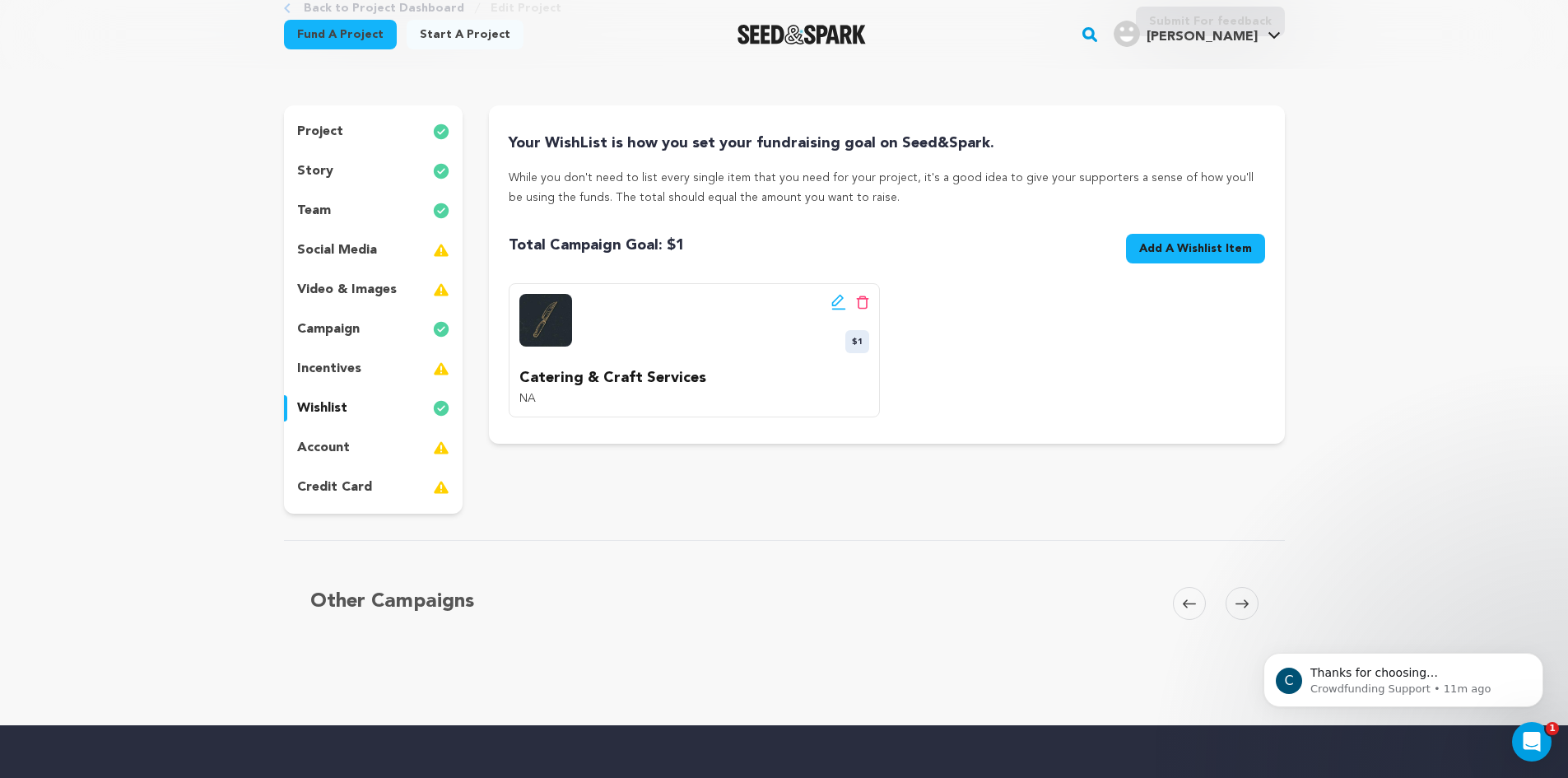
click at [1218, 238] on button "Add A Wishlist Item New Wishlist Item" at bounding box center [1195, 248] width 139 height 29
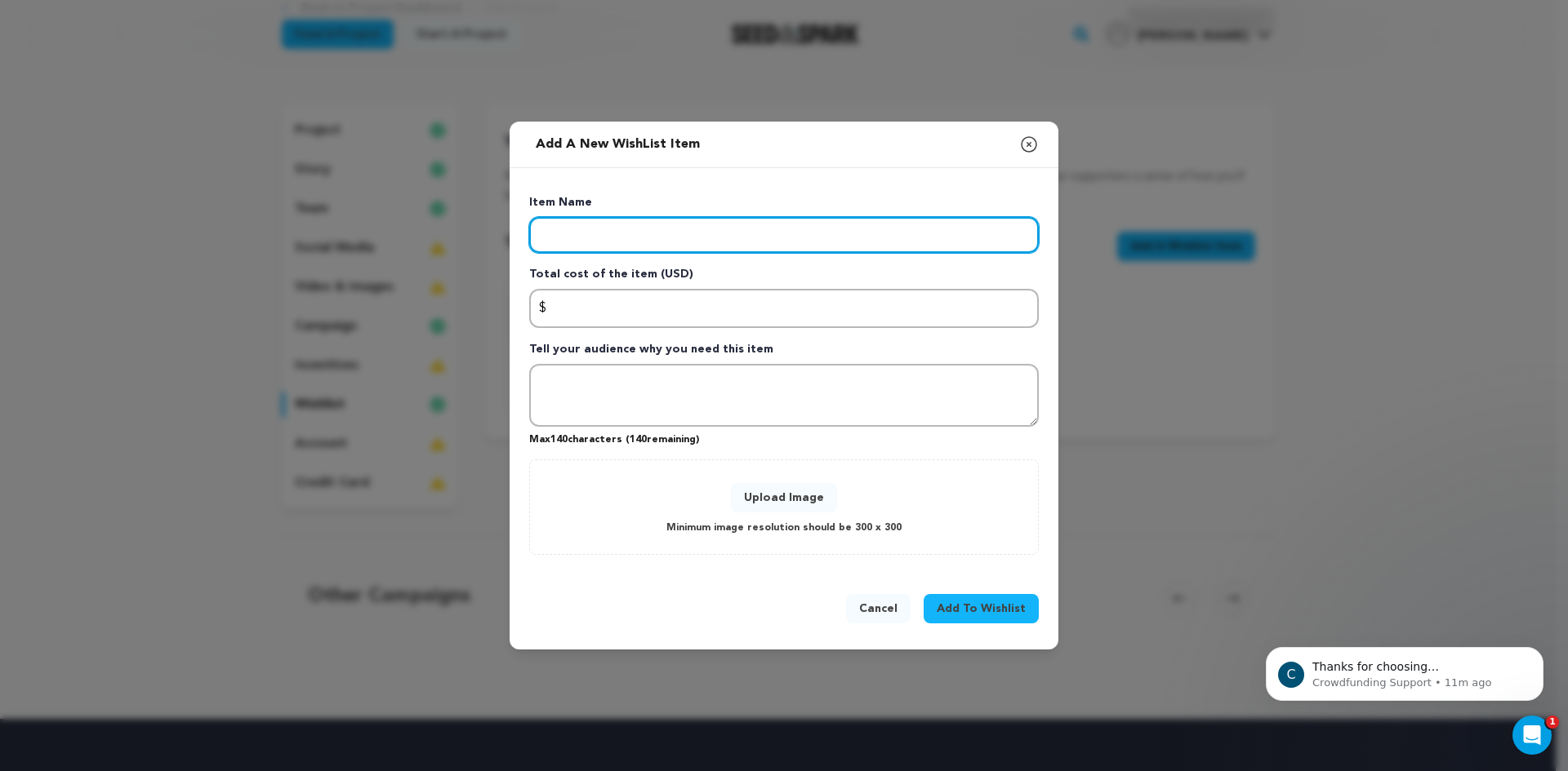
click at [922, 240] on input "Enter item name" at bounding box center [784, 234] width 510 height 36
type input "Equipment Rentals"
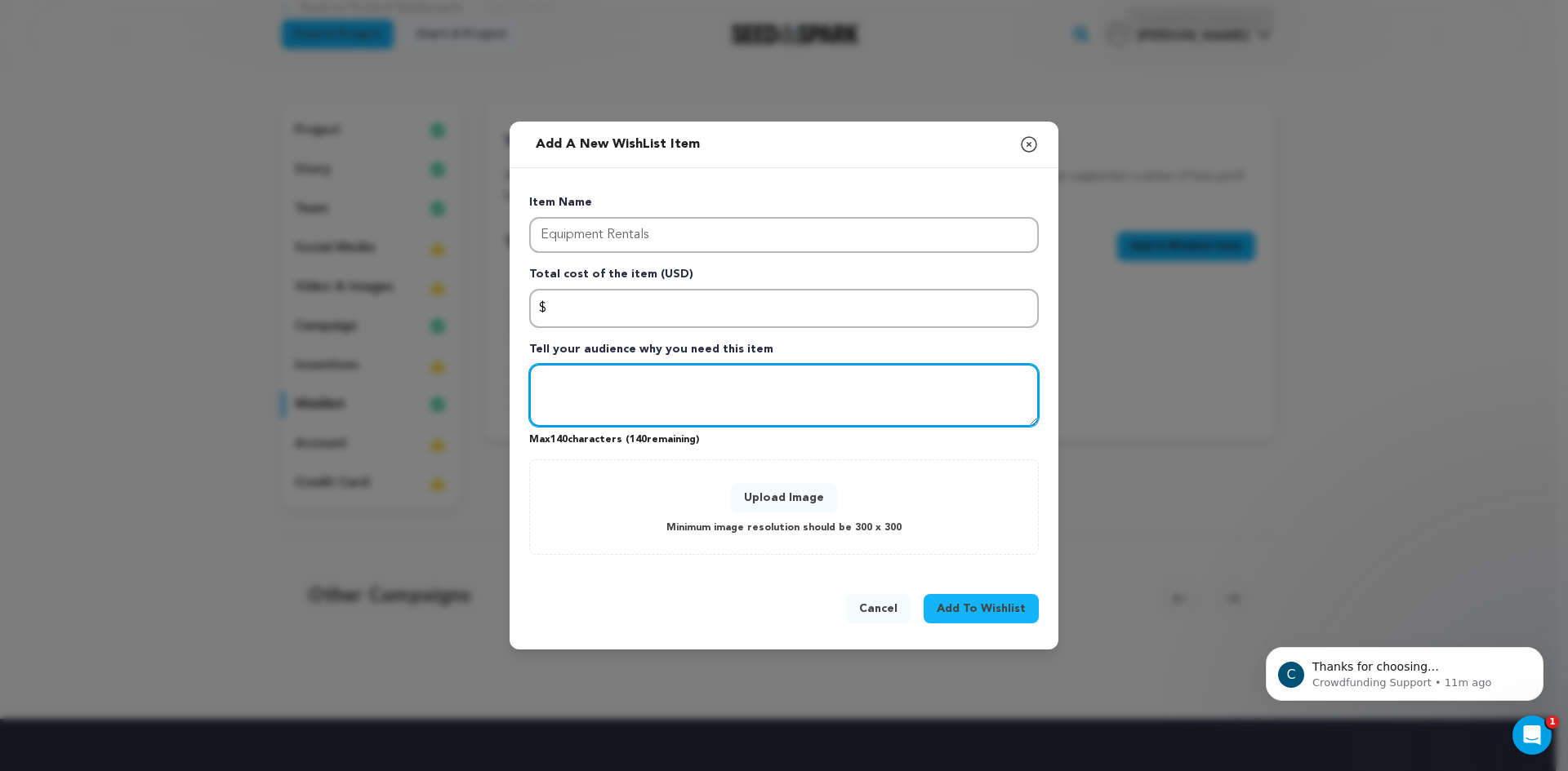
click at [742, 404] on textarea "Tell your audience why you need this item" at bounding box center [784, 396] width 510 height 64
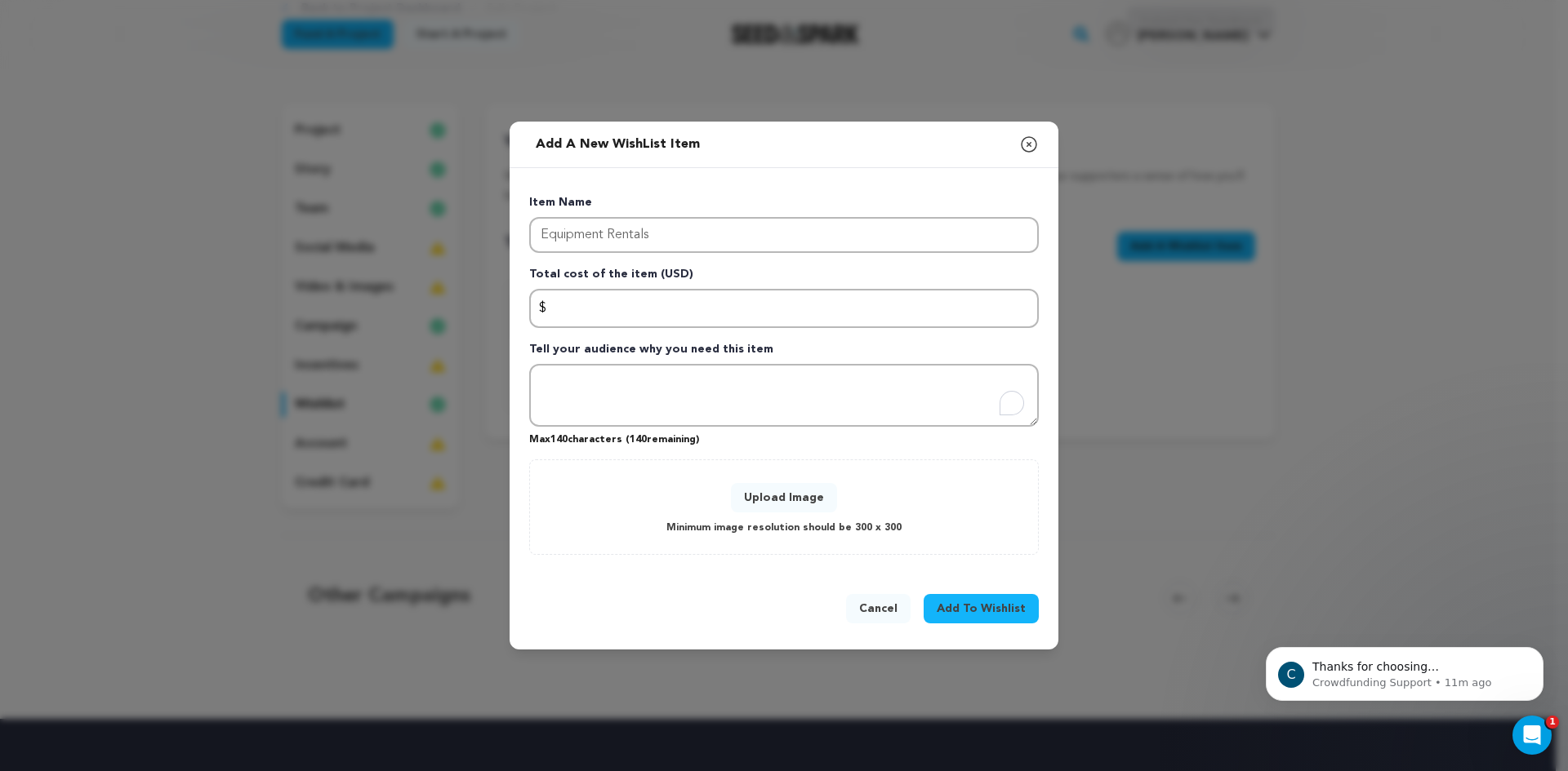
click at [766, 501] on button "Upload Image" at bounding box center [784, 498] width 106 height 29
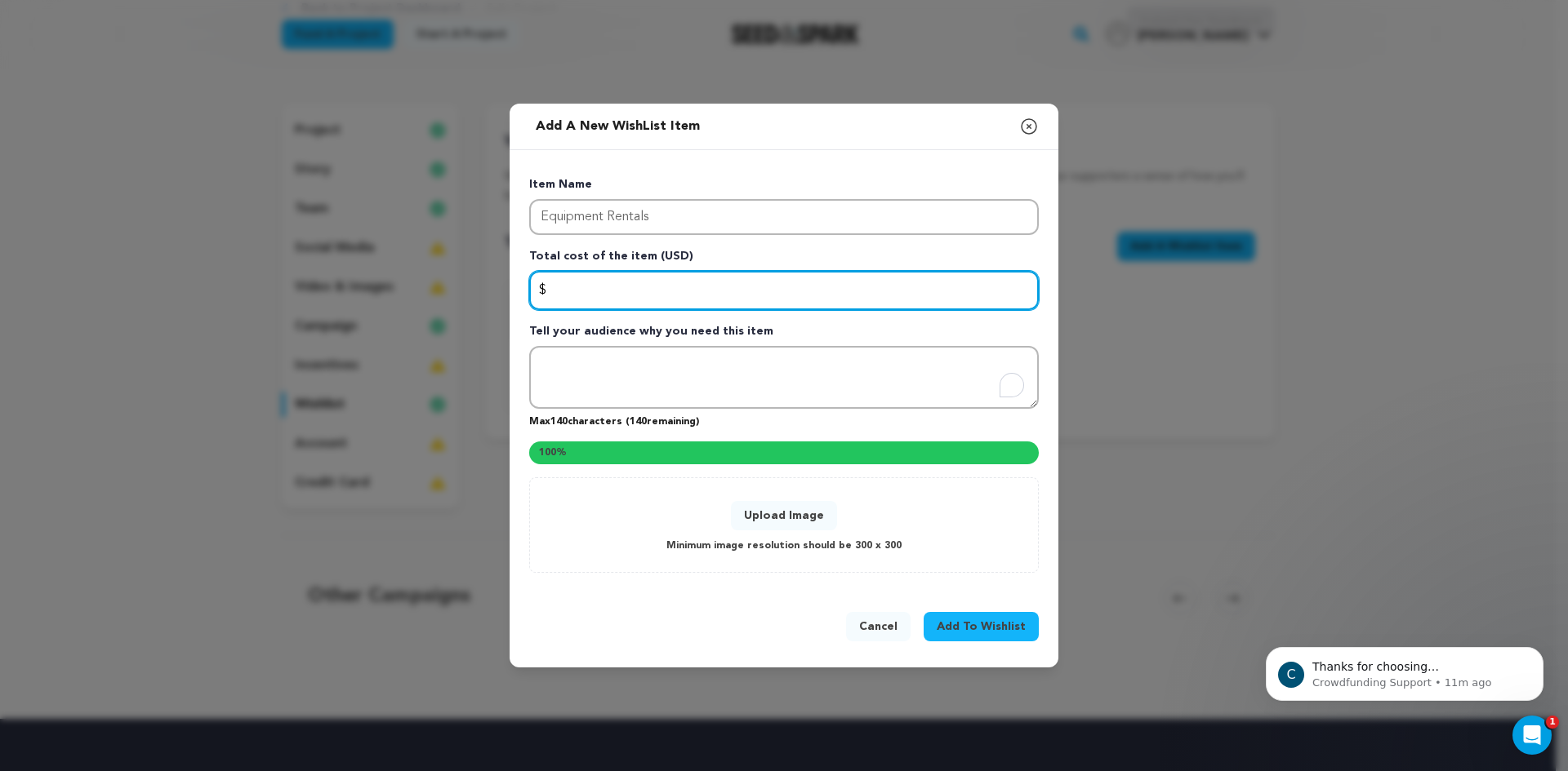
click at [967, 296] on input "Enter total cost of the item" at bounding box center [784, 290] width 510 height 40
type input "1"
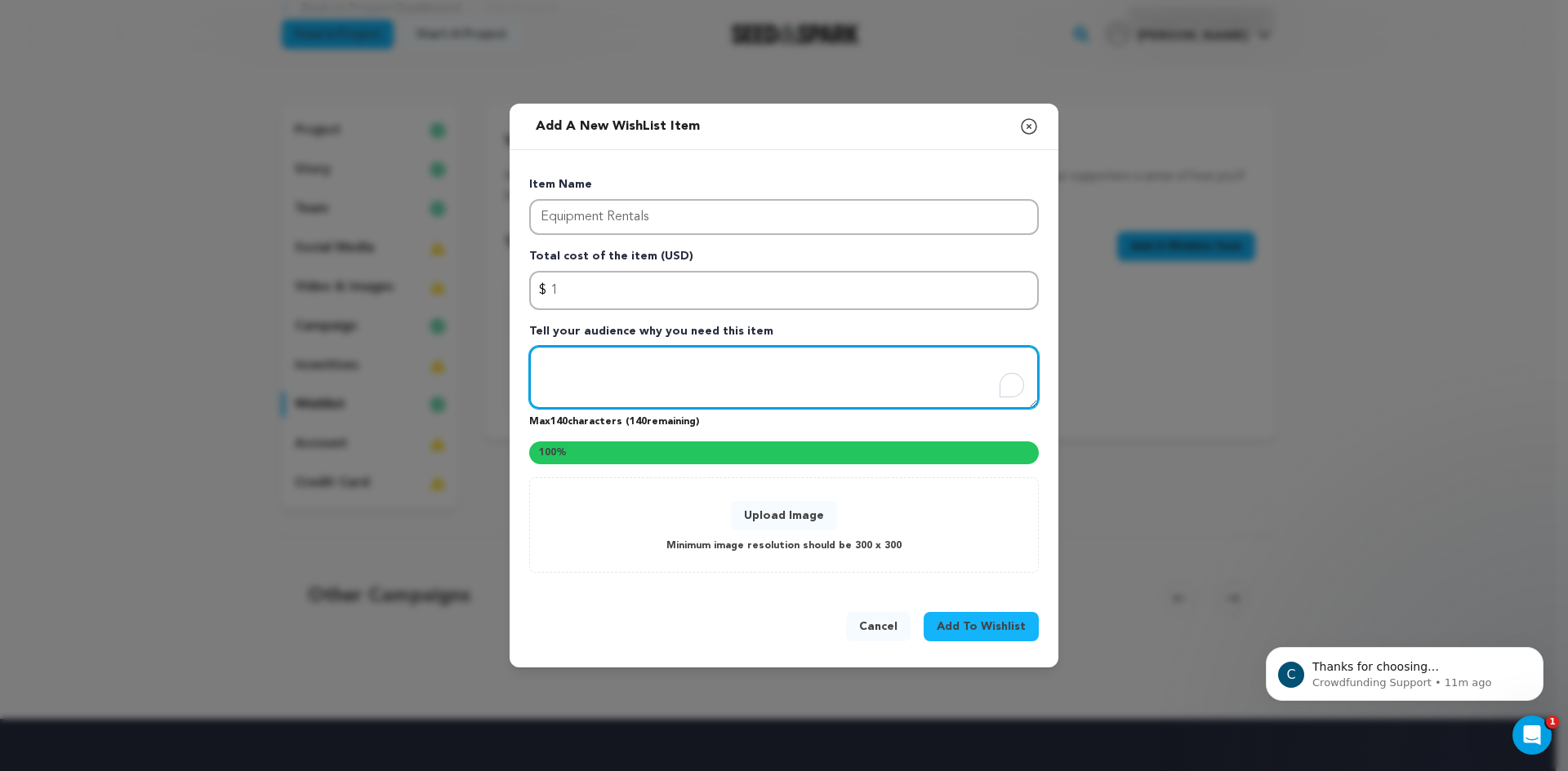
click at [967, 373] on textarea "To enrich screen reader interactions, please activate Accessibility in Grammarl…" at bounding box center [784, 378] width 510 height 64
type textarea "NA"
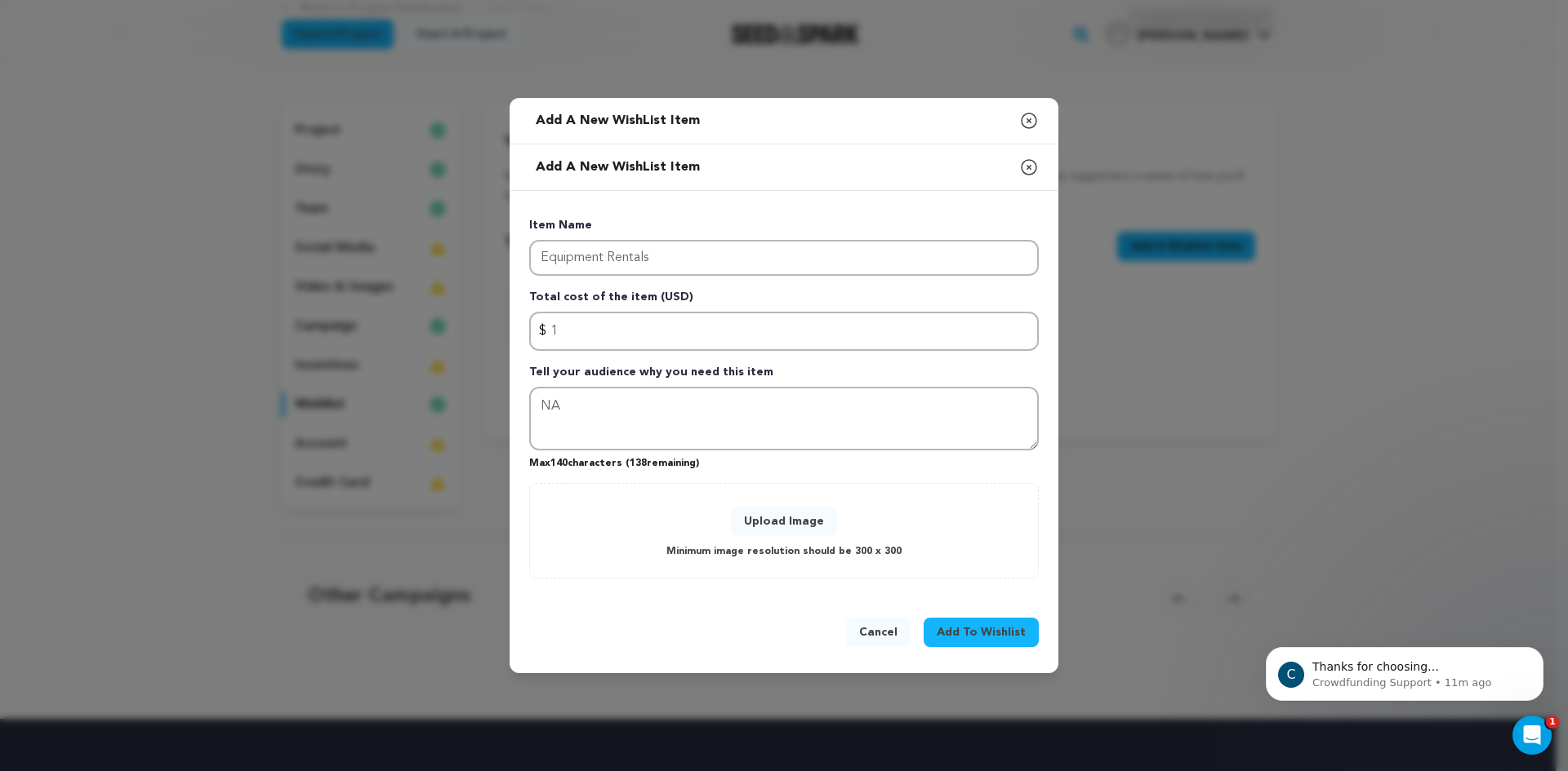
click at [974, 625] on span "Add To Wishlist" at bounding box center [981, 632] width 89 height 16
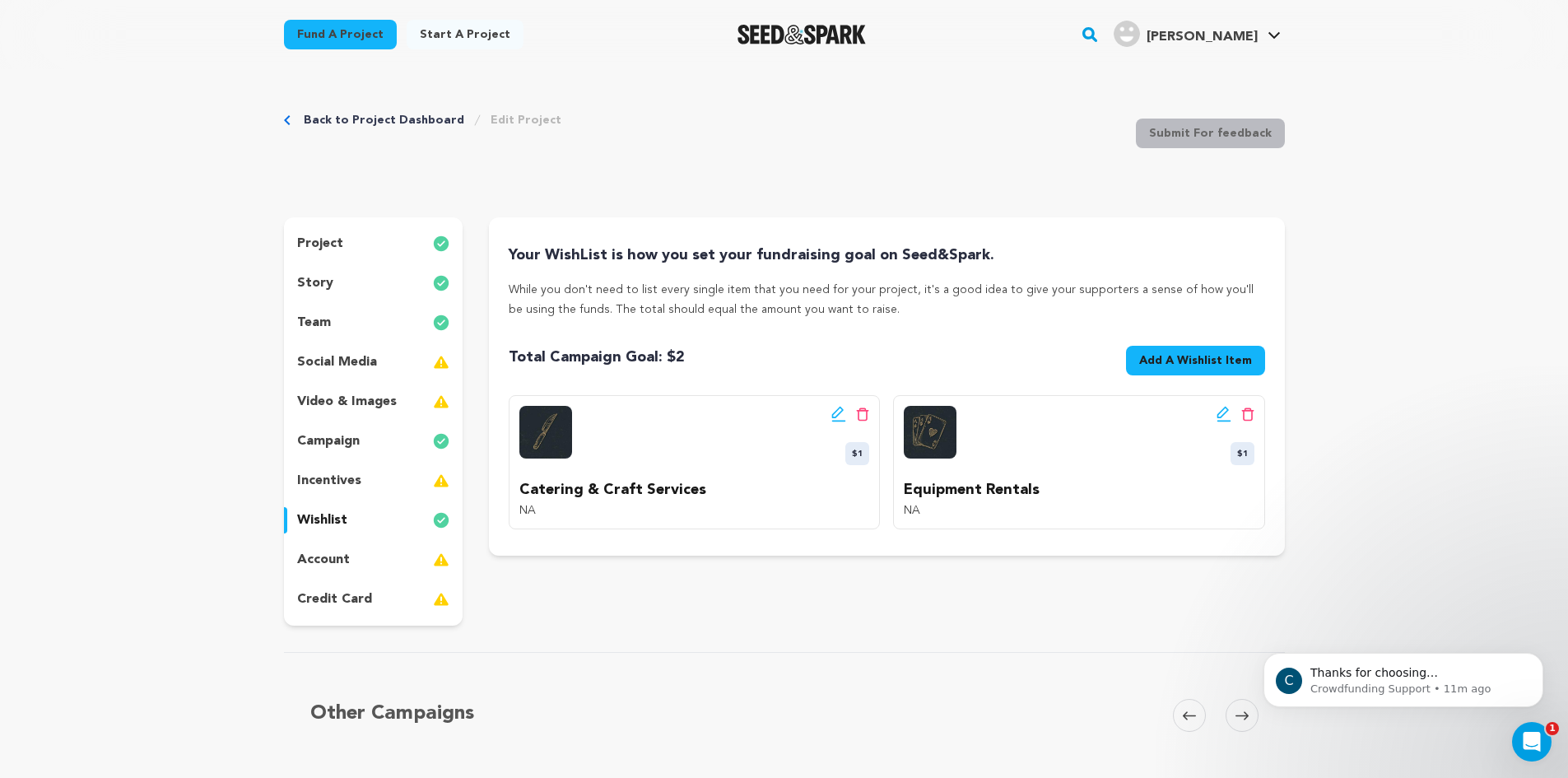
click at [1207, 360] on span "Add A Wishlist Item" at bounding box center [1195, 360] width 113 height 17
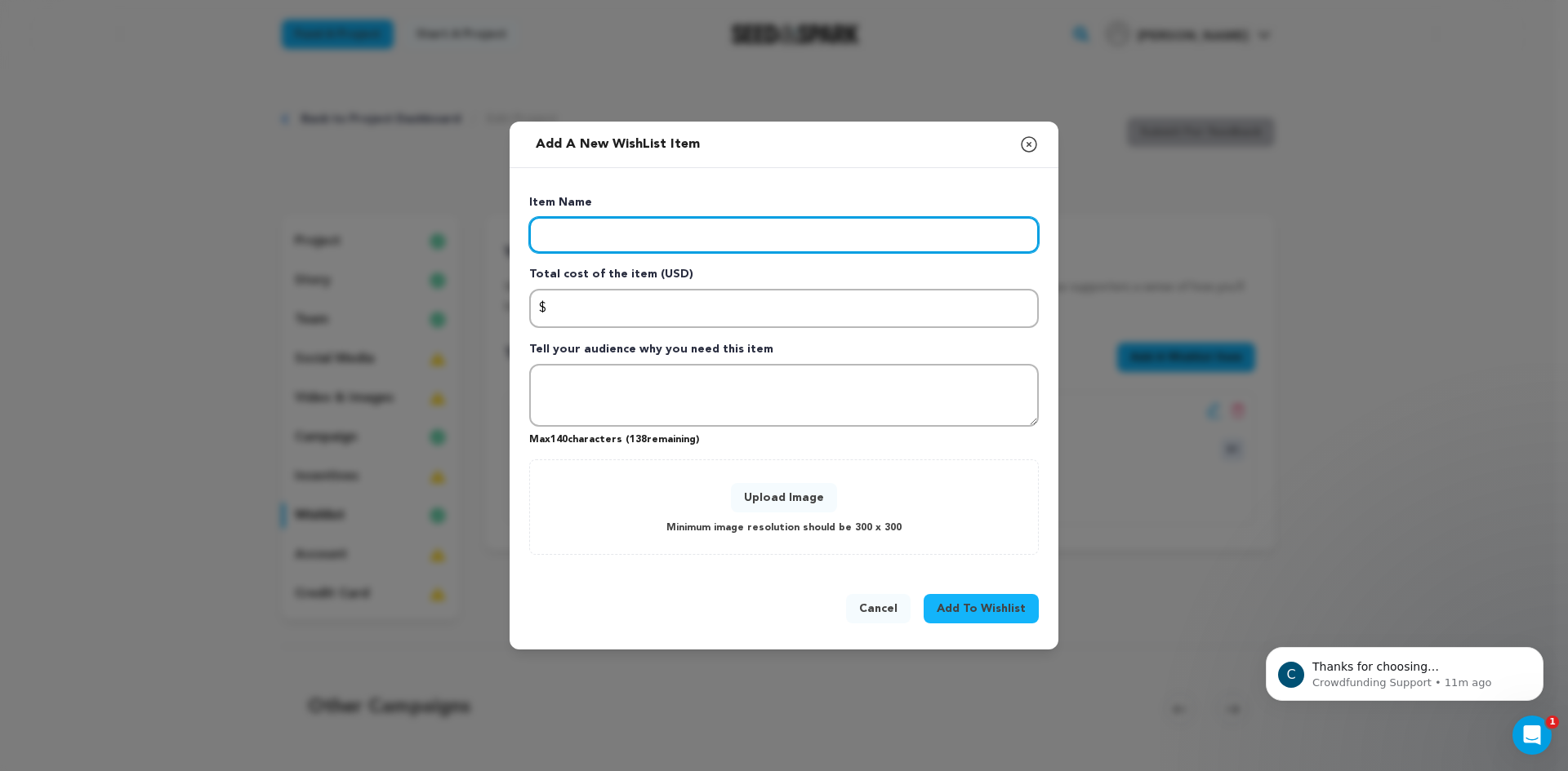
click at [997, 235] on input "Enter item name" at bounding box center [784, 234] width 510 height 36
type input "Festival Fees"
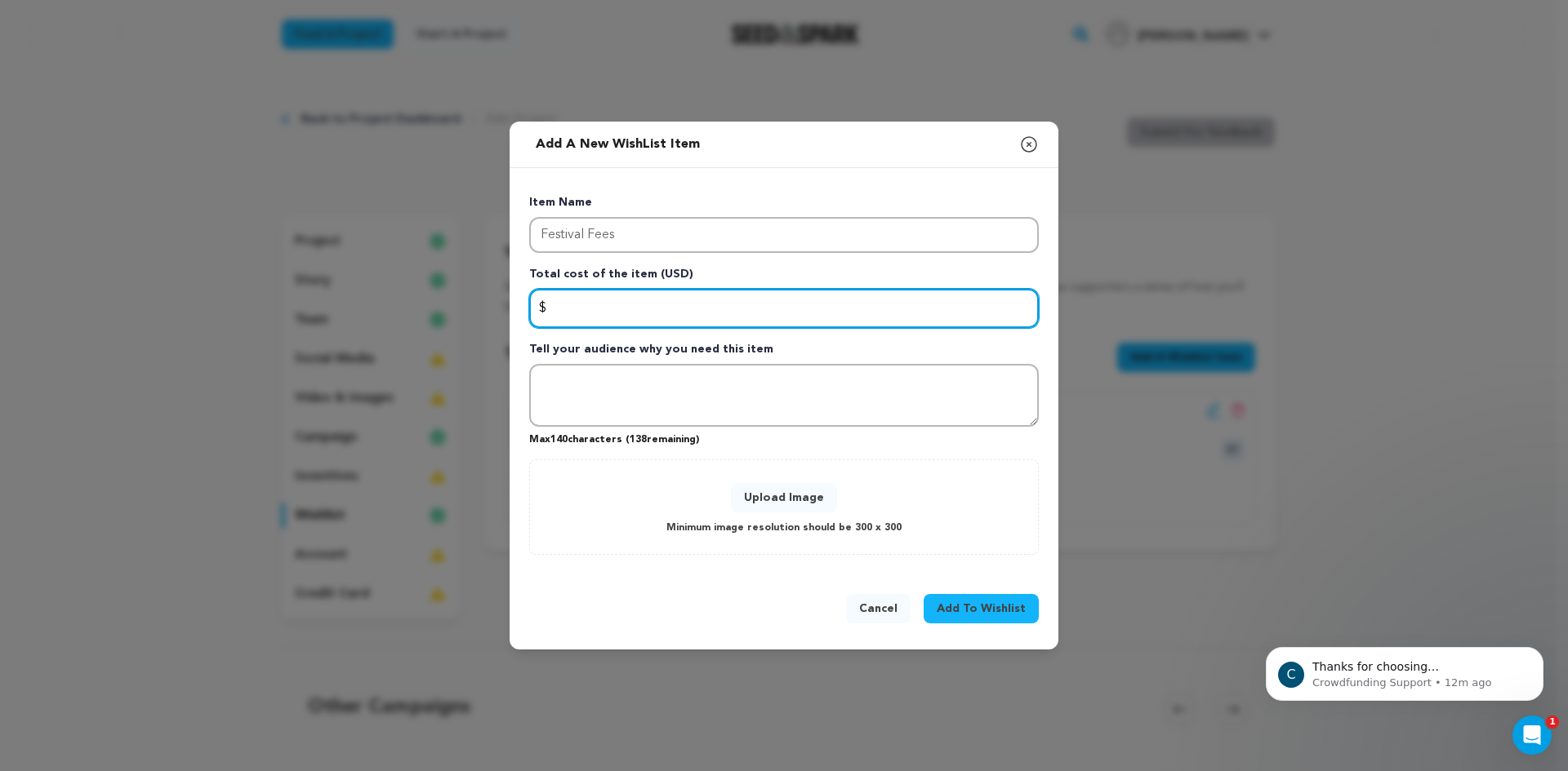
click at [806, 316] on input "Enter total cost of the item" at bounding box center [784, 308] width 510 height 40
type input "1"
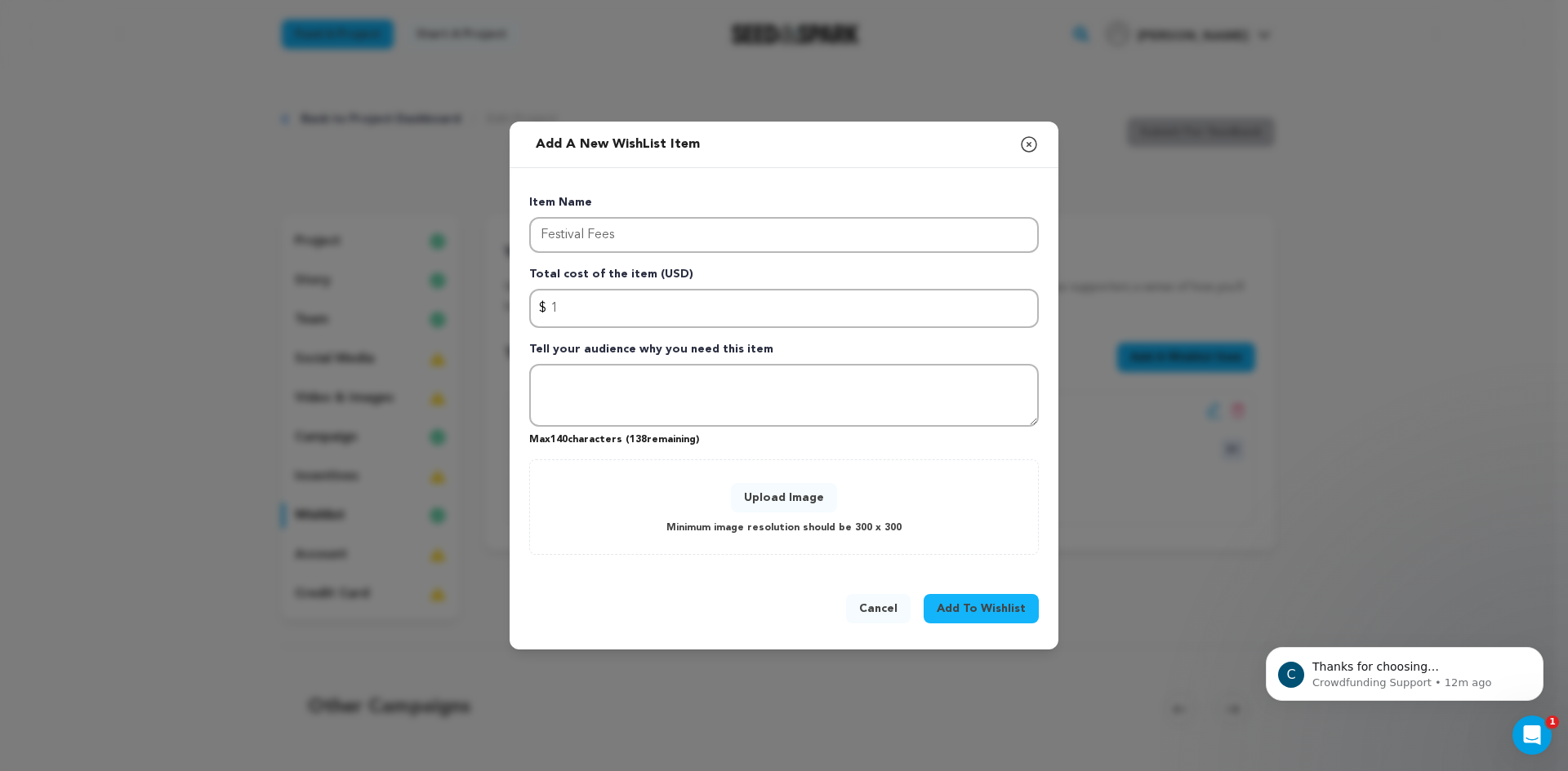
click at [782, 510] on button "Upload Image" at bounding box center [784, 498] width 106 height 29
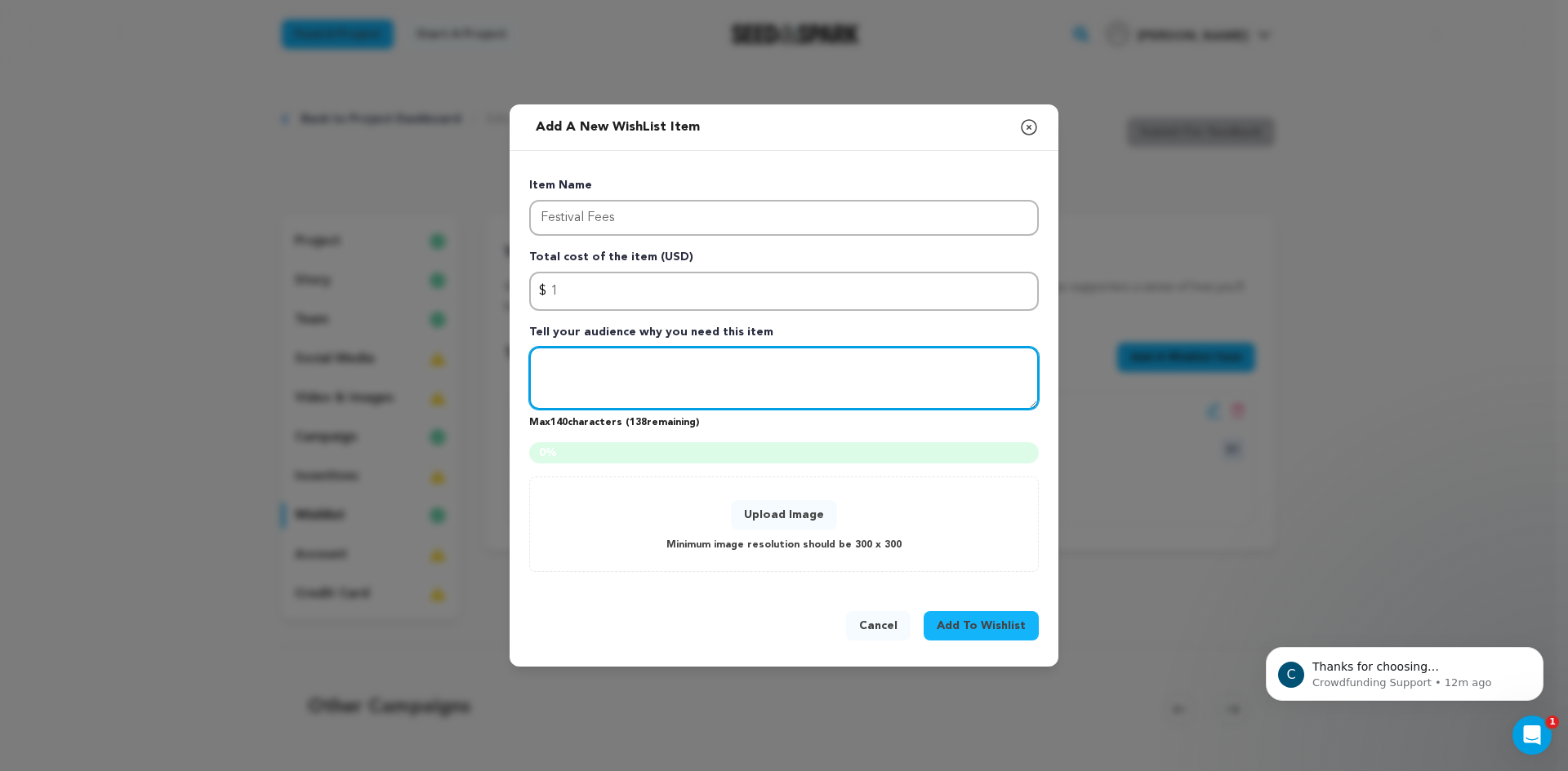
click at [887, 362] on textarea "Tell your audience why you need this item" at bounding box center [784, 378] width 510 height 64
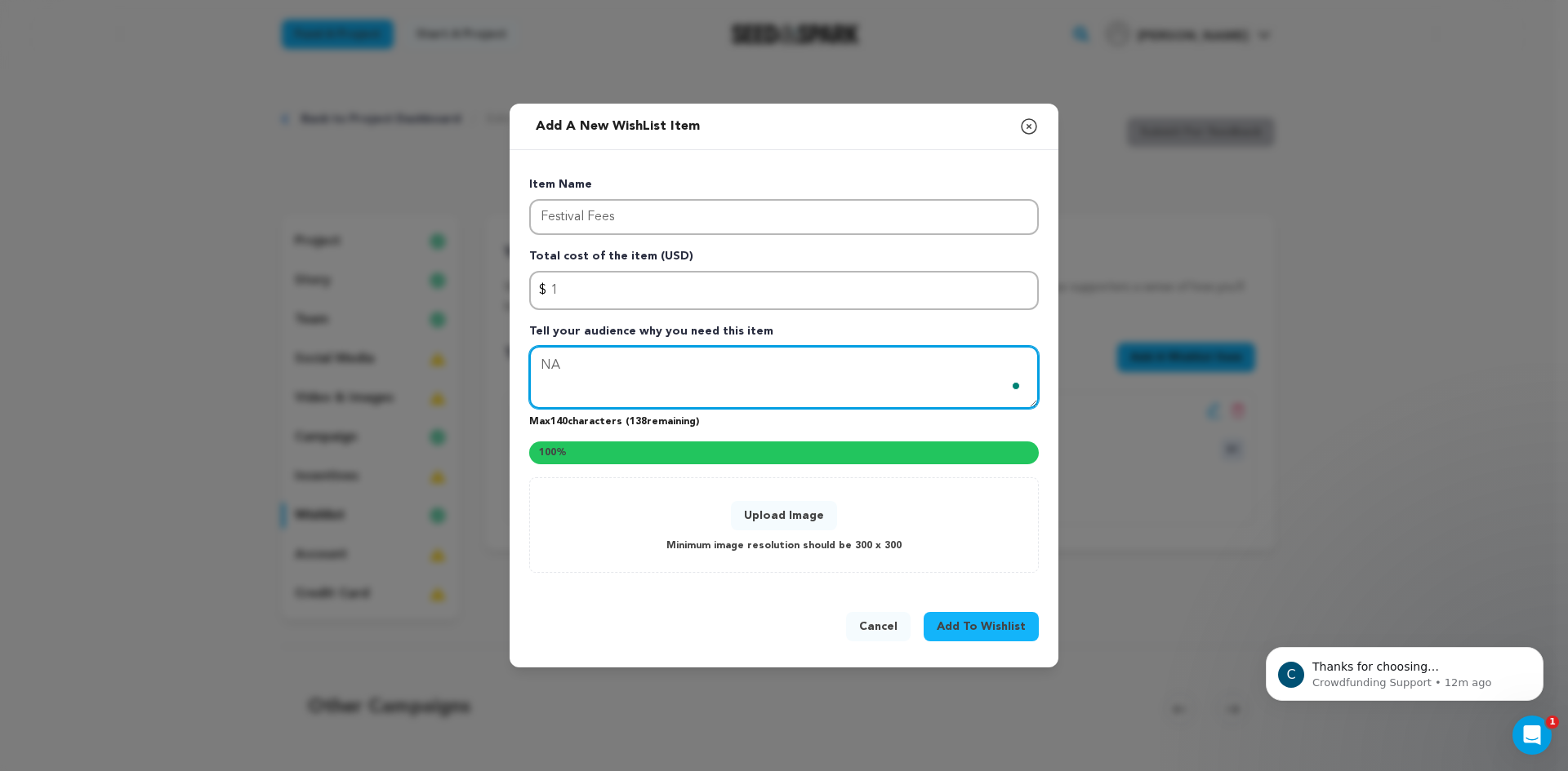
type textarea "NA"
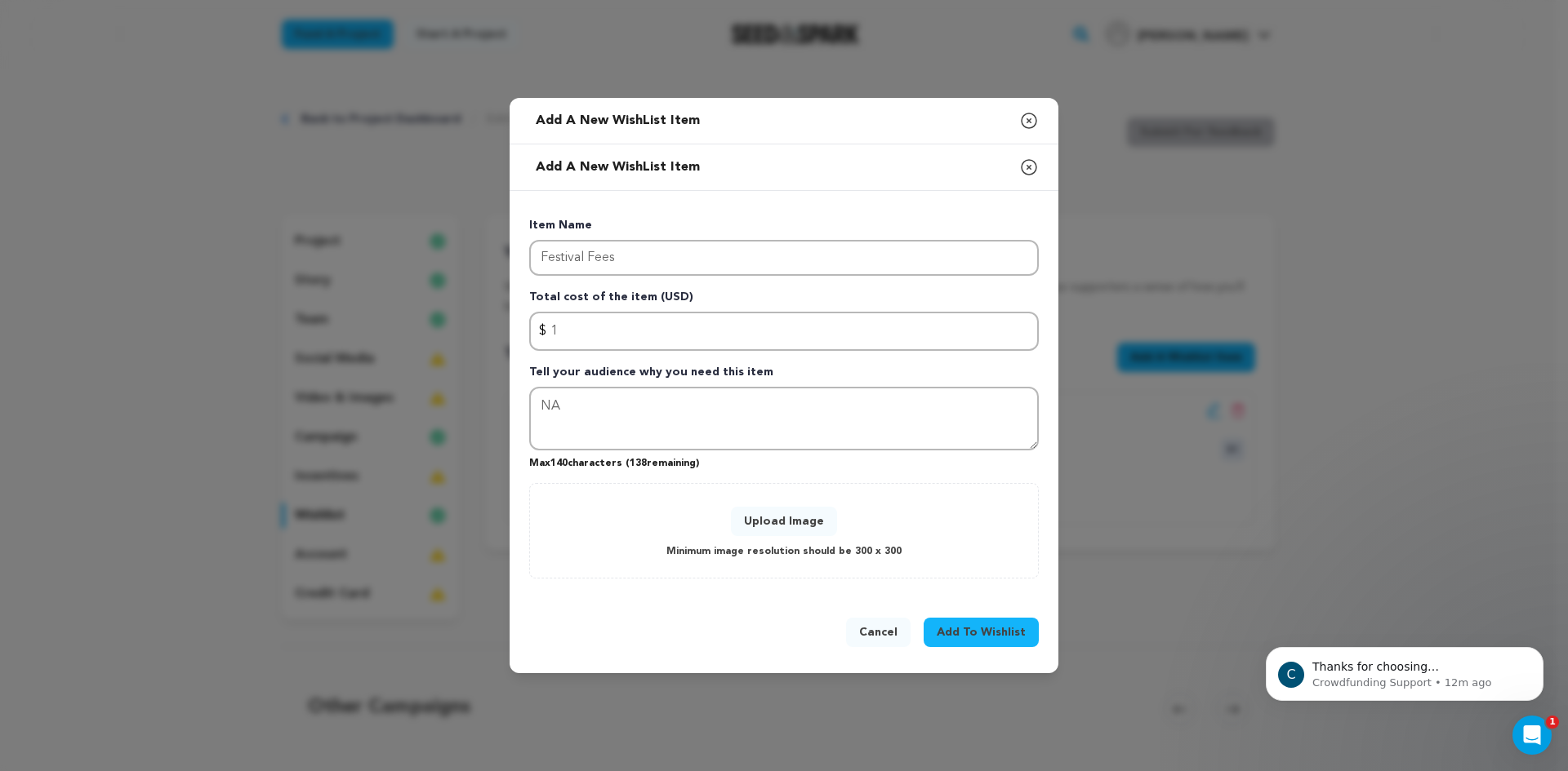
click at [816, 520] on button "Upload Image" at bounding box center [784, 521] width 106 height 29
click at [970, 642] on button "Add To Wishlist" at bounding box center [980, 632] width 115 height 29
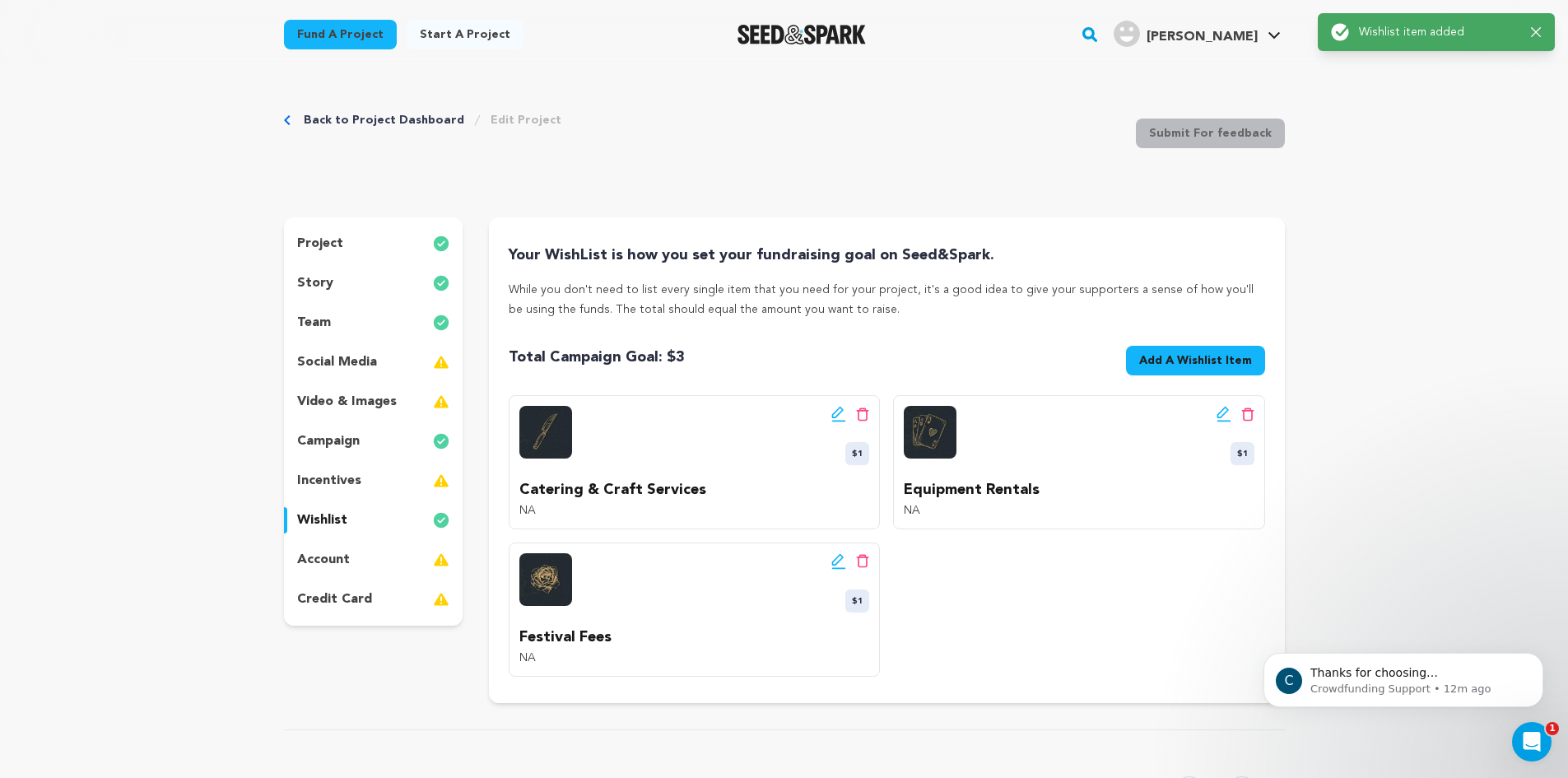
click at [1199, 356] on span "Add A Wishlist Item" at bounding box center [1195, 360] width 113 height 17
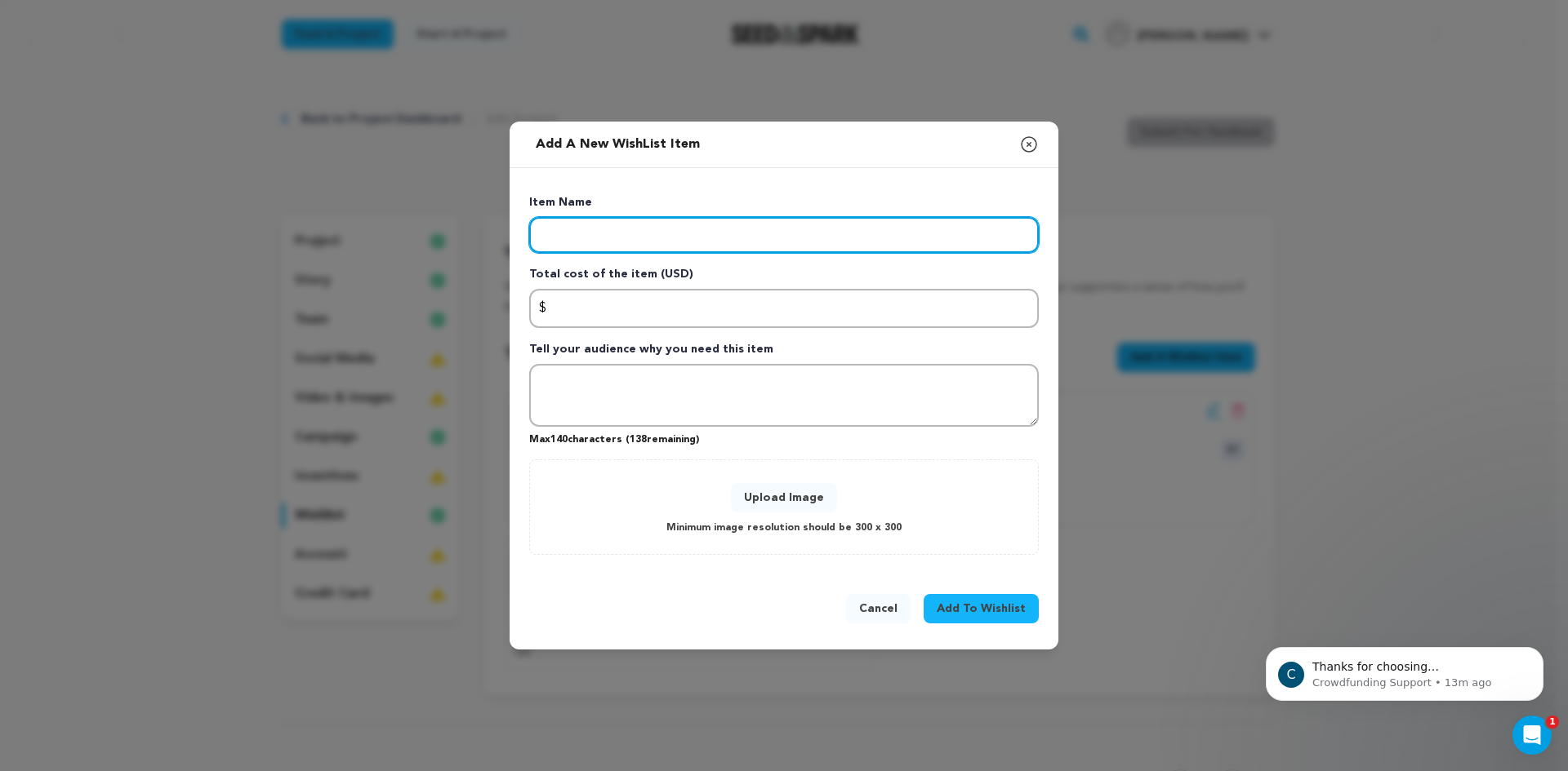
click at [849, 232] on input "Enter item name" at bounding box center [784, 234] width 510 height 36
type input "Crew & Cast Cost"
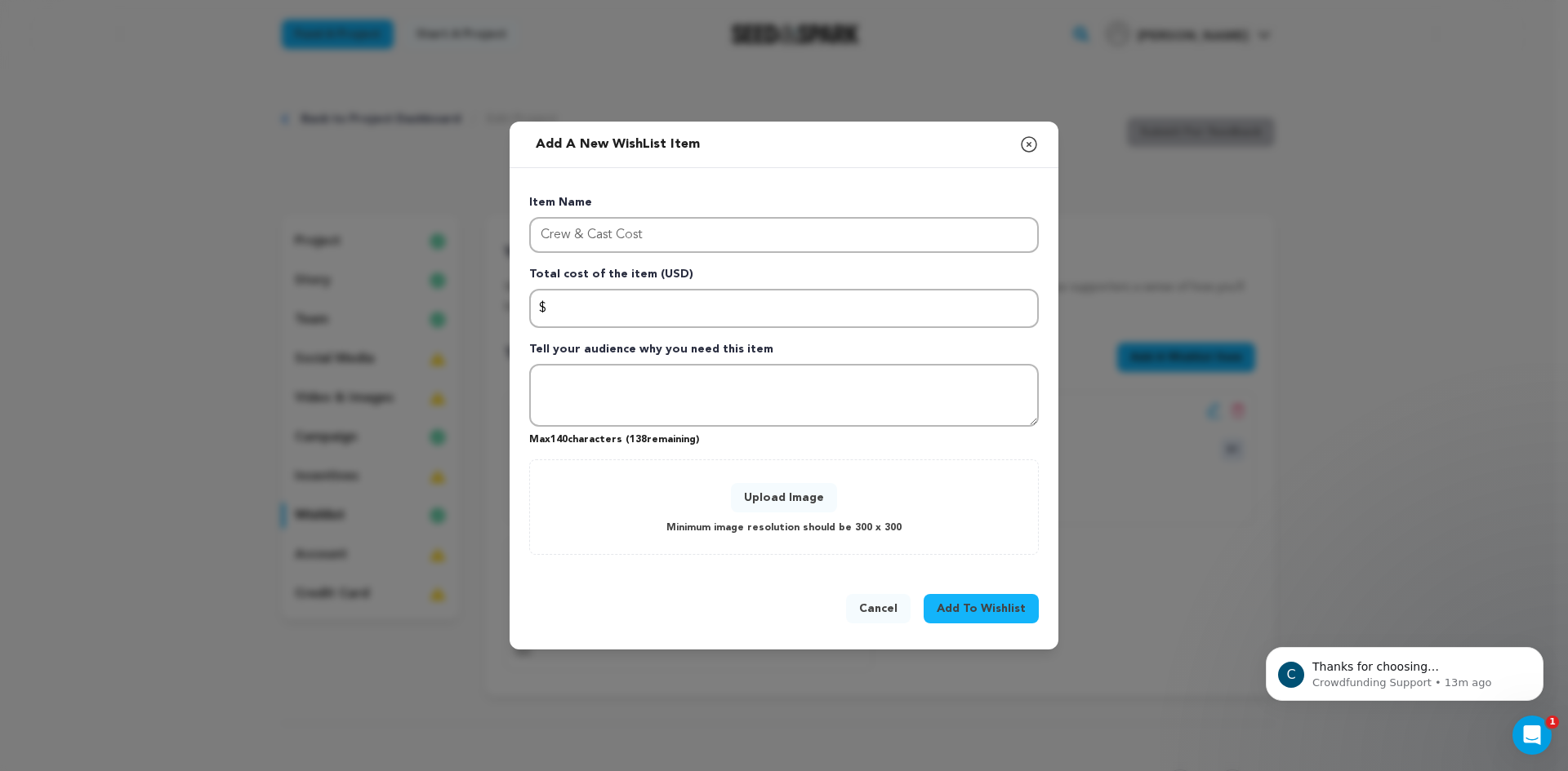
click at [844, 286] on p "Total cost of the item (USD)" at bounding box center [784, 278] width 510 height 23
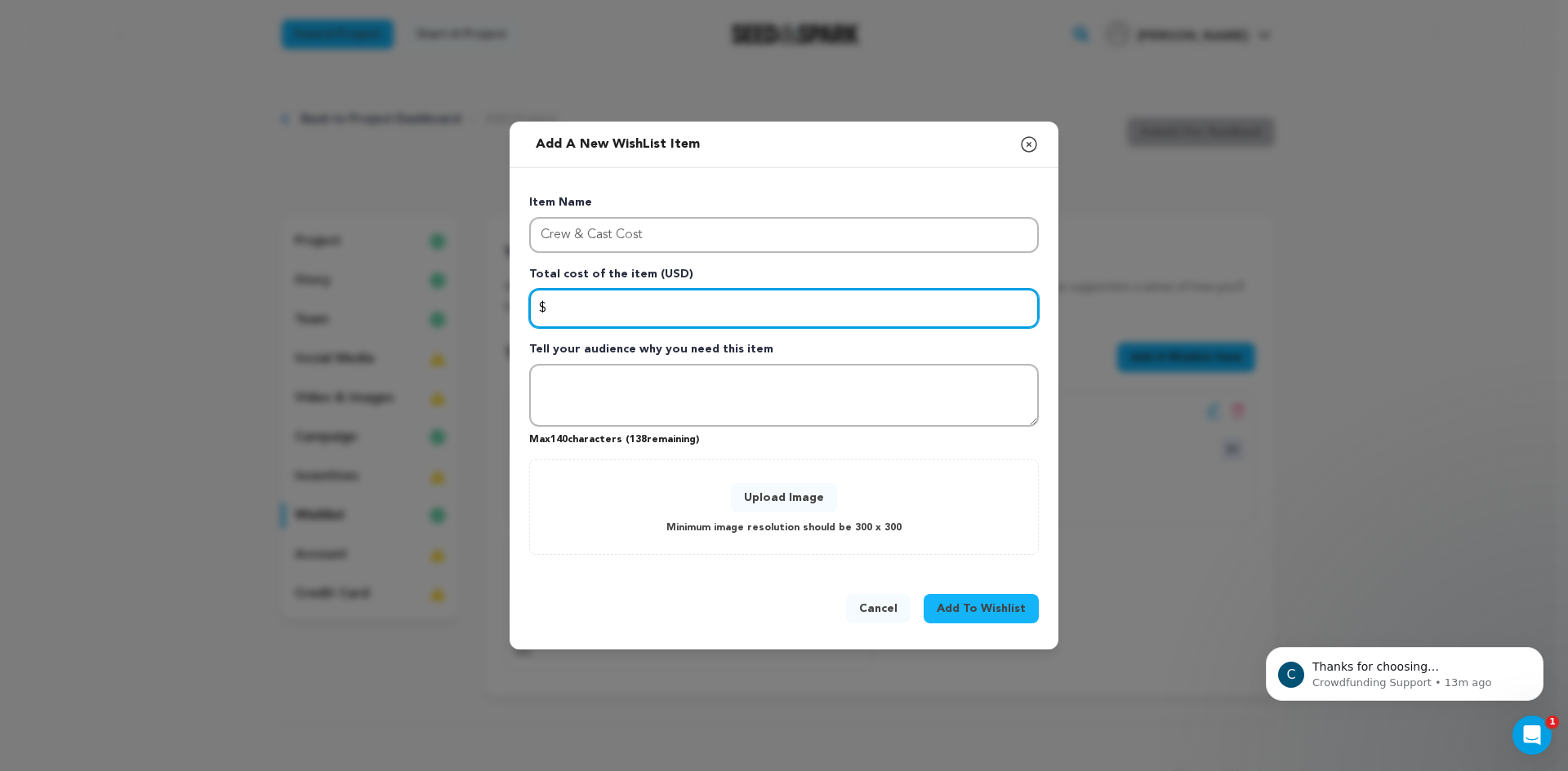
click at [844, 300] on input "Enter total cost of the item" at bounding box center [784, 308] width 510 height 40
type input "1"
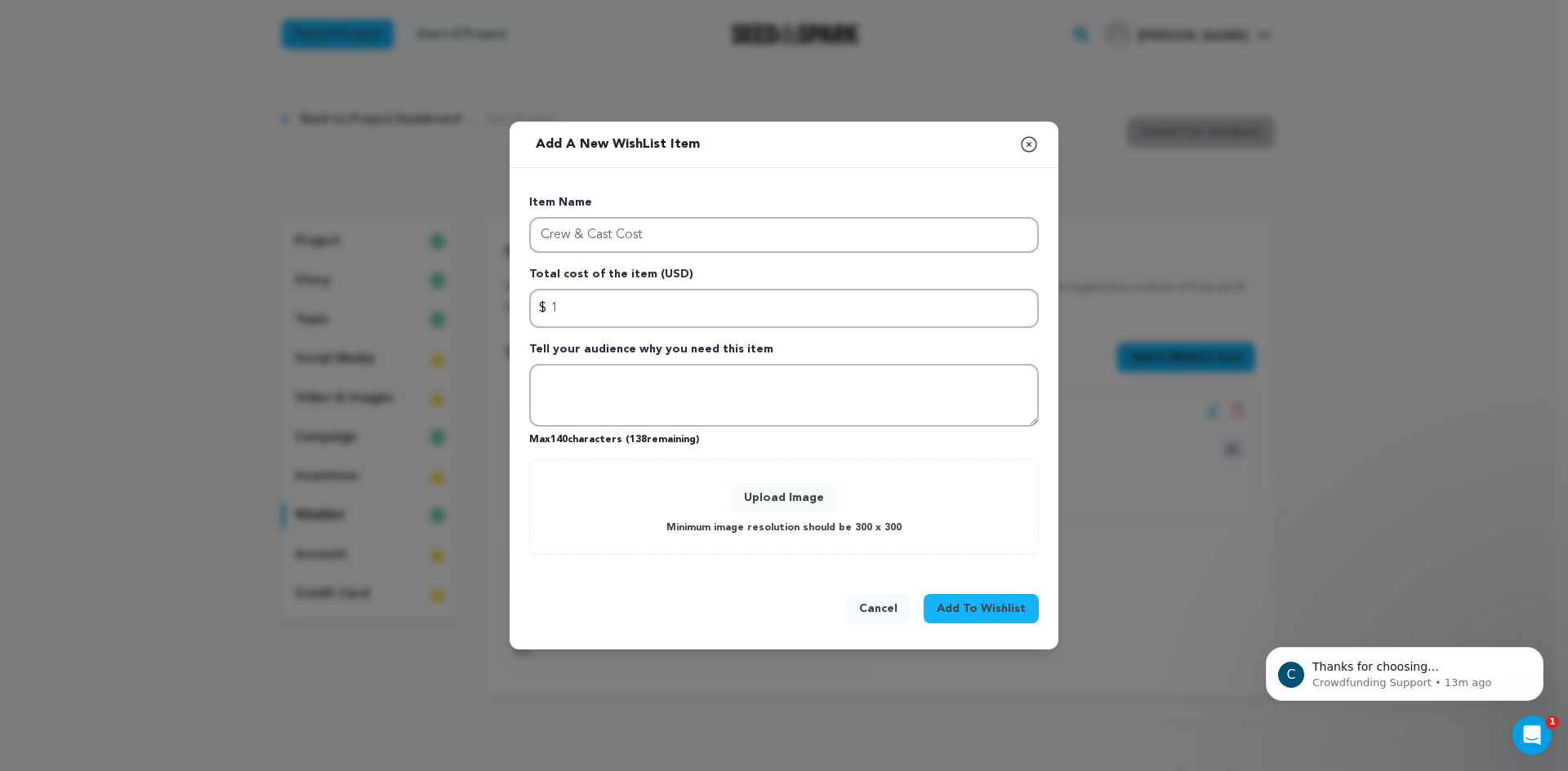
click at [798, 499] on button "Upload Image" at bounding box center [784, 498] width 106 height 29
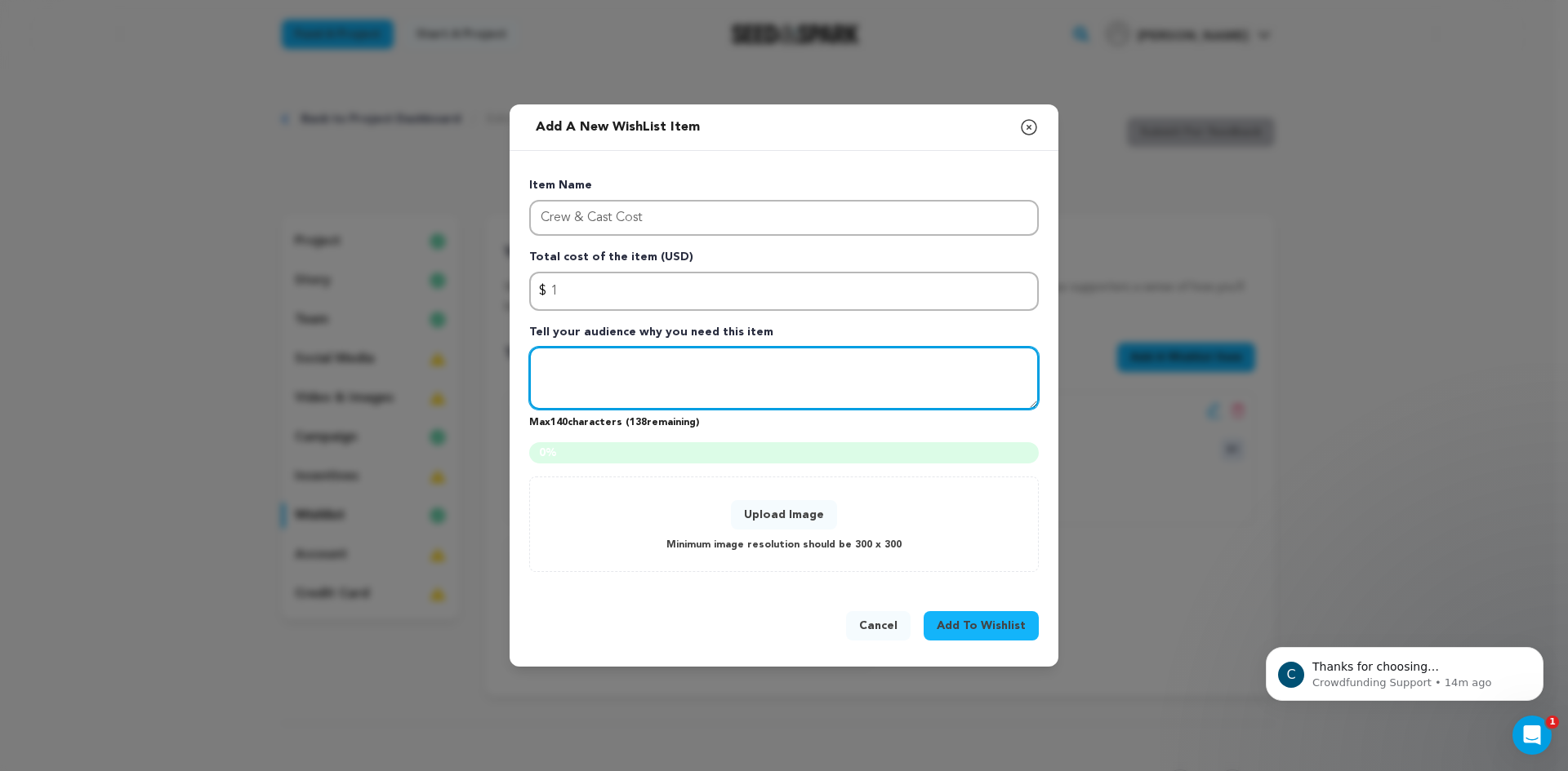
click at [984, 367] on textarea "Tell your audience why you need this item" at bounding box center [784, 378] width 510 height 64
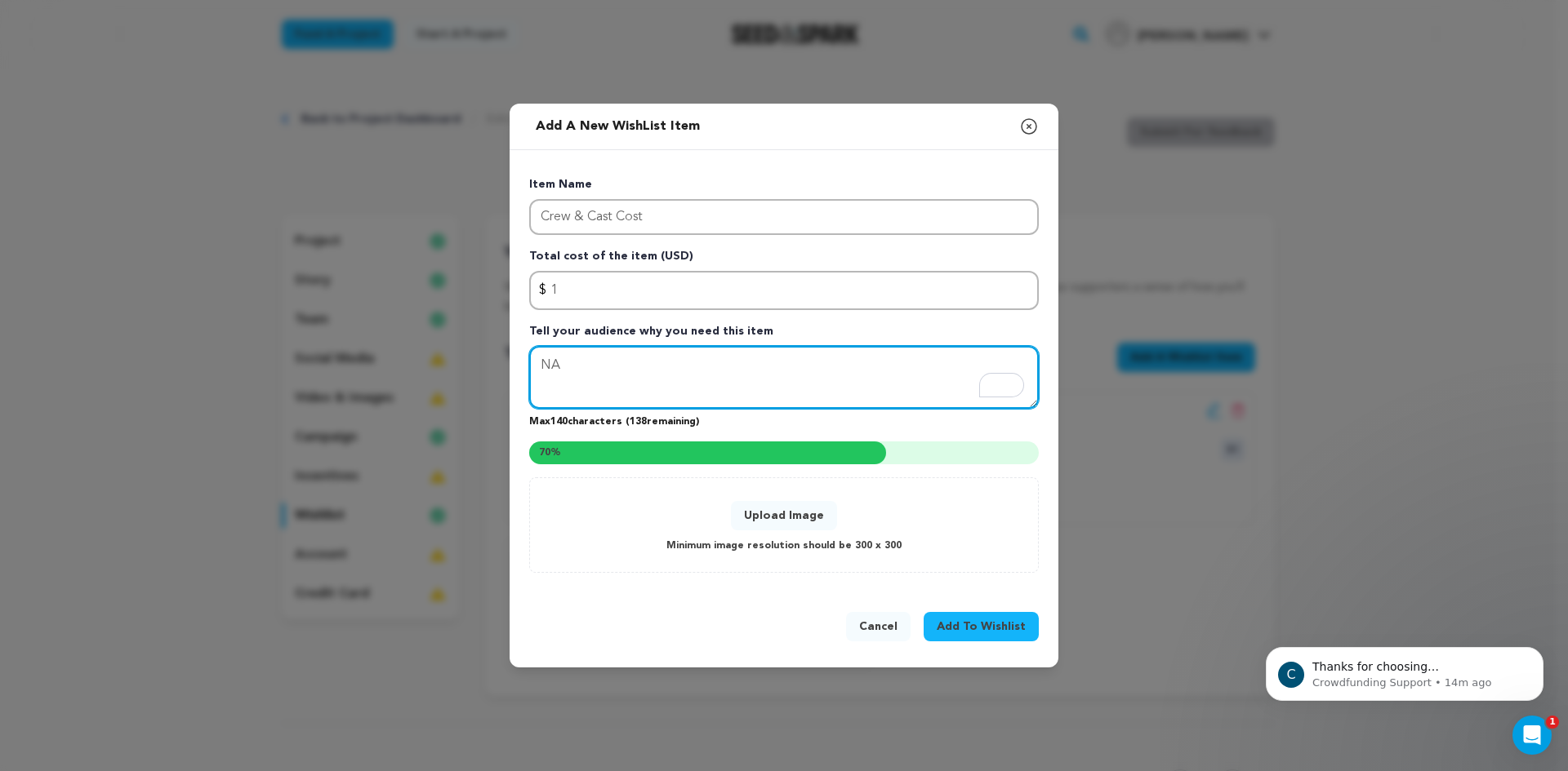
type textarea "NA"
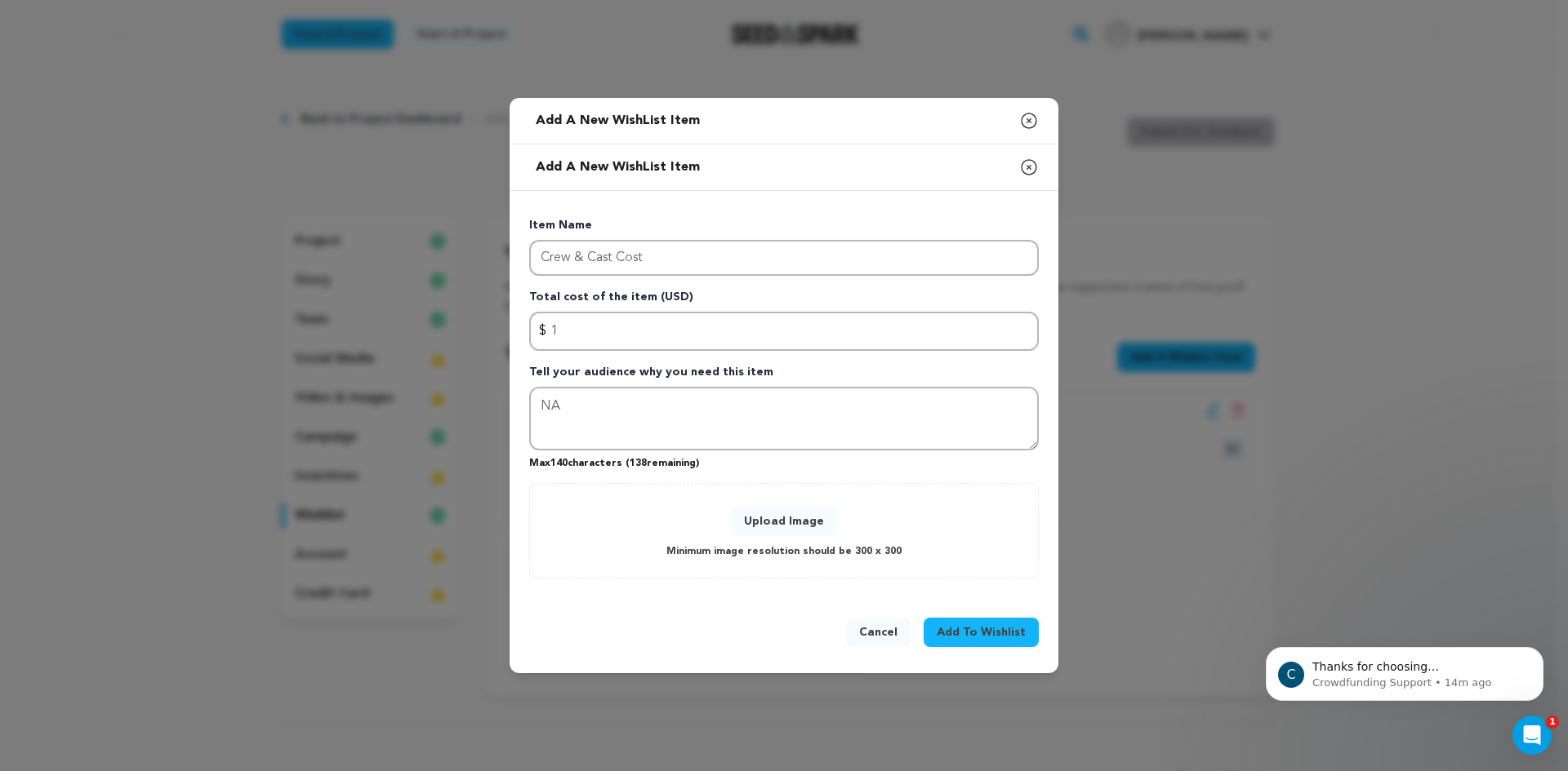
click at [983, 627] on span "Add To Wishlist" at bounding box center [981, 632] width 89 height 16
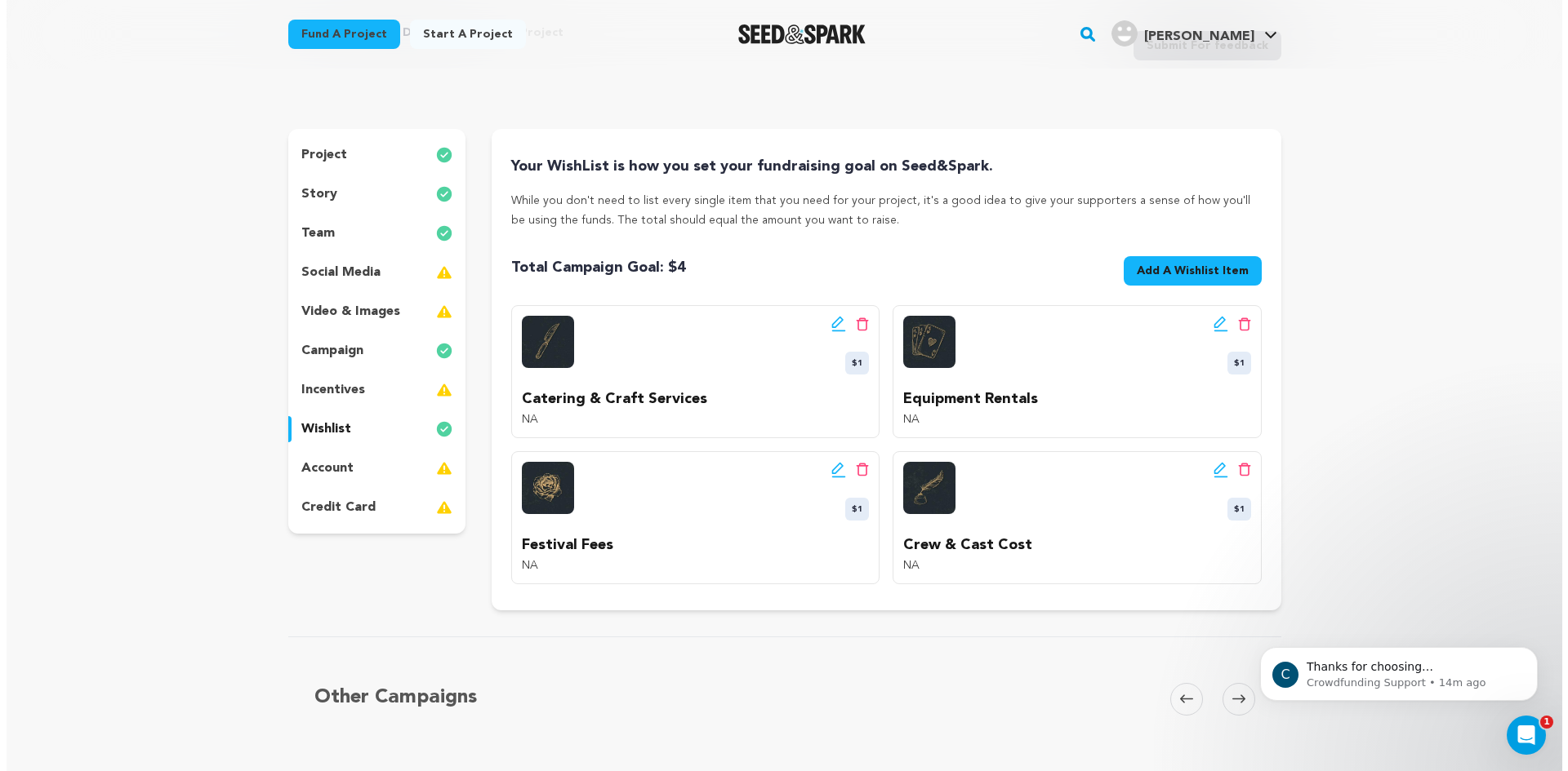
scroll to position [87, 0]
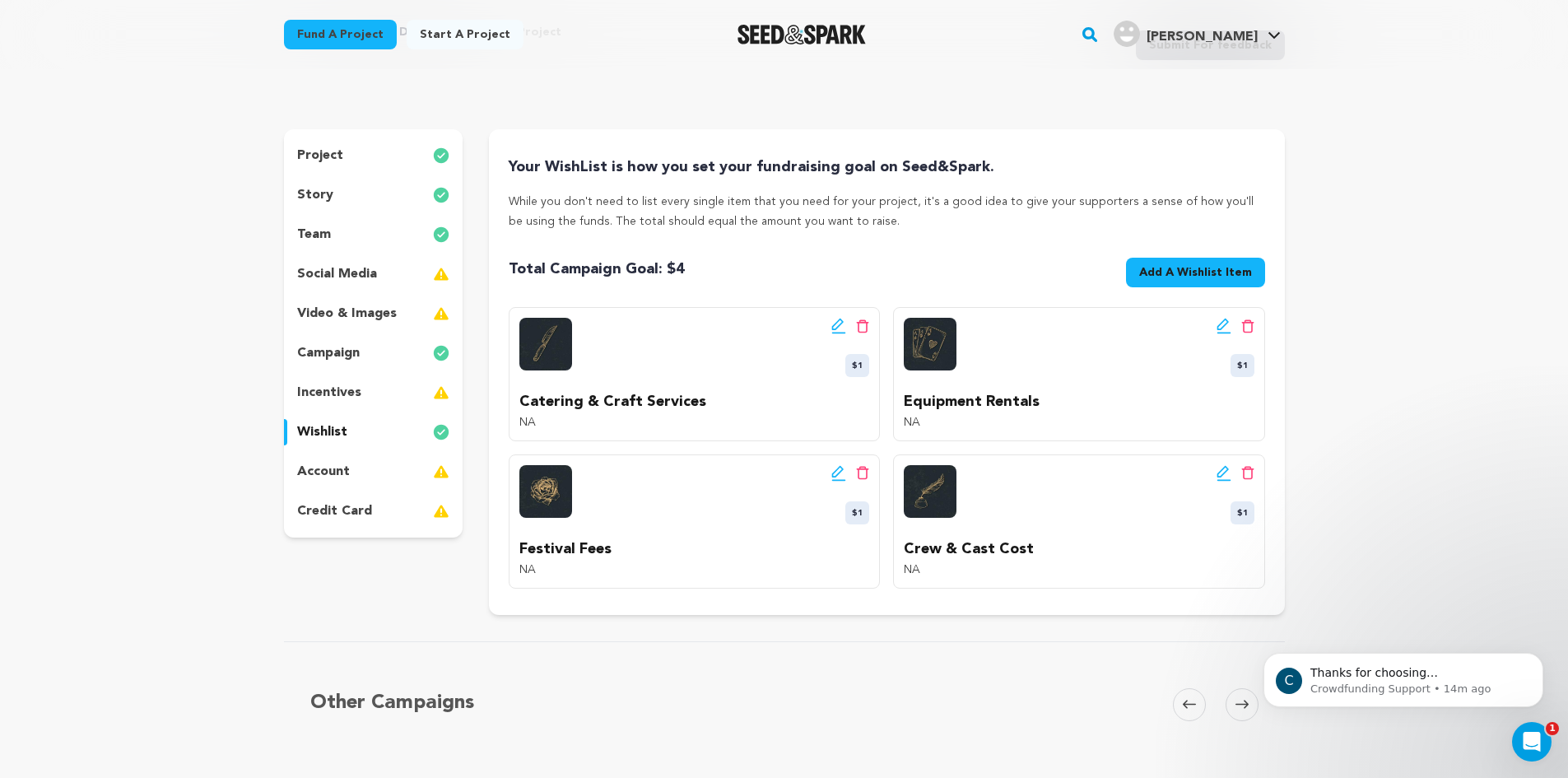
click at [1201, 268] on span "Add A Wishlist Item" at bounding box center [1195, 272] width 113 height 17
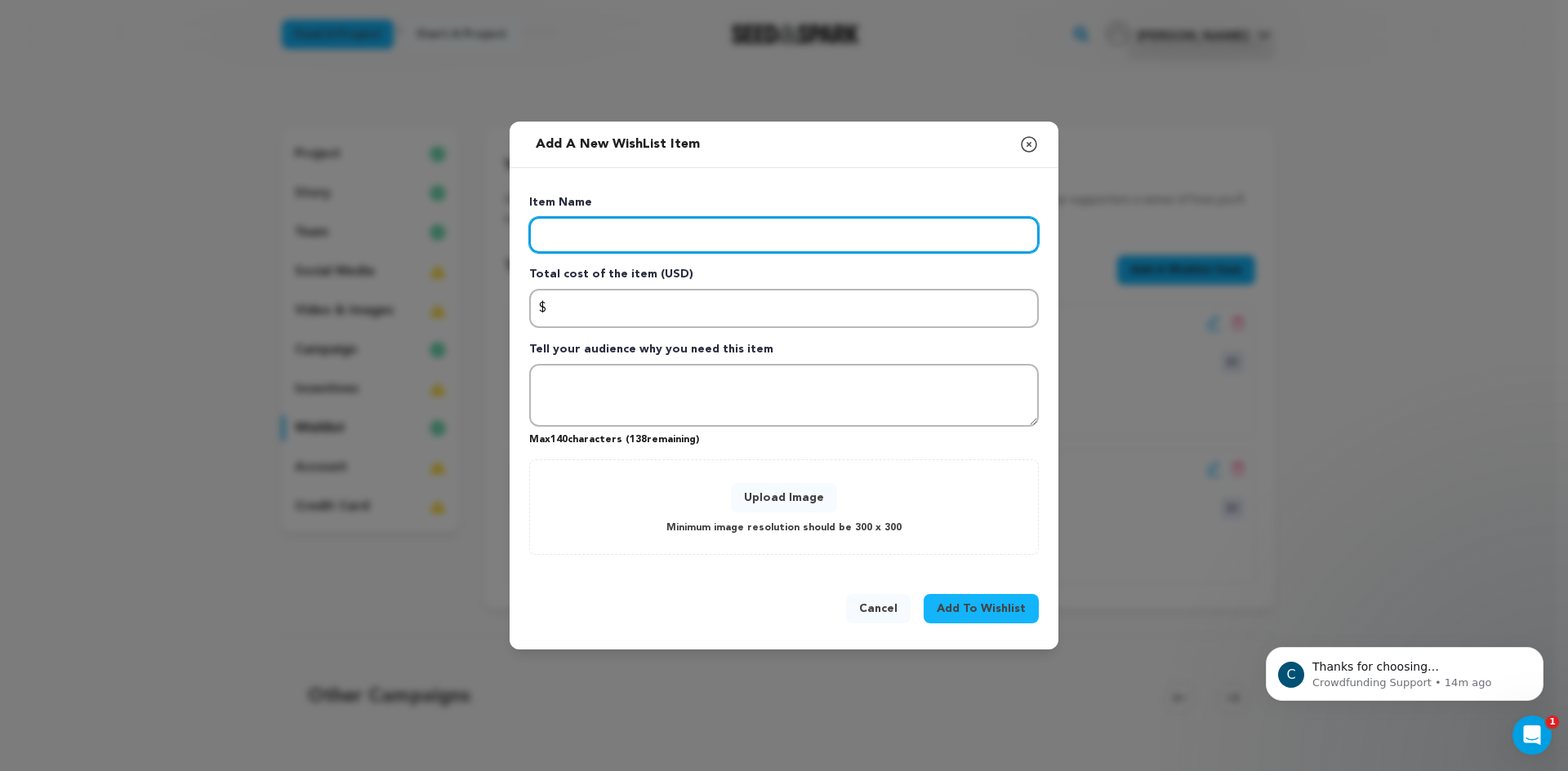
click at [989, 235] on input "Enter item name" at bounding box center [784, 234] width 510 height 36
type input "Props"
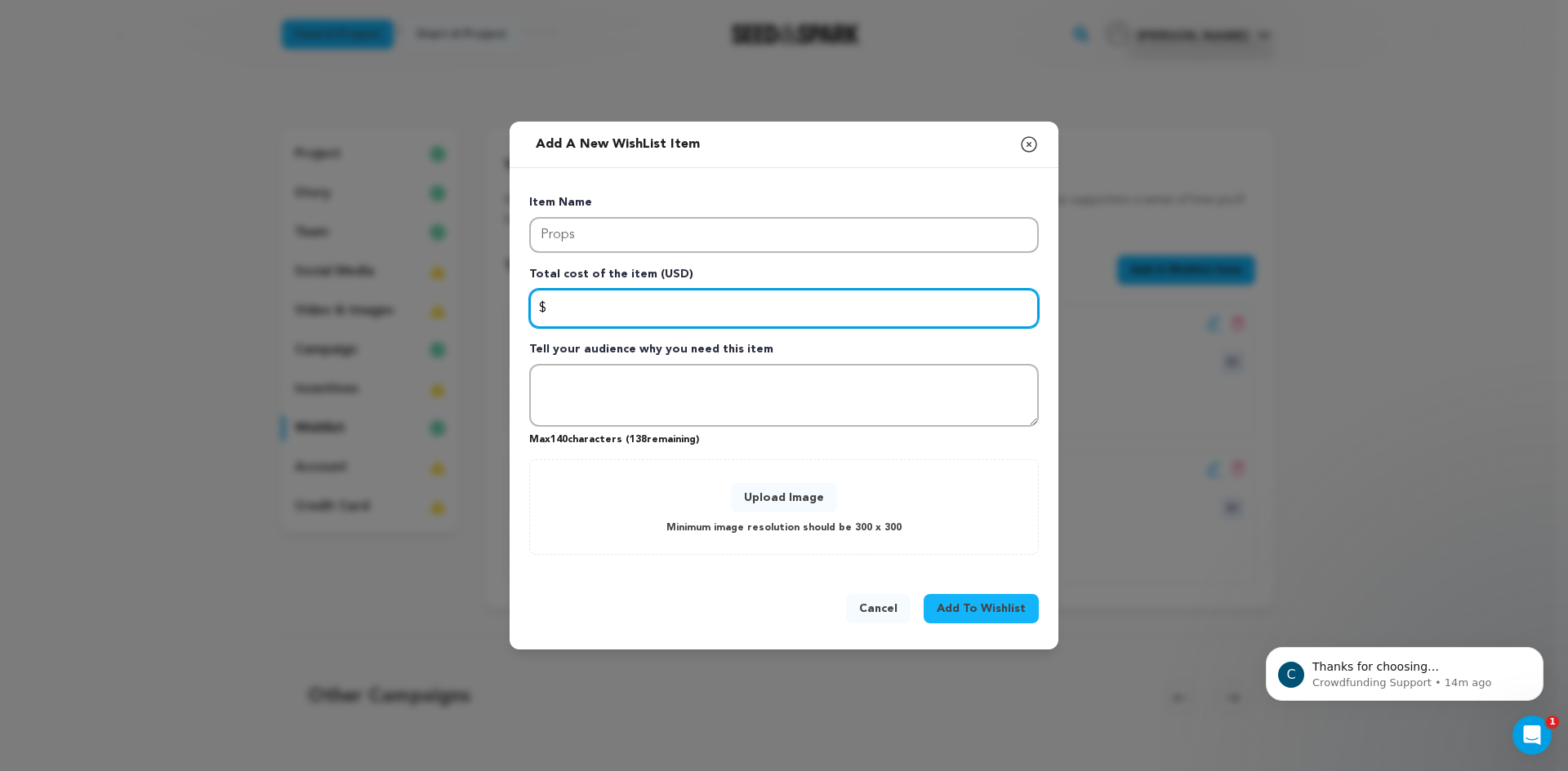
click at [870, 302] on input "Enter total cost of the item" at bounding box center [784, 308] width 510 height 40
type input "1"
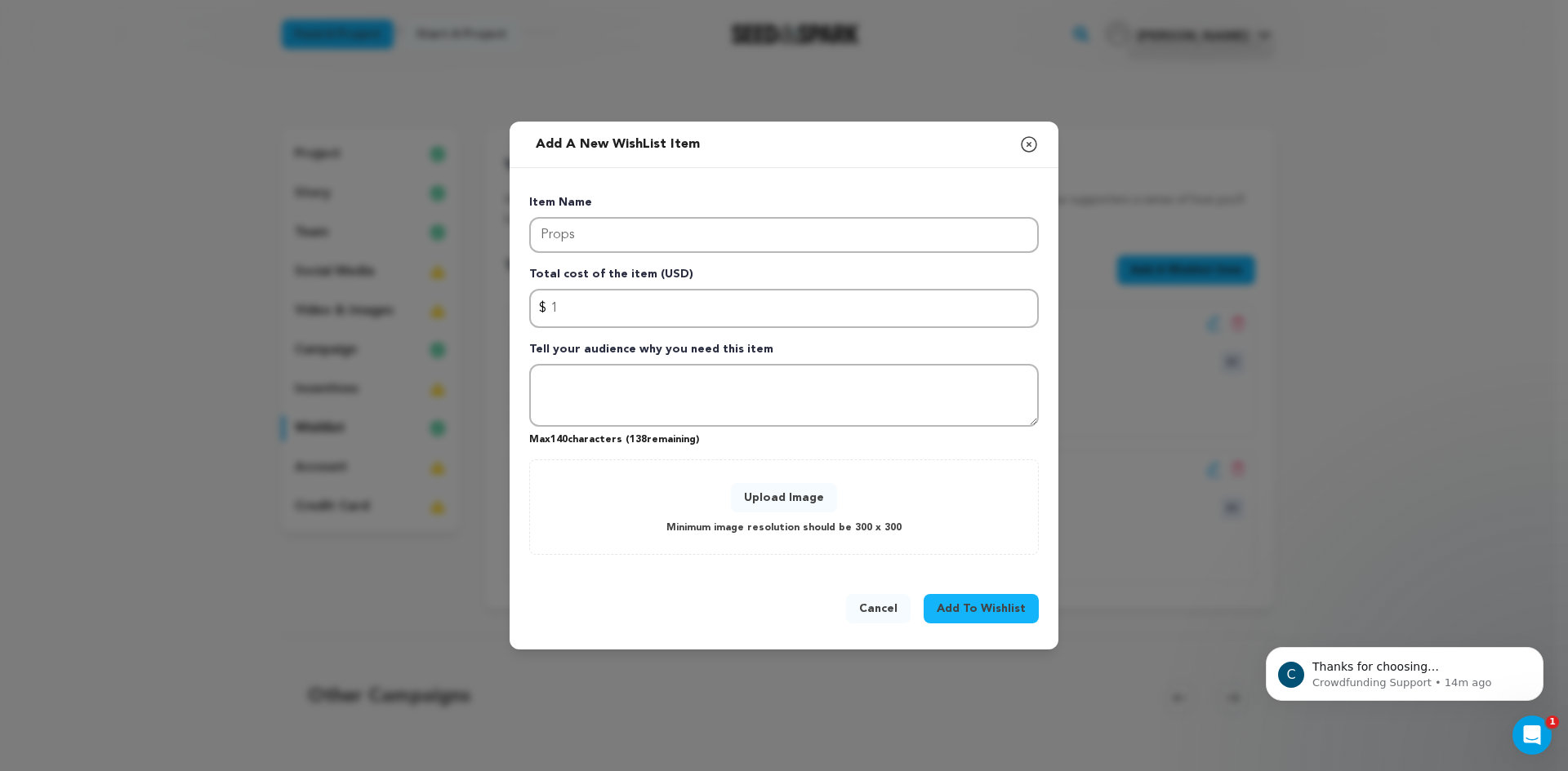
click at [780, 500] on button "Upload Image" at bounding box center [784, 498] width 106 height 29
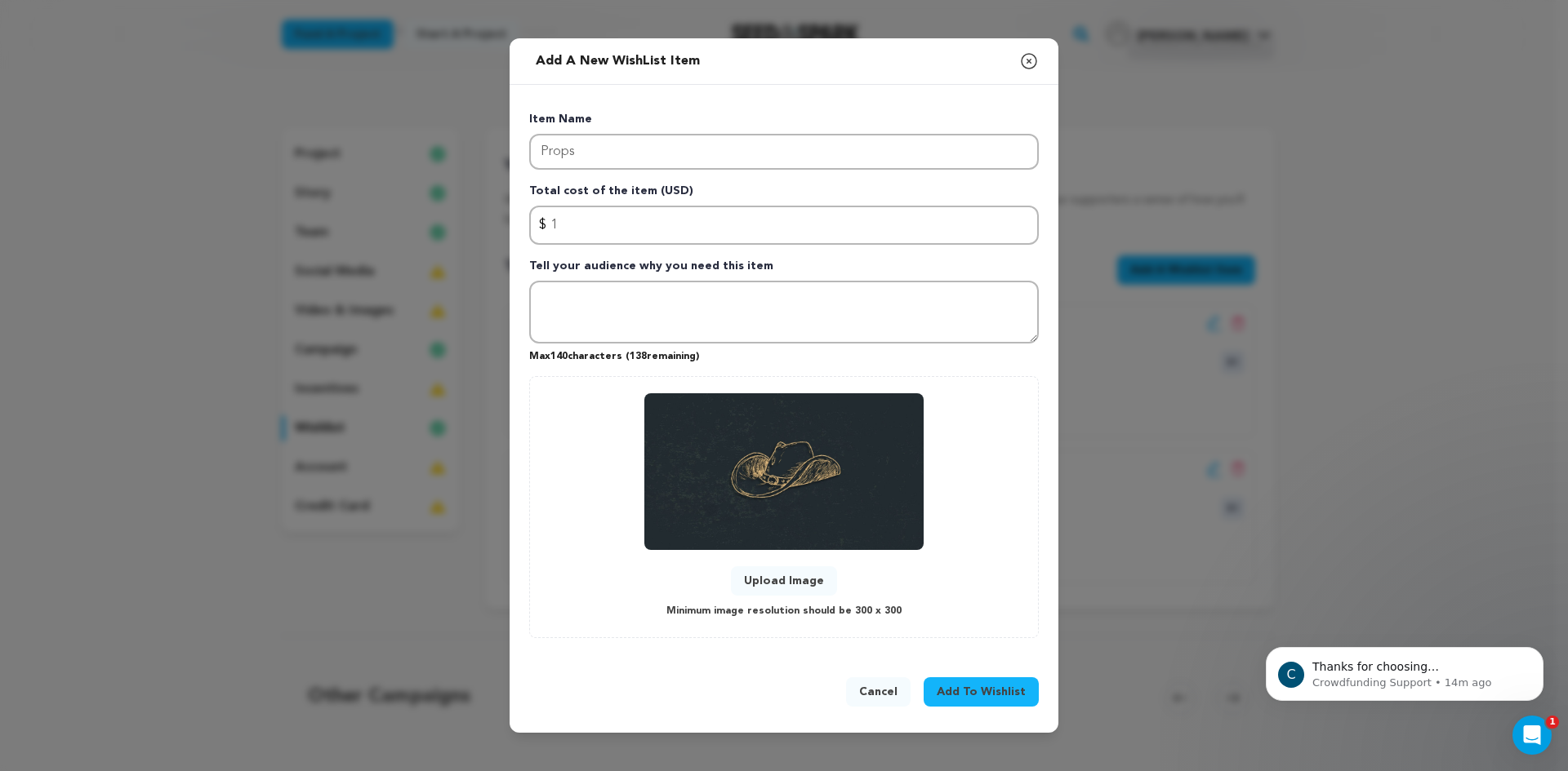
click at [960, 696] on span "Add To Wishlist" at bounding box center [981, 692] width 89 height 16
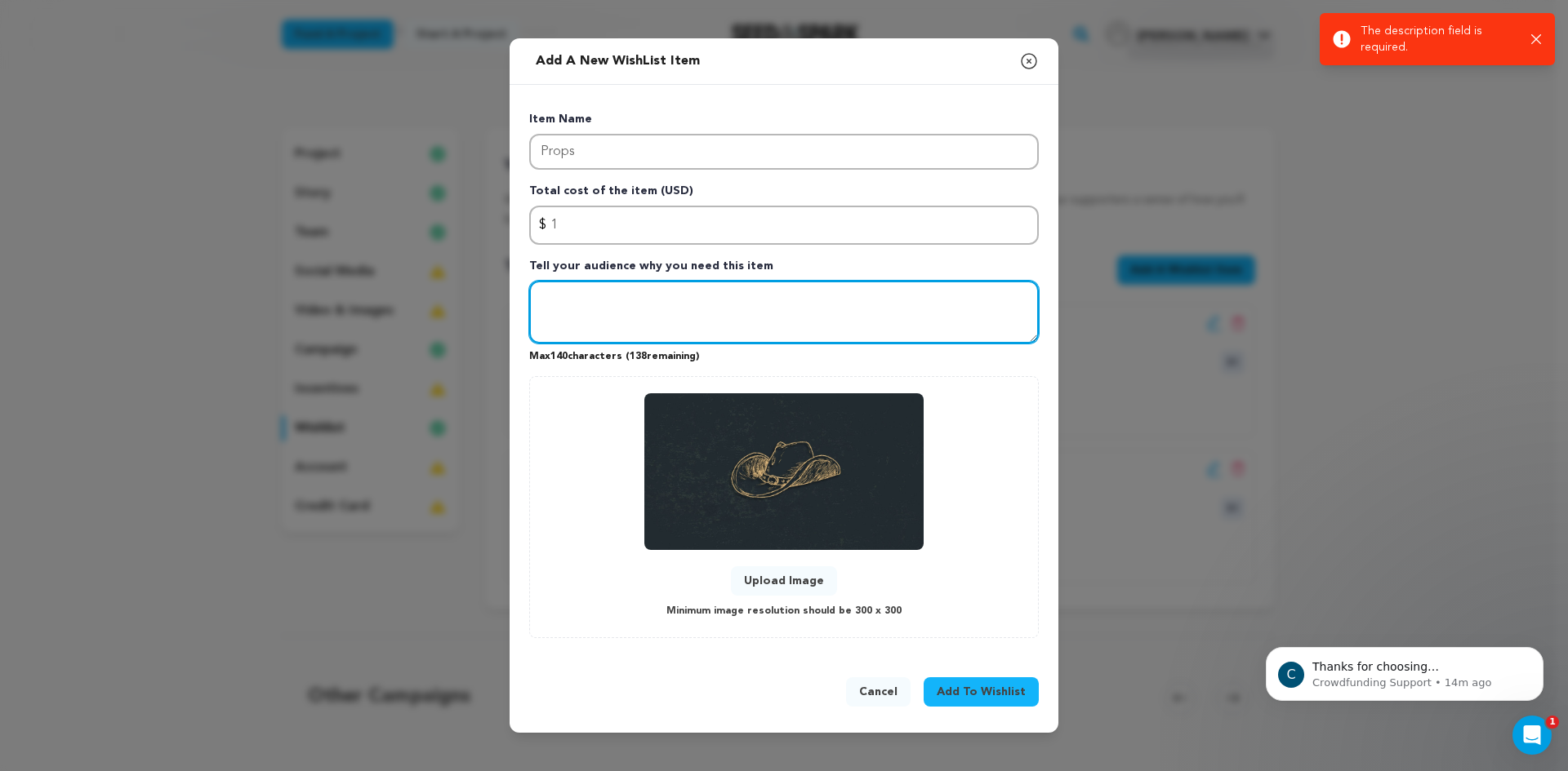
click at [960, 317] on textarea "Tell your audience why you need this item" at bounding box center [784, 313] width 510 height 64
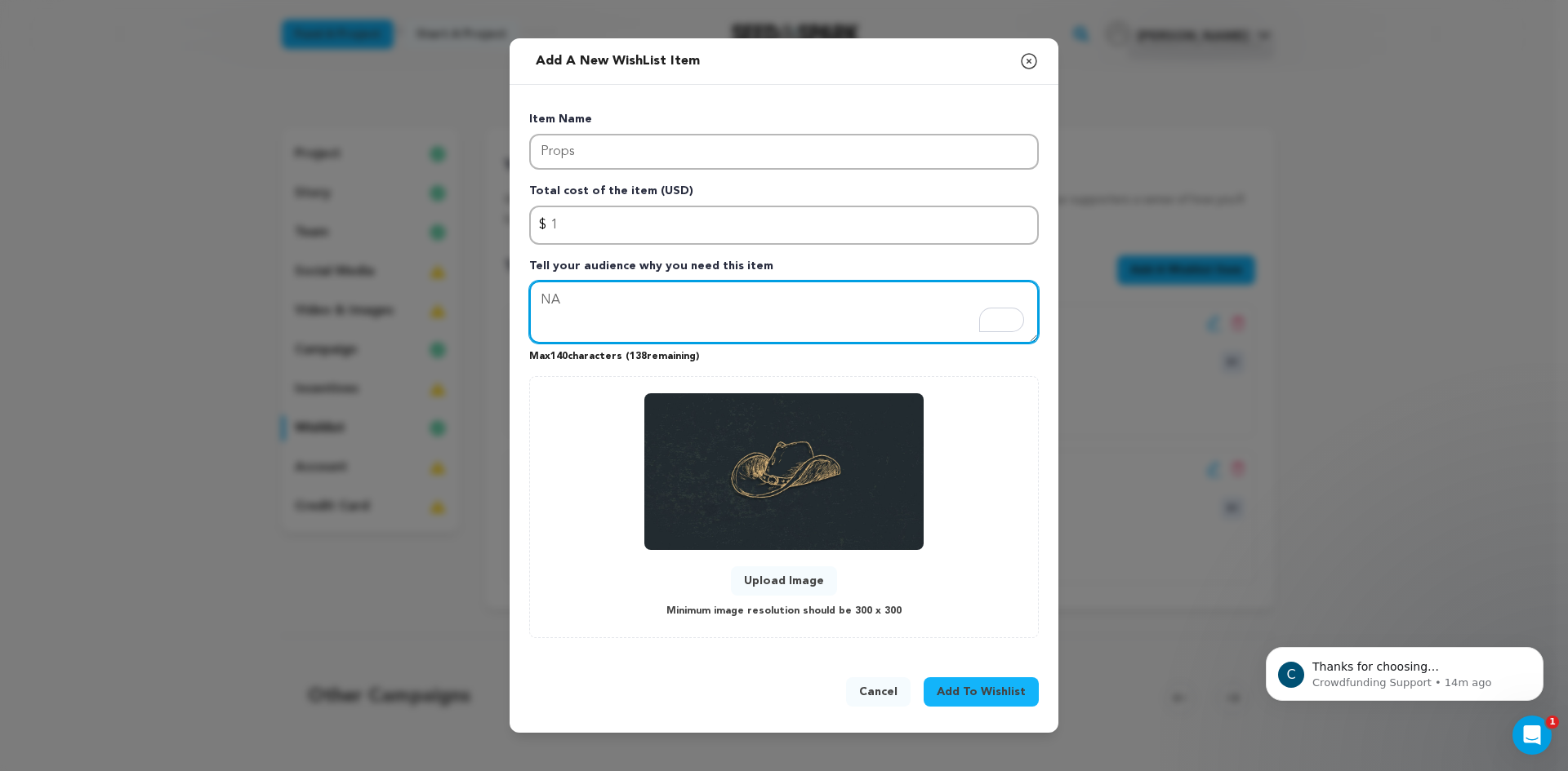
type textarea "NA"
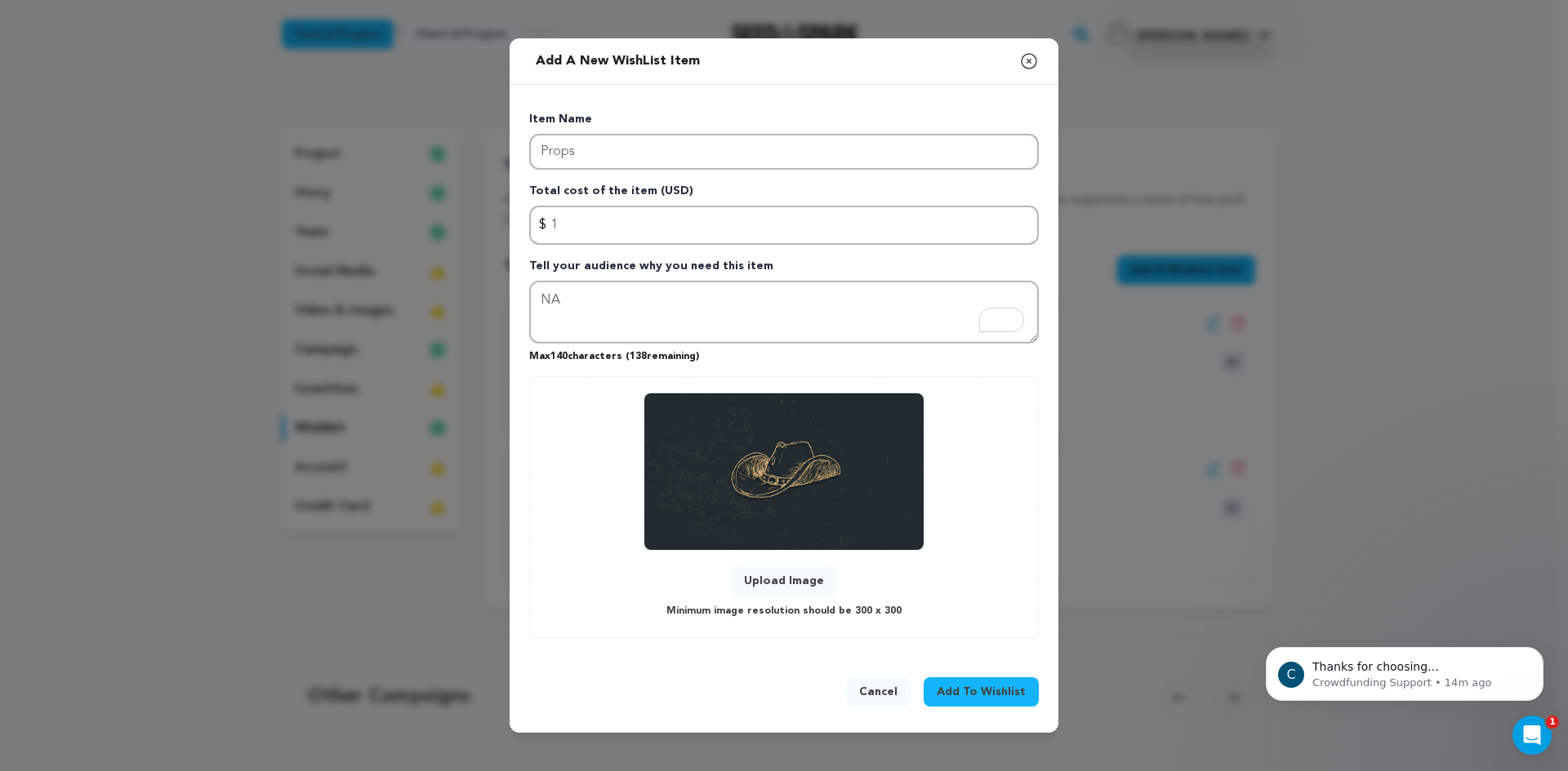
click at [968, 692] on span "Add To Wishlist" at bounding box center [981, 692] width 89 height 16
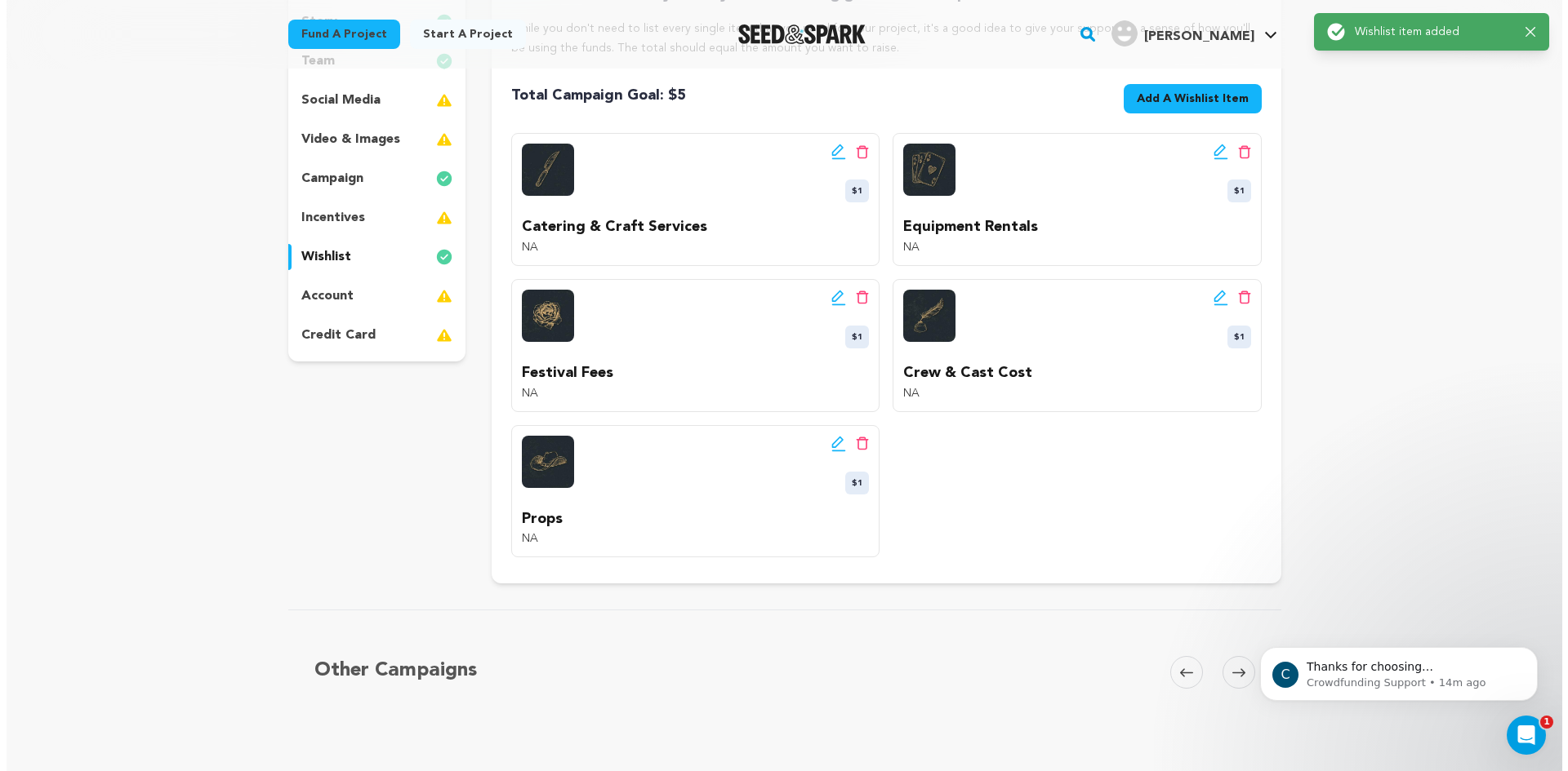
scroll to position [278, 0]
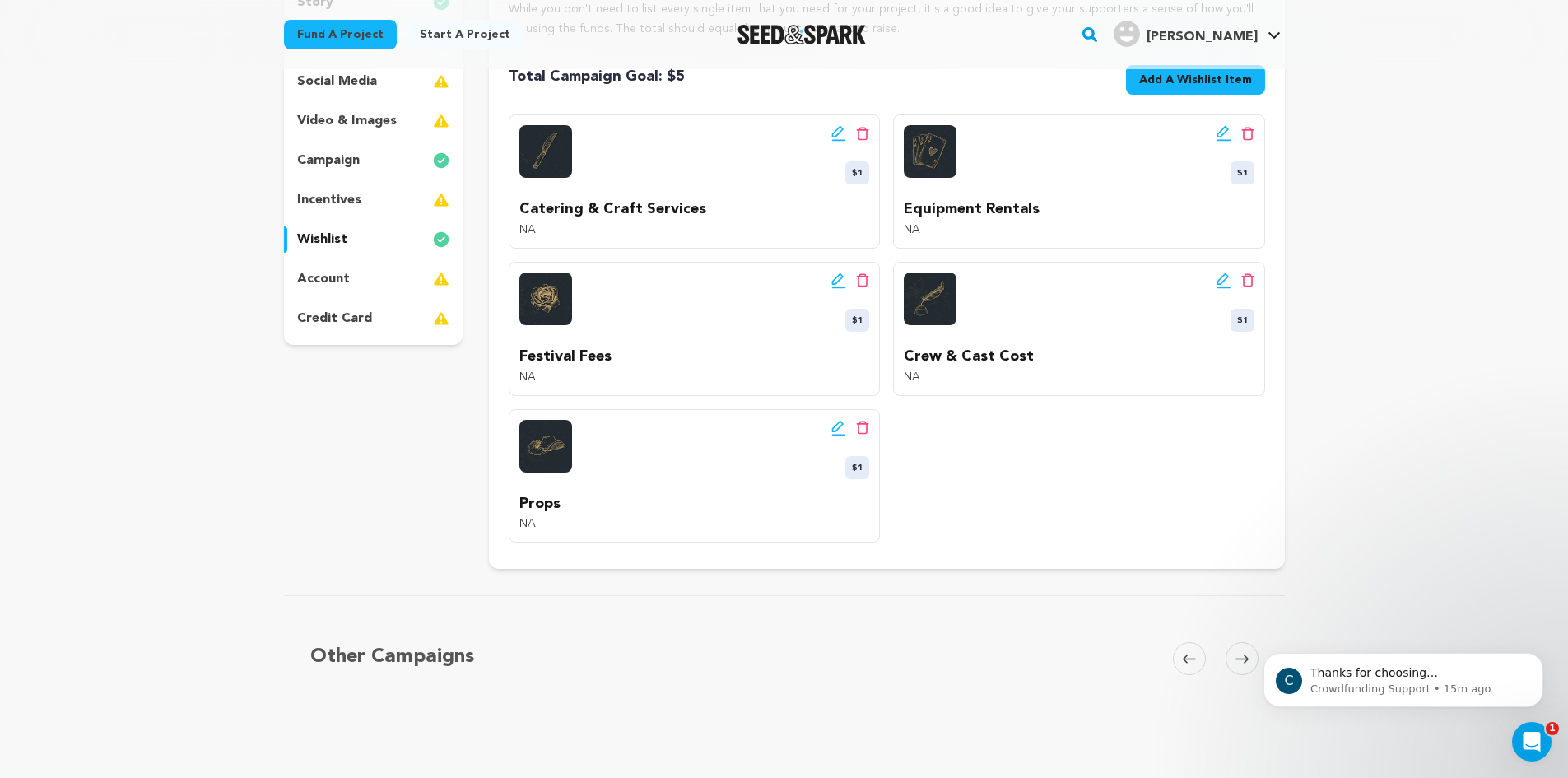
click at [1224, 280] on icon at bounding box center [1223, 280] width 15 height 17
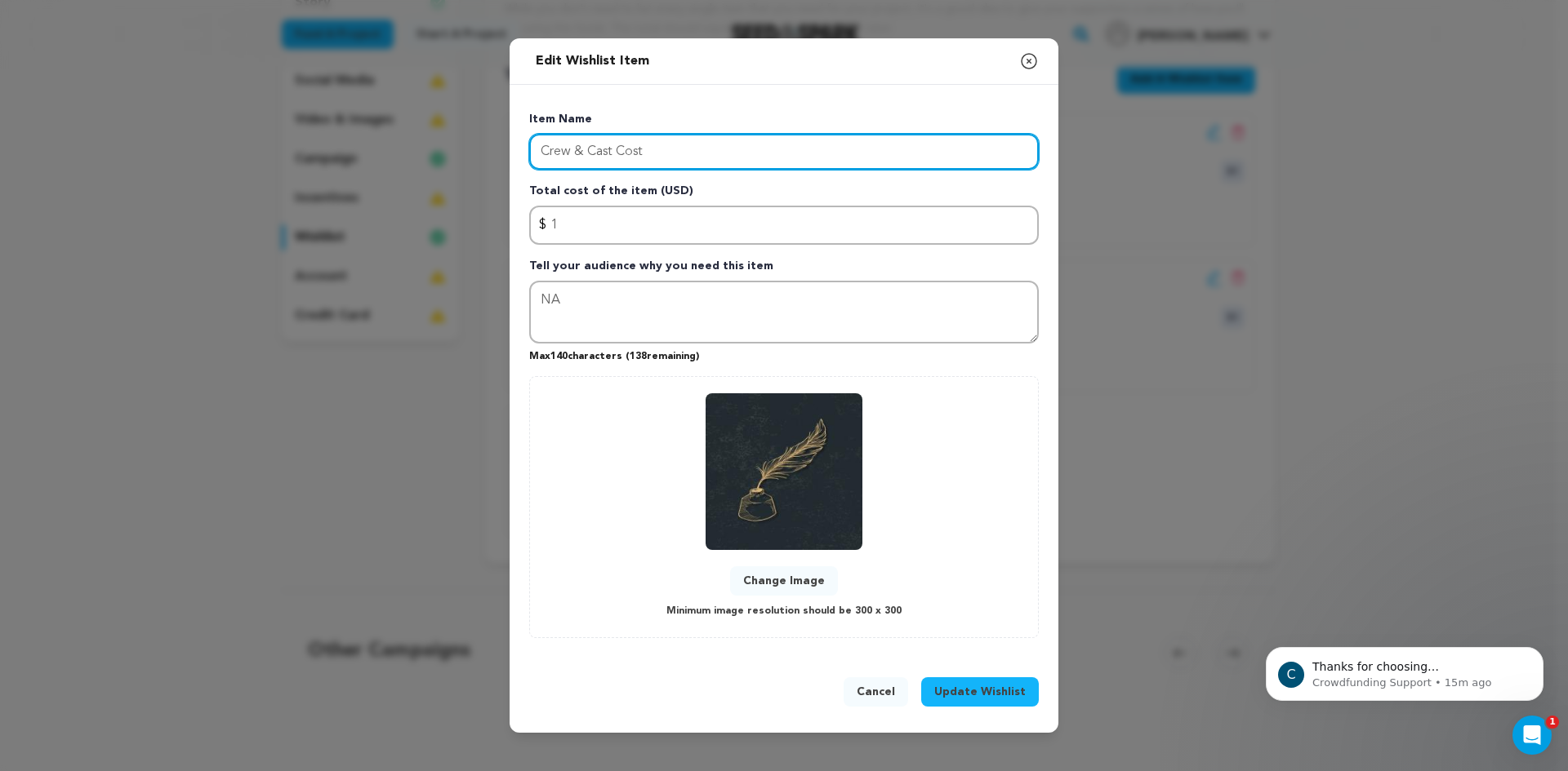
click at [703, 152] on input "Crew & Cast Cost" at bounding box center [784, 151] width 510 height 36
type input "Crew & Cast Wages"
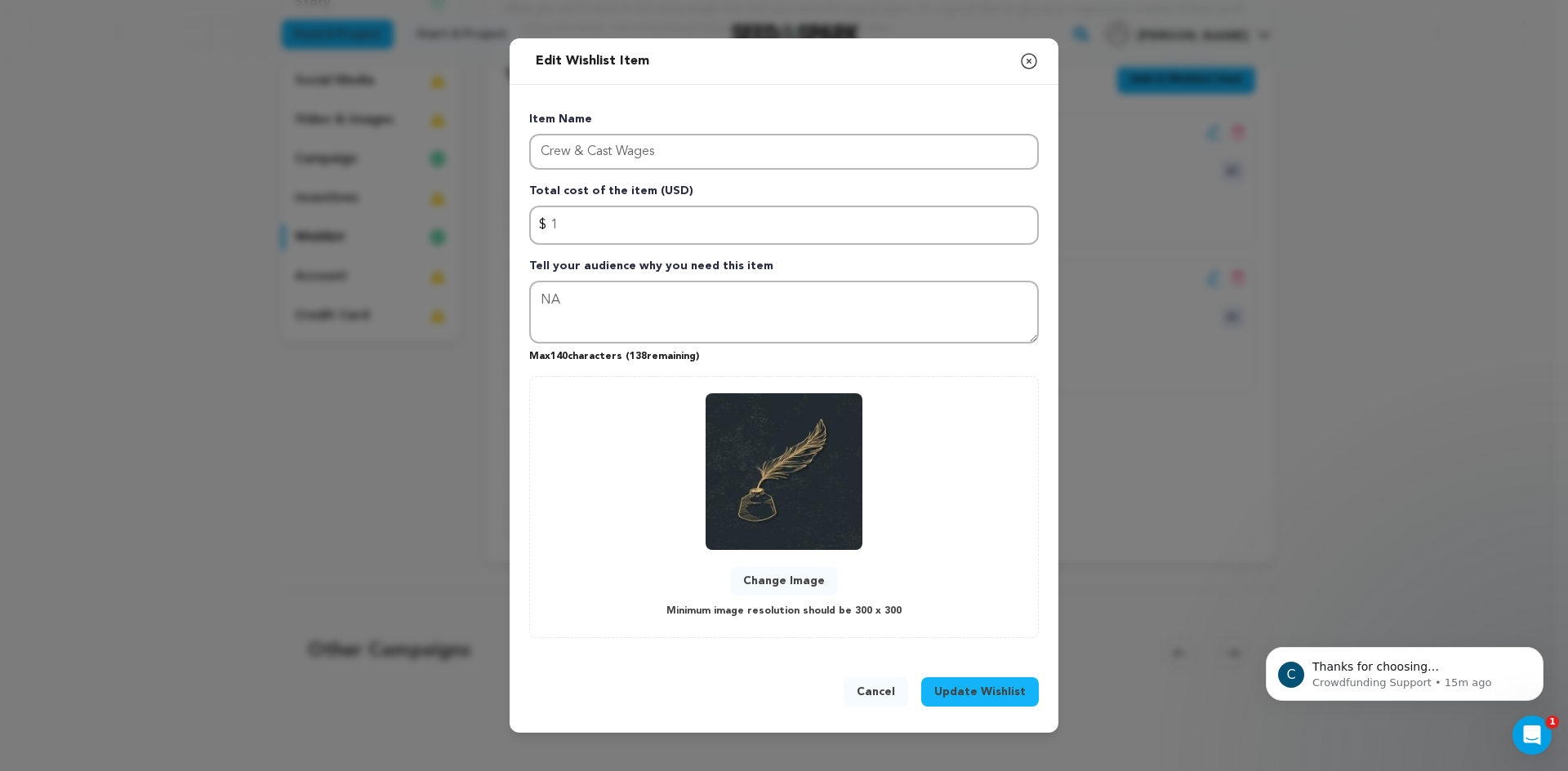
click at [966, 693] on span "Update Wishlist" at bounding box center [979, 692] width 92 height 16
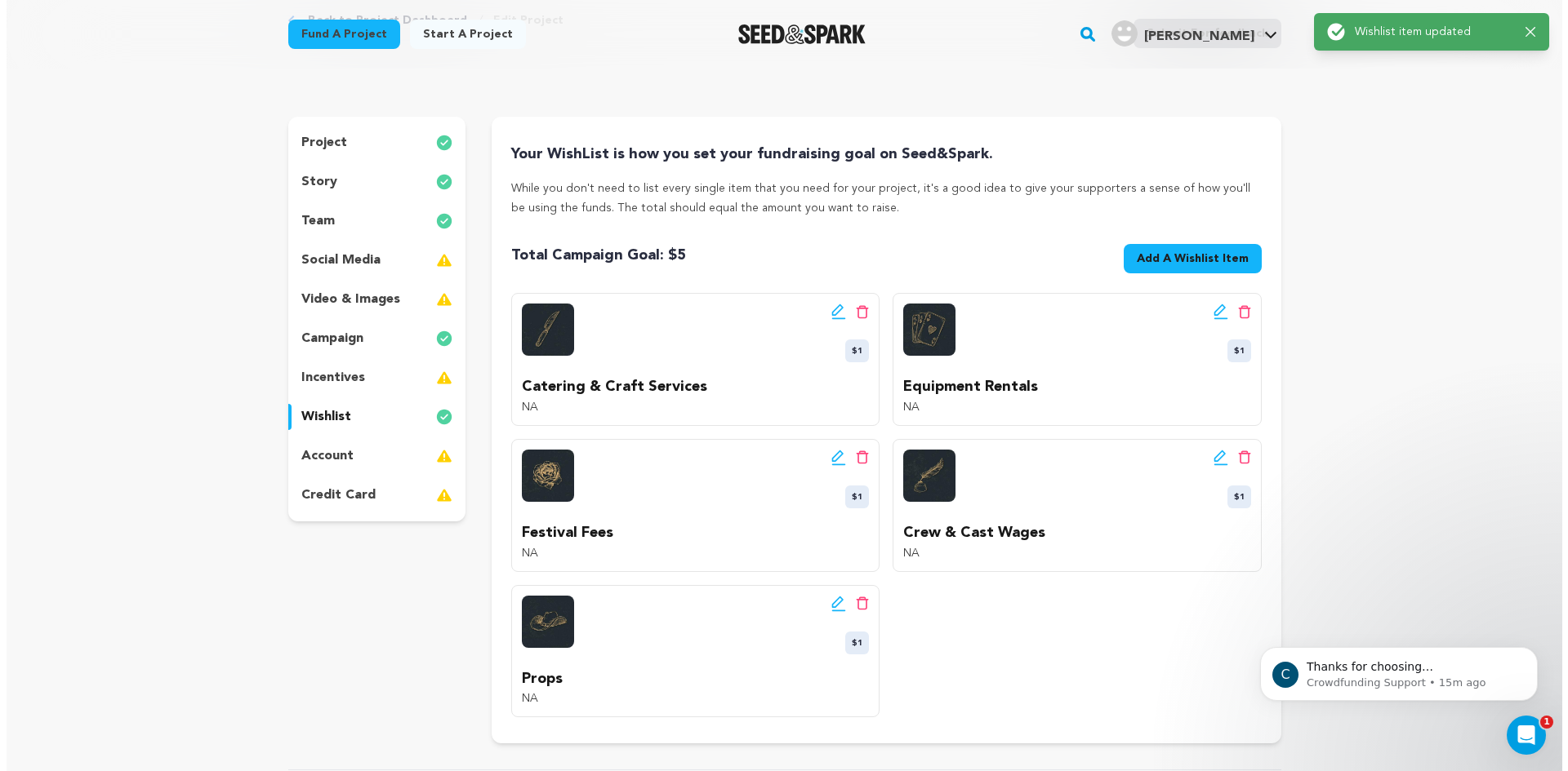
scroll to position [99, 0]
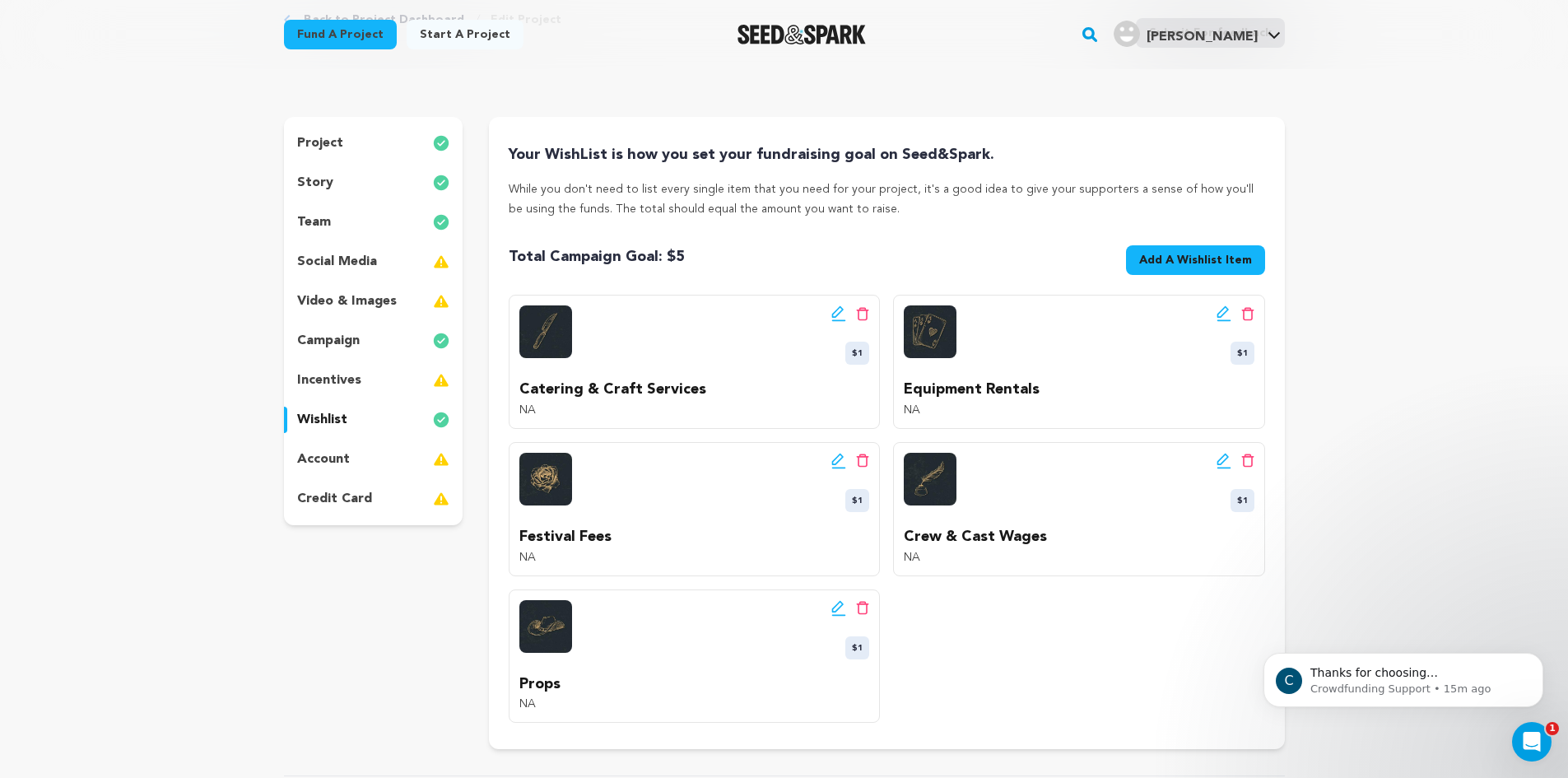
click at [1205, 252] on span "Add A Wishlist Item" at bounding box center [1195, 260] width 113 height 17
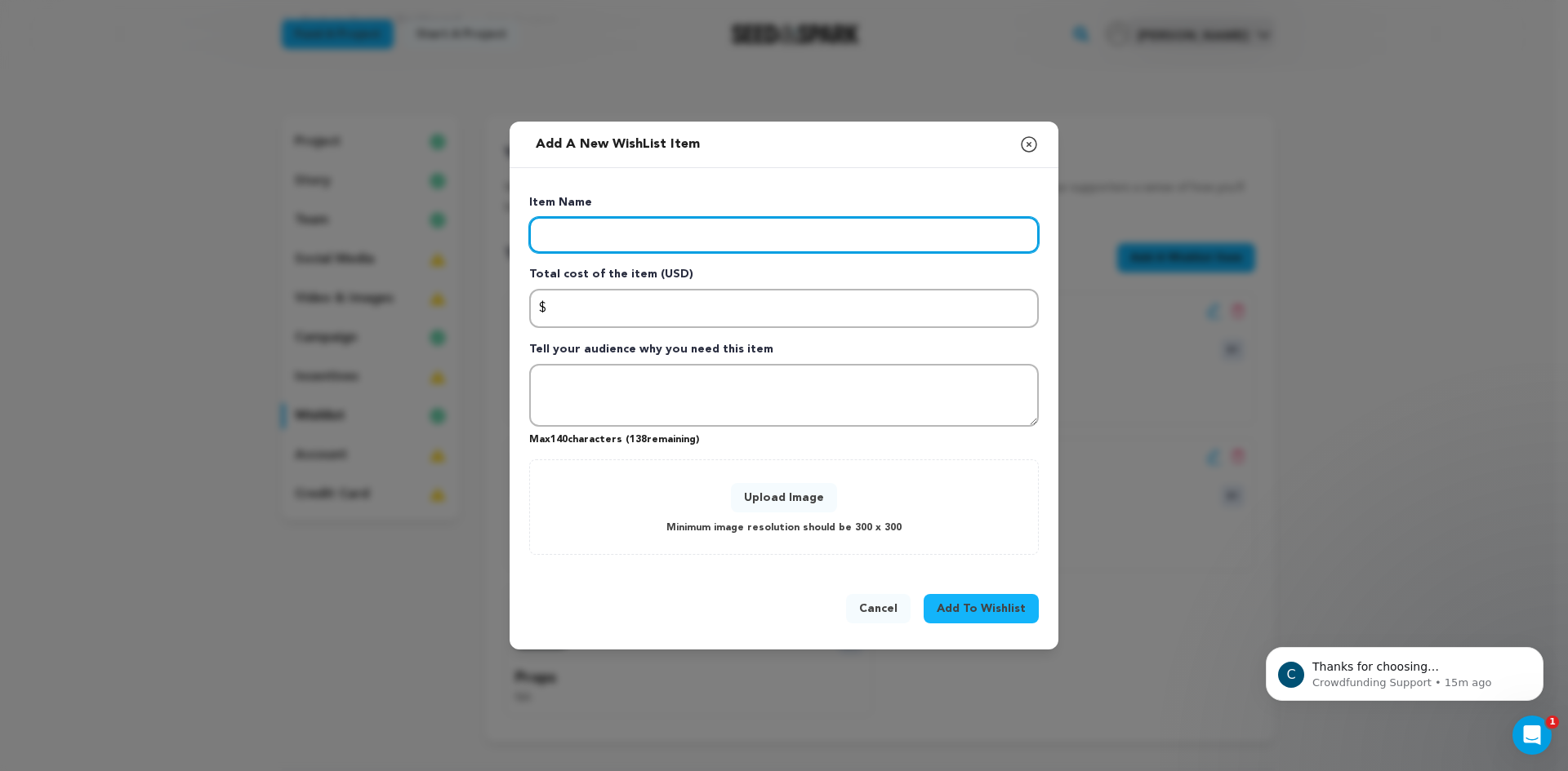
click at [965, 232] on input "Enter item name" at bounding box center [784, 234] width 510 height 36
click at [536, 236] on input "Insurance" at bounding box center [784, 234] width 510 height 36
click at [573, 233] on input "Insurance" at bounding box center [784, 234] width 510 height 36
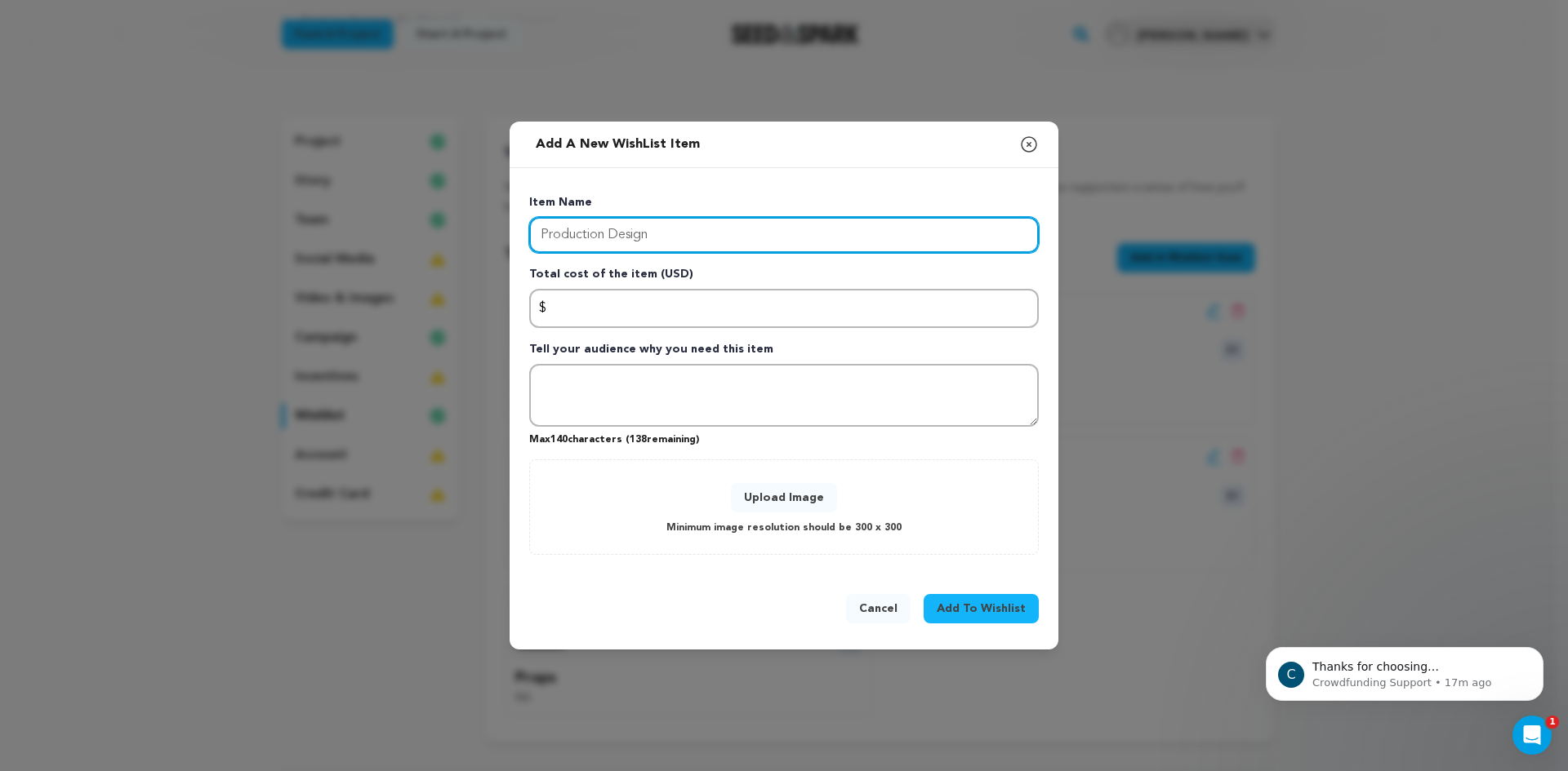
type input "Production Design"
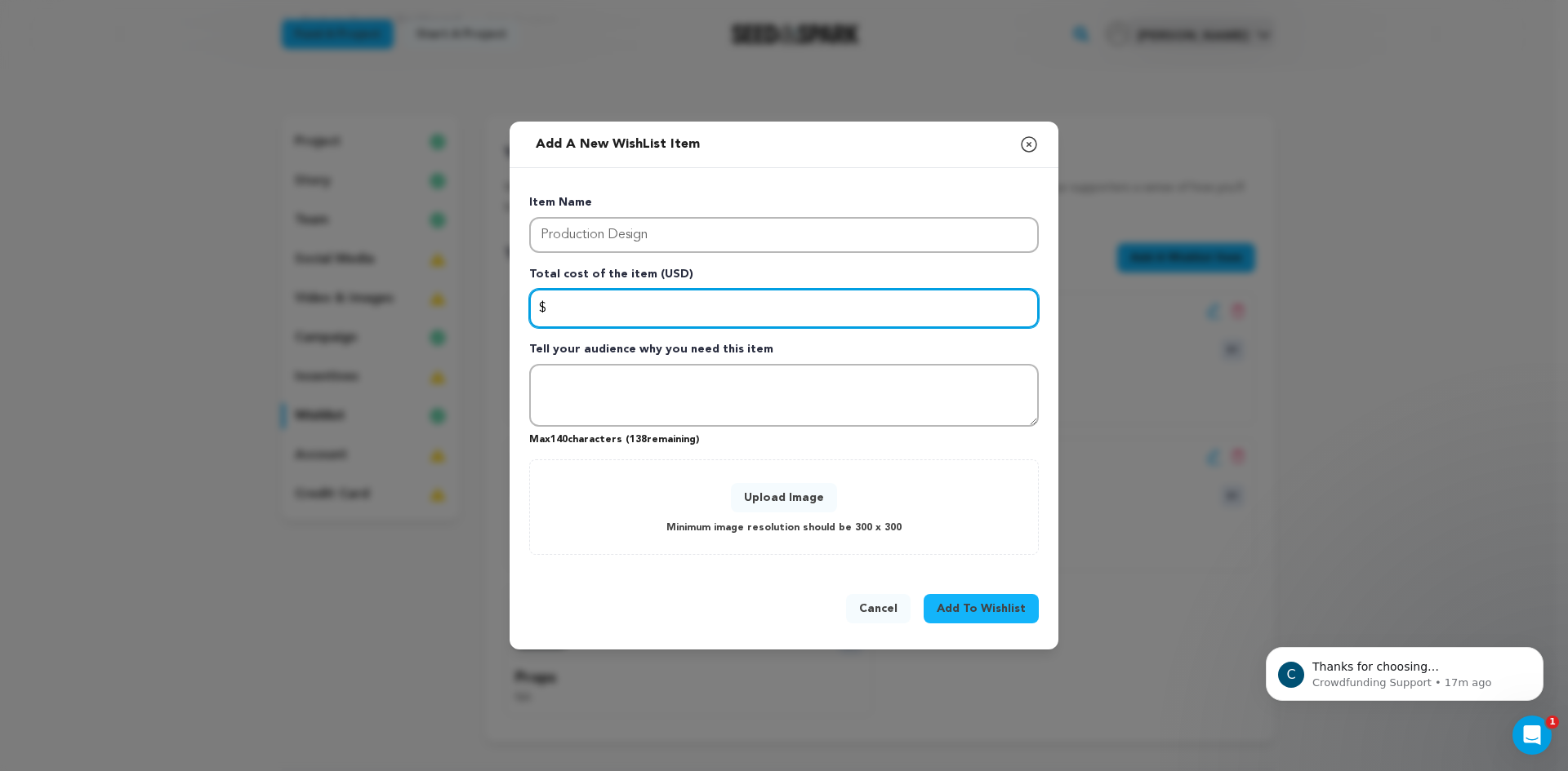
click at [609, 304] on input "Enter total cost of the item" at bounding box center [784, 308] width 510 height 40
type input "1"
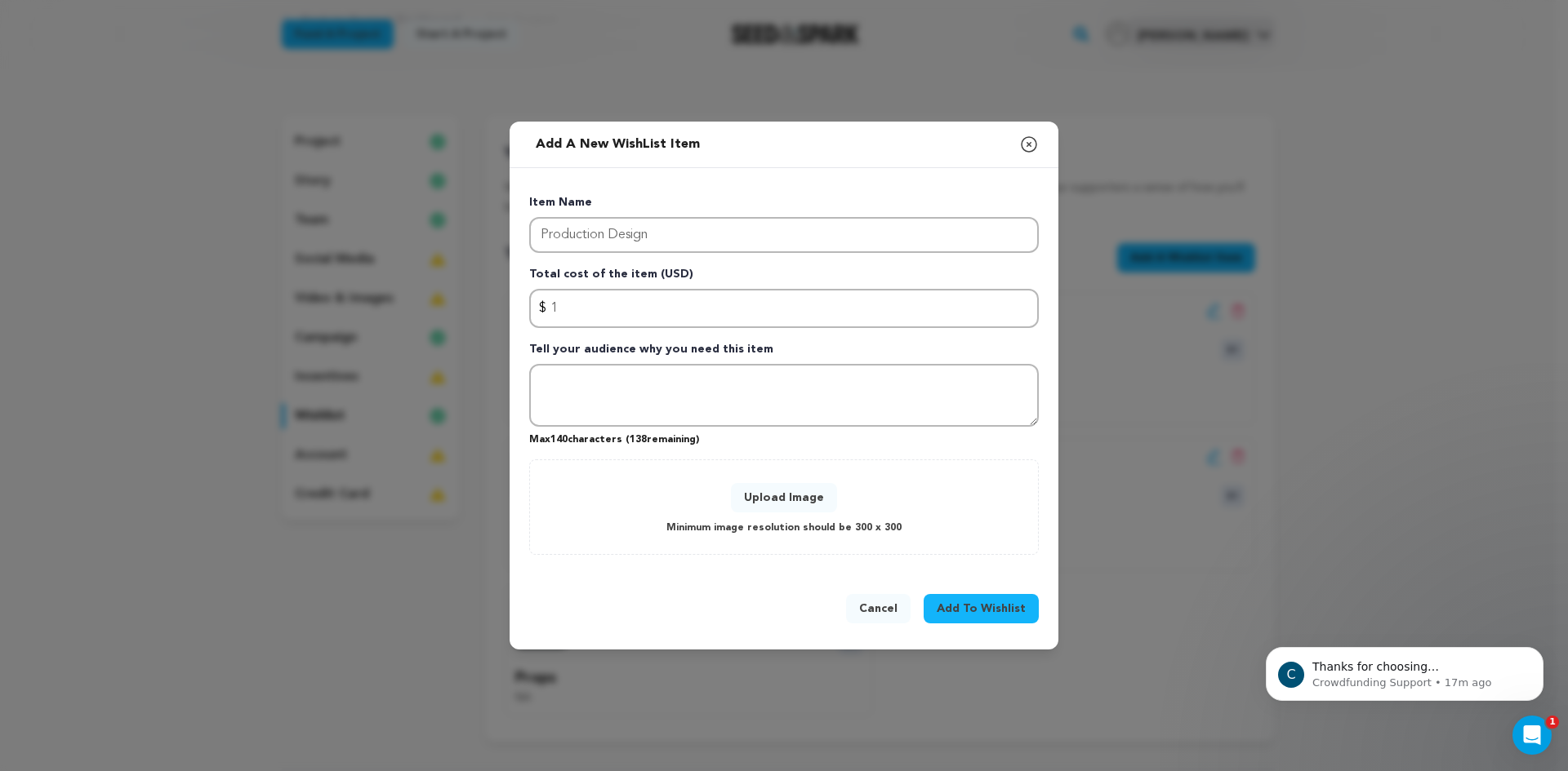
click at [785, 491] on button "Upload Image" at bounding box center [784, 498] width 106 height 29
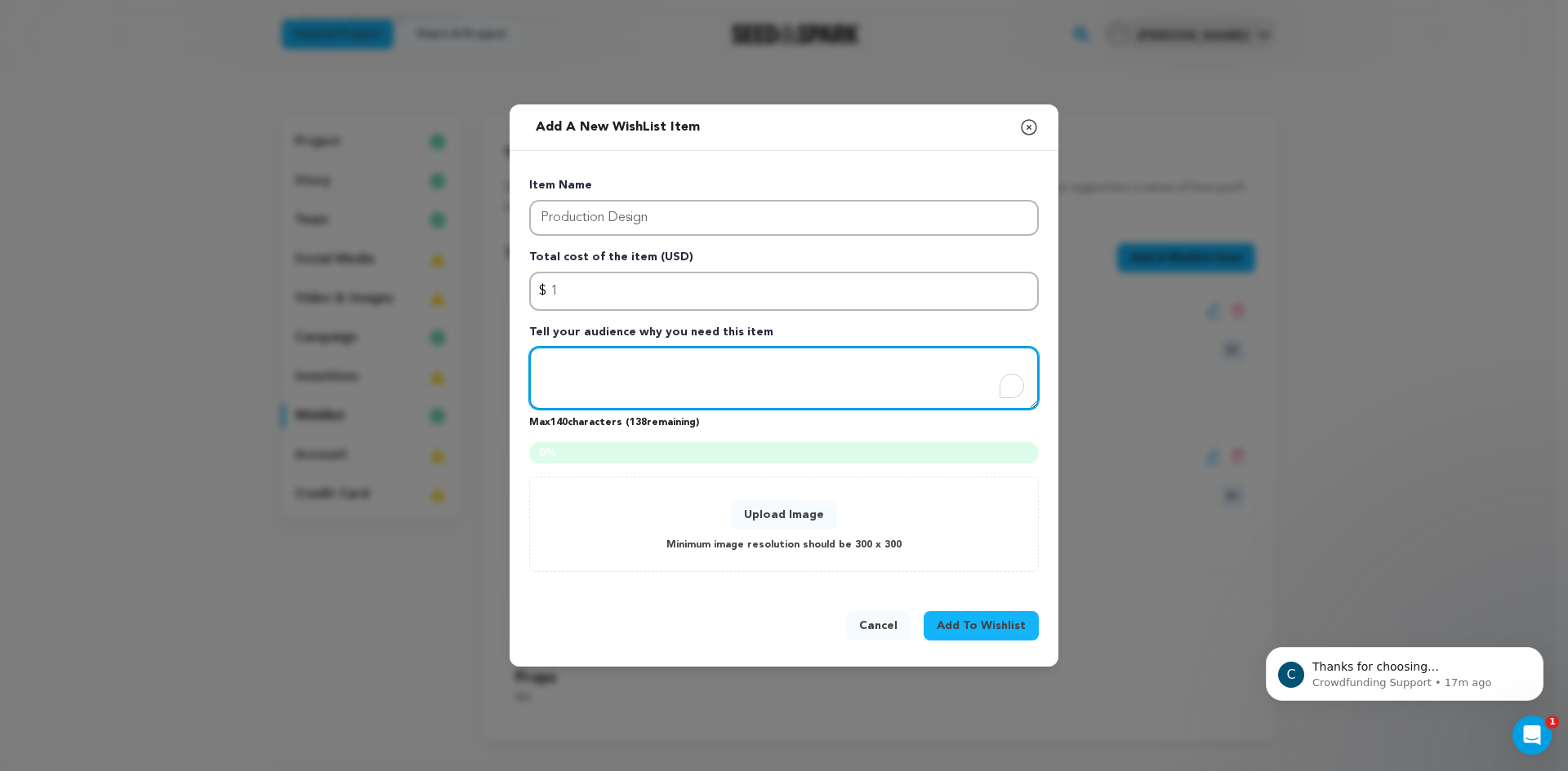
click at [933, 374] on textarea "To enrich screen reader interactions, please activate Accessibility in Grammarl…" at bounding box center [784, 378] width 510 height 64
type textarea "NA"
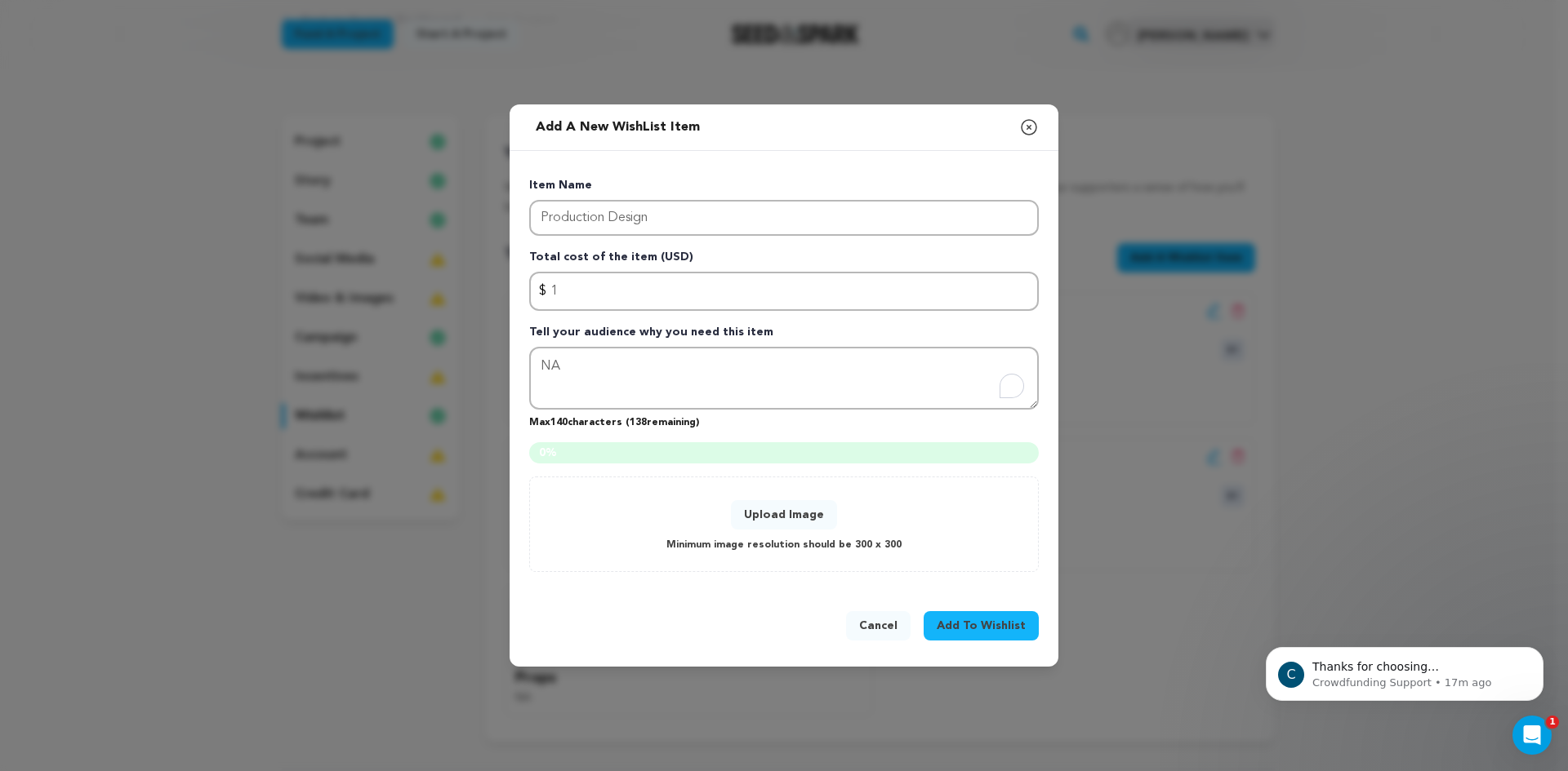
click at [919, 539] on div "Upload Image Minimum image resolution should be 300 x 300" at bounding box center [784, 524] width 475 height 61
click at [806, 516] on button "Upload Image" at bounding box center [784, 514] width 106 height 29
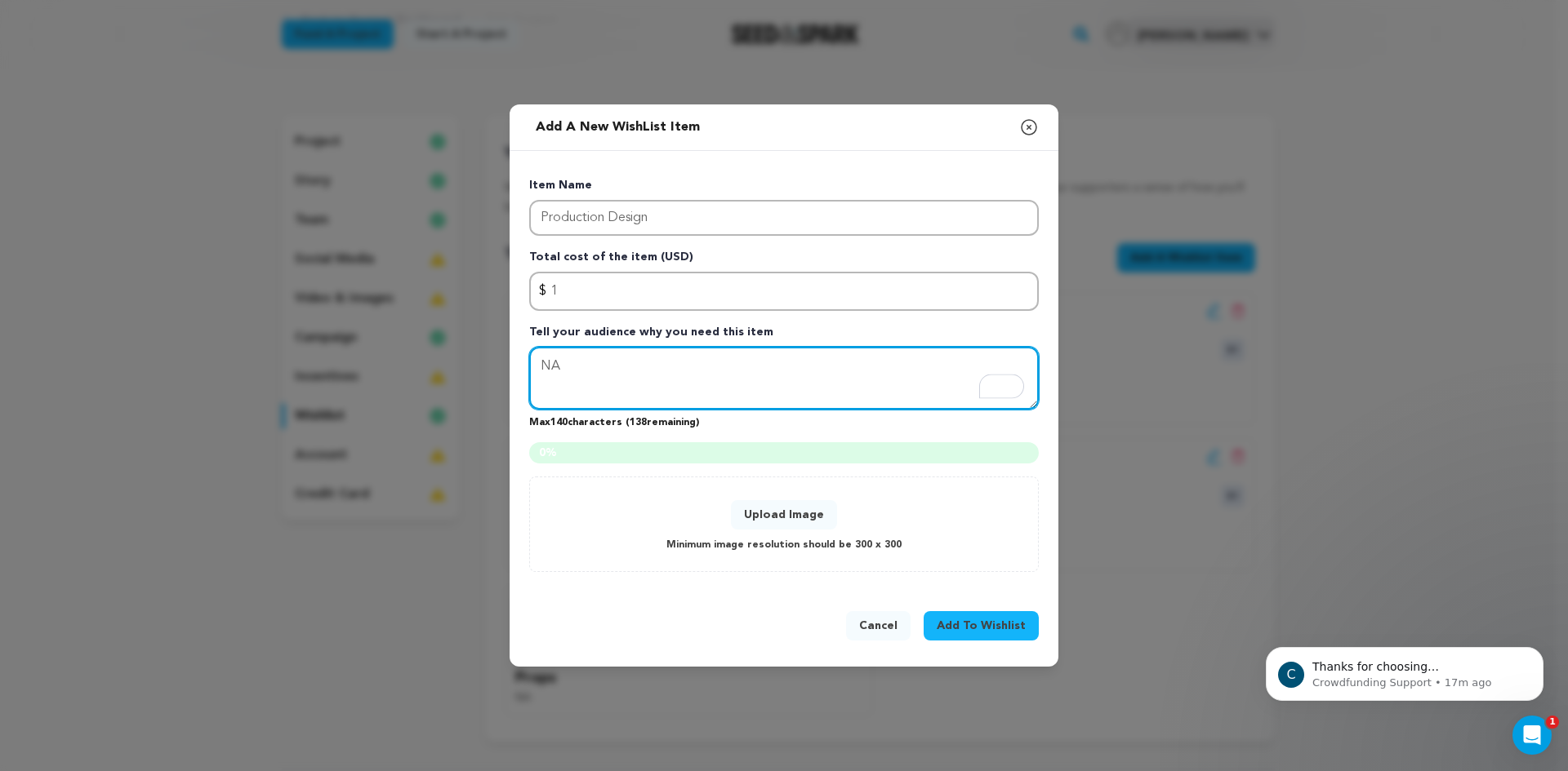
click at [805, 376] on textarea "NA" at bounding box center [784, 378] width 510 height 64
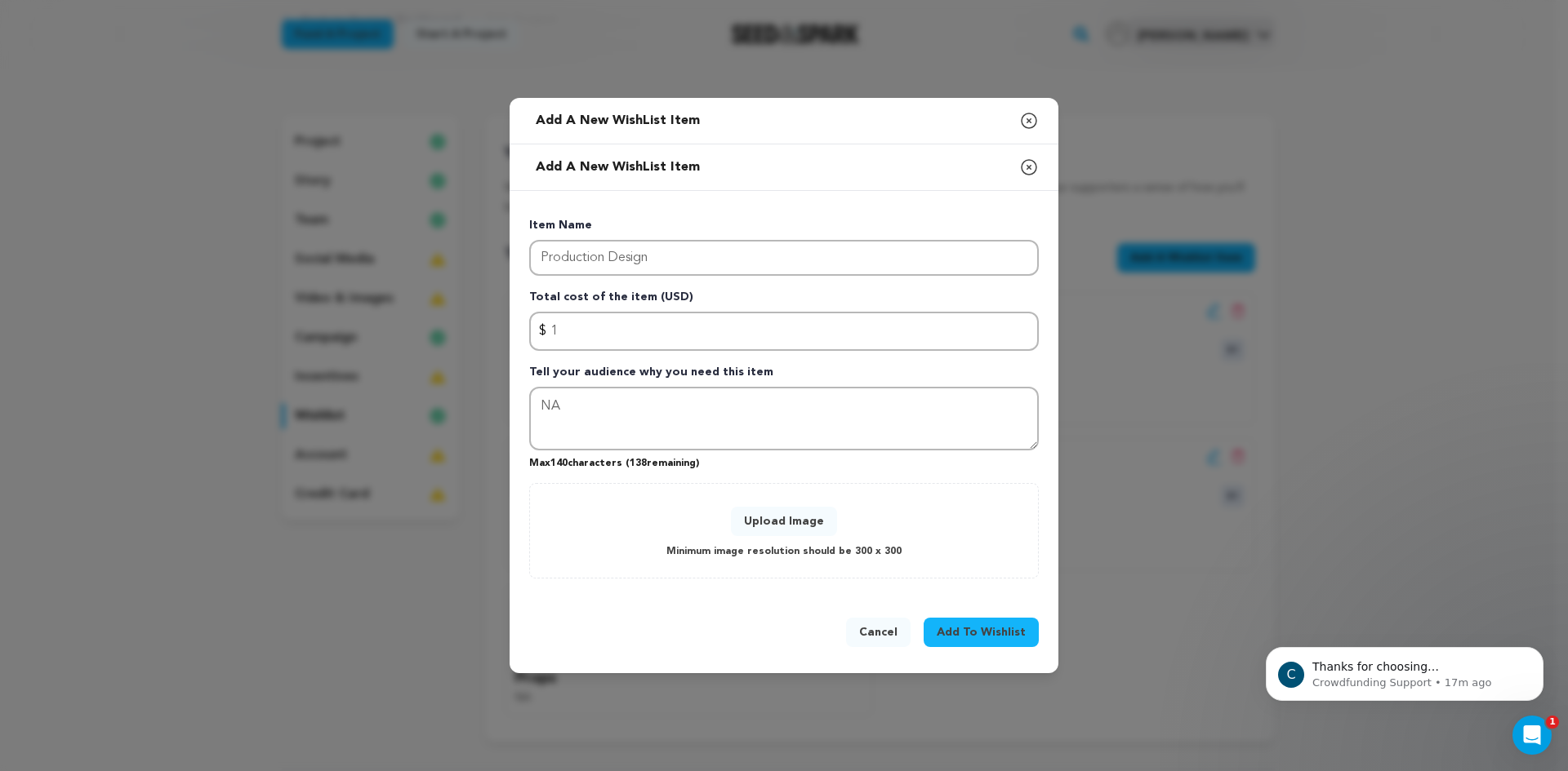
click at [963, 638] on span "Add To Wishlist" at bounding box center [981, 632] width 89 height 16
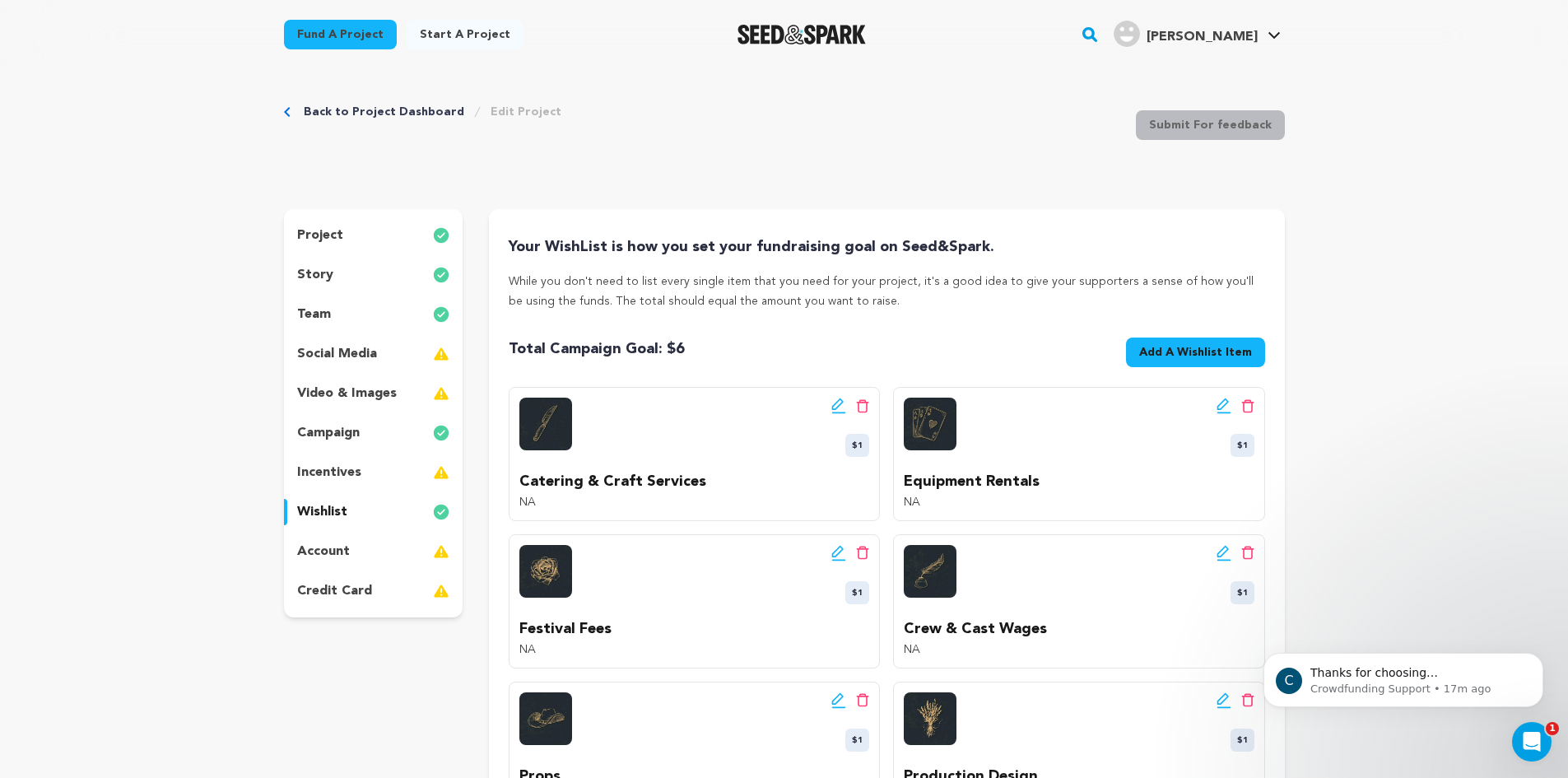
scroll to position [7, 0]
click at [419, 117] on link "Back to Project Dashboard" at bounding box center [383, 113] width 161 height 17
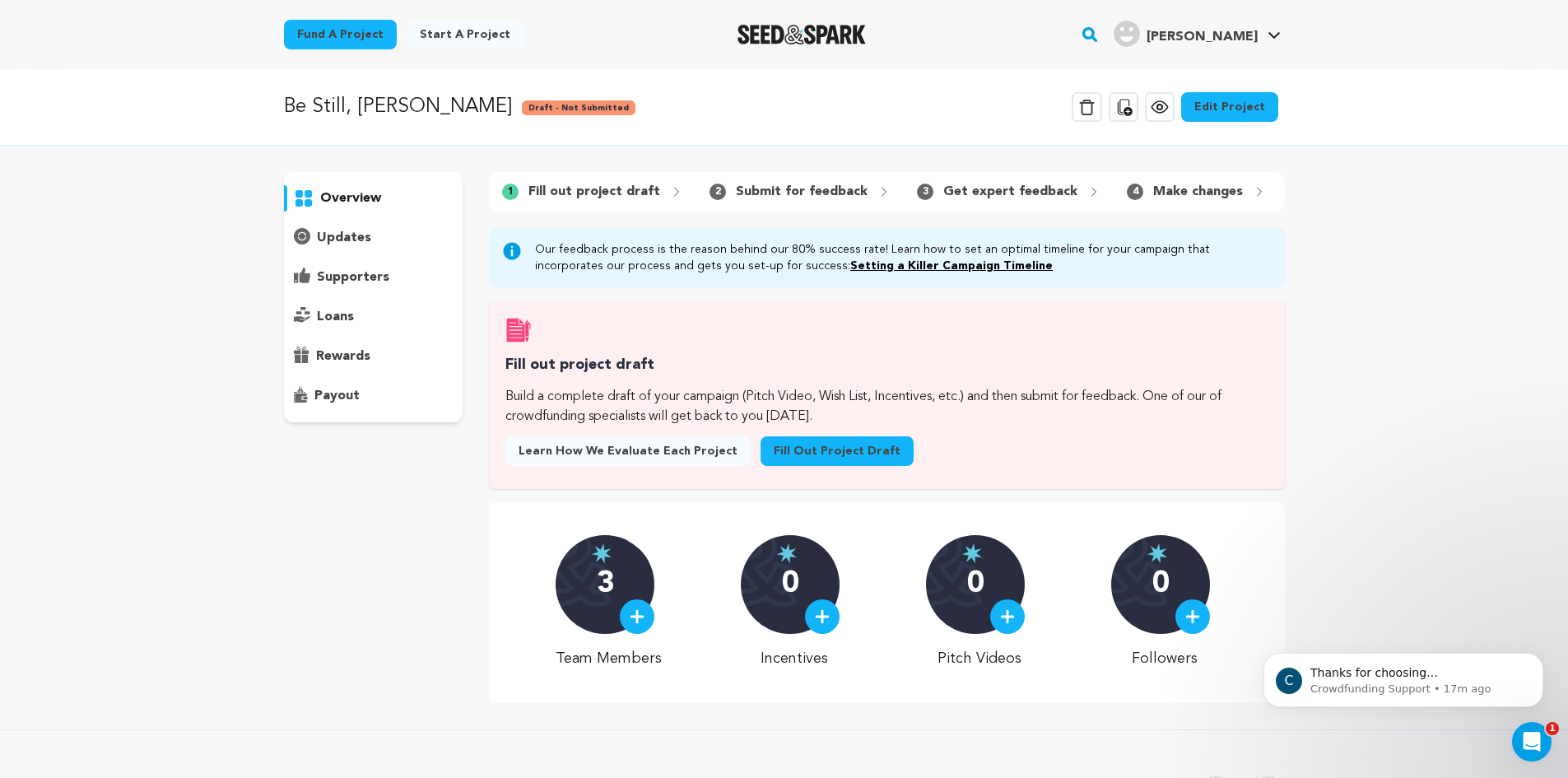
click at [1165, 115] on icon at bounding box center [1159, 107] width 19 height 19
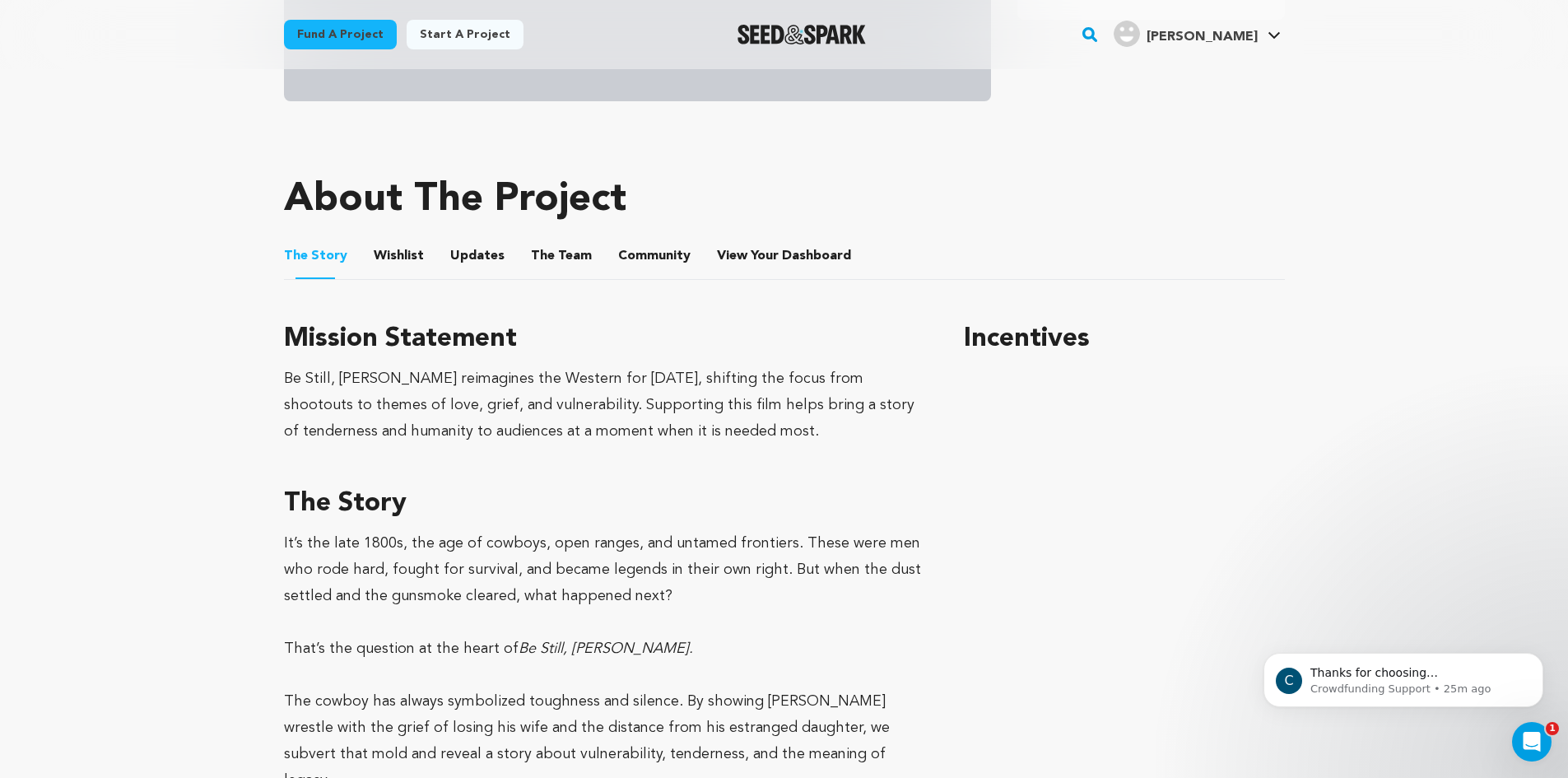
scroll to position [676, 0]
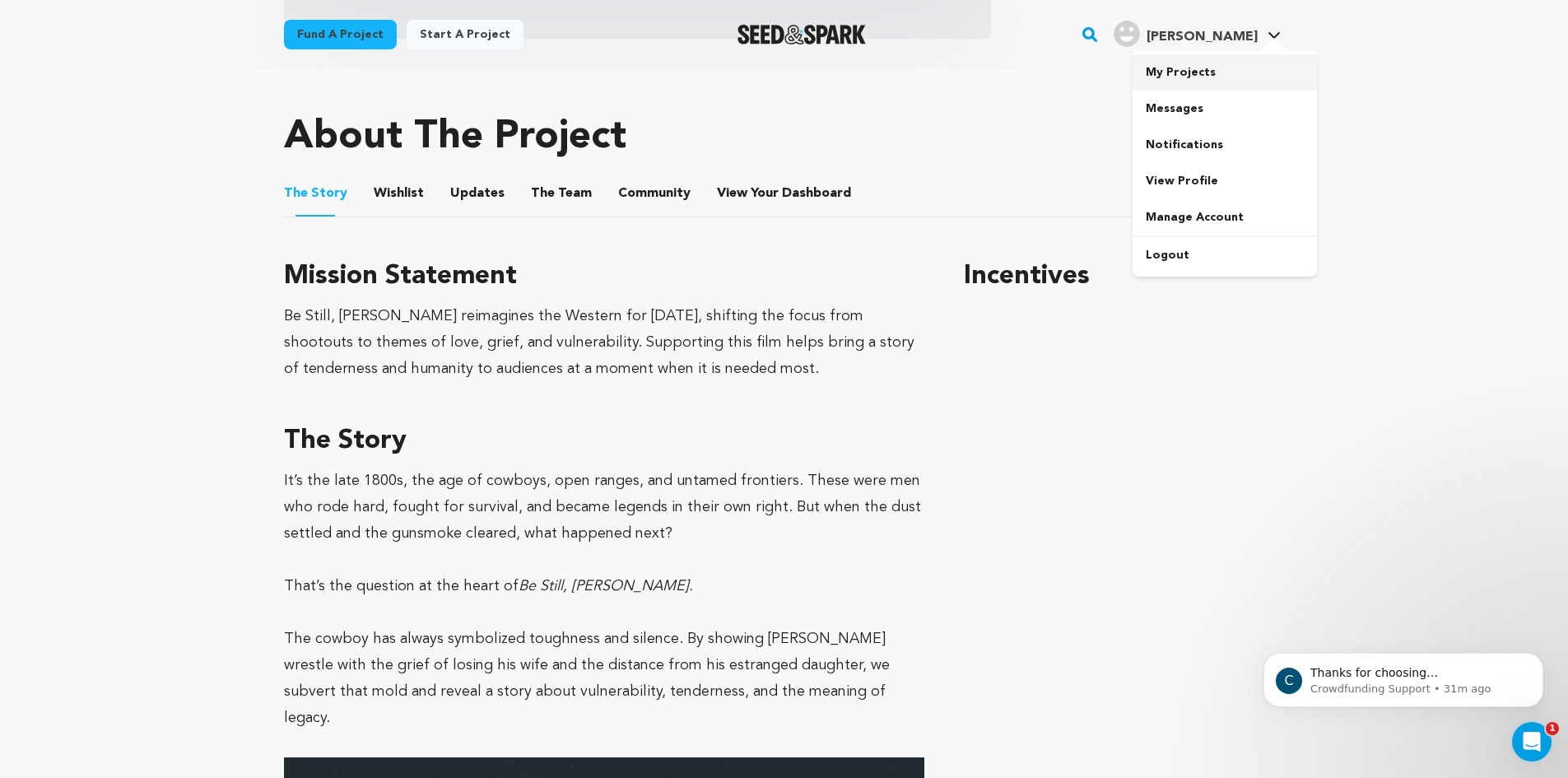
click at [1205, 66] on link "My Projects" at bounding box center [1224, 72] width 184 height 36
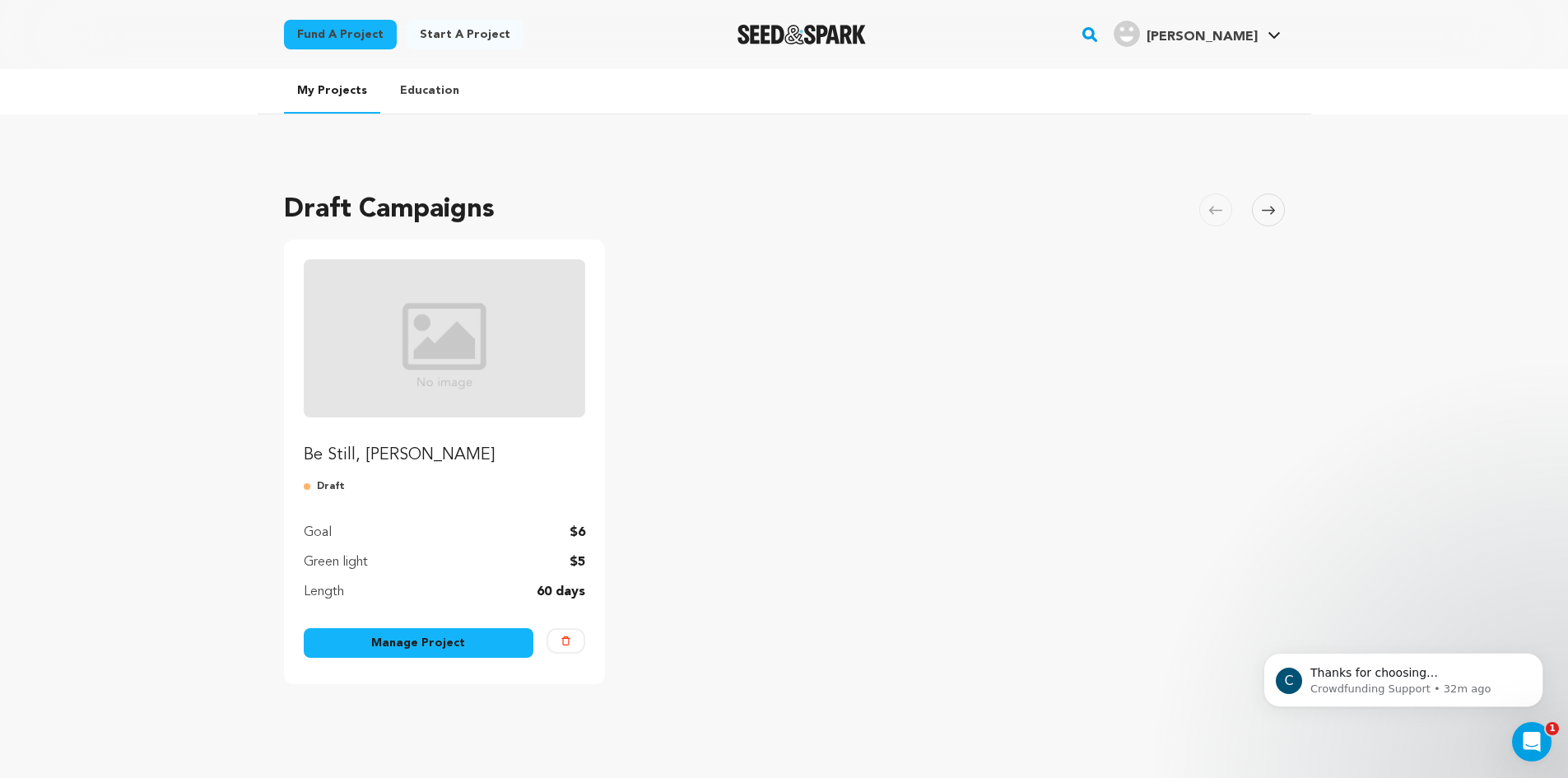
click at [1227, 14] on div "[PERSON_NAME]" at bounding box center [1197, 35] width 173 height 43
click at [1211, 60] on link "My Projects" at bounding box center [1224, 72] width 184 height 36
click at [368, 648] on link "Manage Project" at bounding box center [419, 643] width 231 height 29
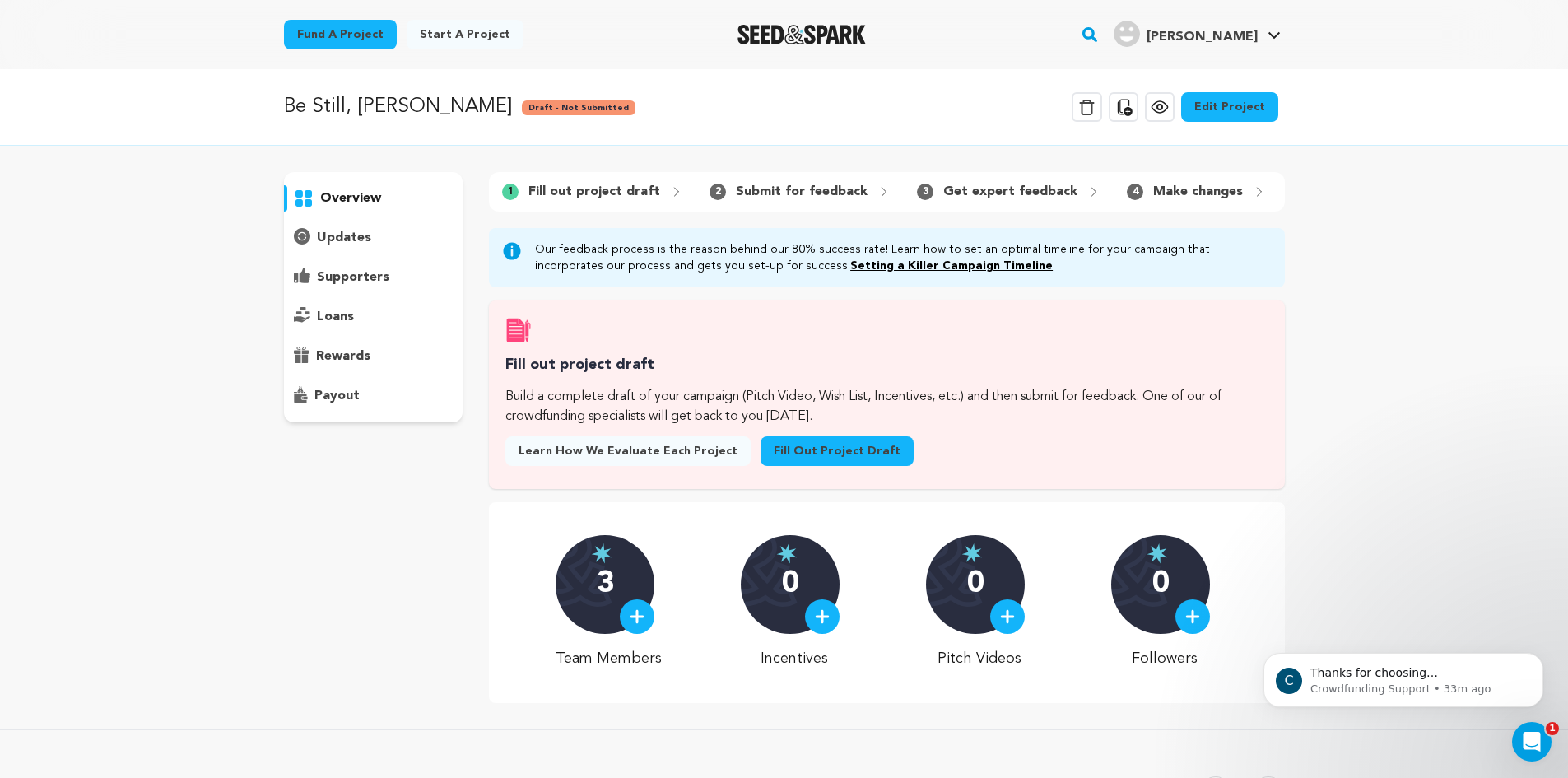
click at [1238, 103] on link "Edit Project" at bounding box center [1229, 107] width 97 height 29
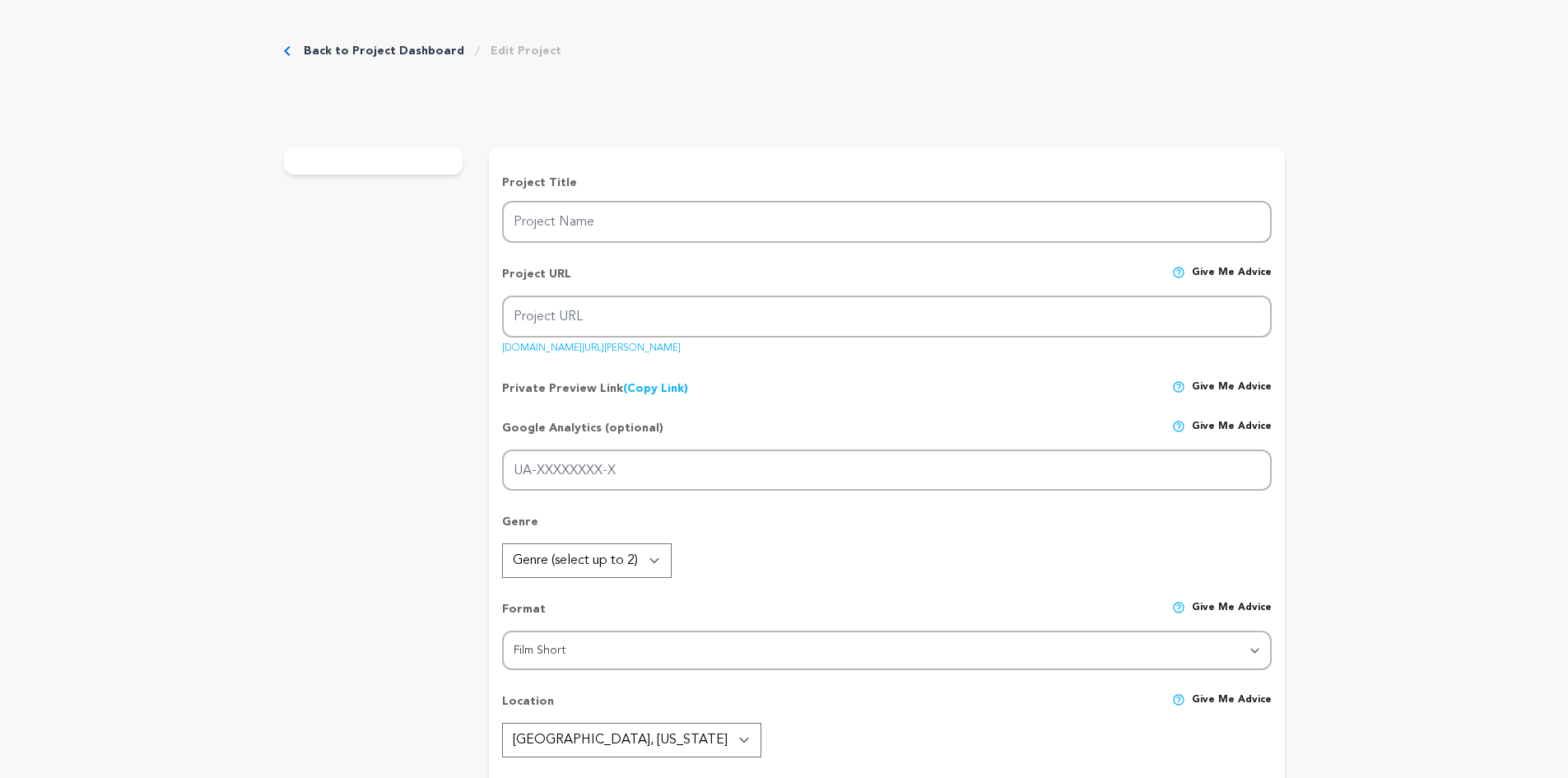
type input "Be Still, [PERSON_NAME]"
type input "be-still-[PERSON_NAME]"
type input "An aging cowboy faces the shadows of his past while seeking reconciliation with…"
type textarea "An aging cowboy reflects on a life of wild rides, love, and loss. In his final …"
type textarea "Be Still, [PERSON_NAME] reimagines the Western for [DATE], shifting the focus f…"
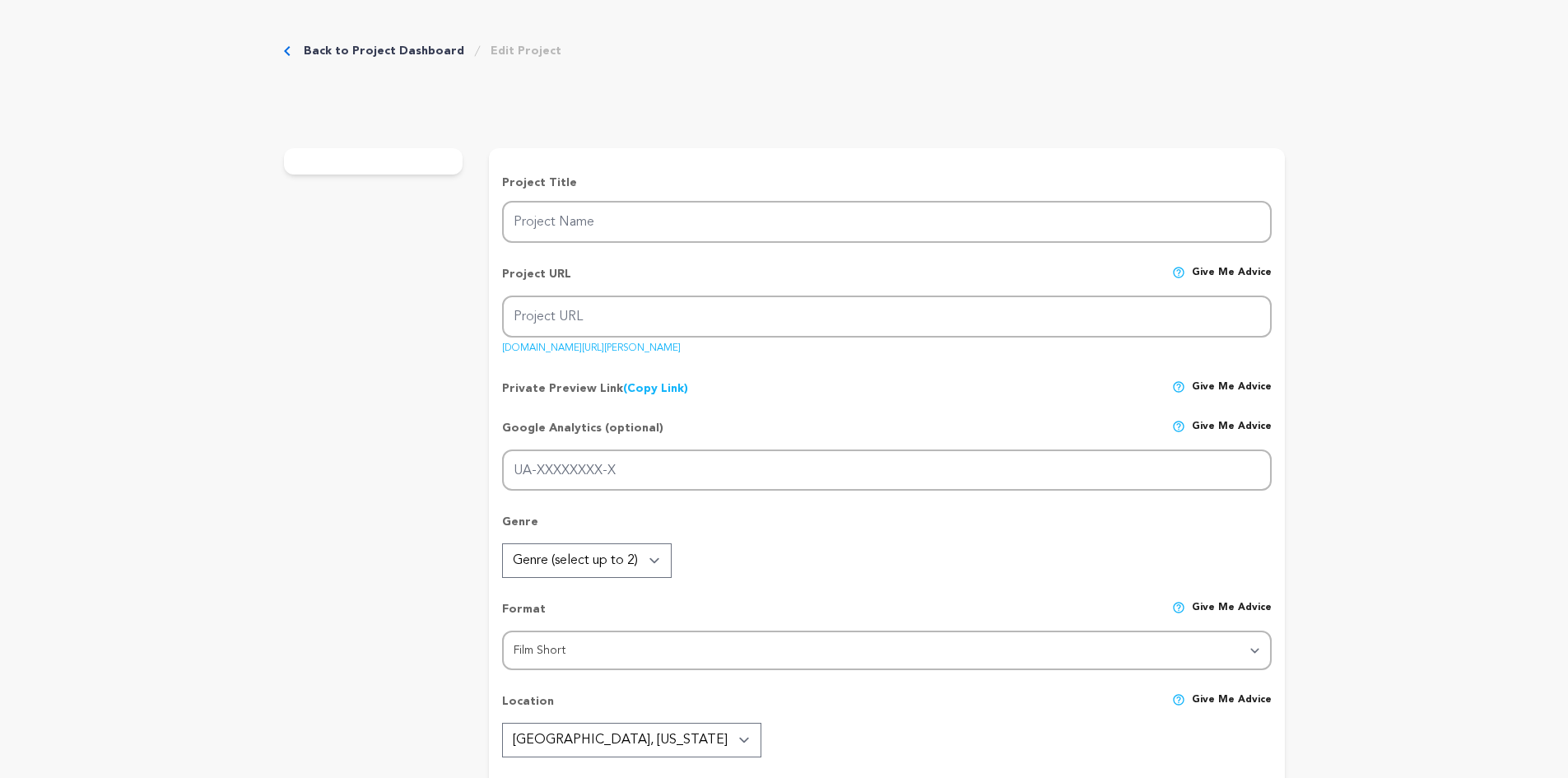
type textarea "[GEOGRAPHIC_DATA][US_STATE], Tucson Film Community, [GEOGRAPHIC_DATA]."
radio input "true"
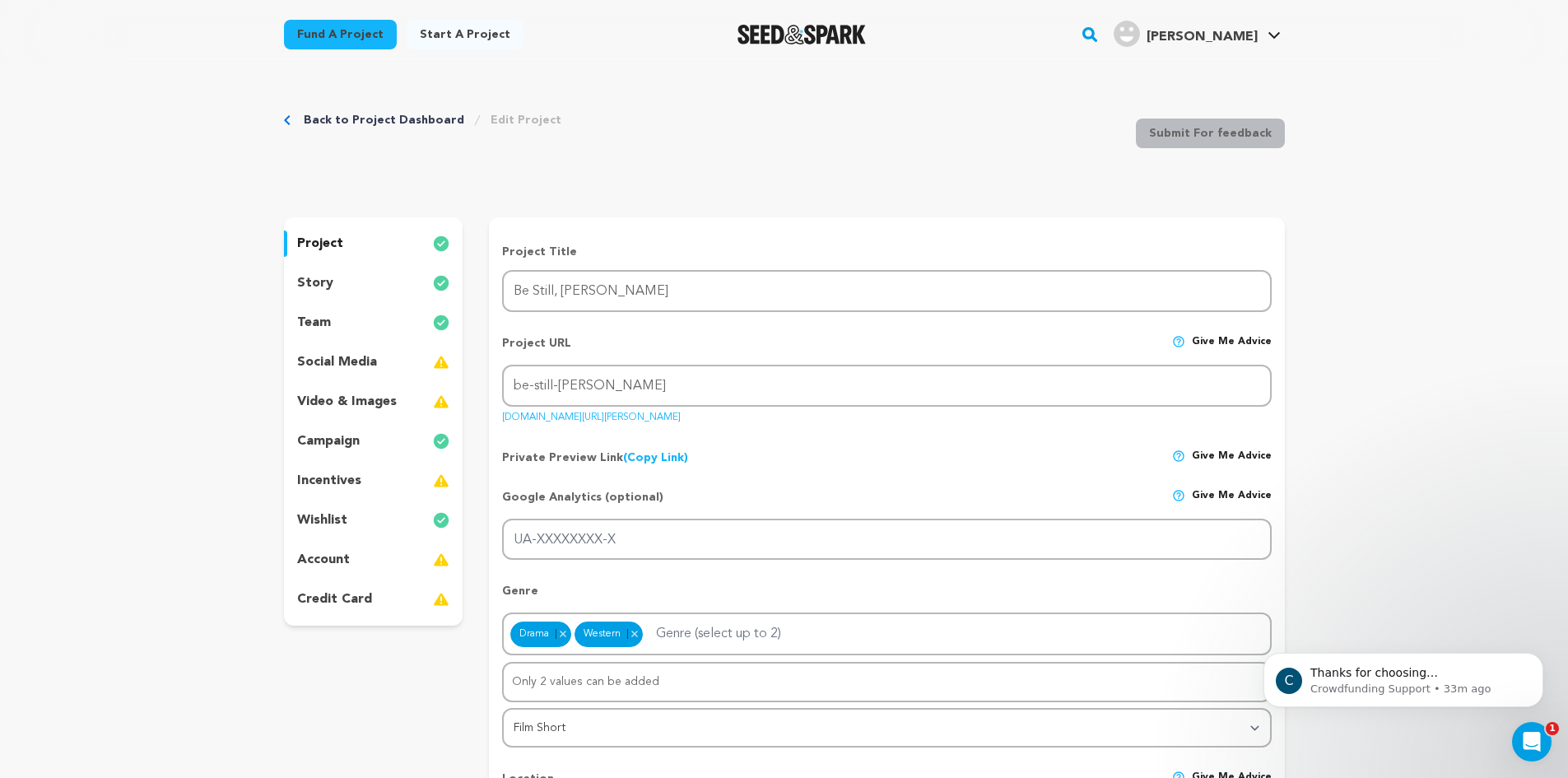
click at [348, 400] on p "video & images" at bounding box center [346, 402] width 99 height 19
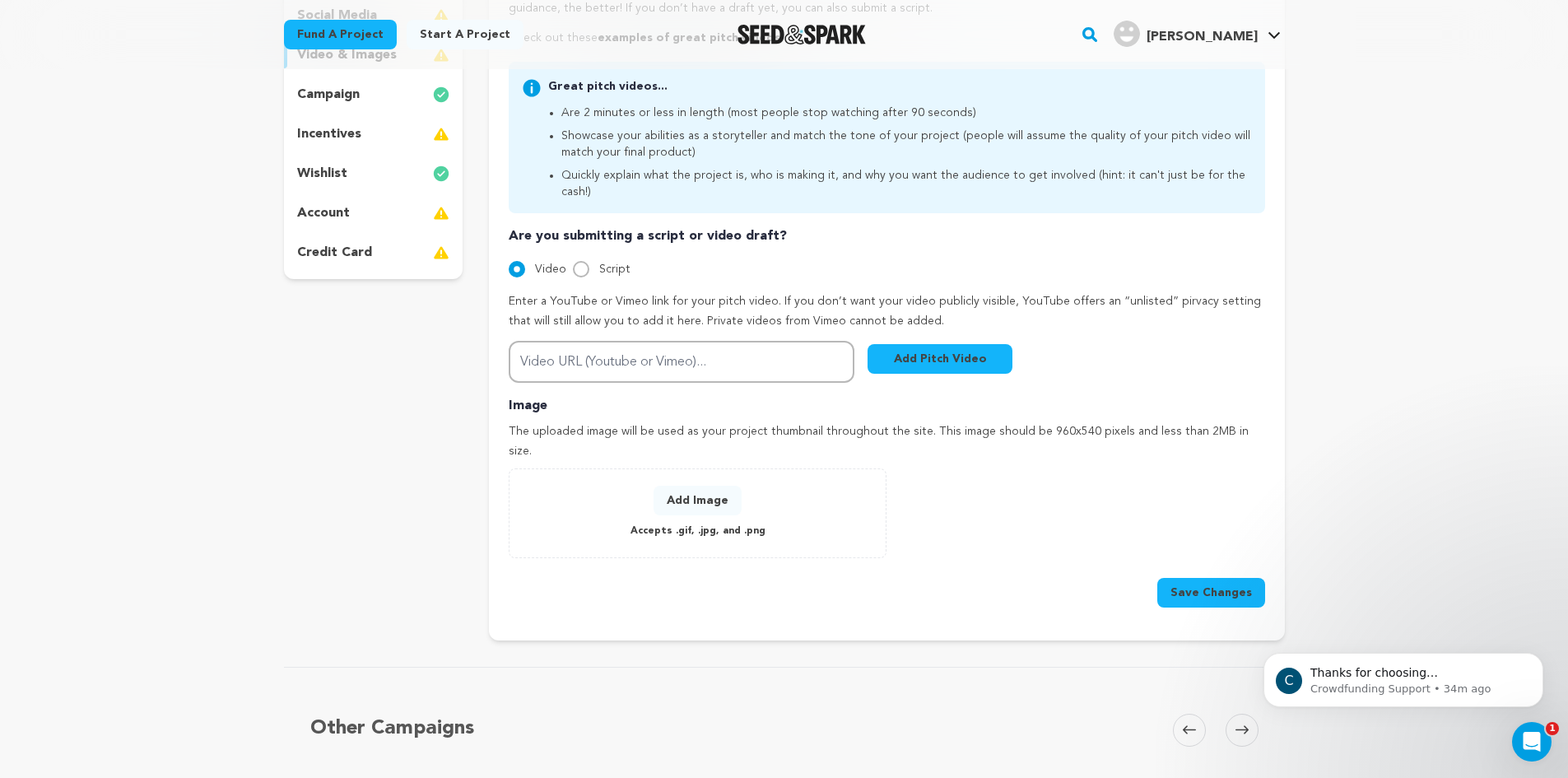
scroll to position [348, 0]
